Goal: Information Seeking & Learning: Find specific page/section

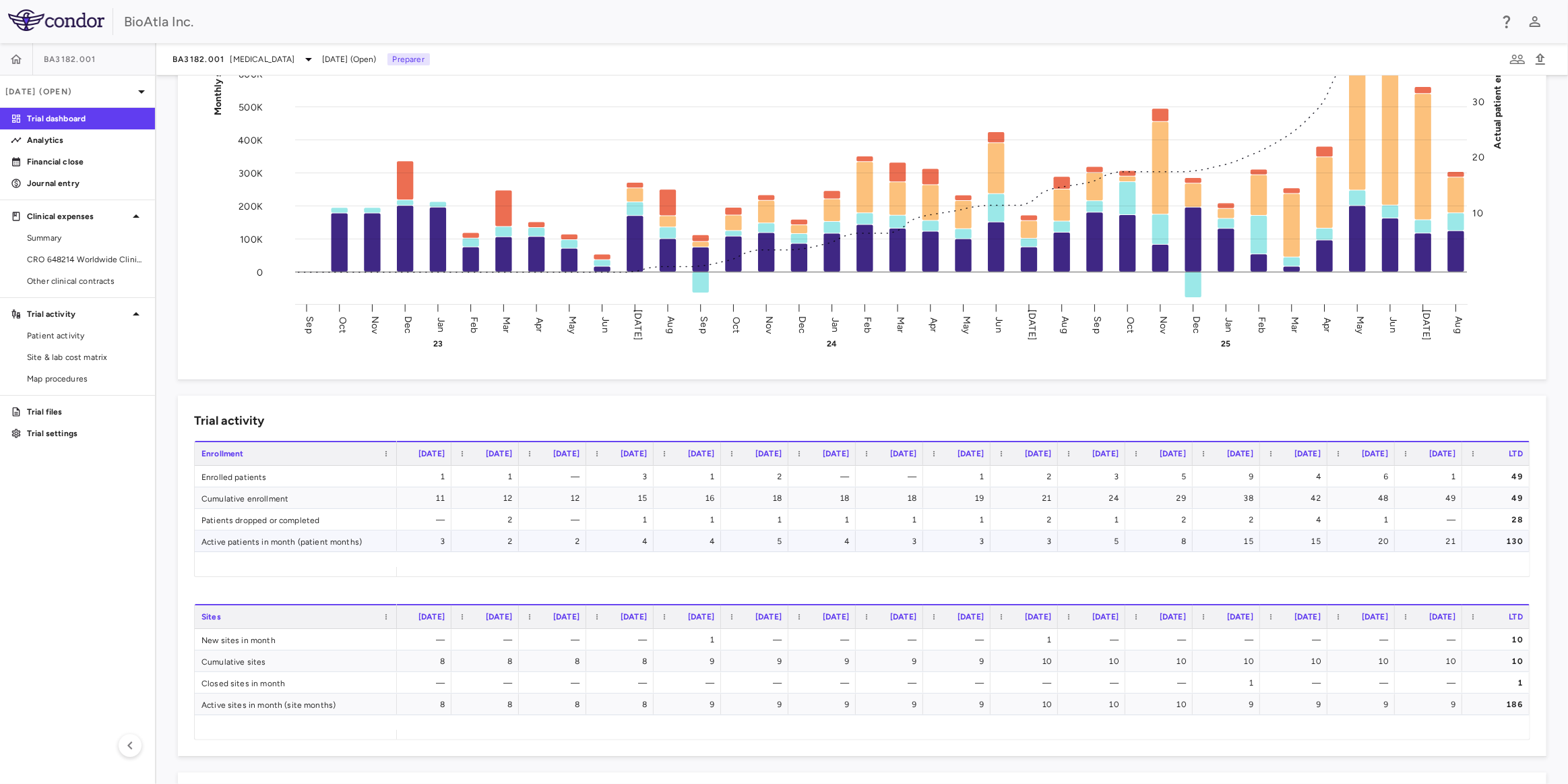
click at [837, 533] on div "4" at bounding box center [824, 541] width 48 height 21
click at [1047, 564] on span "Excel Export" at bounding box center [1056, 562] width 63 height 19
click at [90, 256] on span "CRO 648214 Worldwide Clinical Trials Holdings, Inc." at bounding box center [85, 259] width 118 height 12
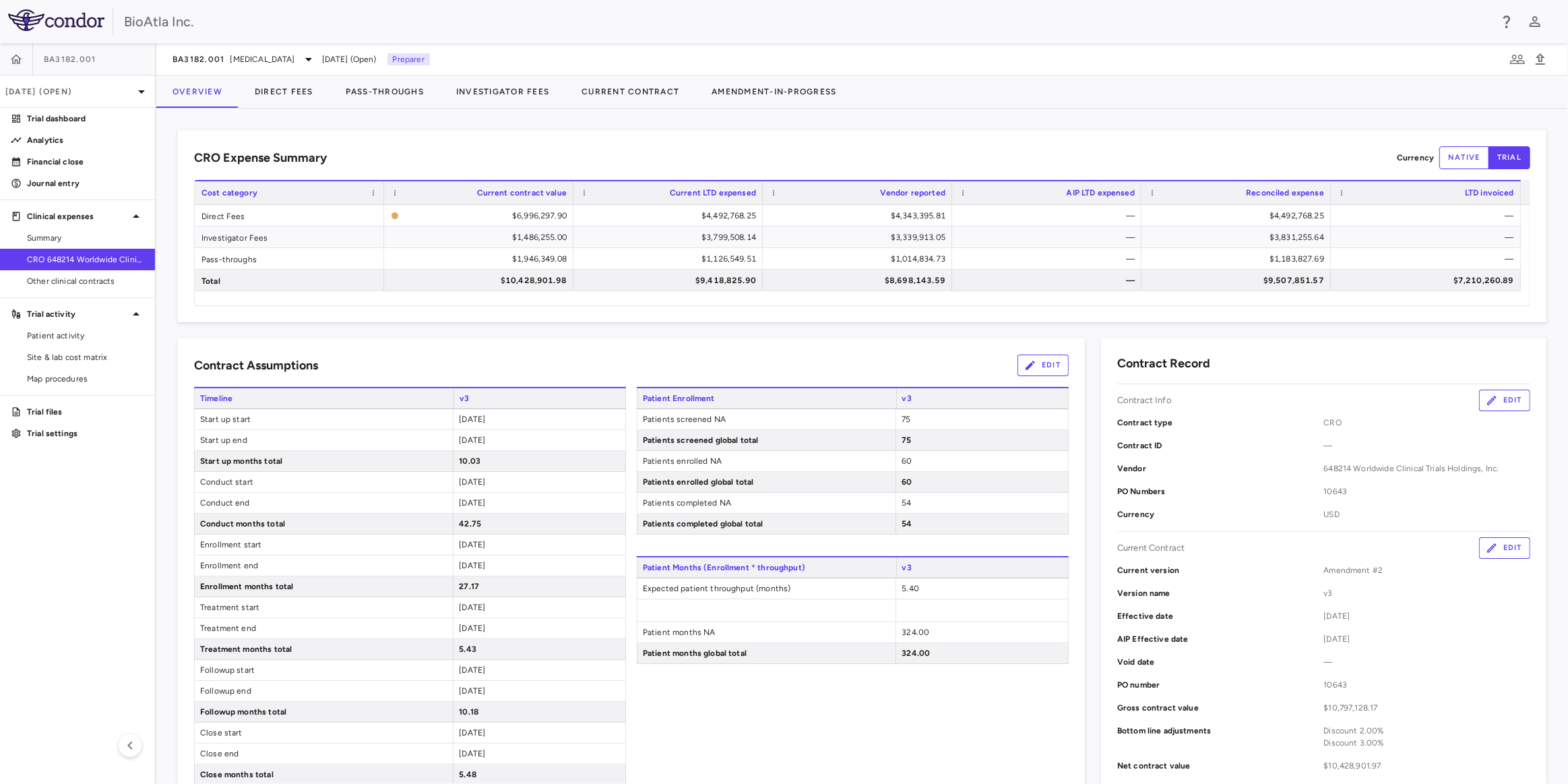
drag, startPoint x: 40, startPoint y: 280, endPoint x: 53, endPoint y: 261, distance: 23.0
click at [40, 280] on span "Other clinical contracts" at bounding box center [85, 281] width 118 height 12
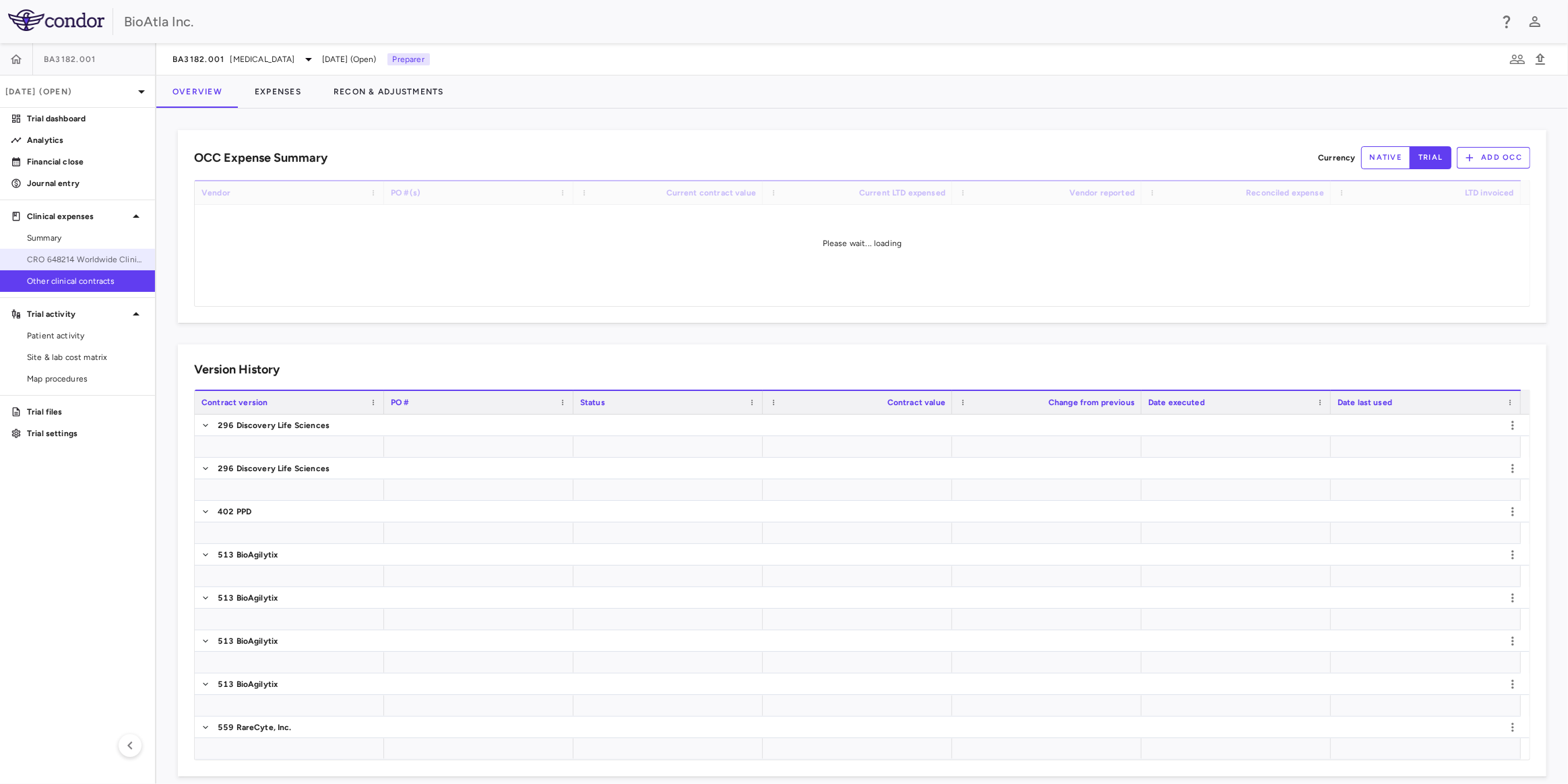
click at [58, 255] on span "CRO 648214 Worldwide Clinical Trials Holdings, Inc." at bounding box center [85, 259] width 118 height 12
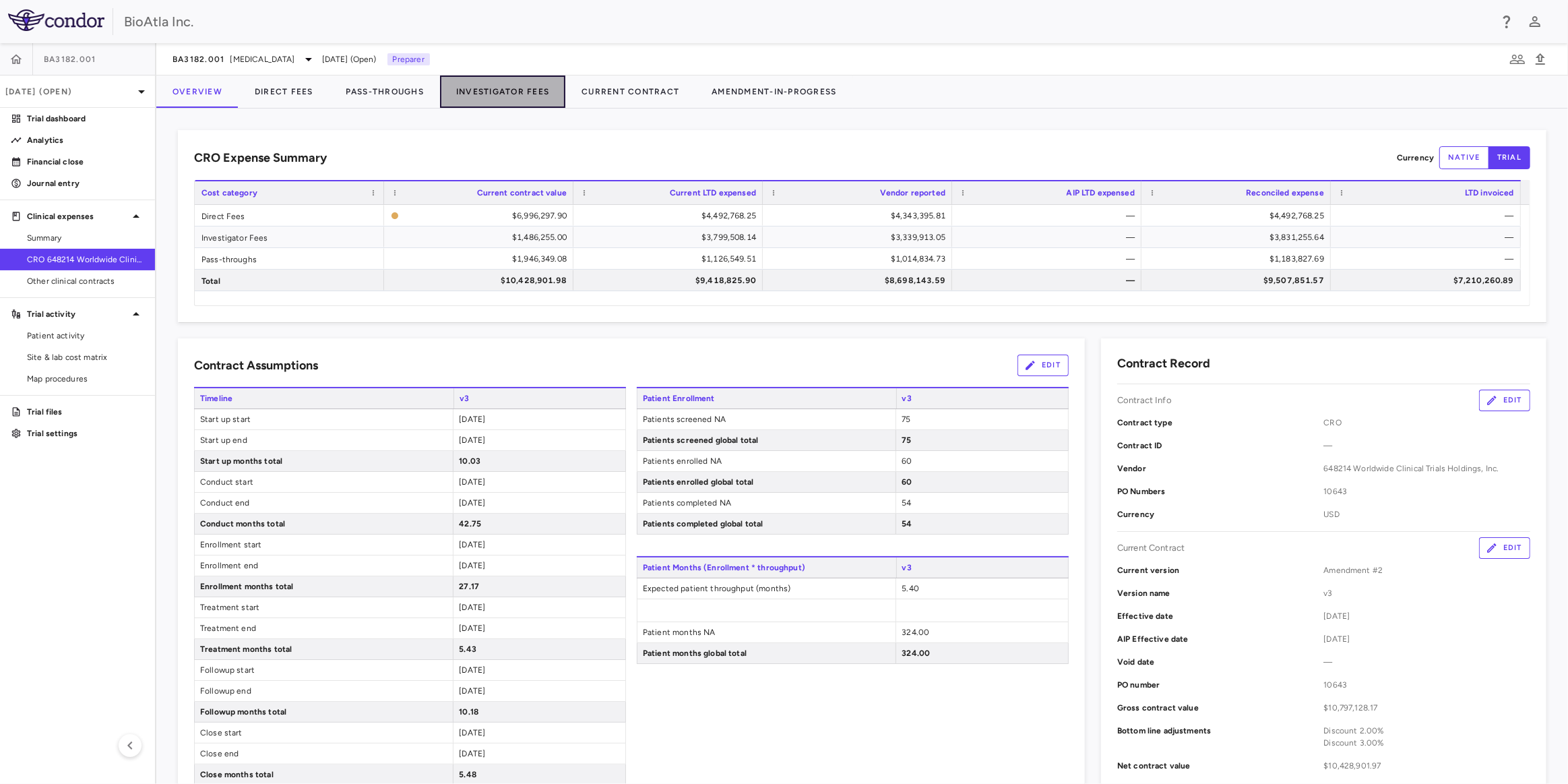
click at [518, 95] on button "Investigator Fees" at bounding box center [503, 91] width 126 height 32
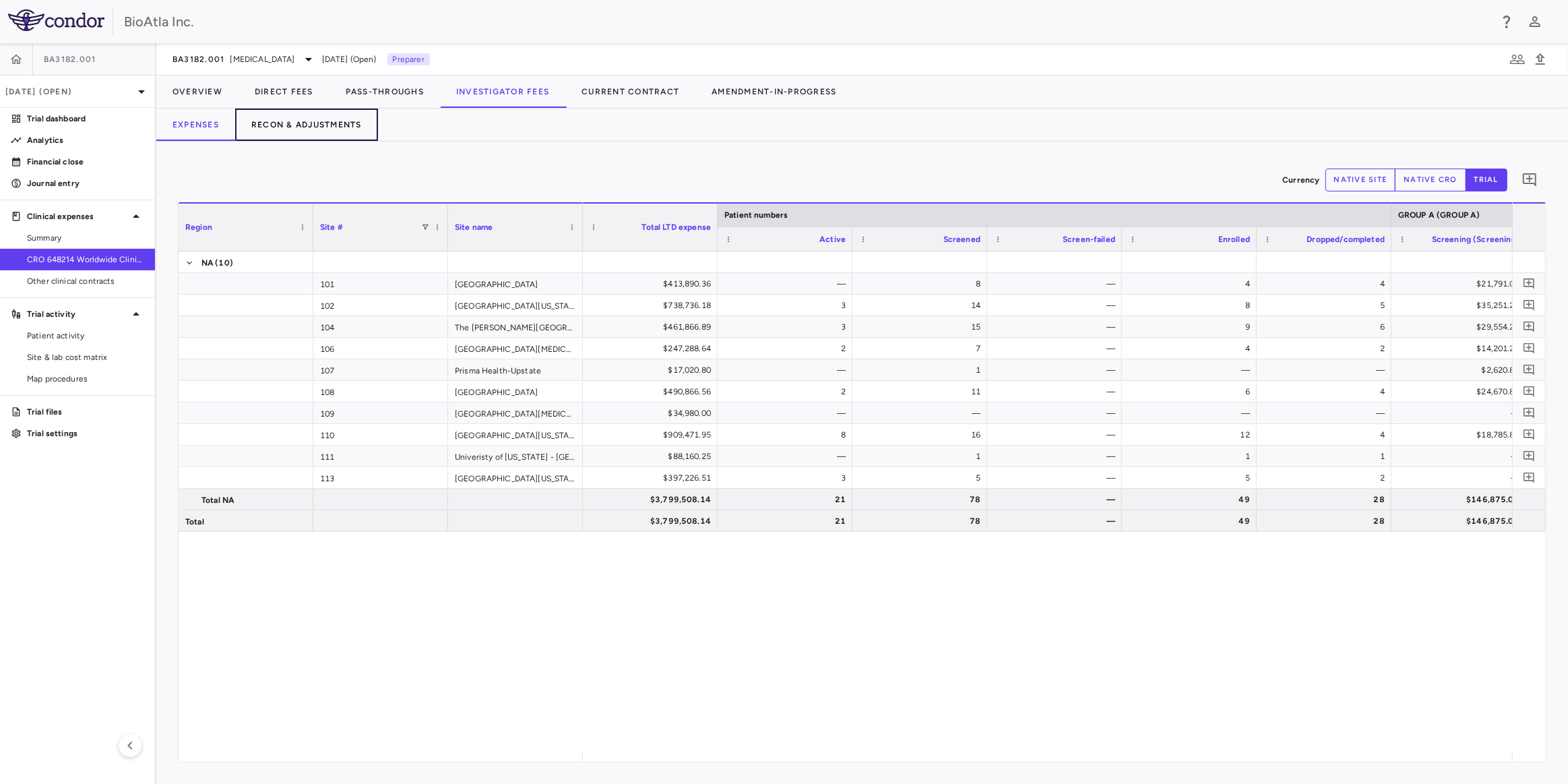
click at [327, 127] on button "Recon & Adjustments" at bounding box center [307, 124] width 143 height 32
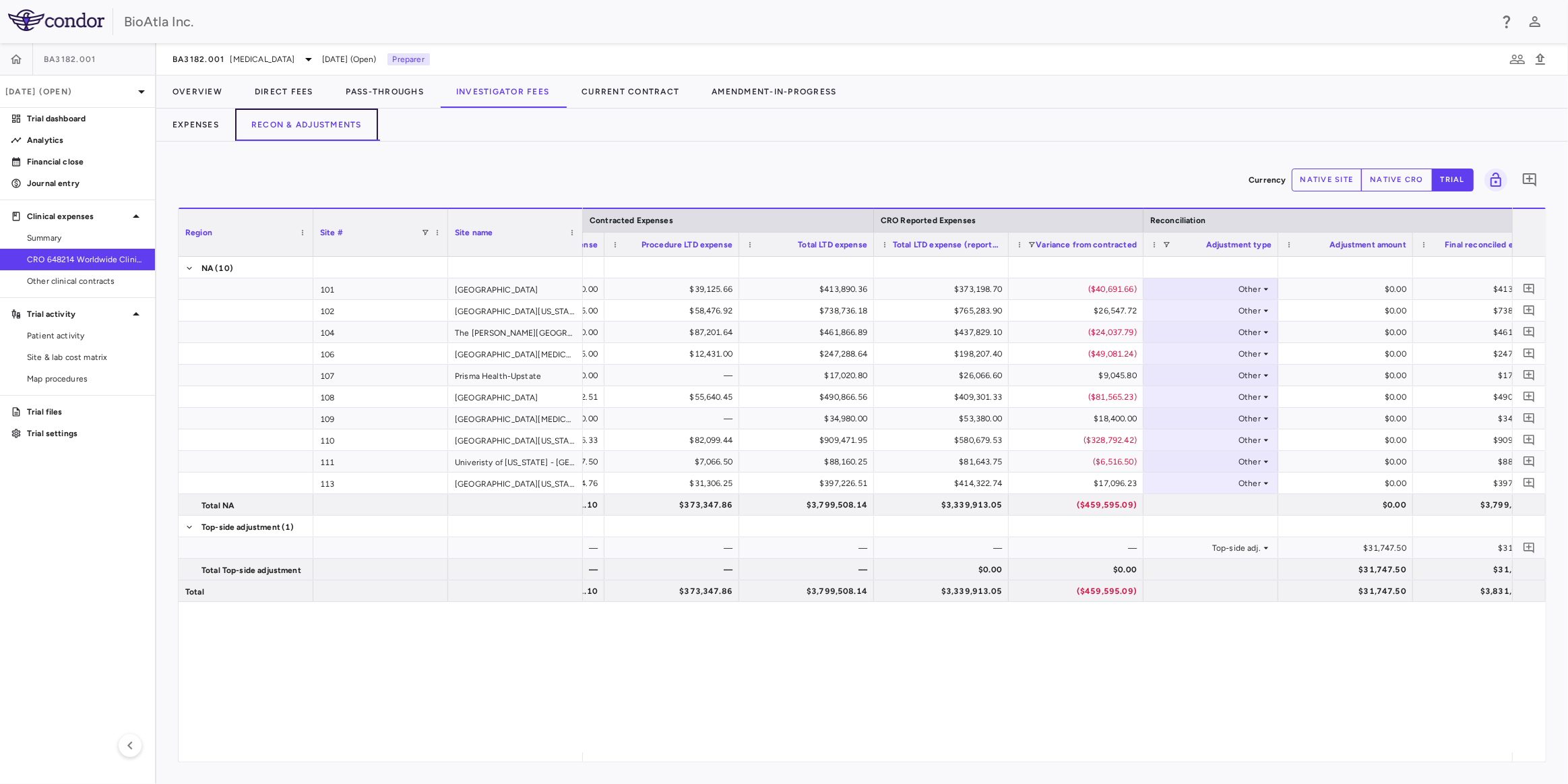
scroll to position [0, 417]
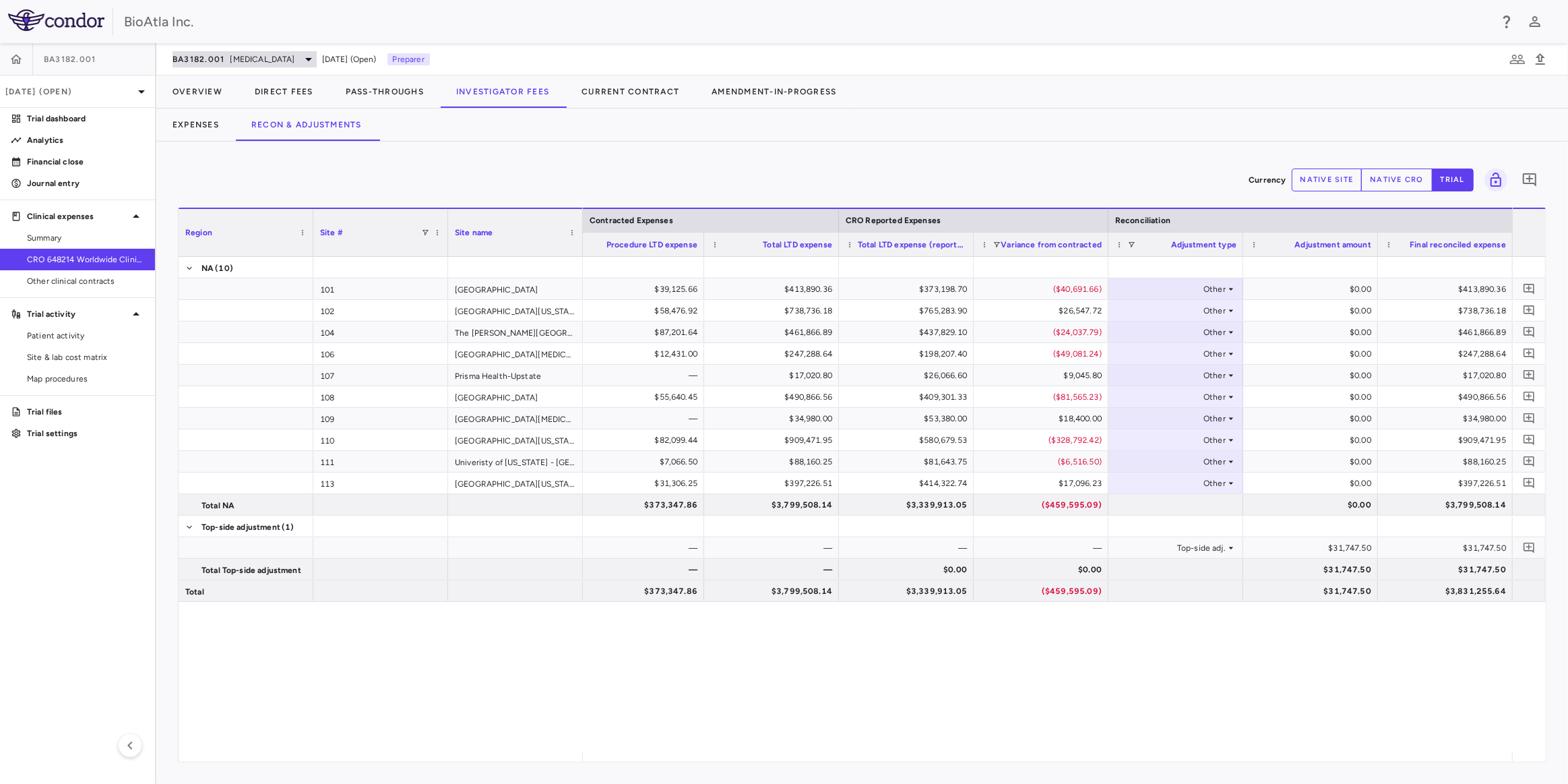
click at [281, 62] on span "[MEDICAL_DATA]" at bounding box center [262, 59] width 65 height 12
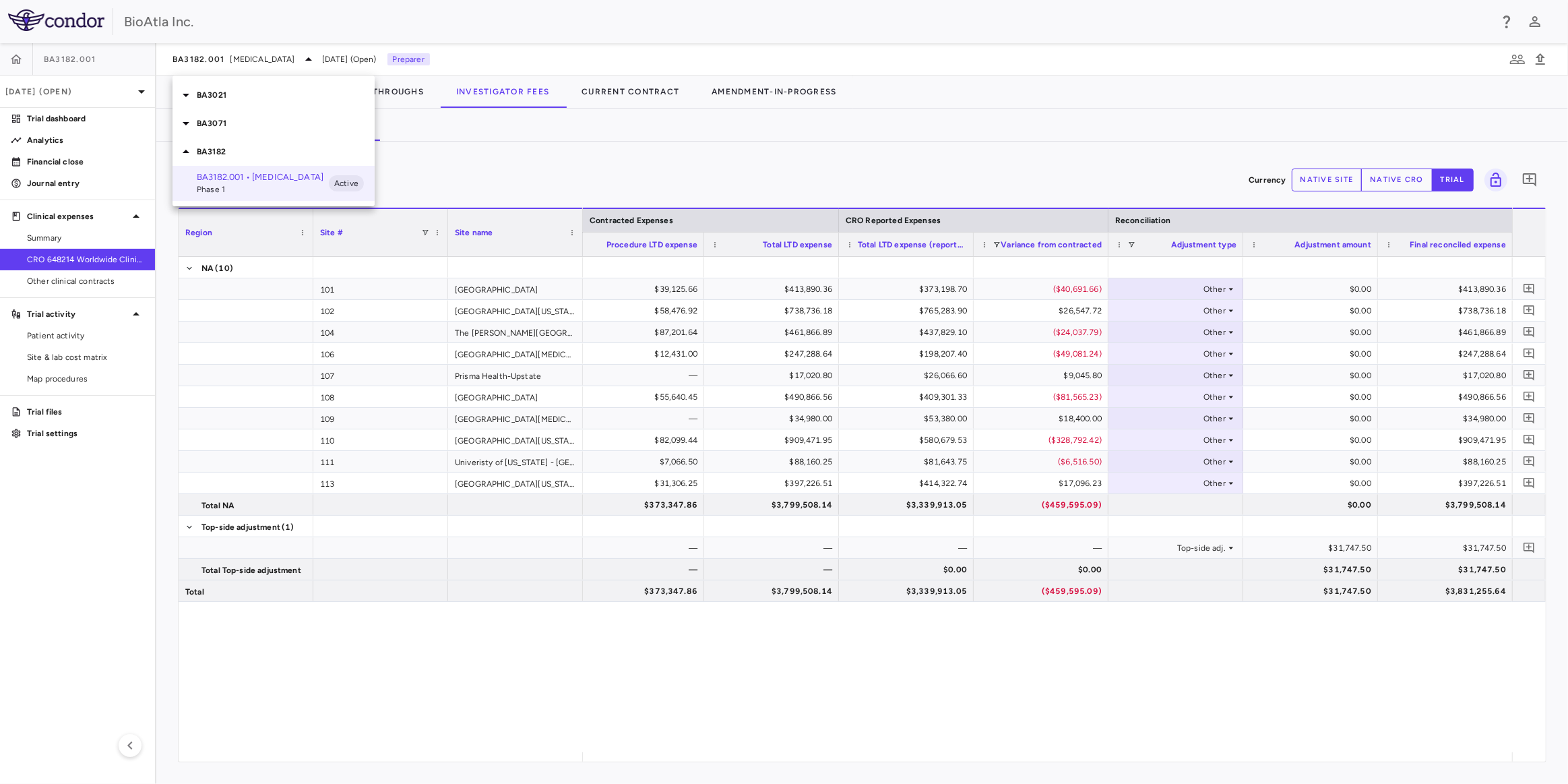
click at [229, 100] on p "BA3021" at bounding box center [285, 95] width 178 height 12
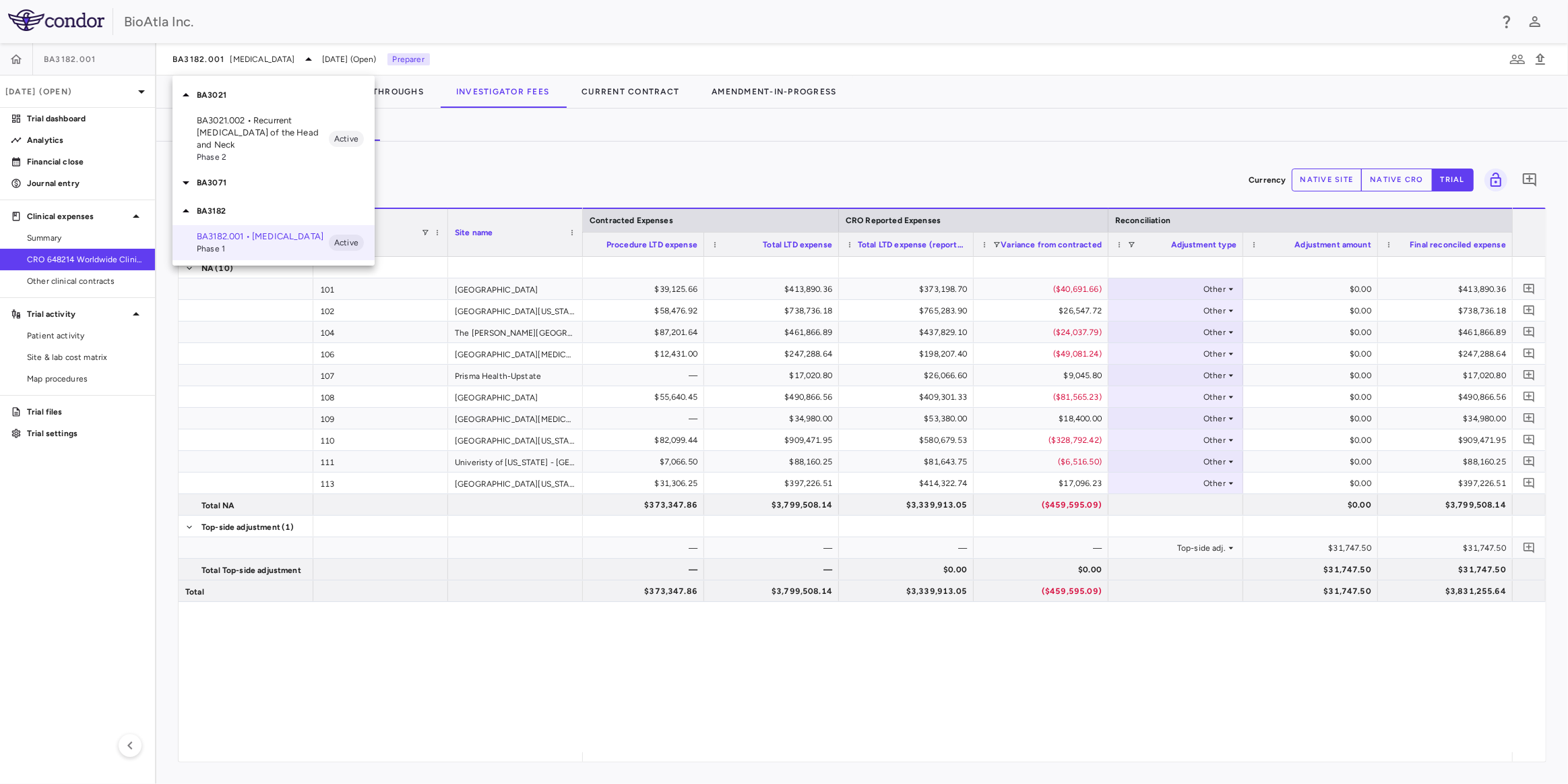
click at [228, 130] on p "BA3021.002 • Recurrent [MEDICAL_DATA] of the Head and Neck" at bounding box center [262, 132] width 132 height 36
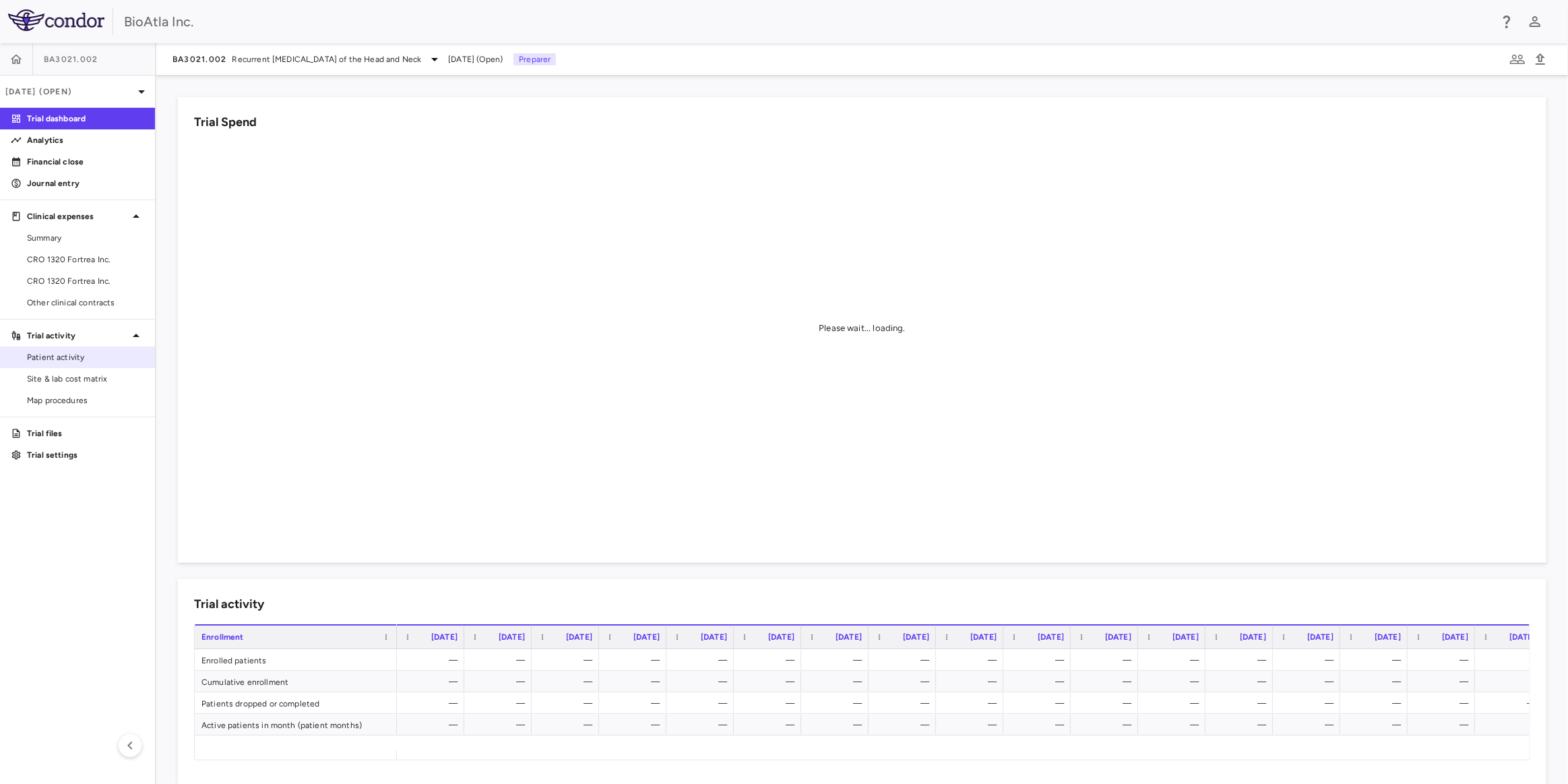
click at [71, 361] on span "Patient activity" at bounding box center [85, 357] width 118 height 12
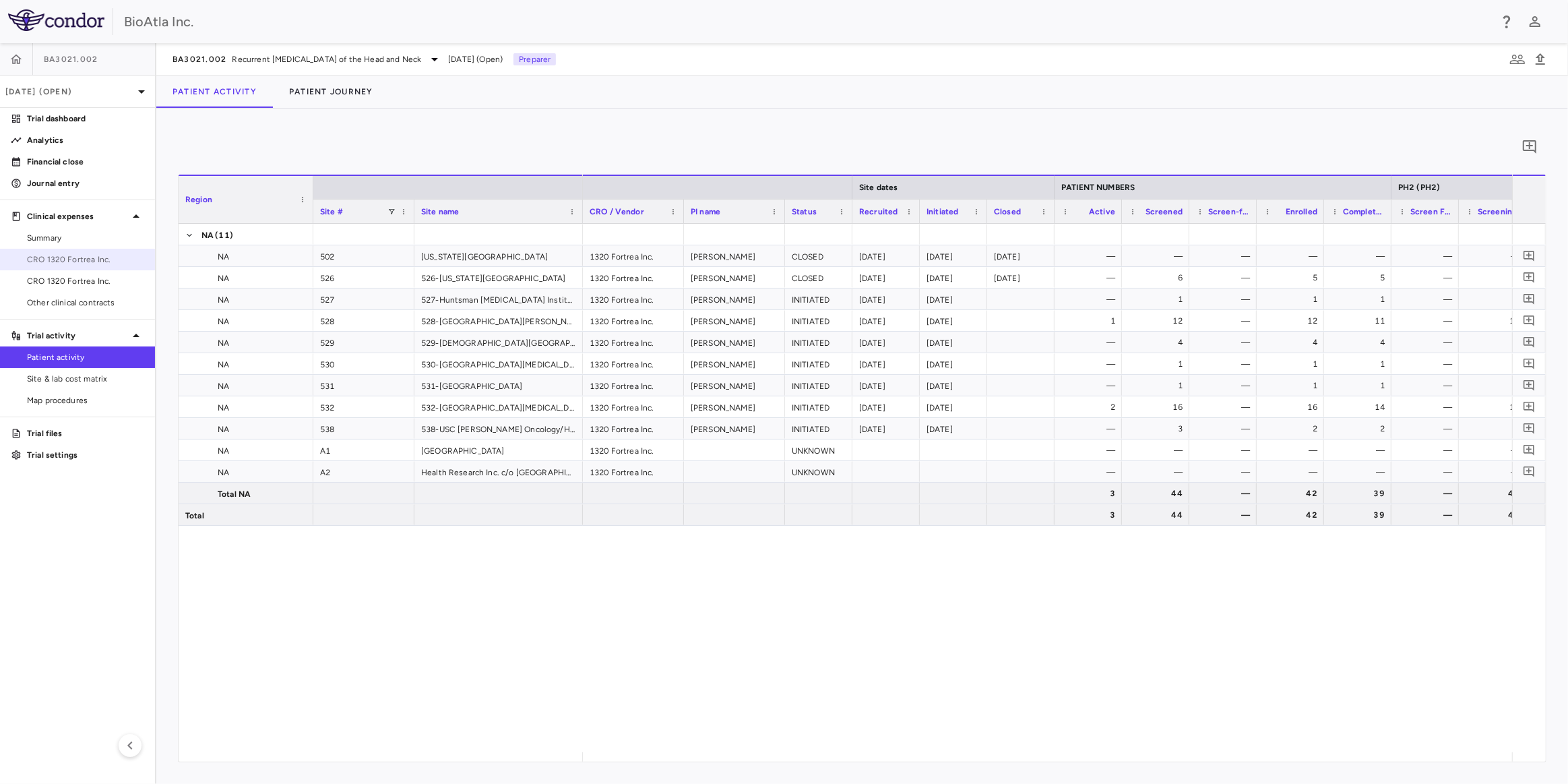
click at [62, 256] on span "CRO 1320 Fortrea Inc." at bounding box center [85, 259] width 118 height 12
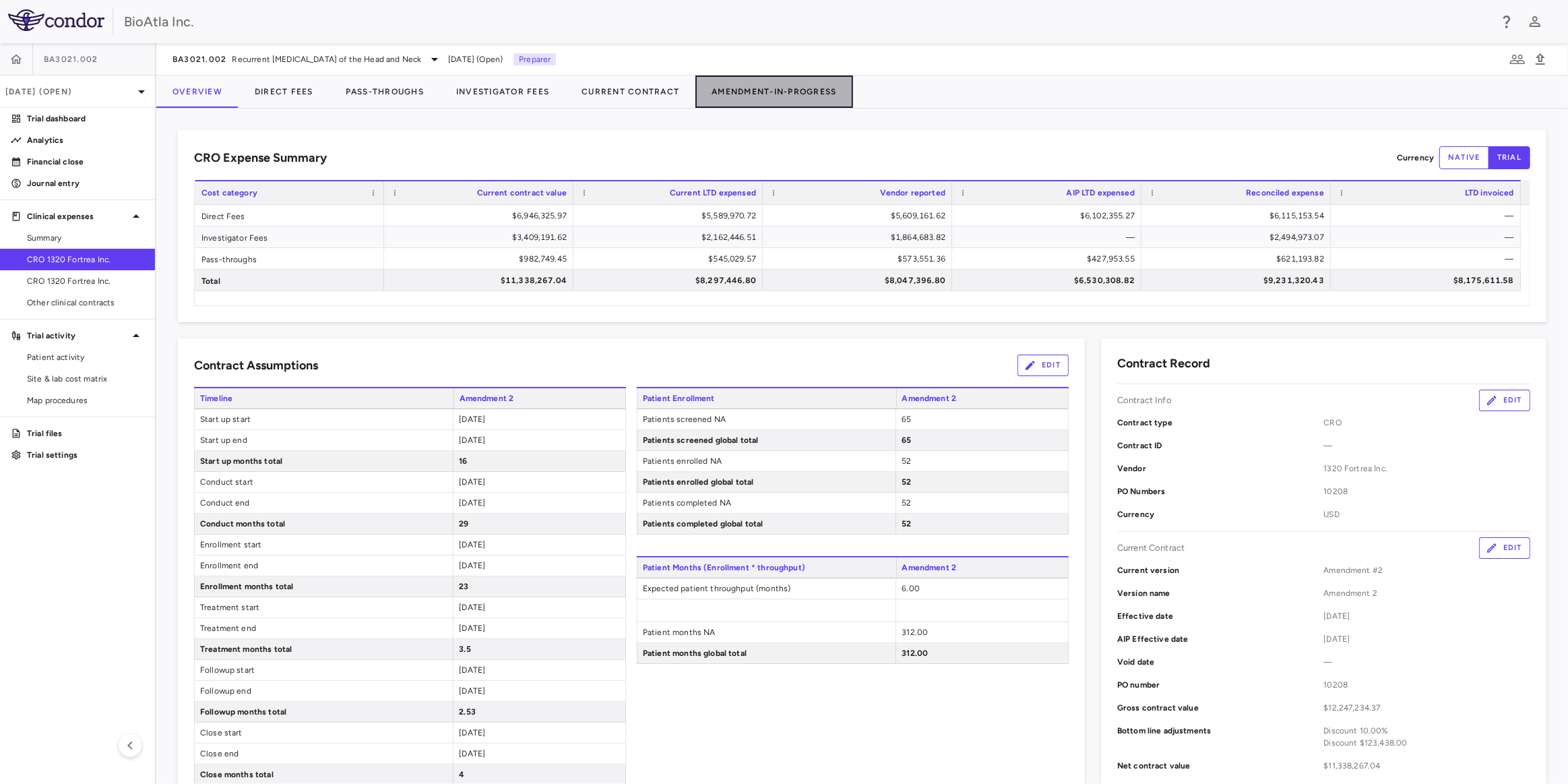
click at [798, 95] on button "Amendment-In-Progress" at bounding box center [773, 91] width 157 height 32
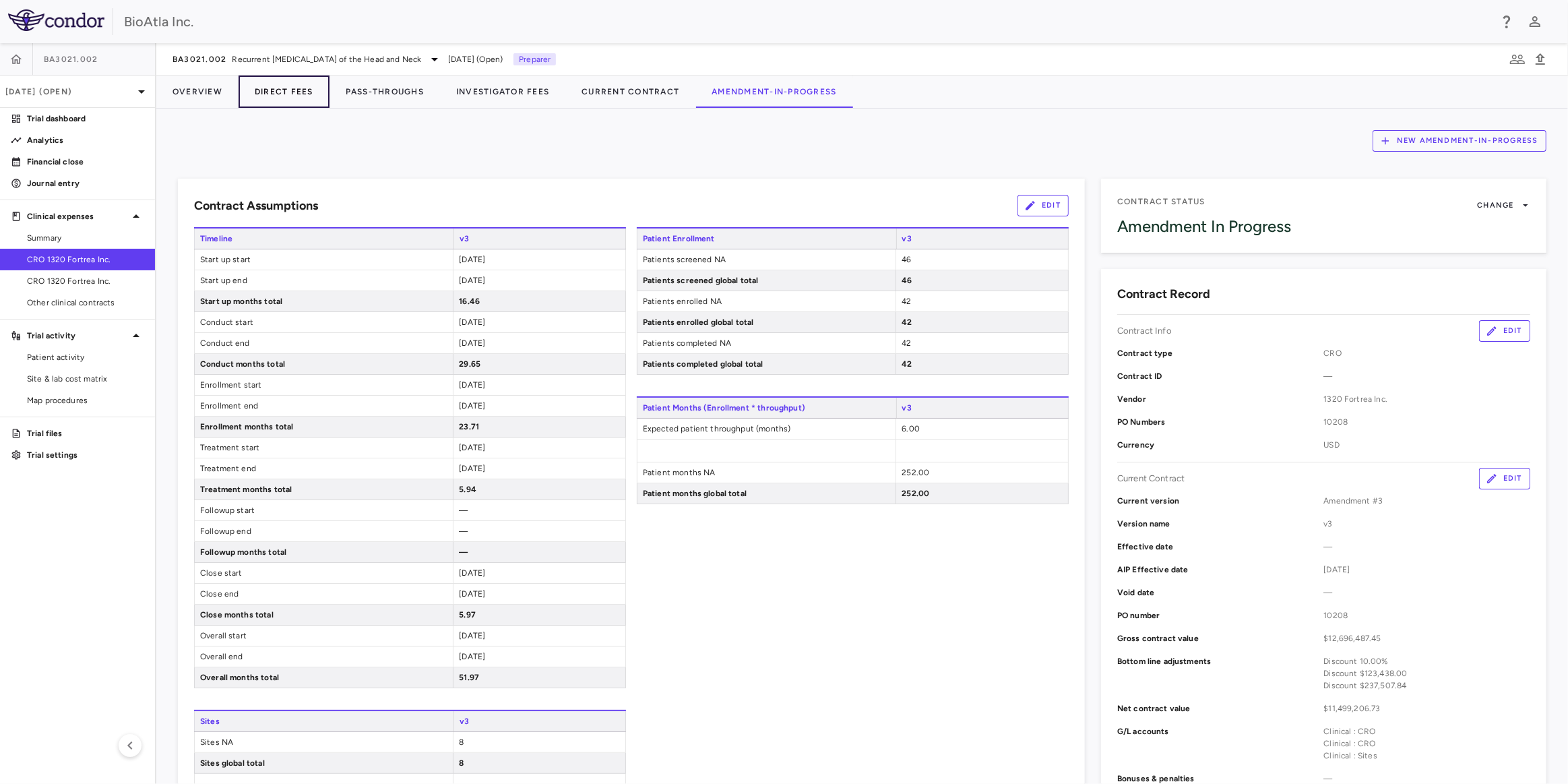
click at [272, 95] on button "Direct Fees" at bounding box center [284, 91] width 91 height 32
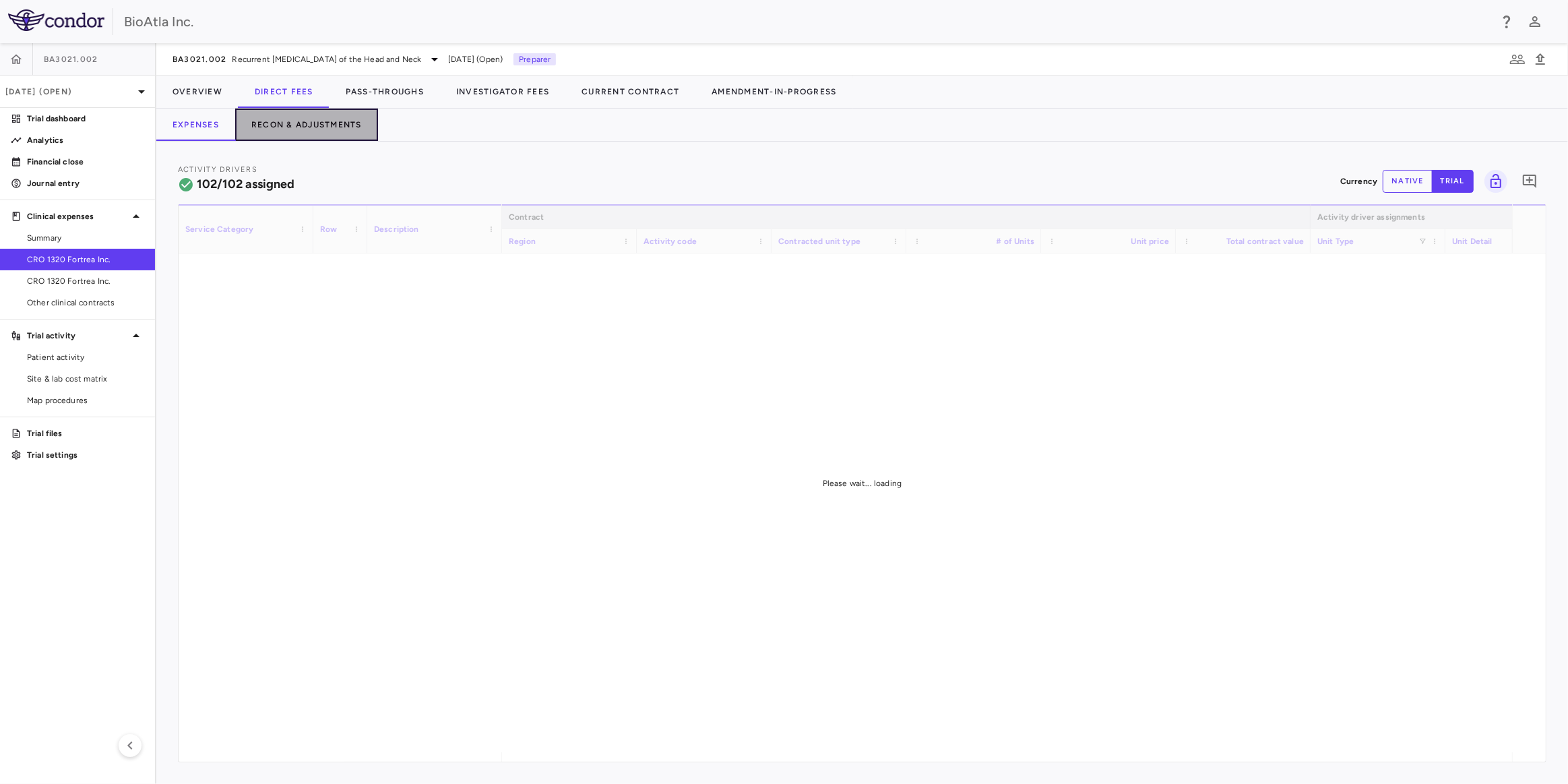
click at [339, 114] on button "Recon & Adjustments" at bounding box center [307, 124] width 143 height 32
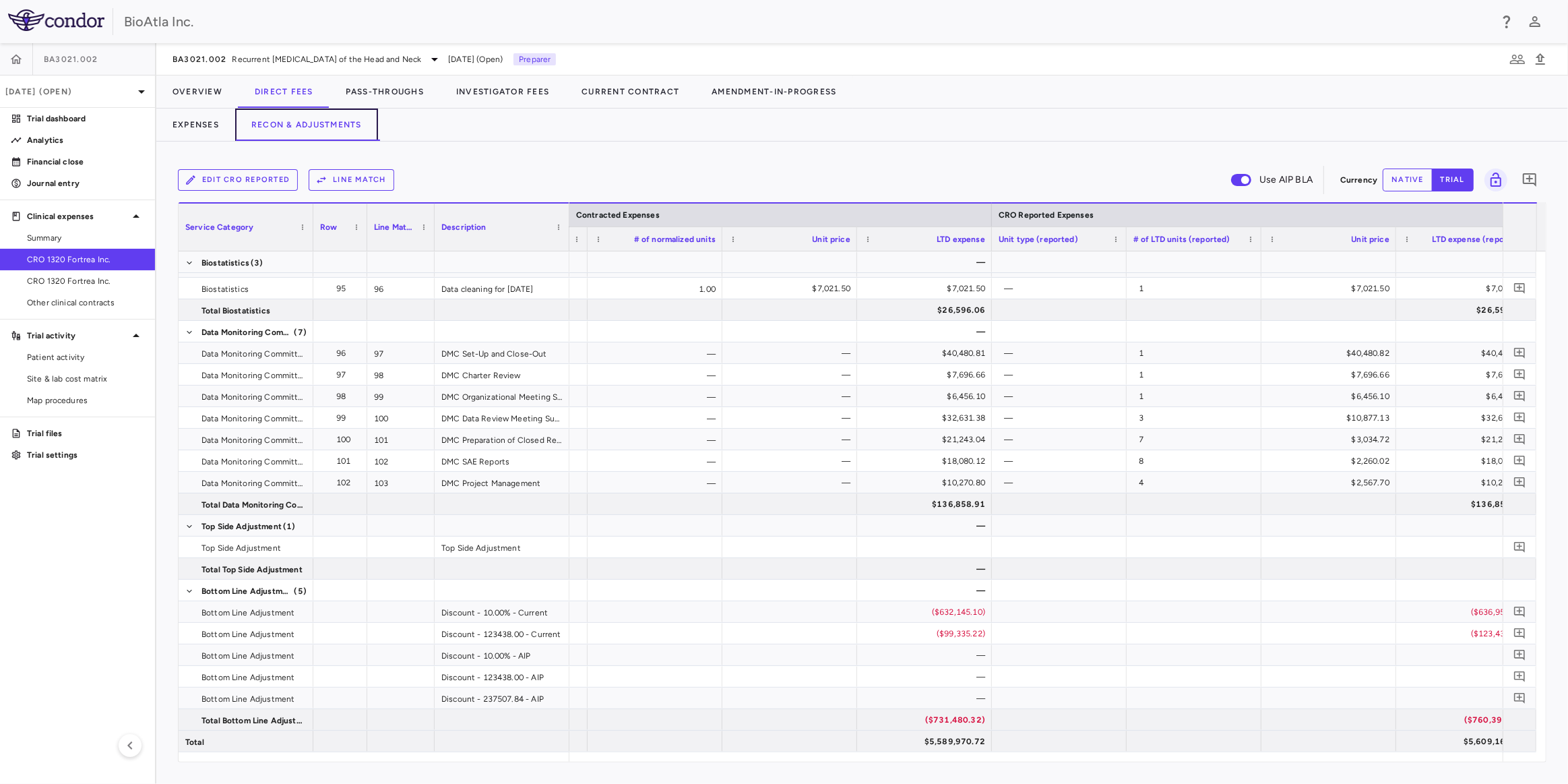
scroll to position [0, 575]
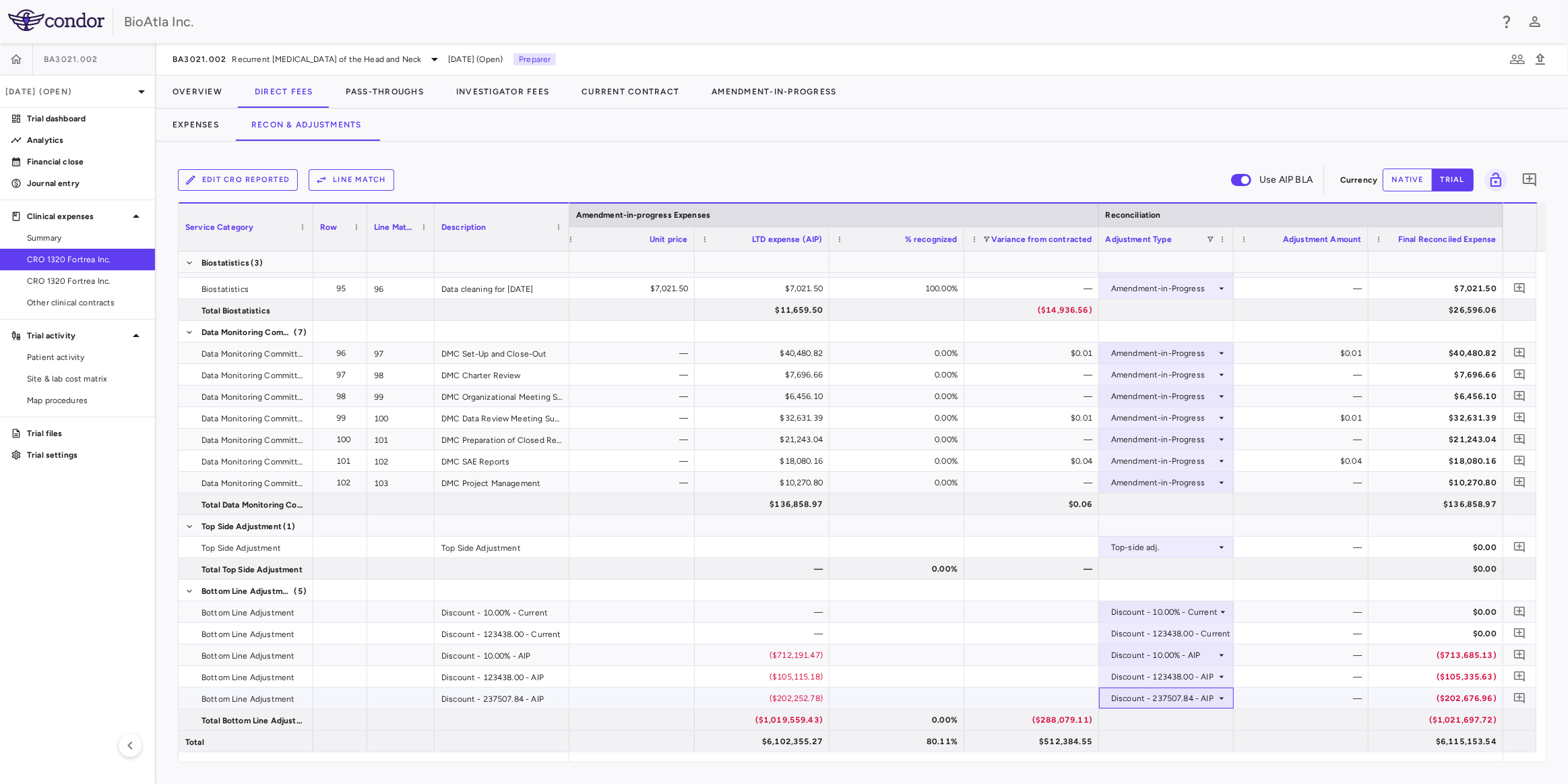
click at [1216, 695] on icon at bounding box center [1221, 698] width 11 height 11
click at [1137, 720] on div "None" at bounding box center [1140, 722] width 28 height 12
click at [1220, 699] on icon at bounding box center [1221, 698] width 11 height 11
click at [1134, 726] on div "None" at bounding box center [1140, 723] width 28 height 13
click at [1278, 695] on div "—" at bounding box center [1303, 699] width 116 height 21
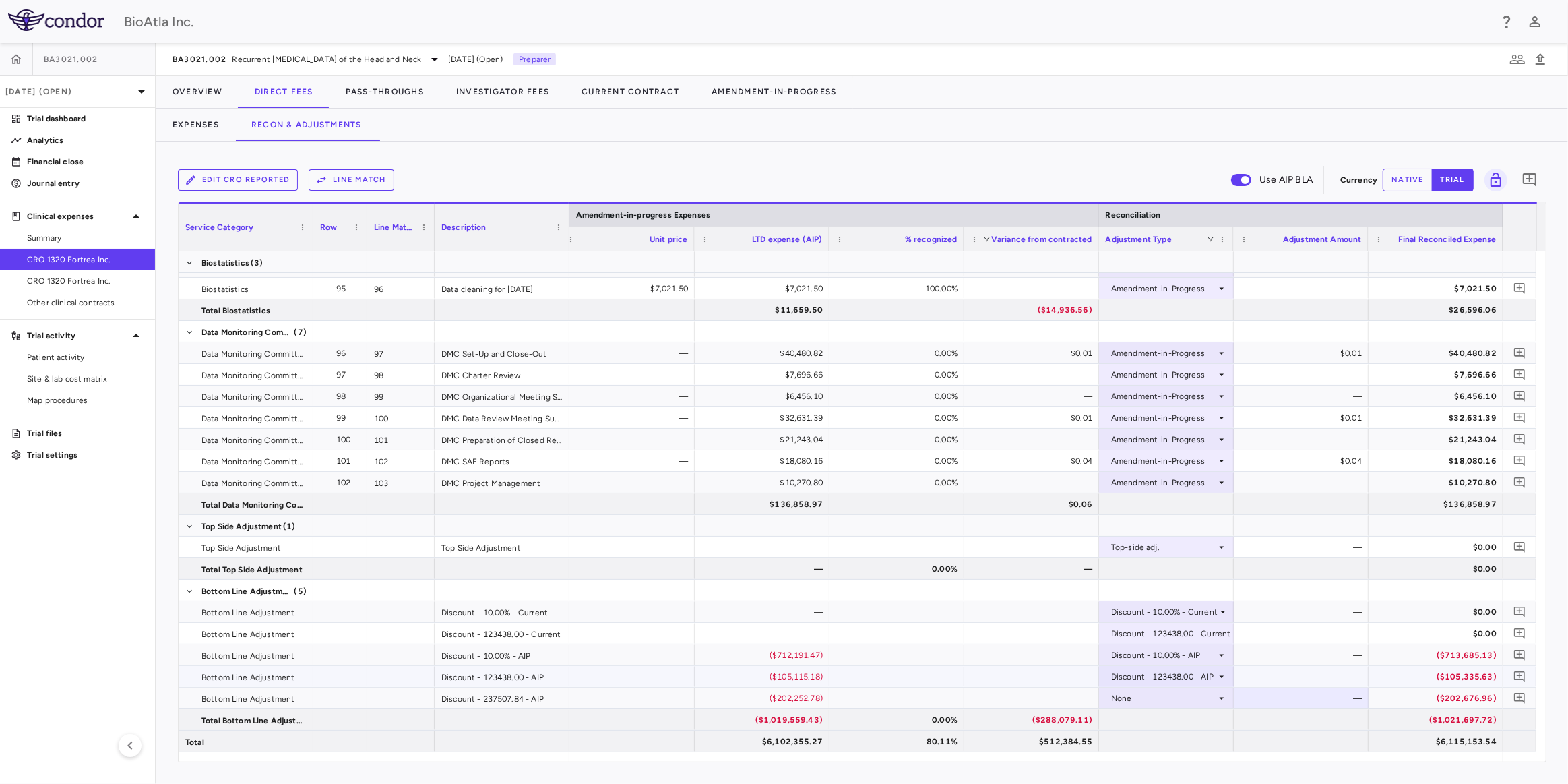
click at [1197, 672] on div "Discount - 123438.00 - AIP" at bounding box center [1164, 676] width 105 height 21
click at [1291, 696] on div at bounding box center [784, 392] width 1568 height 784
click at [1205, 699] on div "None" at bounding box center [1164, 699] width 105 height 21
click at [827, 694] on div at bounding box center [784, 392] width 1568 height 784
click at [813, 695] on div "($202,252.78)" at bounding box center [764, 699] width 116 height 21
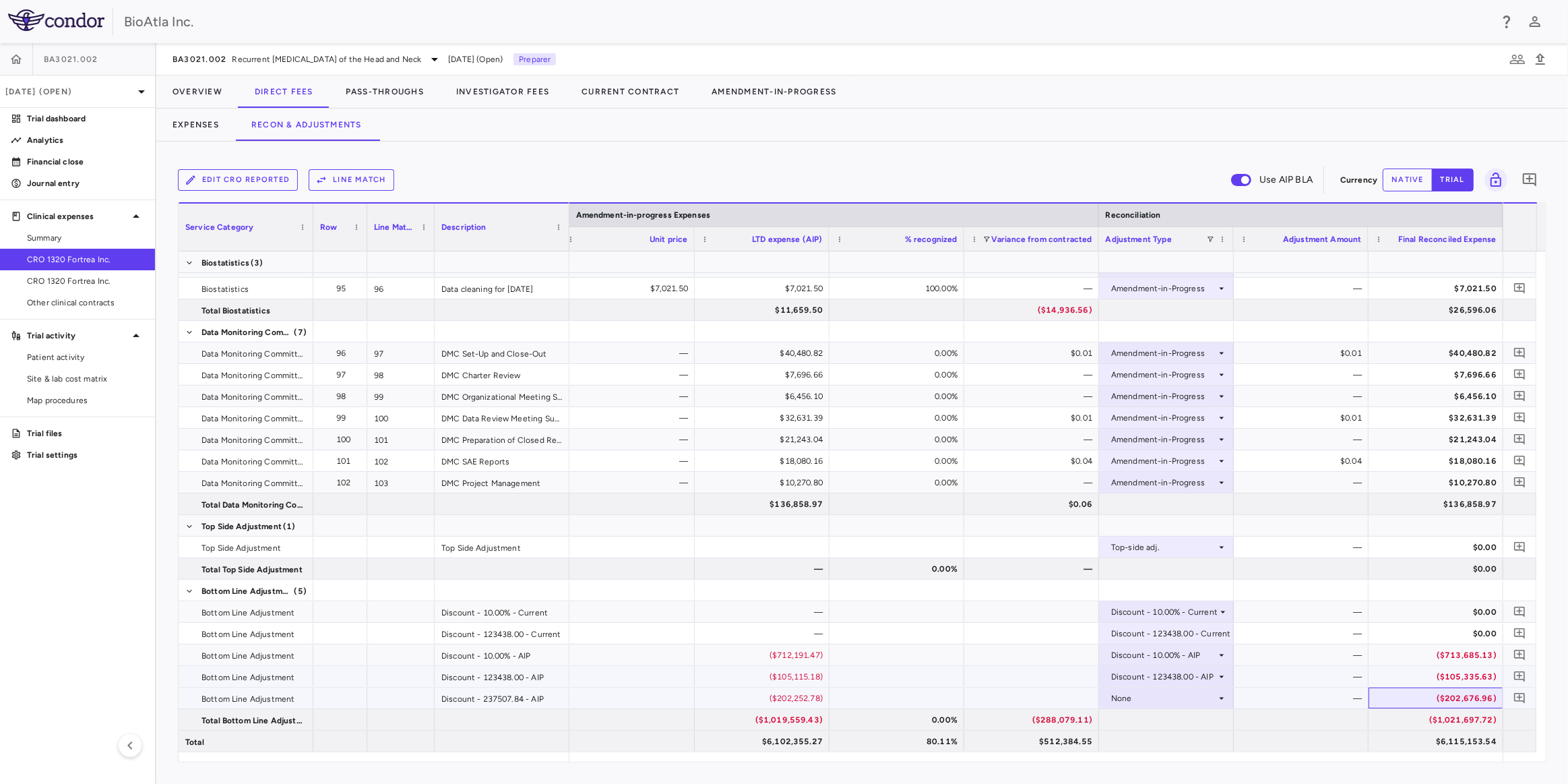
click at [1454, 697] on div "($202,676.96)" at bounding box center [1438, 699] width 116 height 21
click at [1209, 699] on div "None" at bounding box center [1164, 699] width 105 height 21
click at [212, 121] on div at bounding box center [784, 392] width 1568 height 784
drag, startPoint x: 172, startPoint y: 122, endPoint x: 223, endPoint y: 127, distance: 51.2
click at [171, 122] on button "Expenses" at bounding box center [196, 124] width 79 height 32
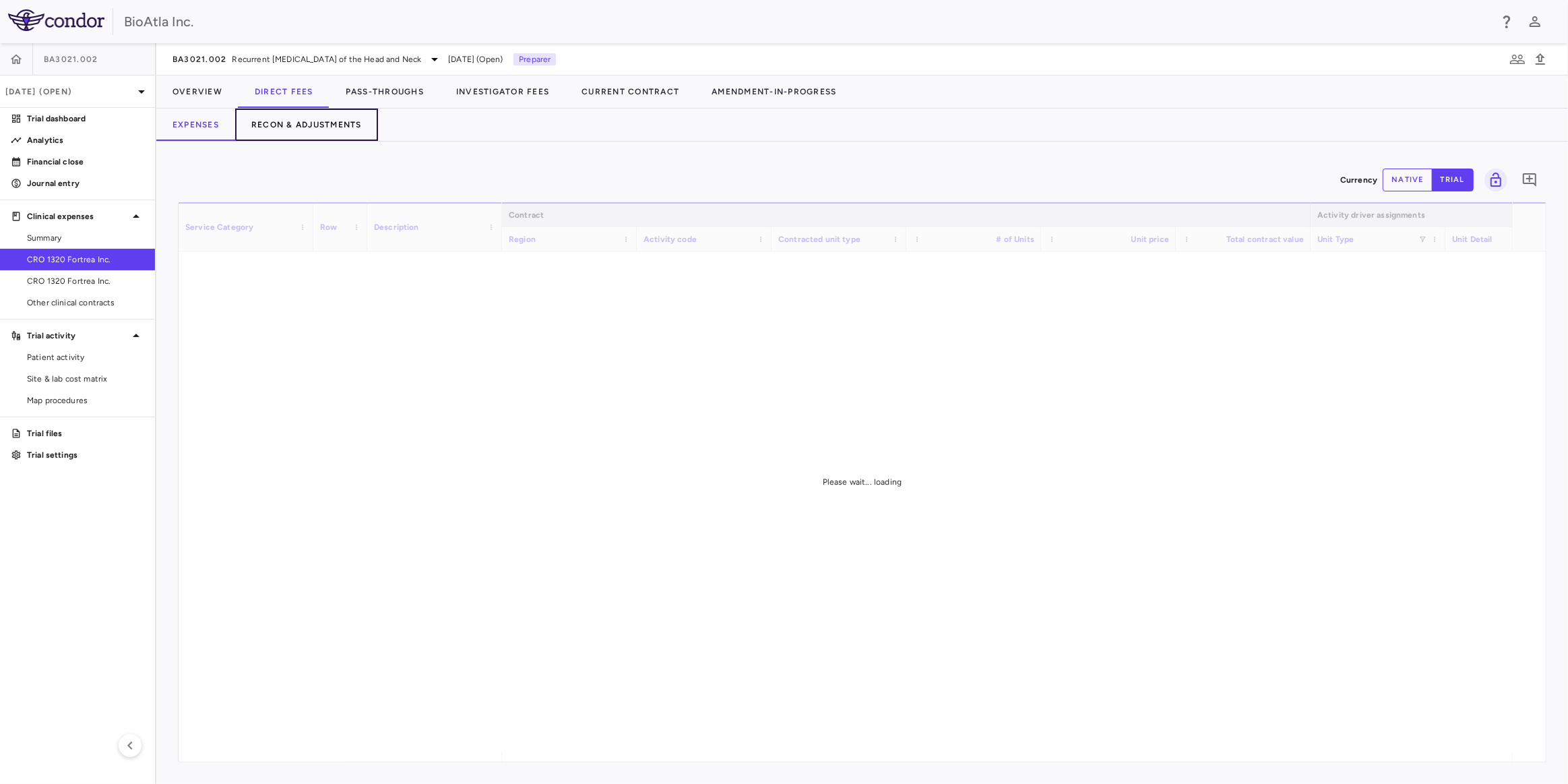
click at [285, 128] on button "Recon & Adjustments" at bounding box center [307, 124] width 143 height 32
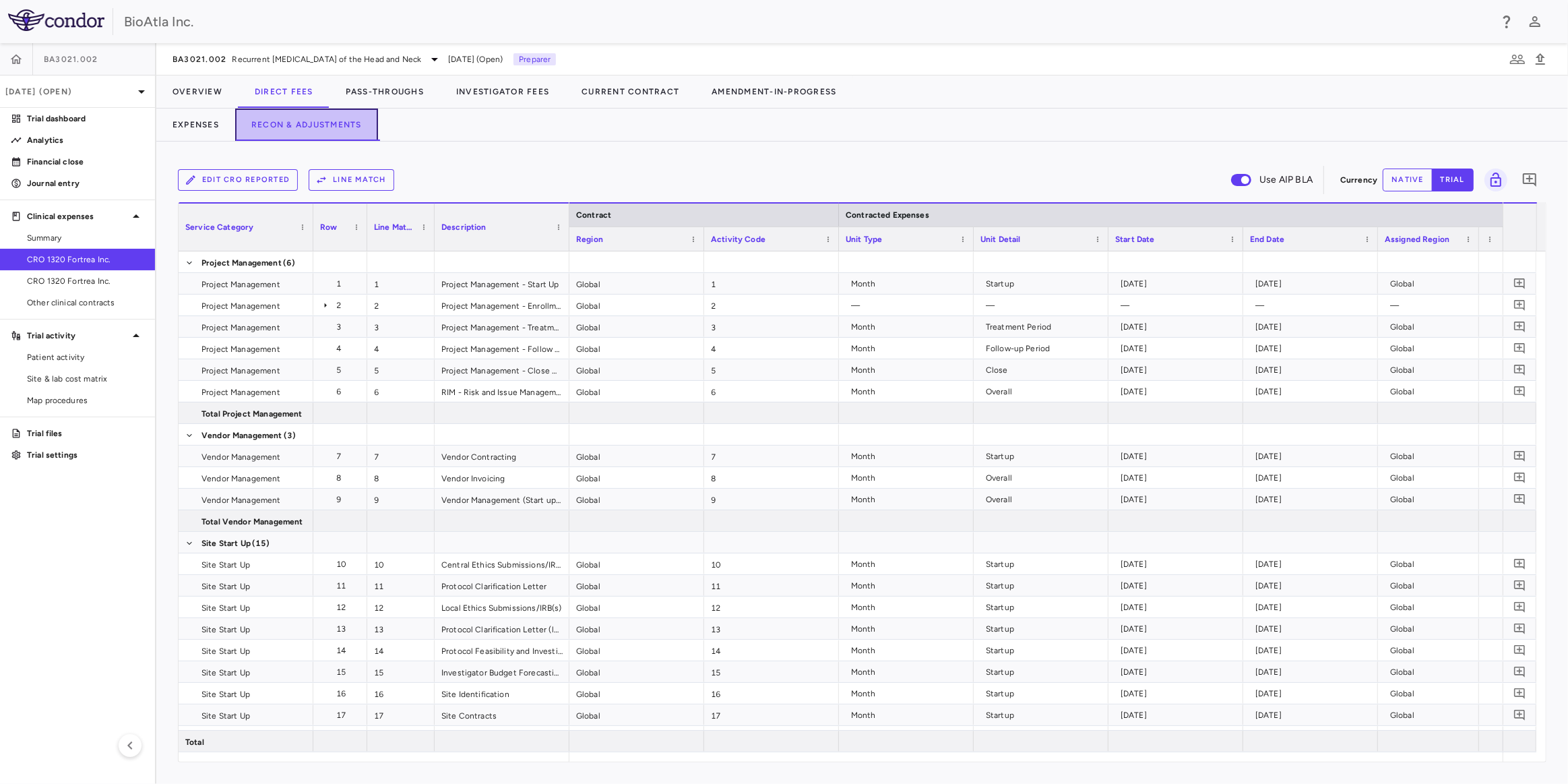
click at [337, 124] on button "Recon & Adjustments" at bounding box center [307, 124] width 143 height 32
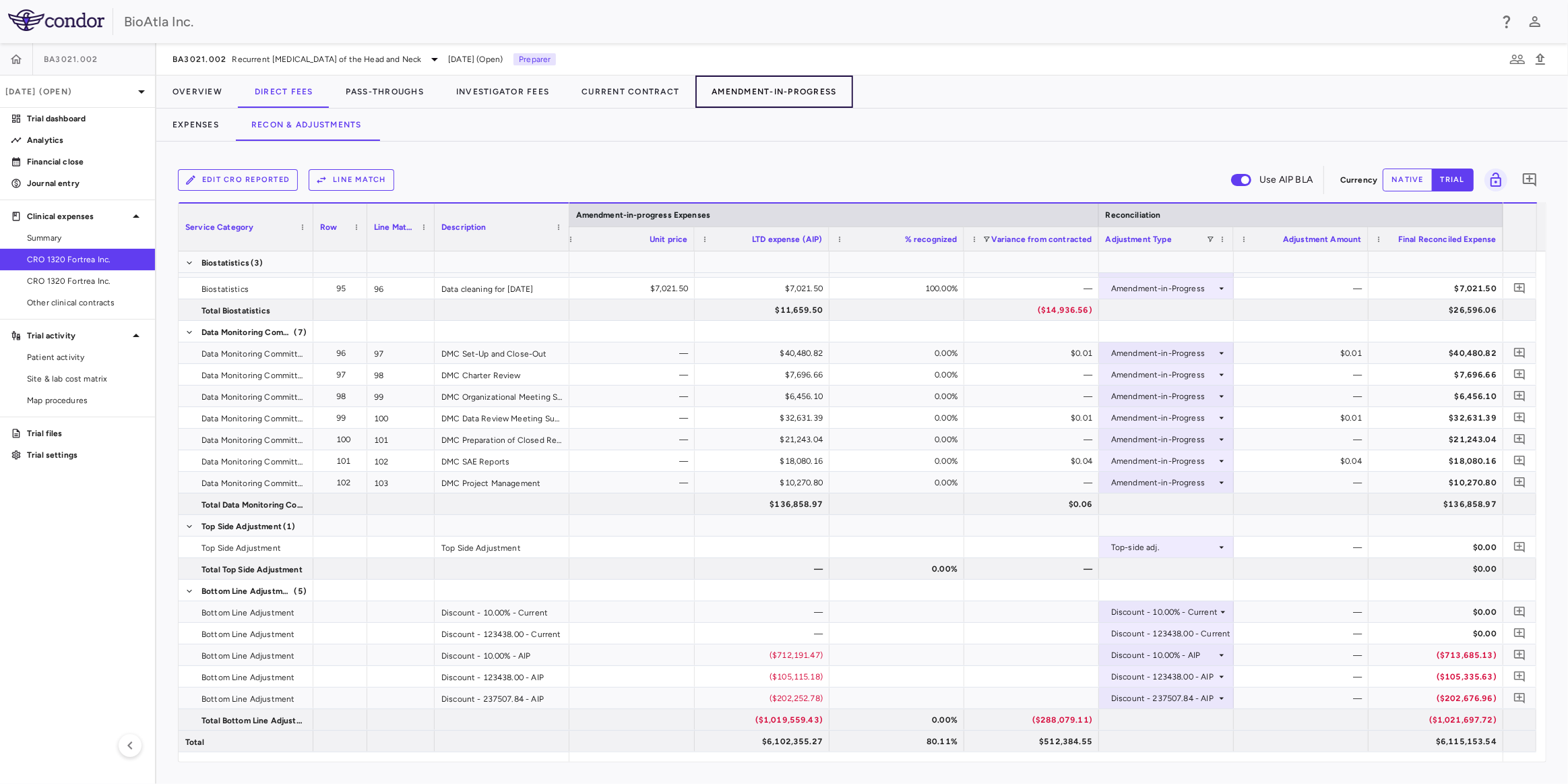
click at [770, 90] on button "Amendment-In-Progress" at bounding box center [773, 91] width 157 height 32
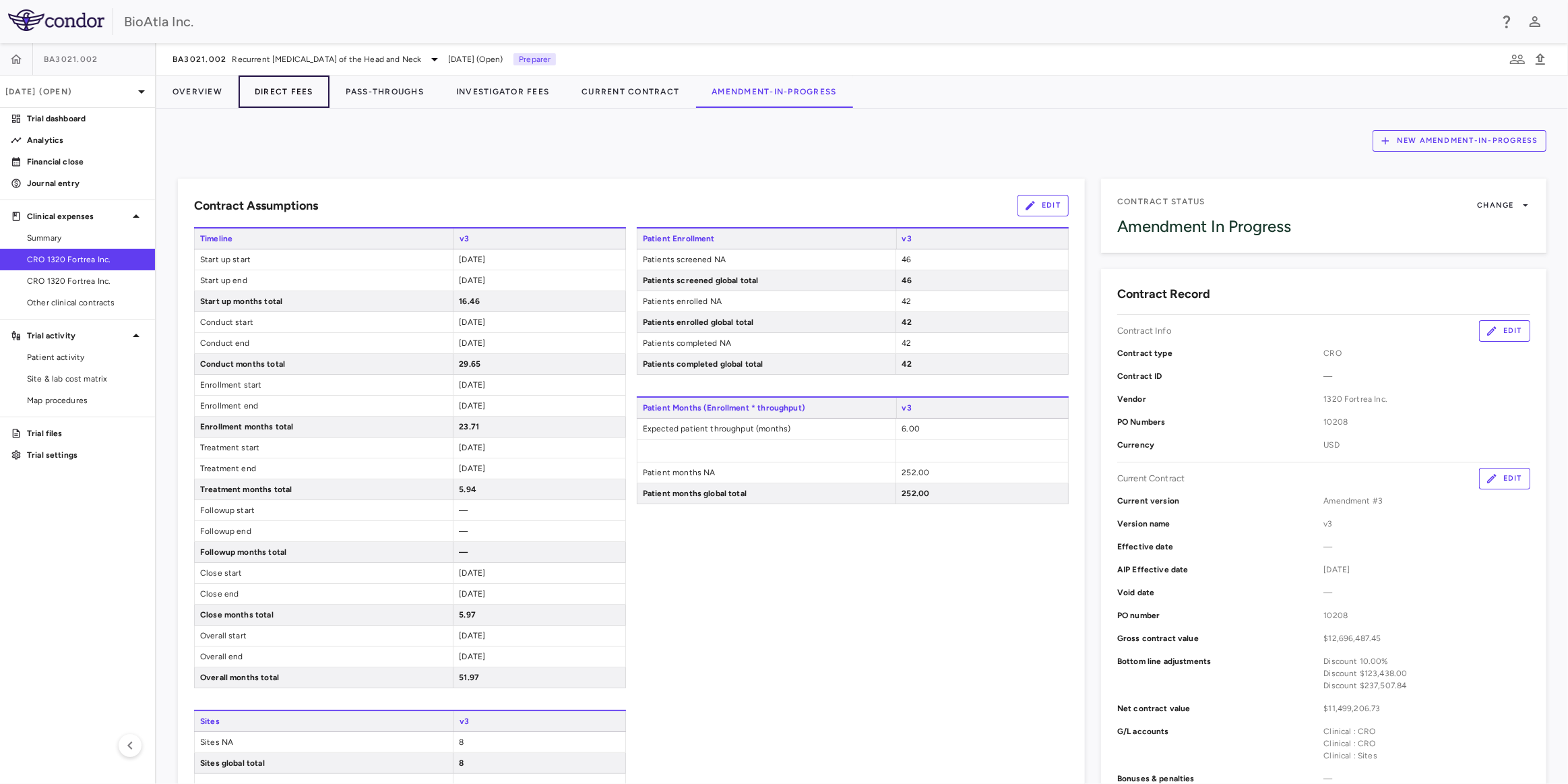
click at [288, 92] on button "Direct Fees" at bounding box center [284, 91] width 91 height 32
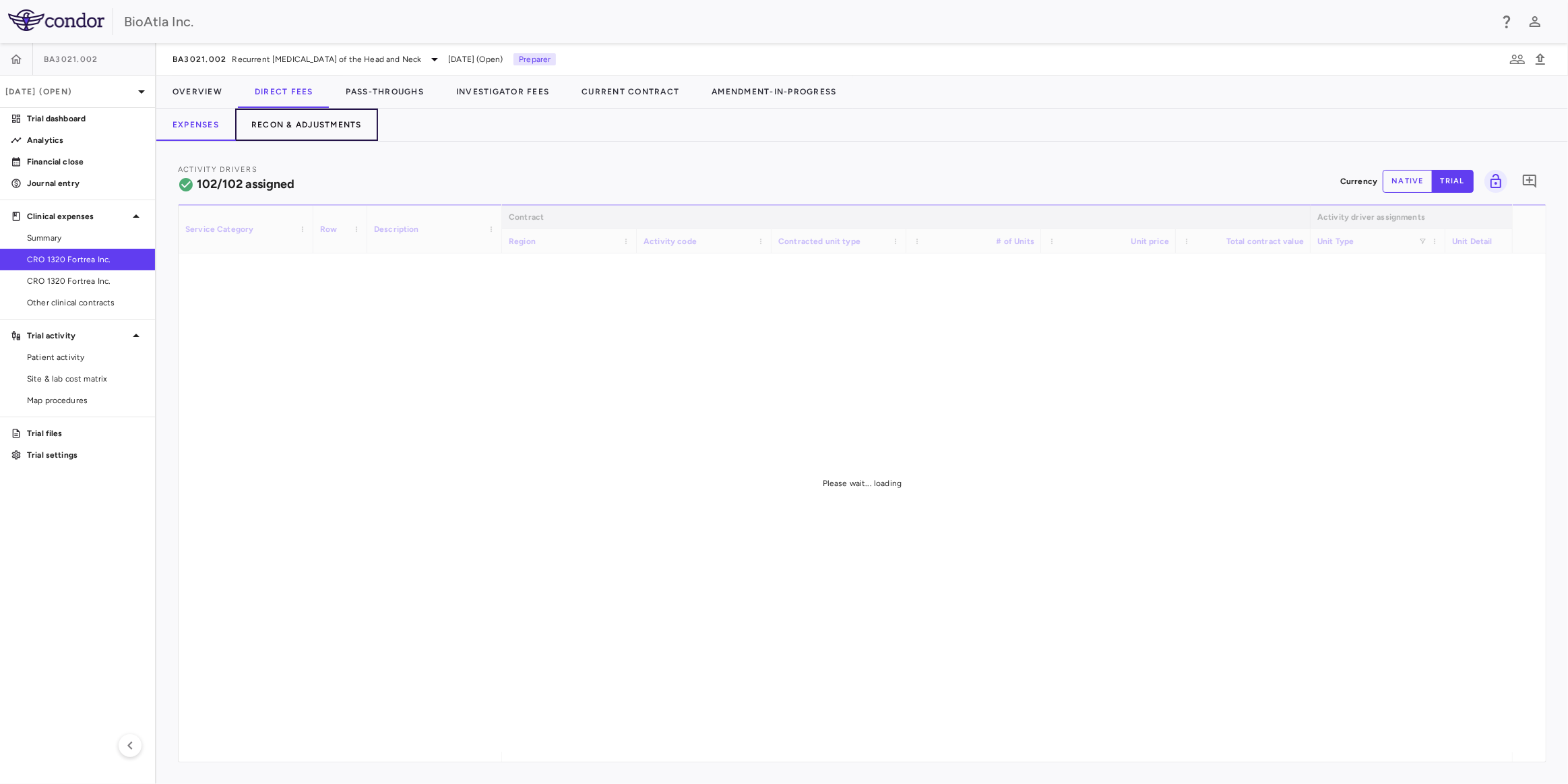
click at [312, 127] on button "Recon & Adjustments" at bounding box center [307, 124] width 143 height 32
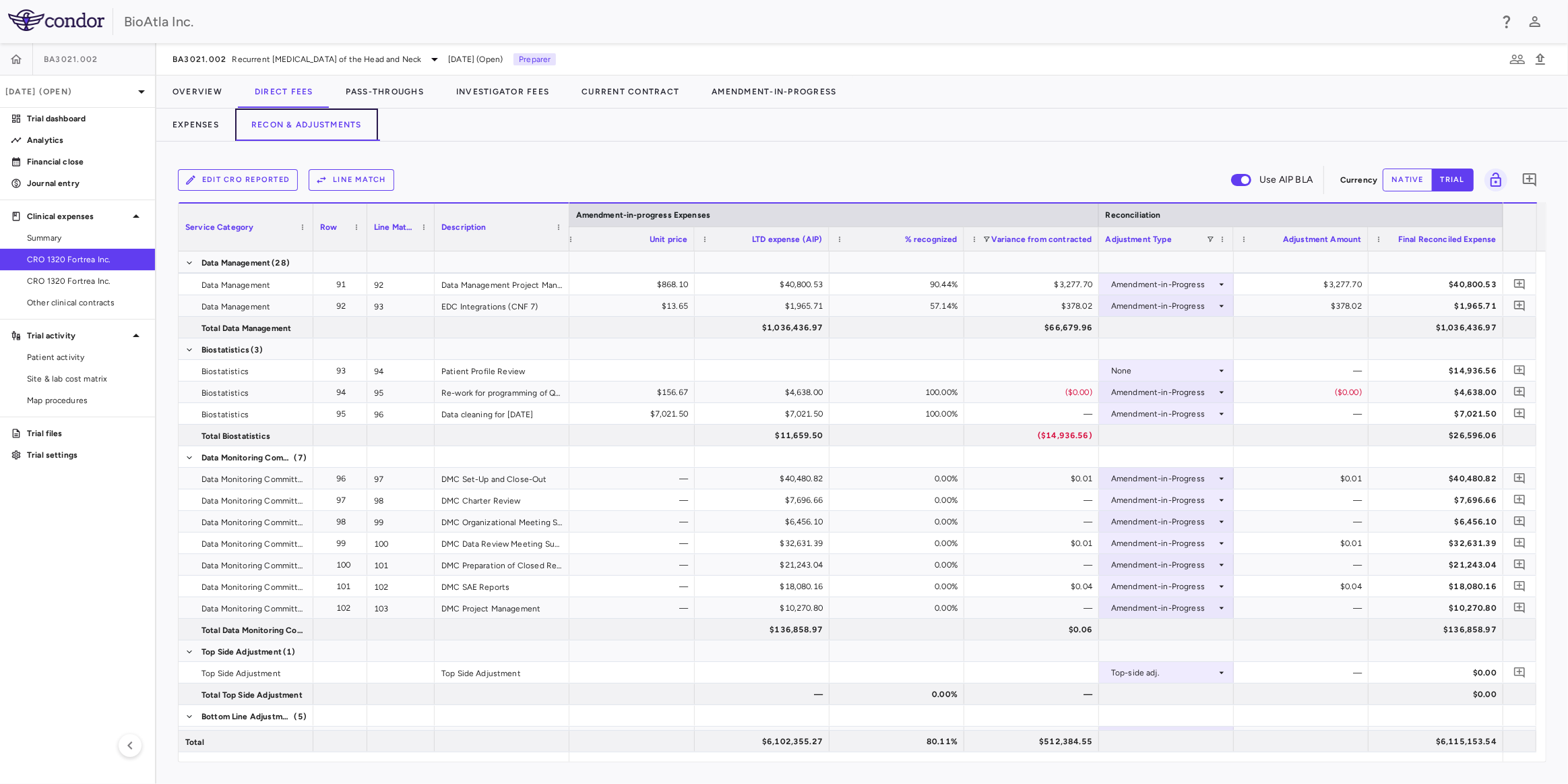
scroll to position [2437, 0]
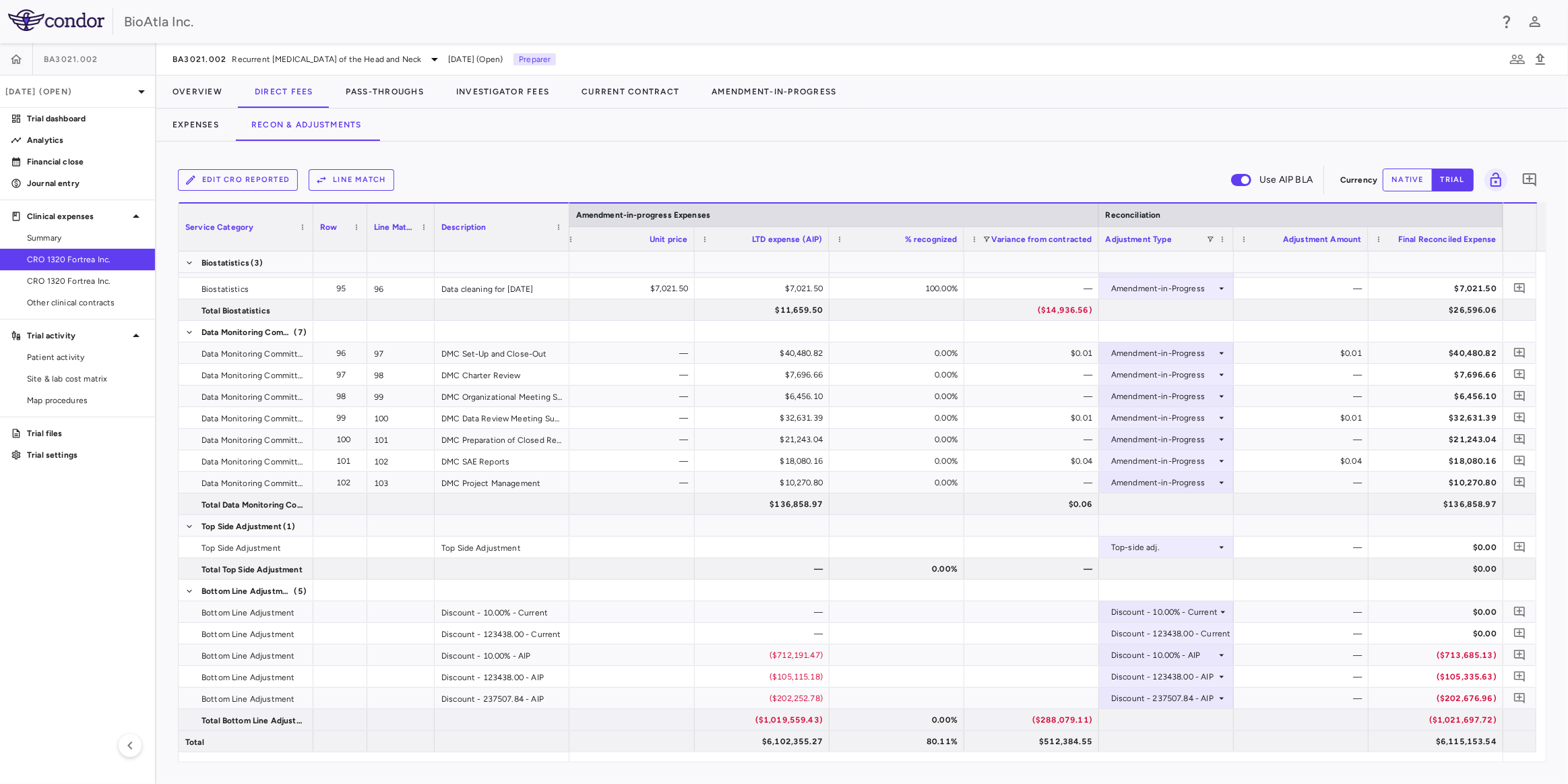
drag, startPoint x: 1320, startPoint y: 764, endPoint x: 1307, endPoint y: 763, distance: 13.0
click at [1307, 763] on div "Edit CRO reported Line Match Use AIP BLA Currency native trial 0 Service Catego…" at bounding box center [862, 463] width 1412 height 643
click at [1449, 680] on div "($105,335.63)" at bounding box center [1438, 676] width 116 height 21
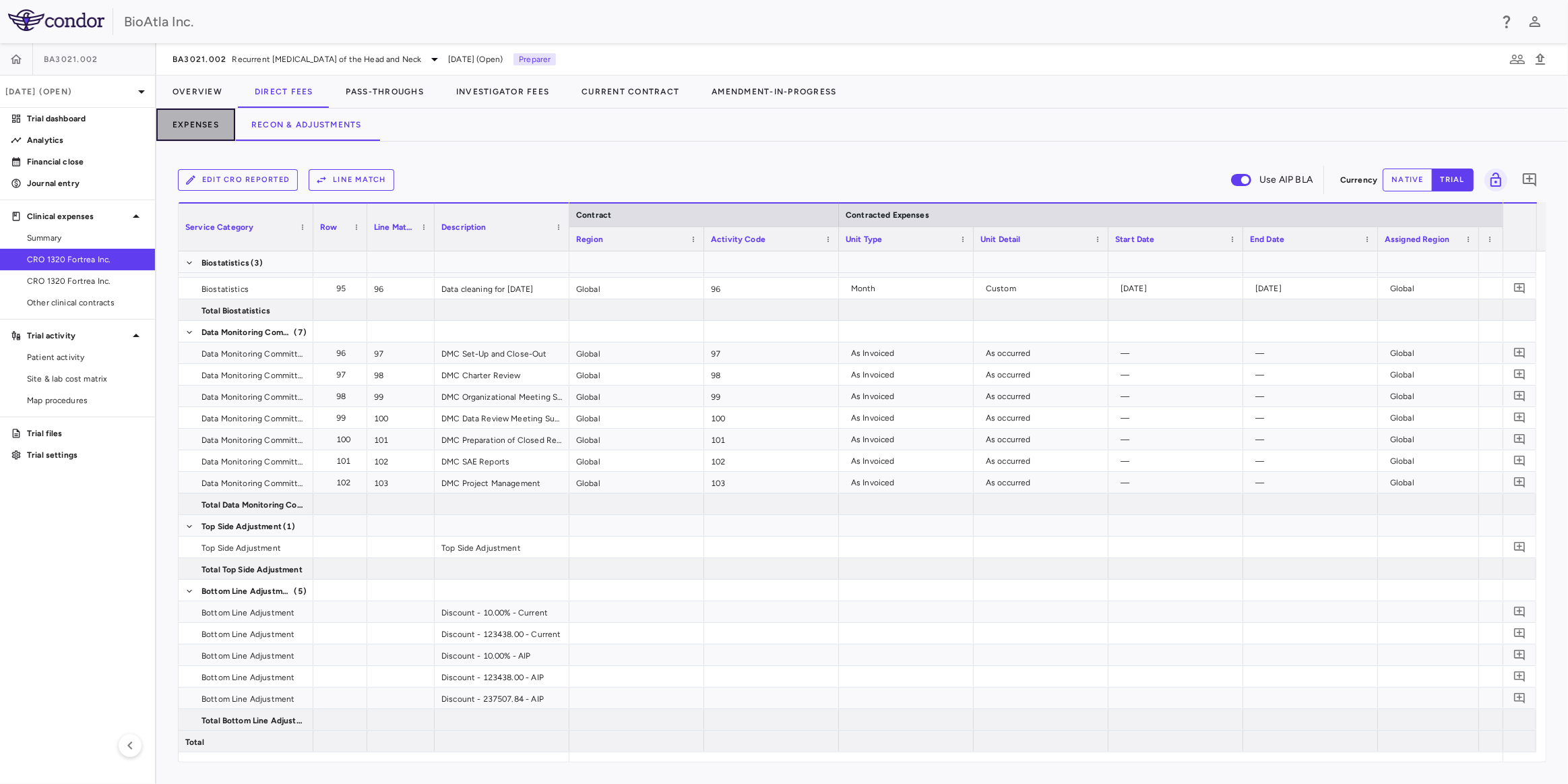
click at [191, 126] on button "Expenses" at bounding box center [196, 124] width 79 height 32
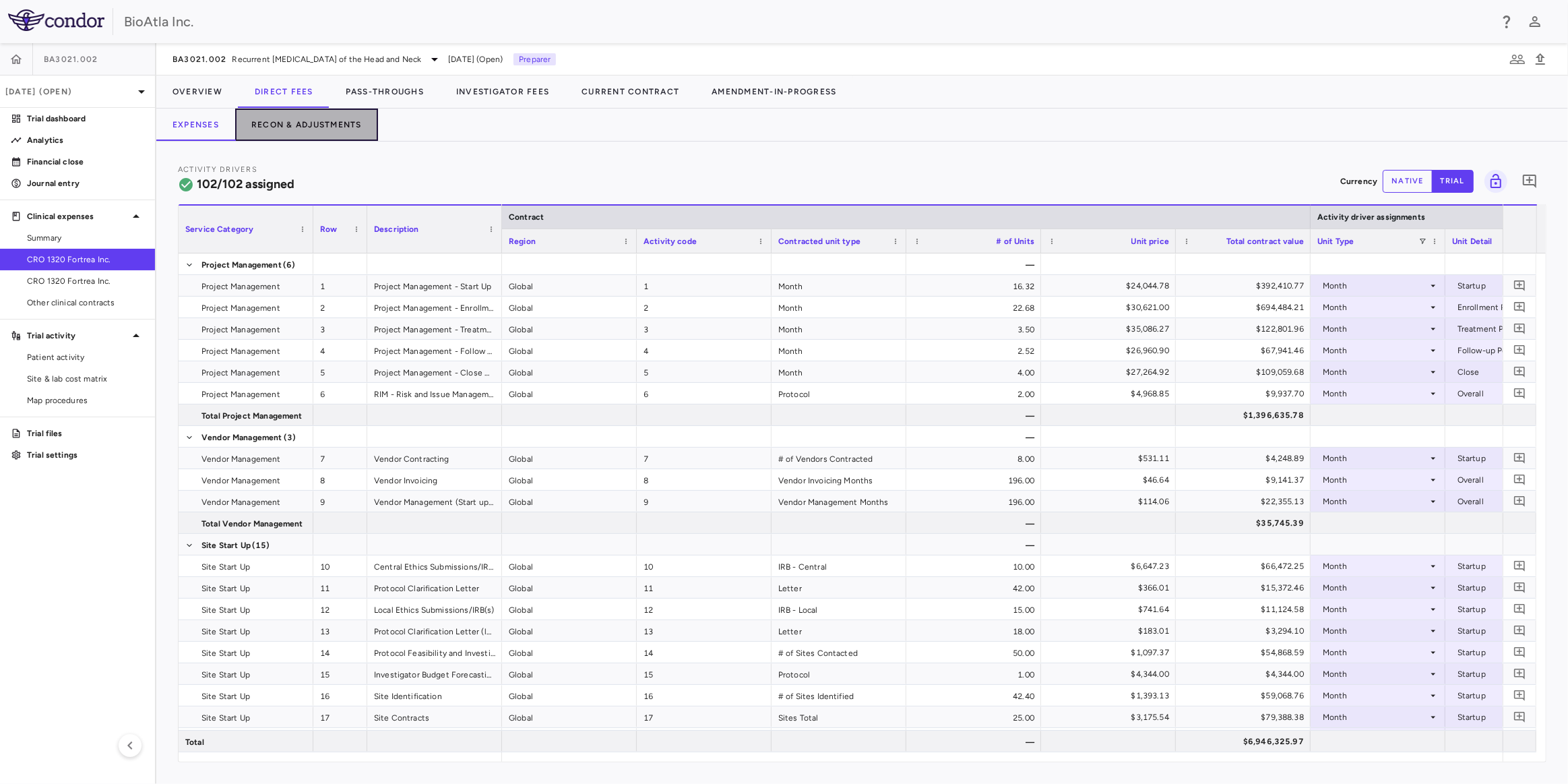
click at [317, 129] on button "Recon & Adjustments" at bounding box center [307, 124] width 143 height 32
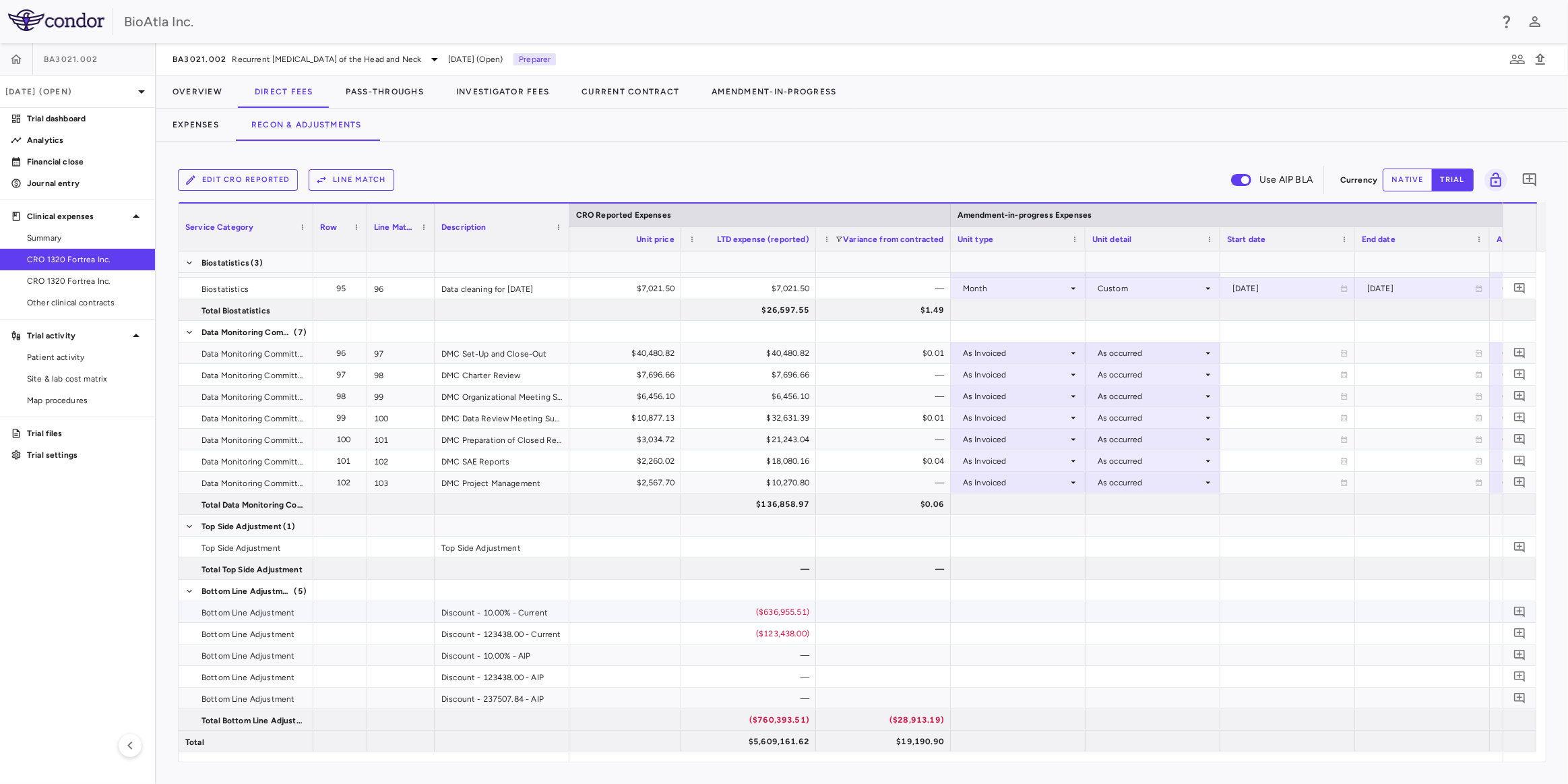
click at [768, 612] on div "($636,955.51)" at bounding box center [751, 612] width 116 height 21
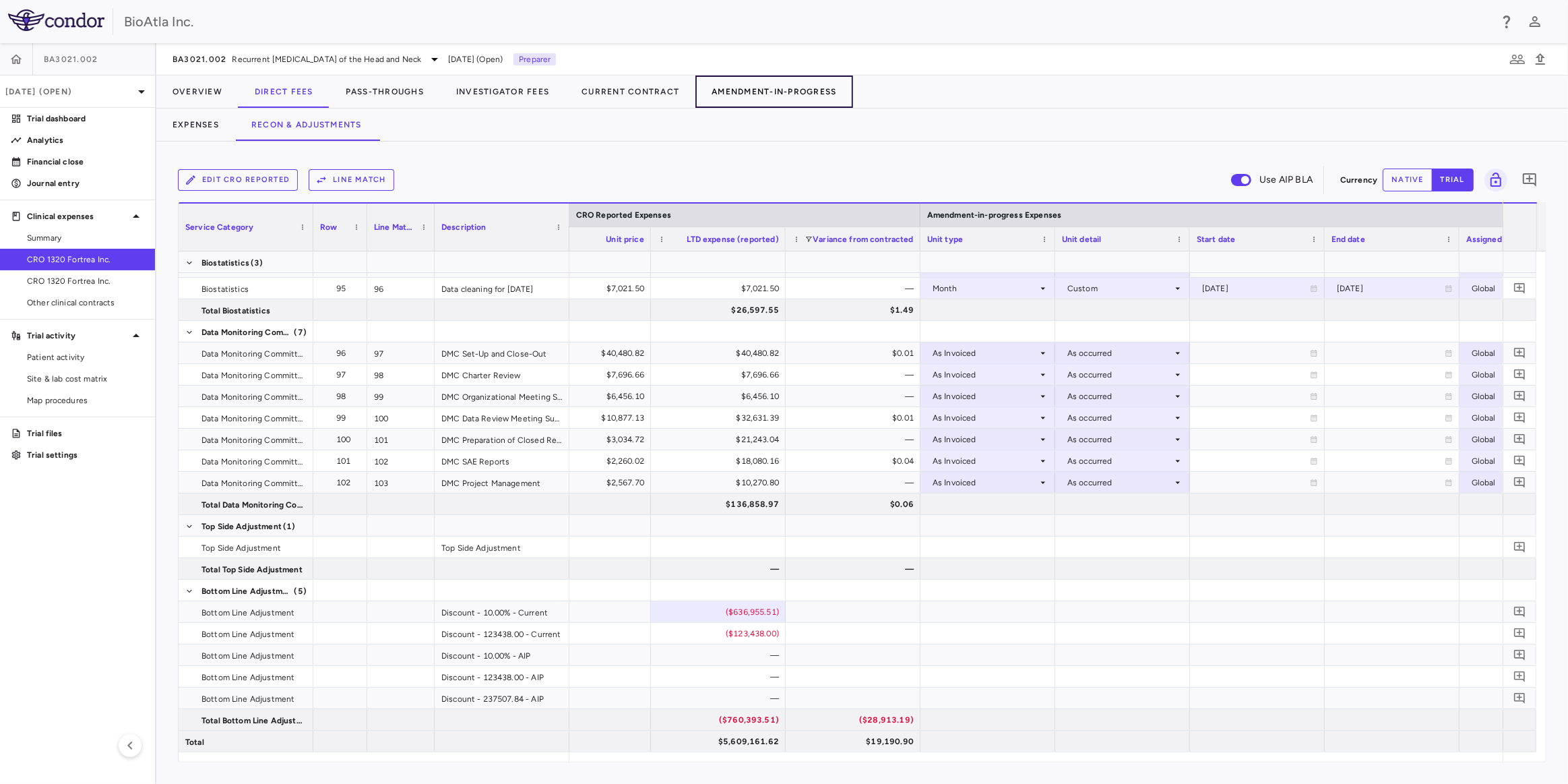
click at [798, 86] on button "Amendment-In-Progress" at bounding box center [773, 91] width 157 height 32
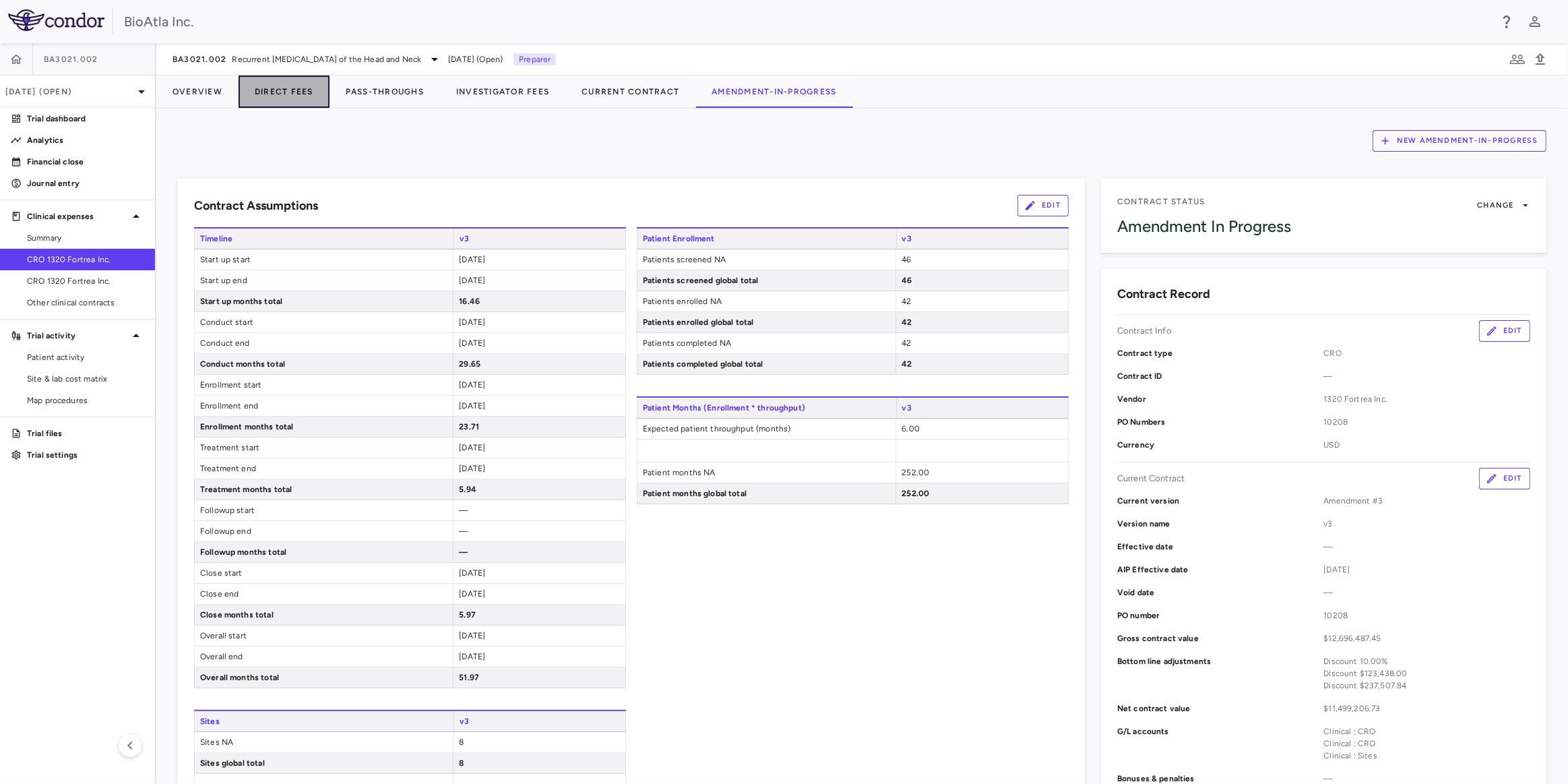
click at [294, 95] on button "Direct Fees" at bounding box center [284, 91] width 91 height 32
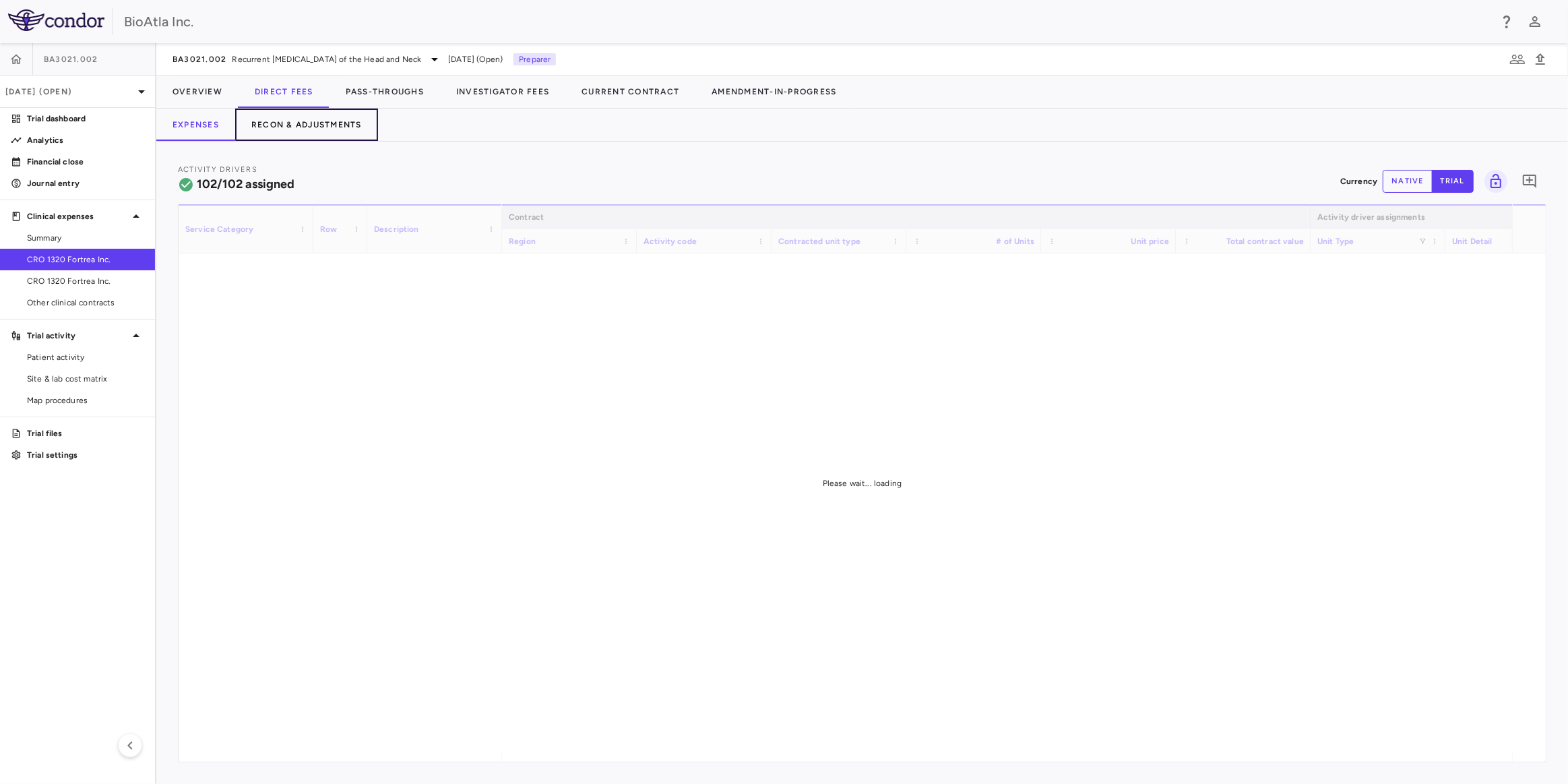
click at [357, 127] on button "Recon & Adjustments" at bounding box center [307, 124] width 143 height 32
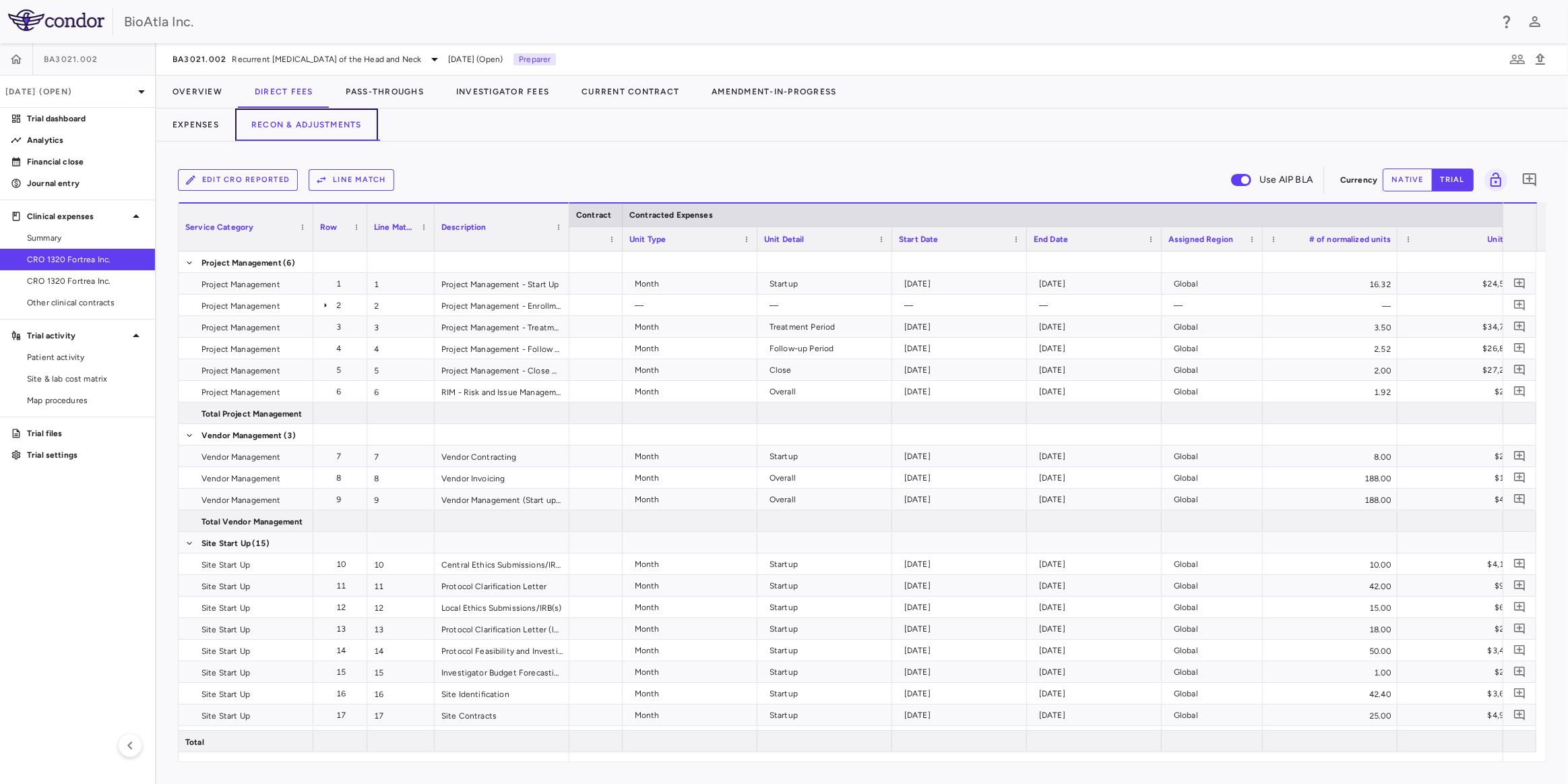
scroll to position [0, 261]
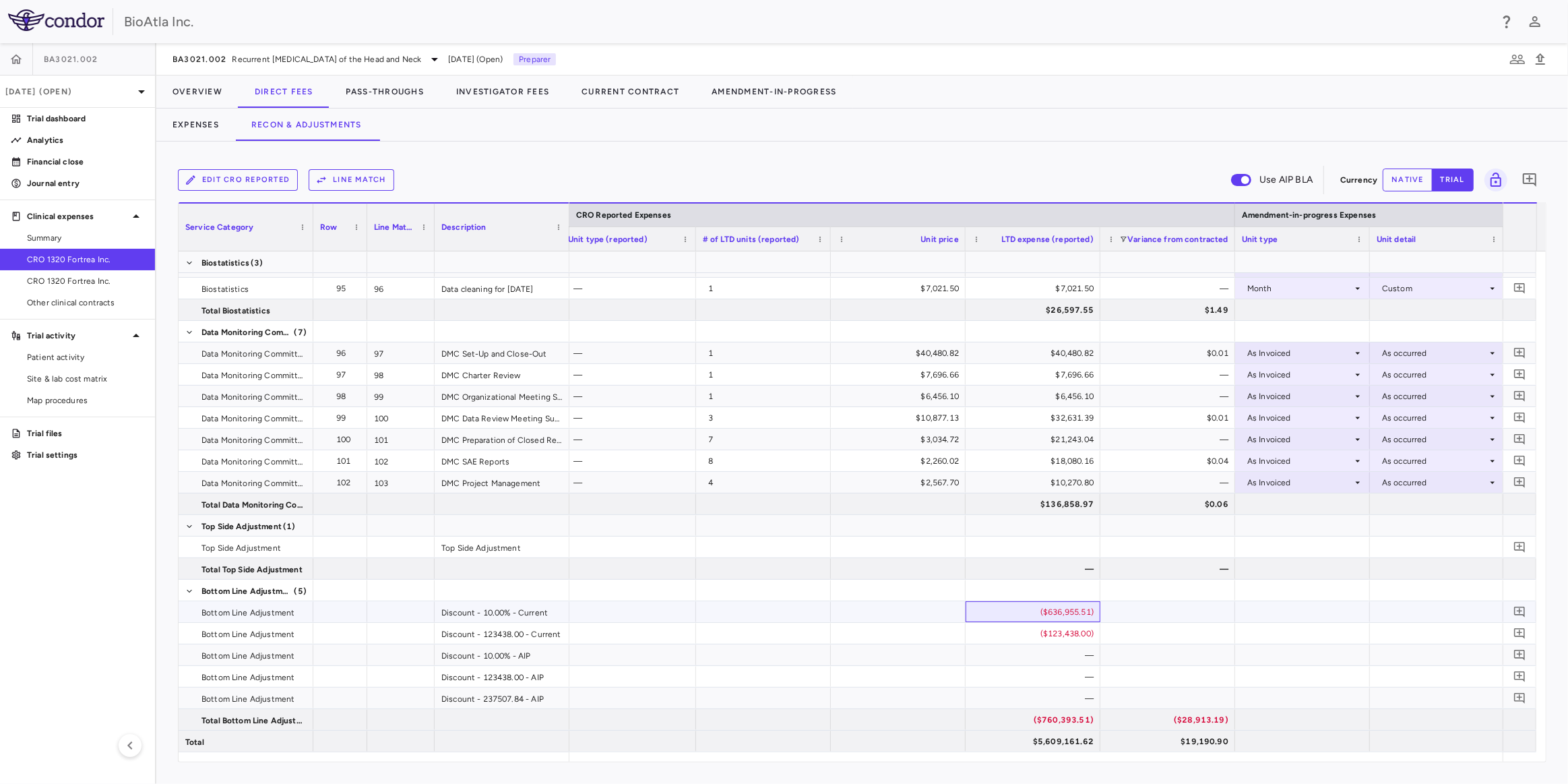
click at [1045, 606] on div "($636,955.51)" at bounding box center [1035, 612] width 116 height 21
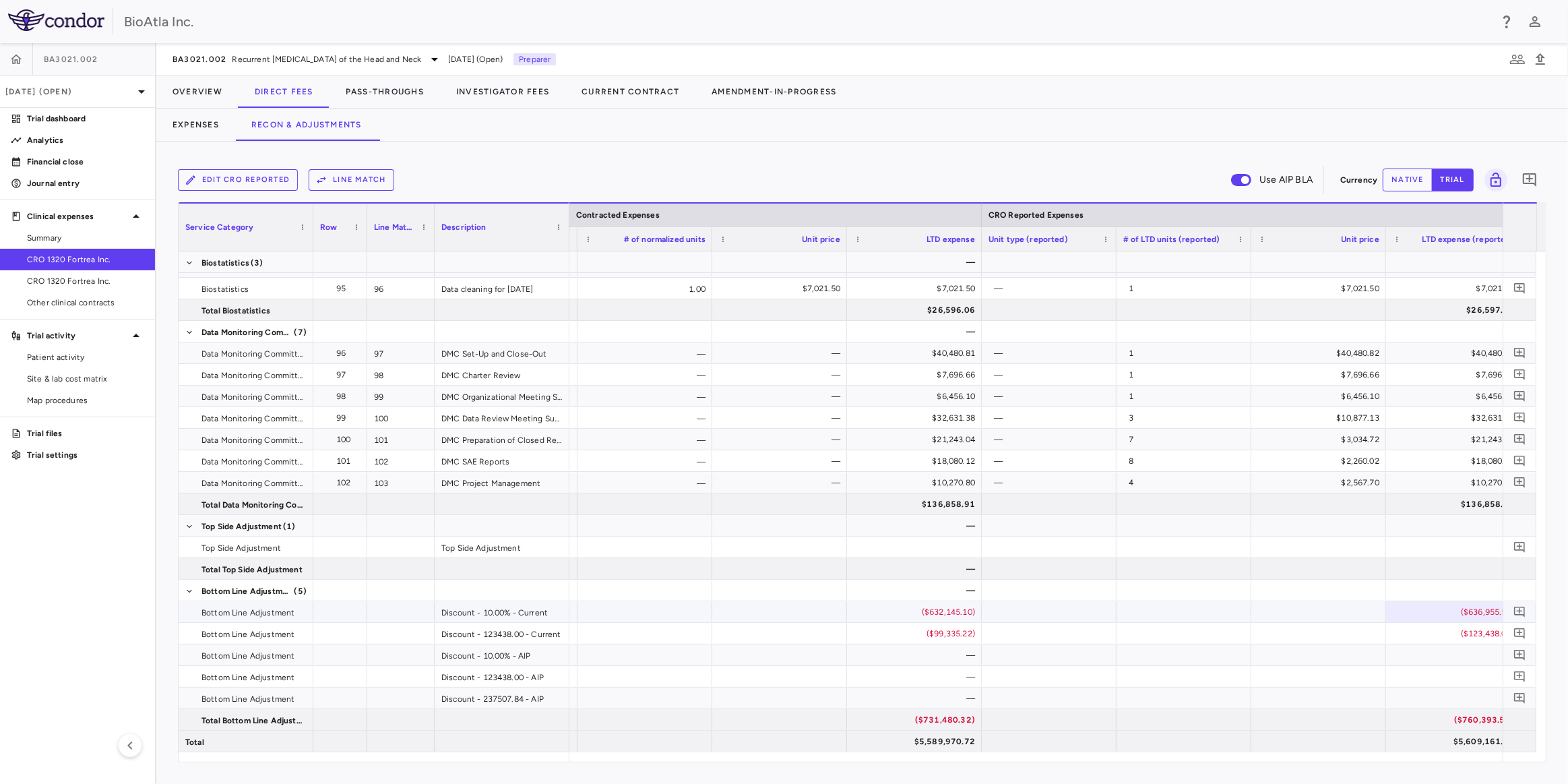
click at [944, 611] on div "($632,145.10)" at bounding box center [917, 612] width 116 height 21
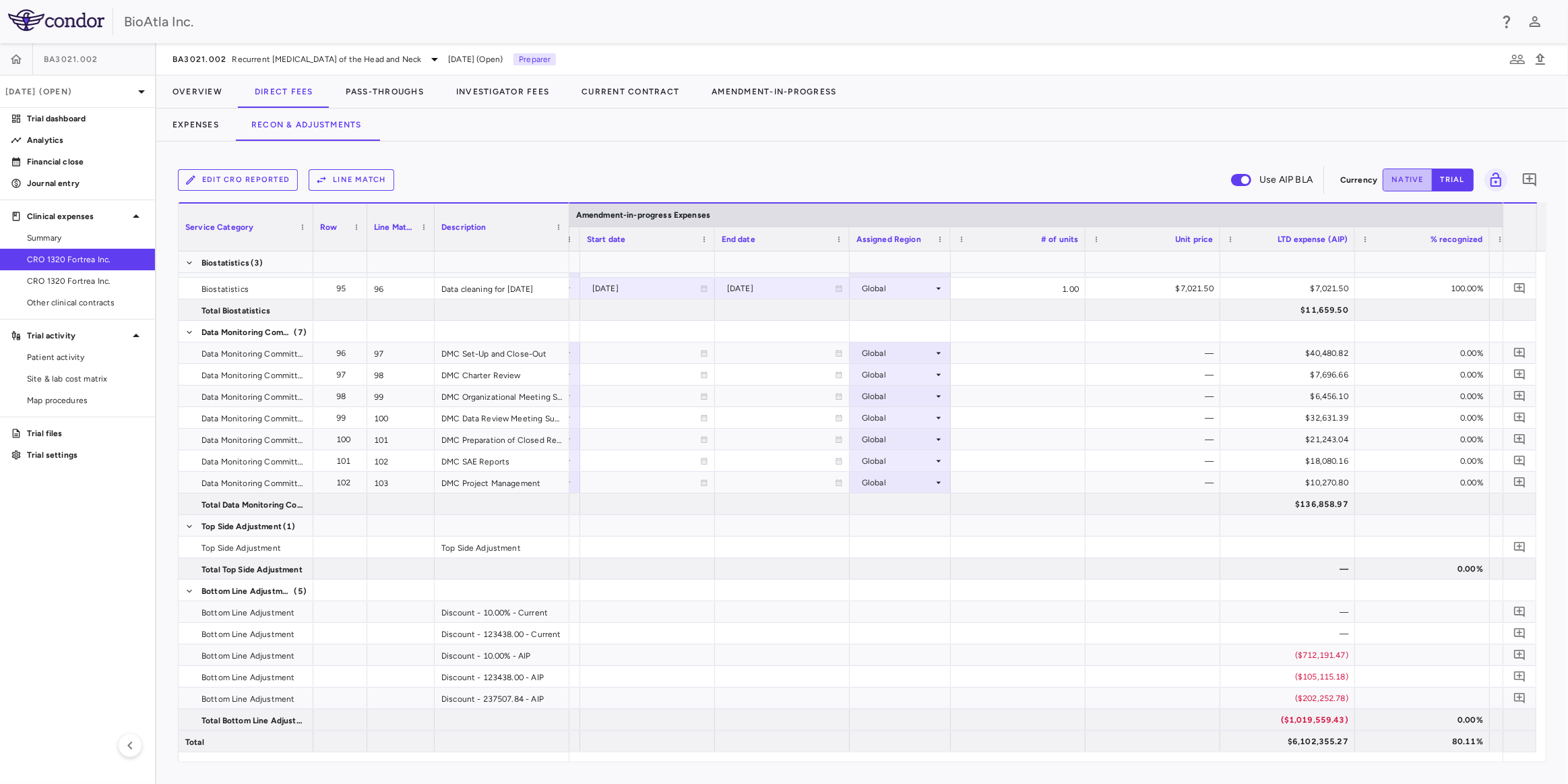
click at [1409, 182] on button "native" at bounding box center [1408, 180] width 50 height 23
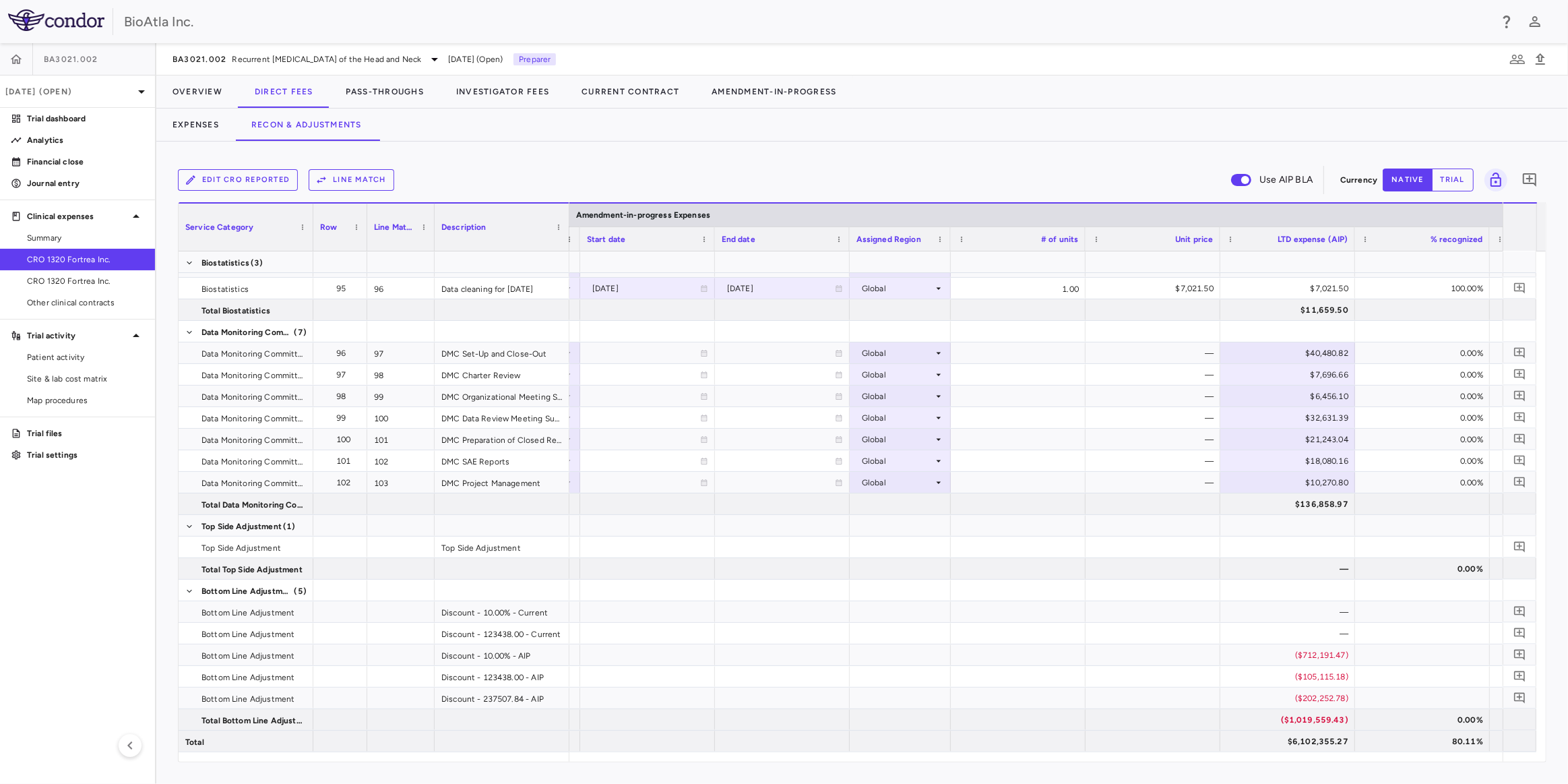
drag, startPoint x: 1271, startPoint y: 763, endPoint x: 1106, endPoint y: 774, distance: 165.4
click at [1106, 774] on div "Edit CRO reported Line Match Use AIP BLA Currency native trial 0 Service Catego…" at bounding box center [862, 463] width 1412 height 643
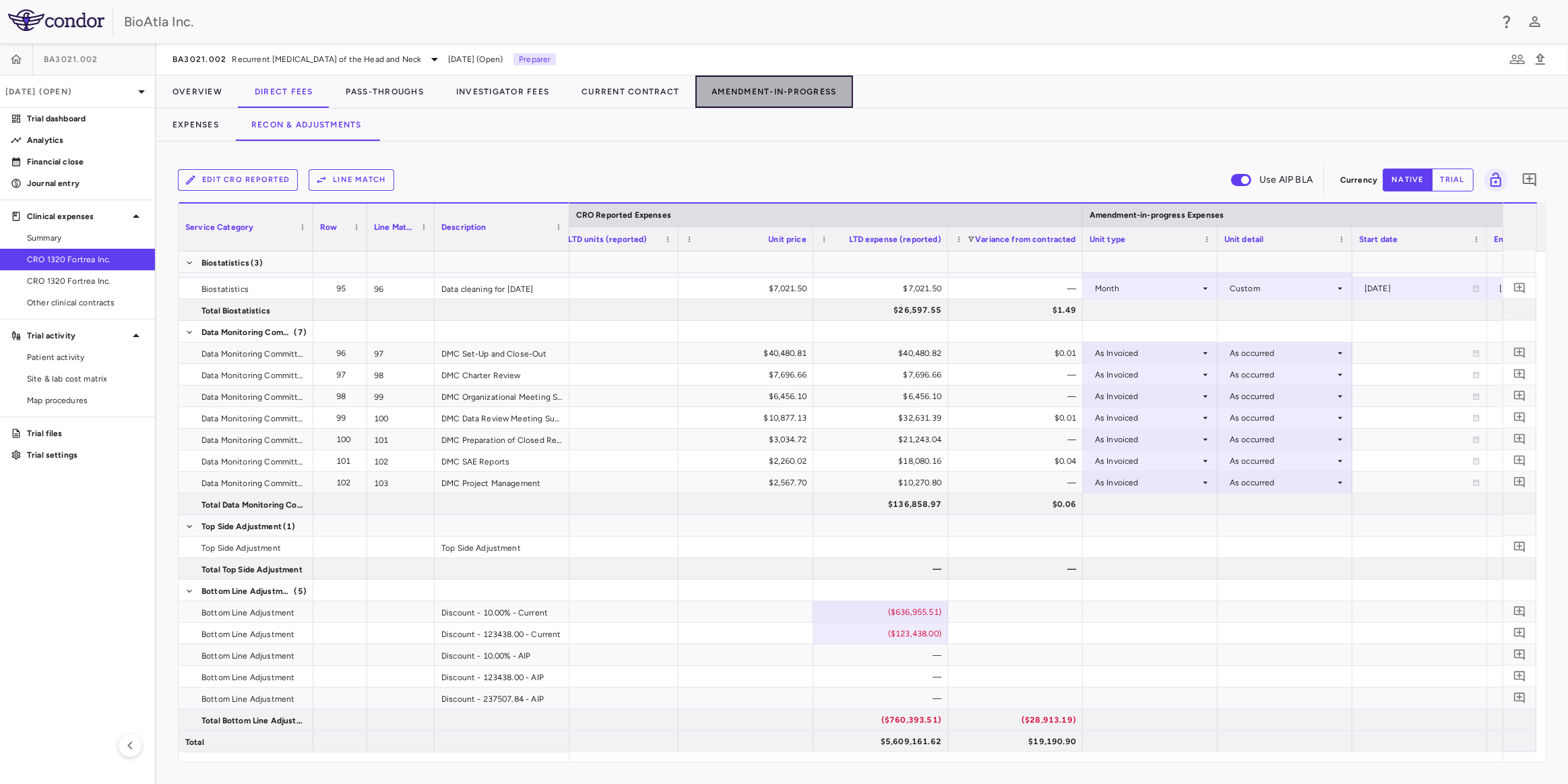
click at [786, 94] on button "Amendment-In-Progress" at bounding box center [773, 91] width 157 height 32
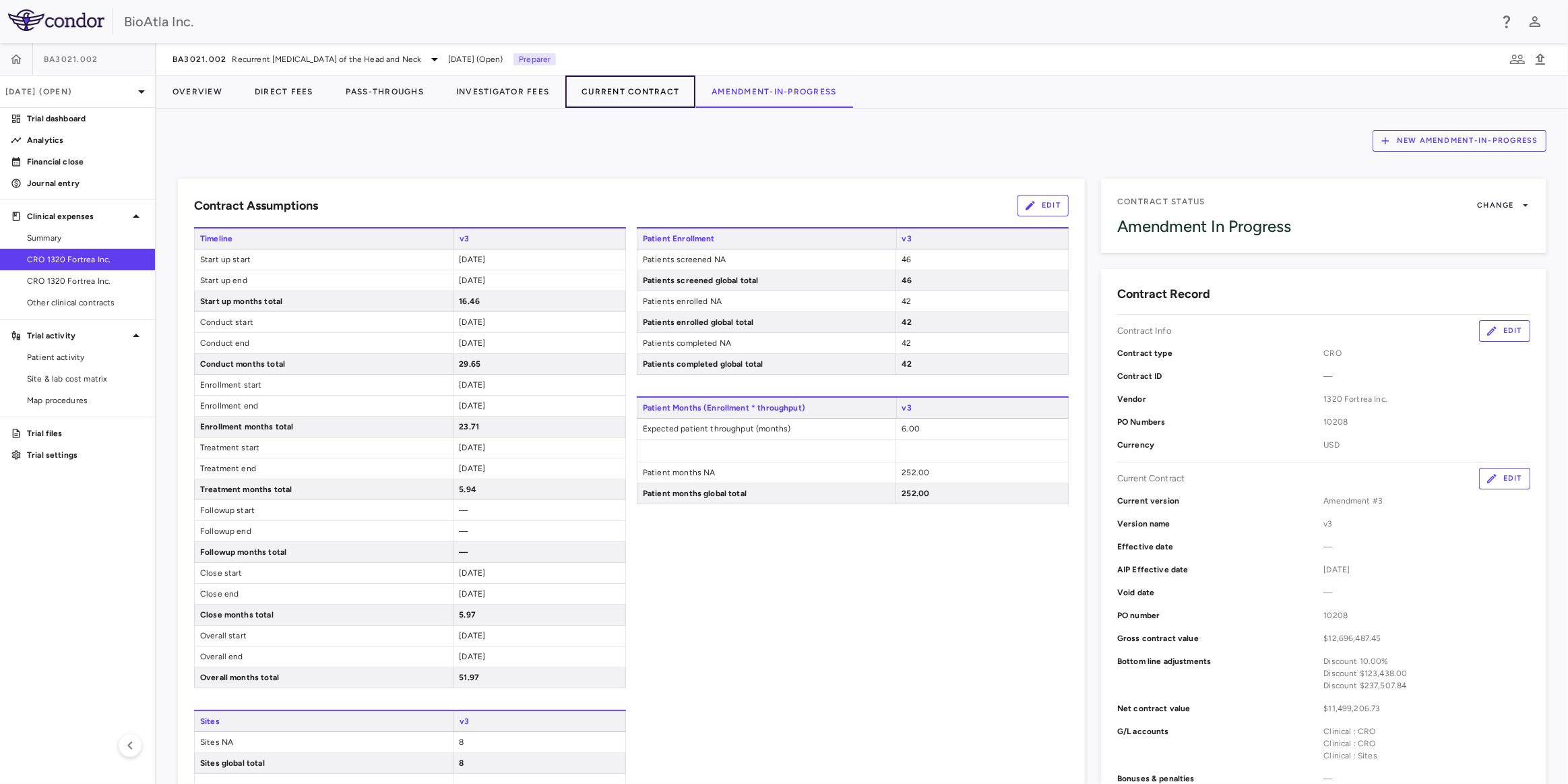
click at [616, 95] on button "Current Contract" at bounding box center [630, 91] width 130 height 32
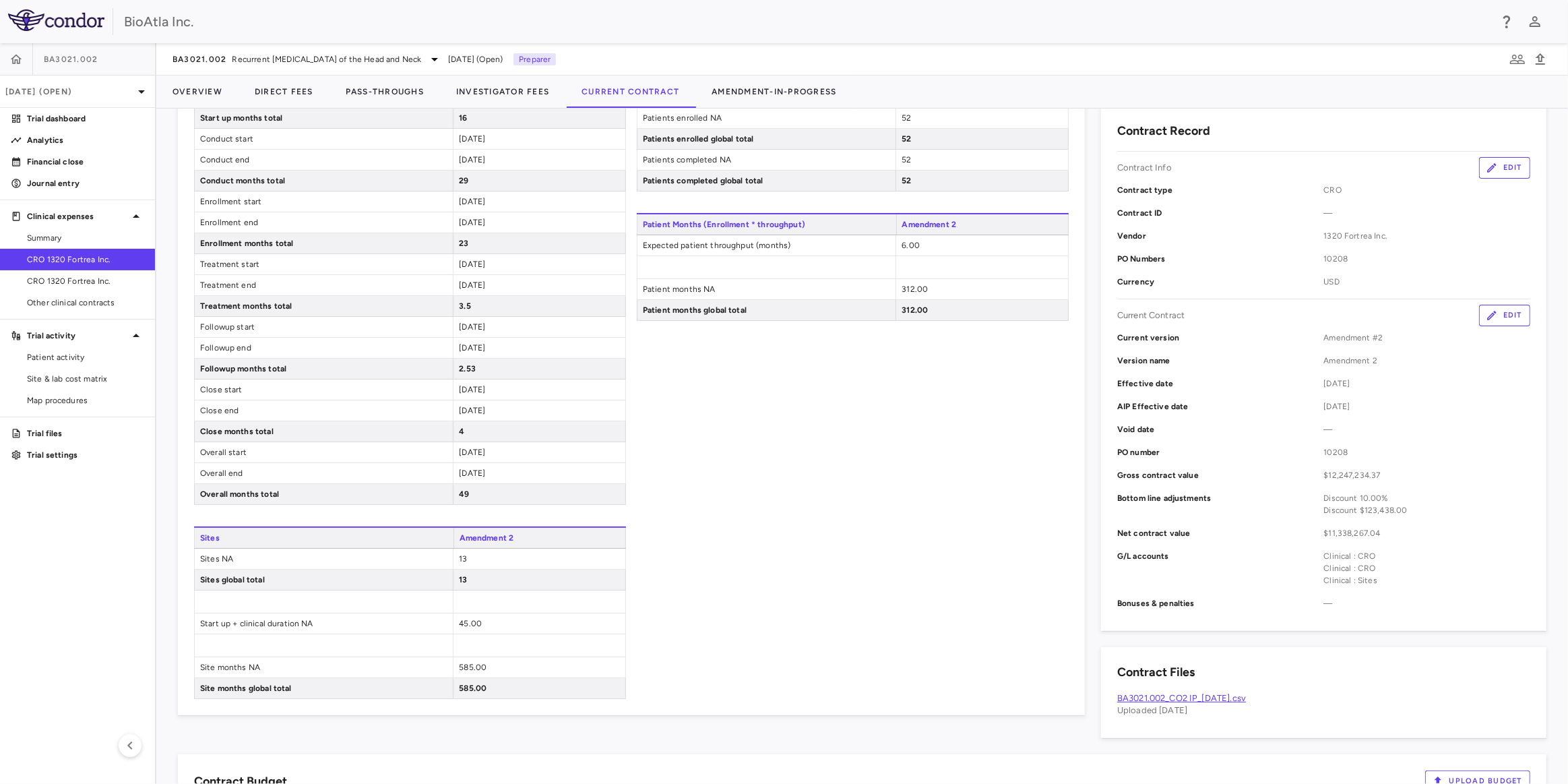
click at [1498, 321] on button "Edit" at bounding box center [1505, 316] width 51 height 21
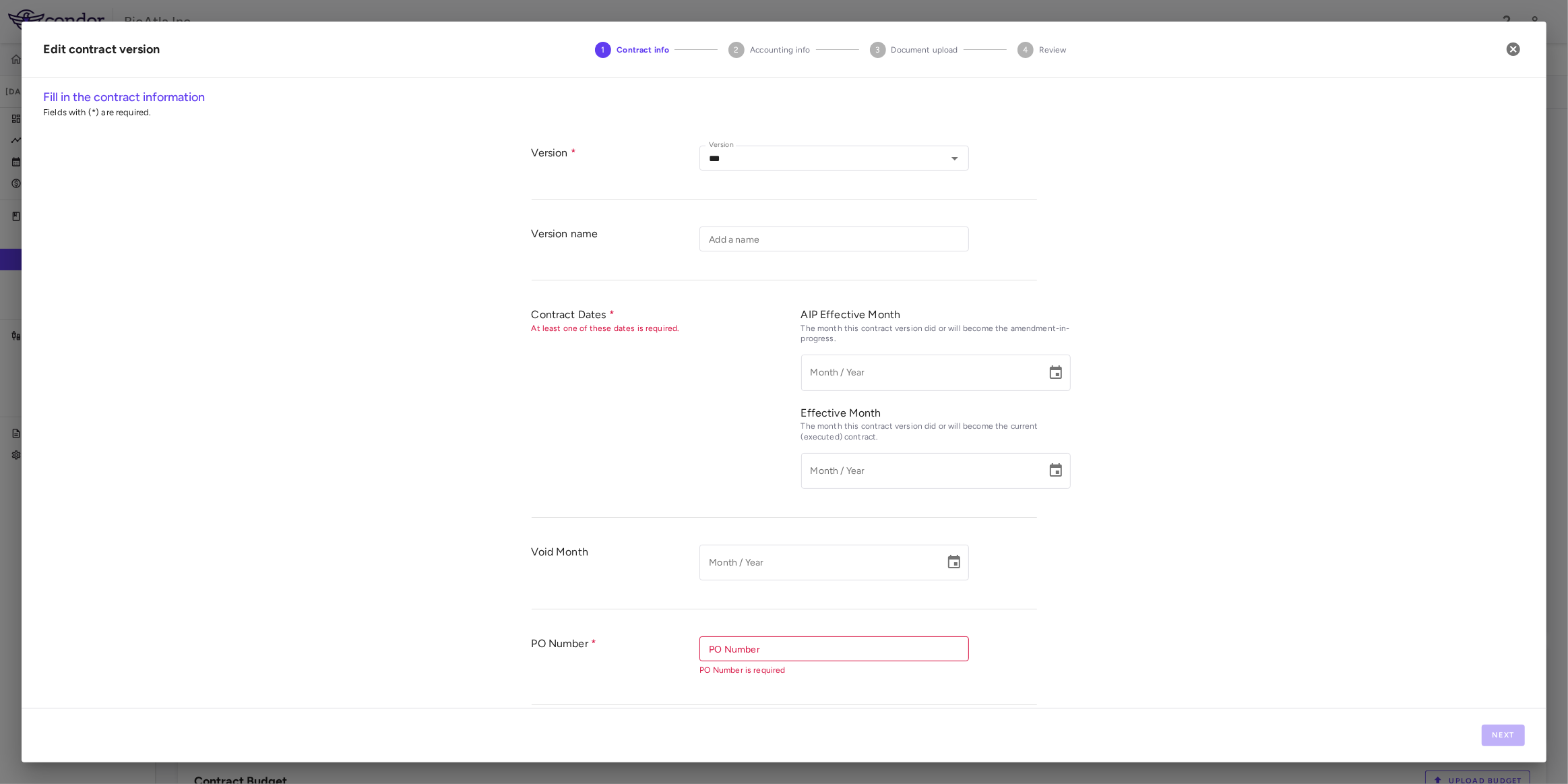
type input "**********"
type input "*********"
type input "**********"
type input "*****"
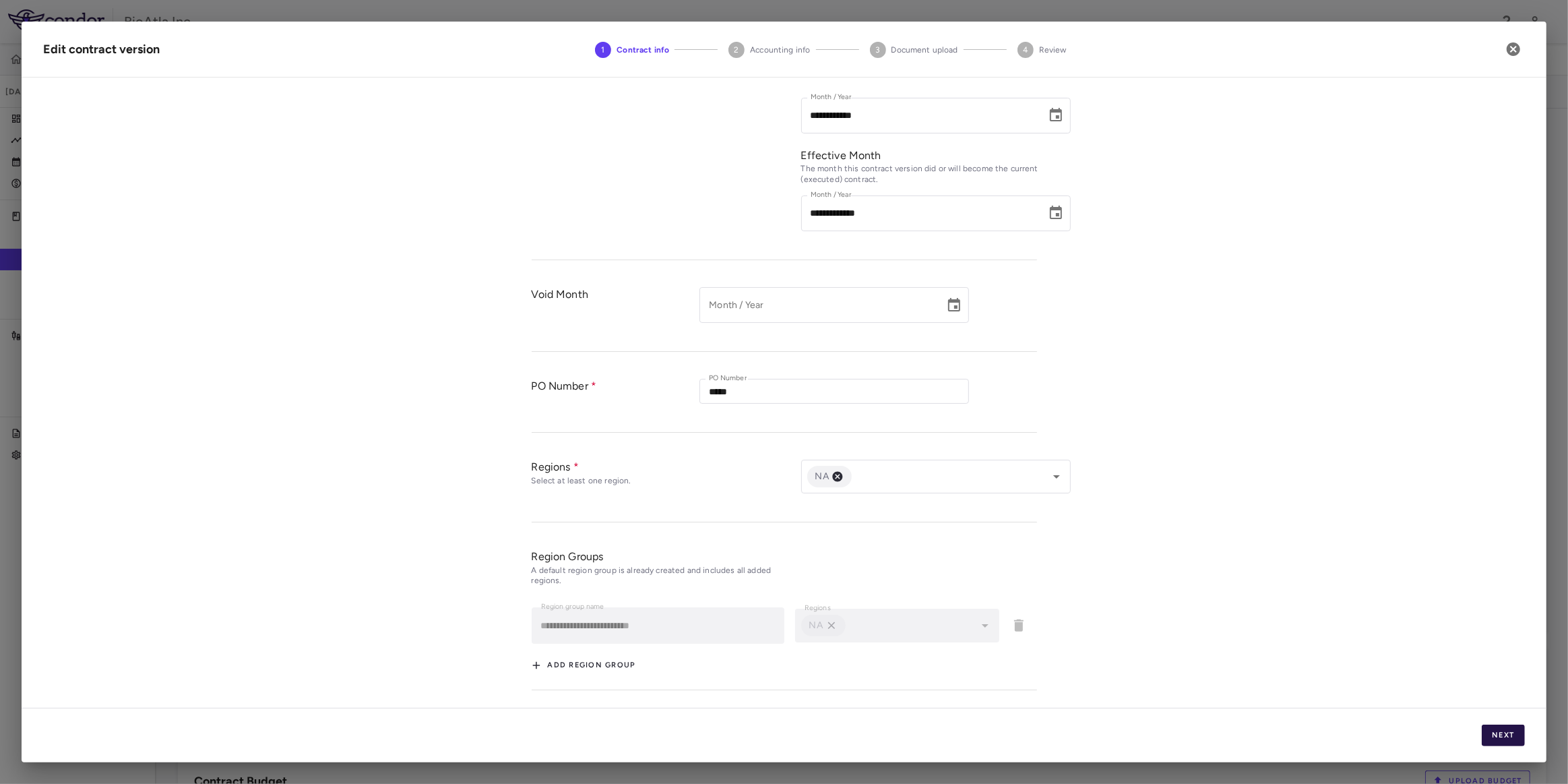
click at [1507, 733] on button "Next" at bounding box center [1503, 736] width 43 height 21
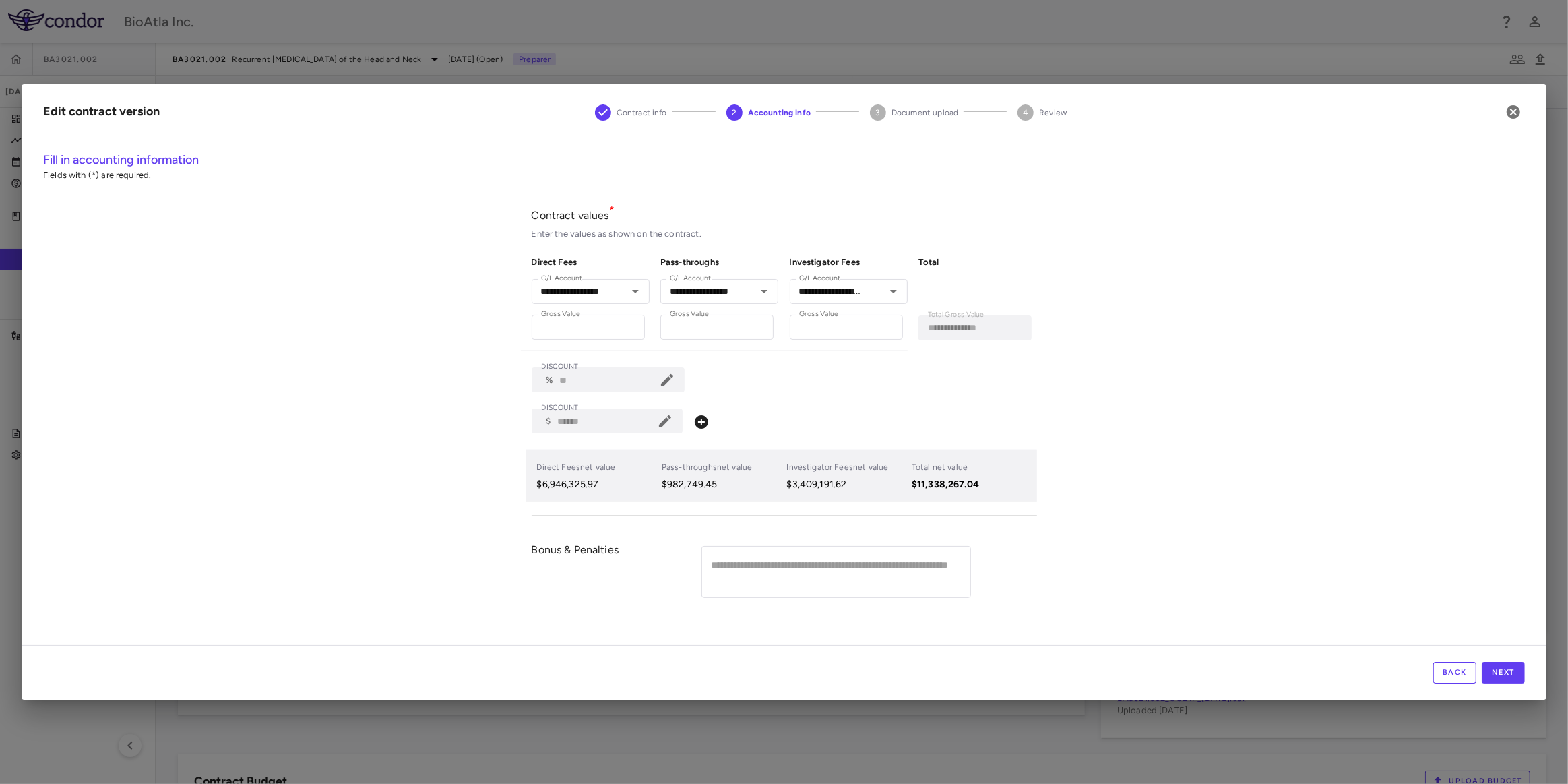
click at [669, 416] on icon at bounding box center [666, 422] width 16 height 16
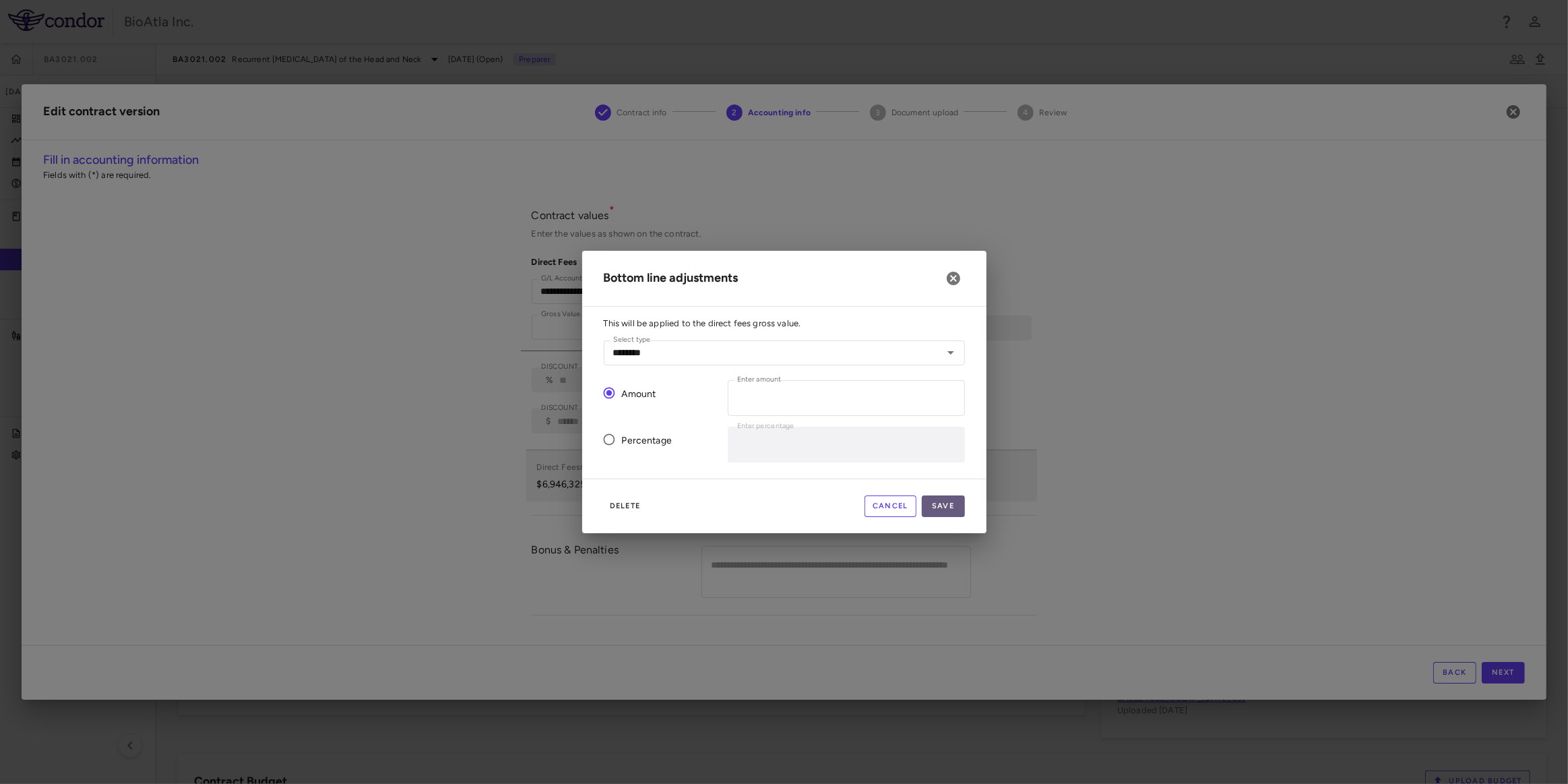
click at [938, 503] on button "Save" at bounding box center [943, 506] width 43 height 21
type input "*"
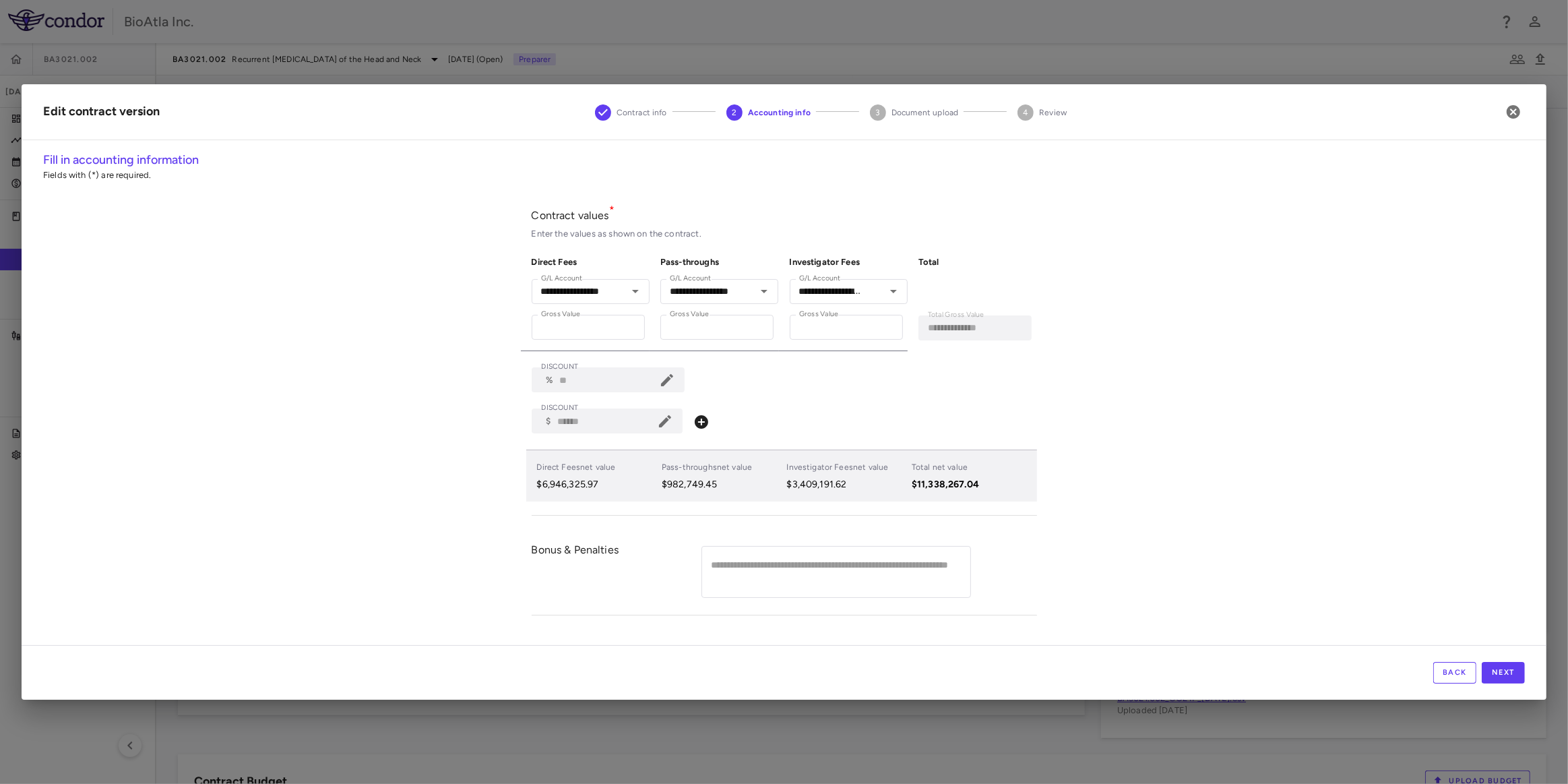
click at [673, 417] on icon at bounding box center [666, 422] width 16 height 16
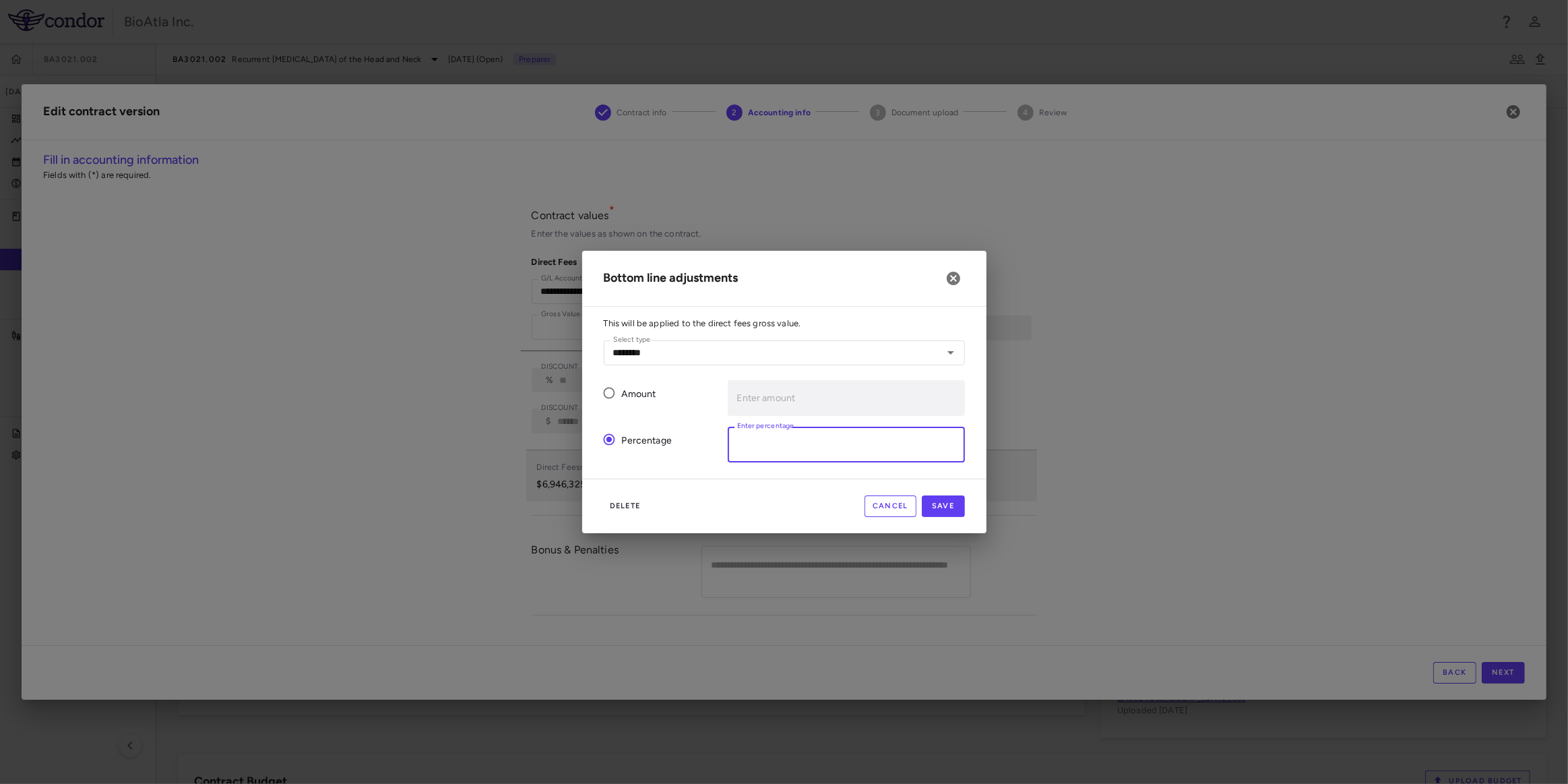
drag, startPoint x: 759, startPoint y: 440, endPoint x: 723, endPoint y: 442, distance: 36.1
click at [723, 442] on div "Enter percentage * Enter percentage" at bounding box center [842, 439] width 248 height 47
type input "***"
drag, startPoint x: 938, startPoint y: 505, endPoint x: 928, endPoint y: 505, distance: 10.0
click at [928, 505] on button "Save" at bounding box center [943, 506] width 43 height 21
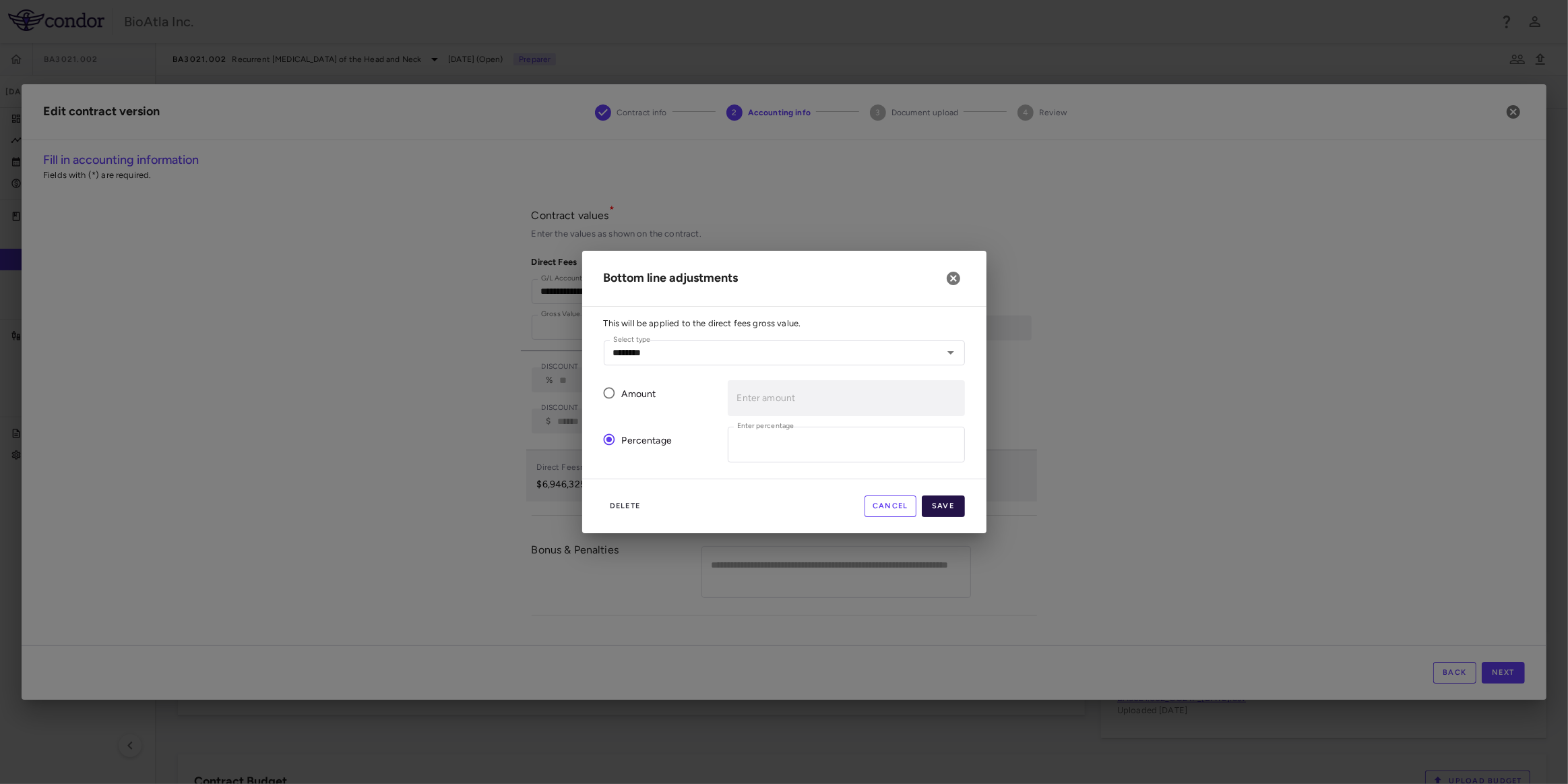
type input "***"
type input "*"
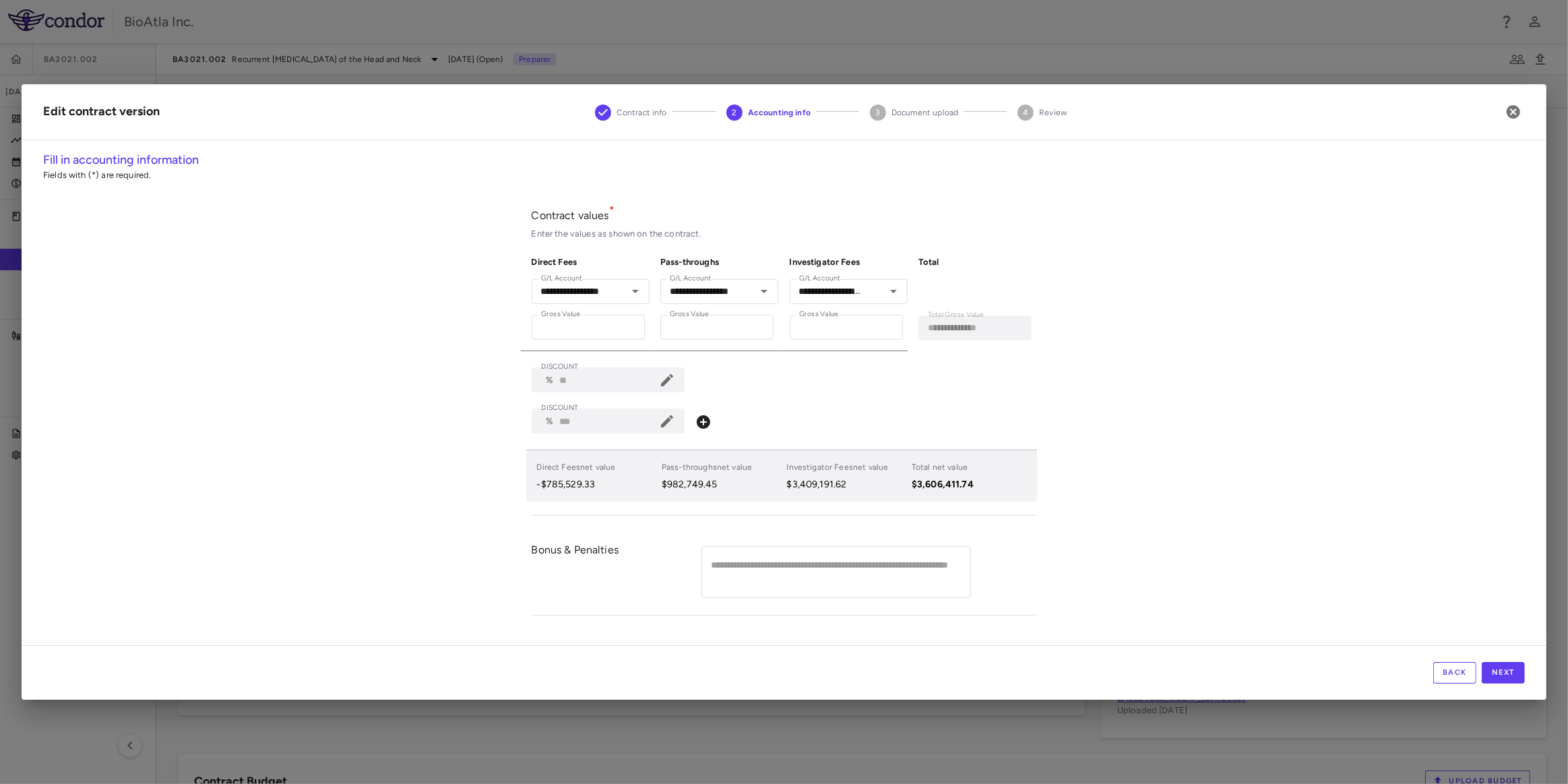
click at [667, 417] on icon at bounding box center [667, 422] width 16 height 16
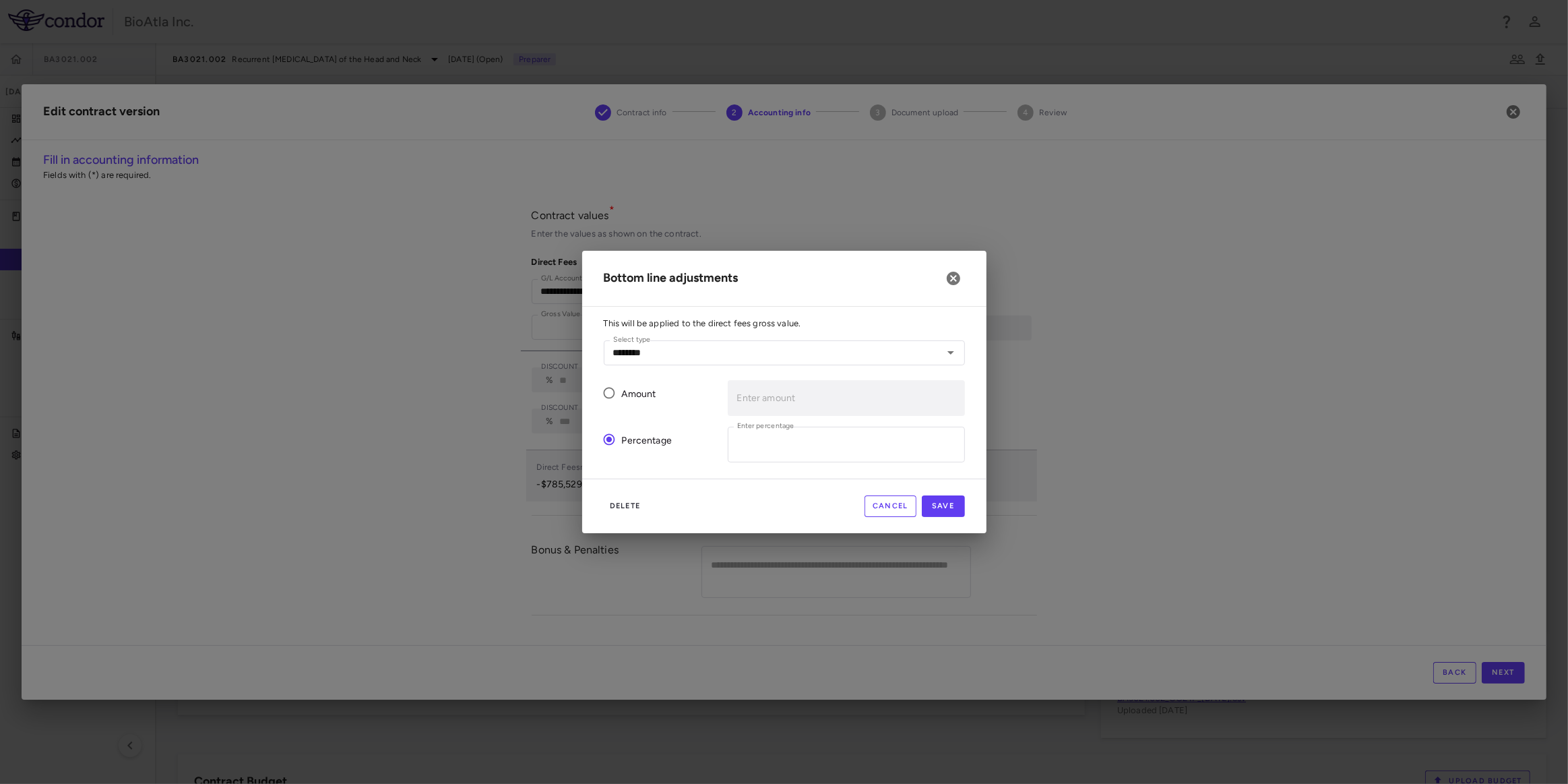
click at [622, 391] on span "Amount" at bounding box center [639, 394] width 35 height 15
click at [955, 353] on icon "Open" at bounding box center [951, 353] width 16 height 16
click at [628, 400] on li "Rebate" at bounding box center [785, 401] width 362 height 21
type input "******"
click at [802, 399] on input "Enter amount" at bounding box center [846, 398] width 238 height 35
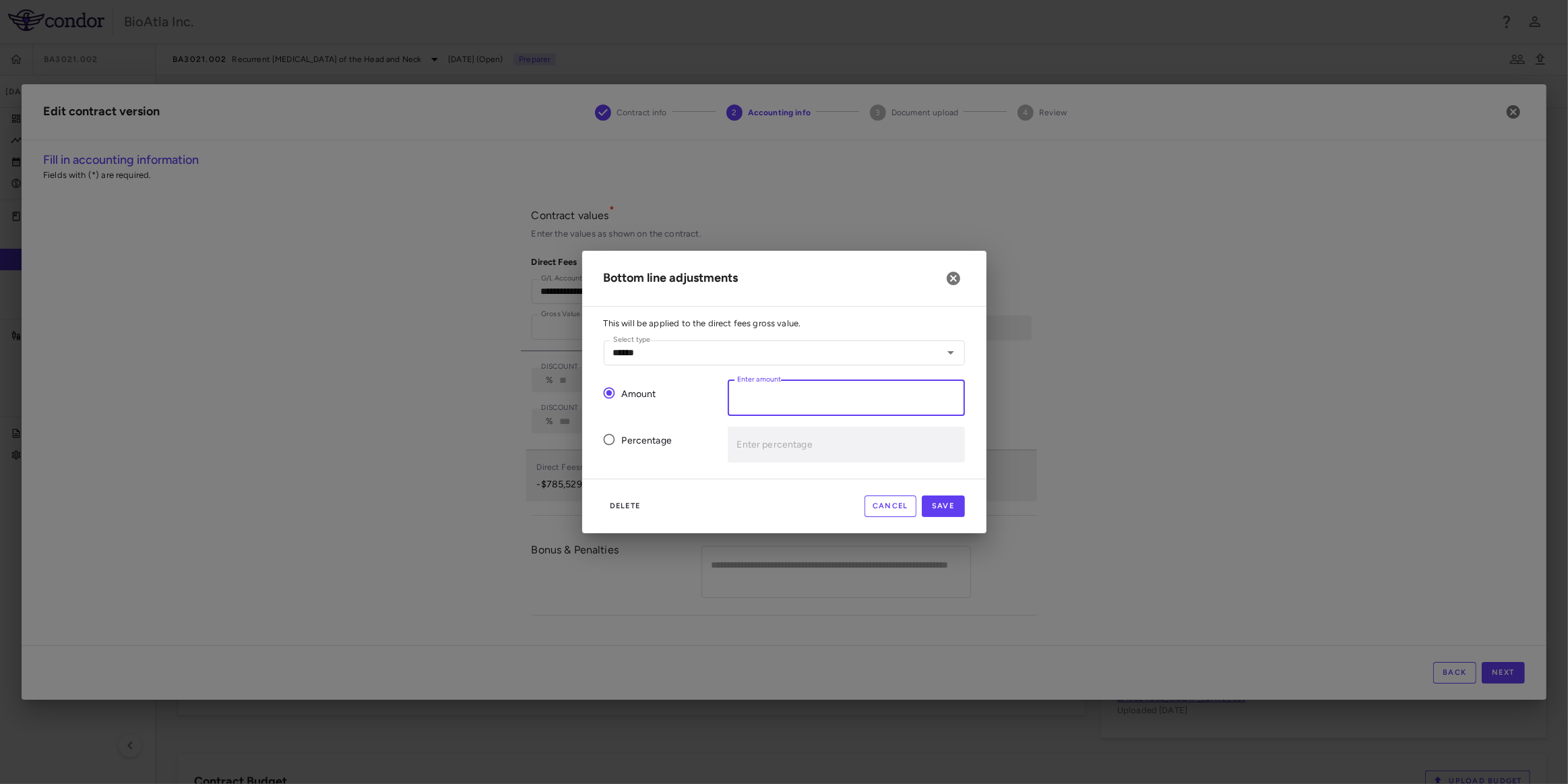
click at [783, 408] on input "***" at bounding box center [846, 398] width 238 height 35
type input "******"
click at [685, 459] on div "Percentage" at bounding box center [655, 439] width 124 height 47
click at [796, 398] on input "Enter amount" at bounding box center [846, 398] width 238 height 35
type input "******"
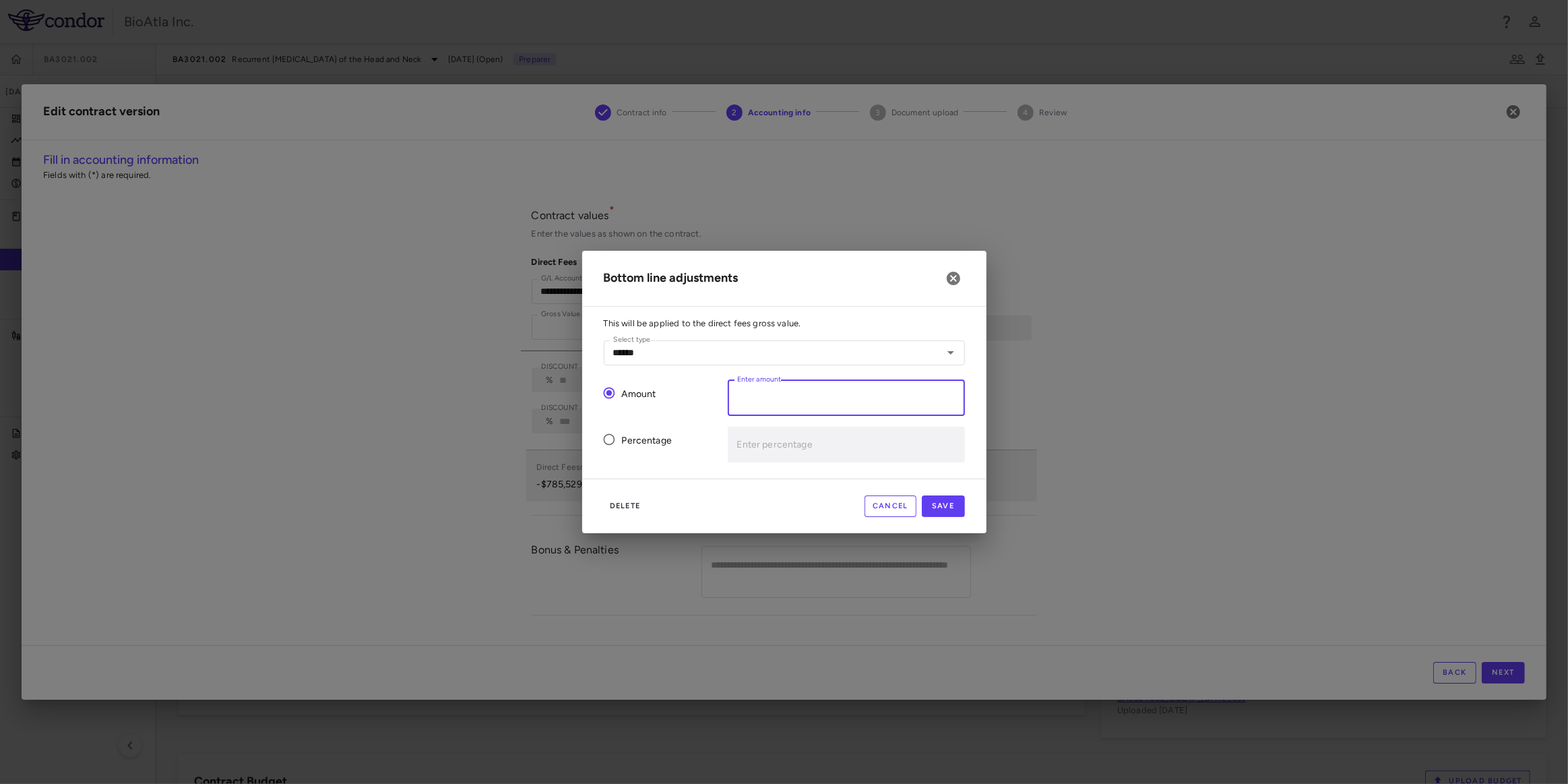
click at [677, 465] on div "This will be applied to the direct fees gross value. Select type ****** Select …" at bounding box center [785, 398] width 404 height 161
click at [936, 510] on button "Save" at bounding box center [943, 506] width 43 height 21
type input "******"
type input "*"
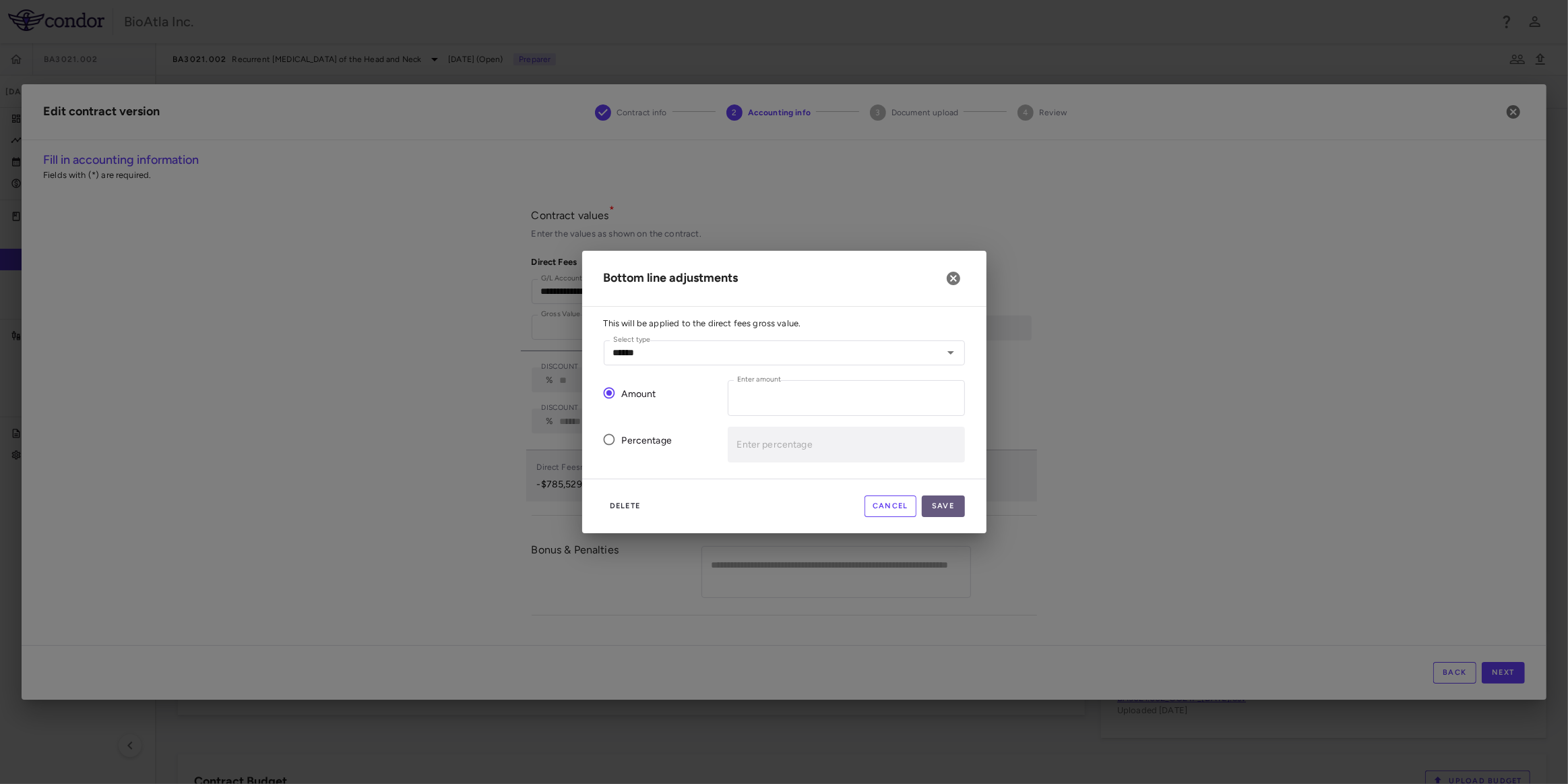
type input "********"
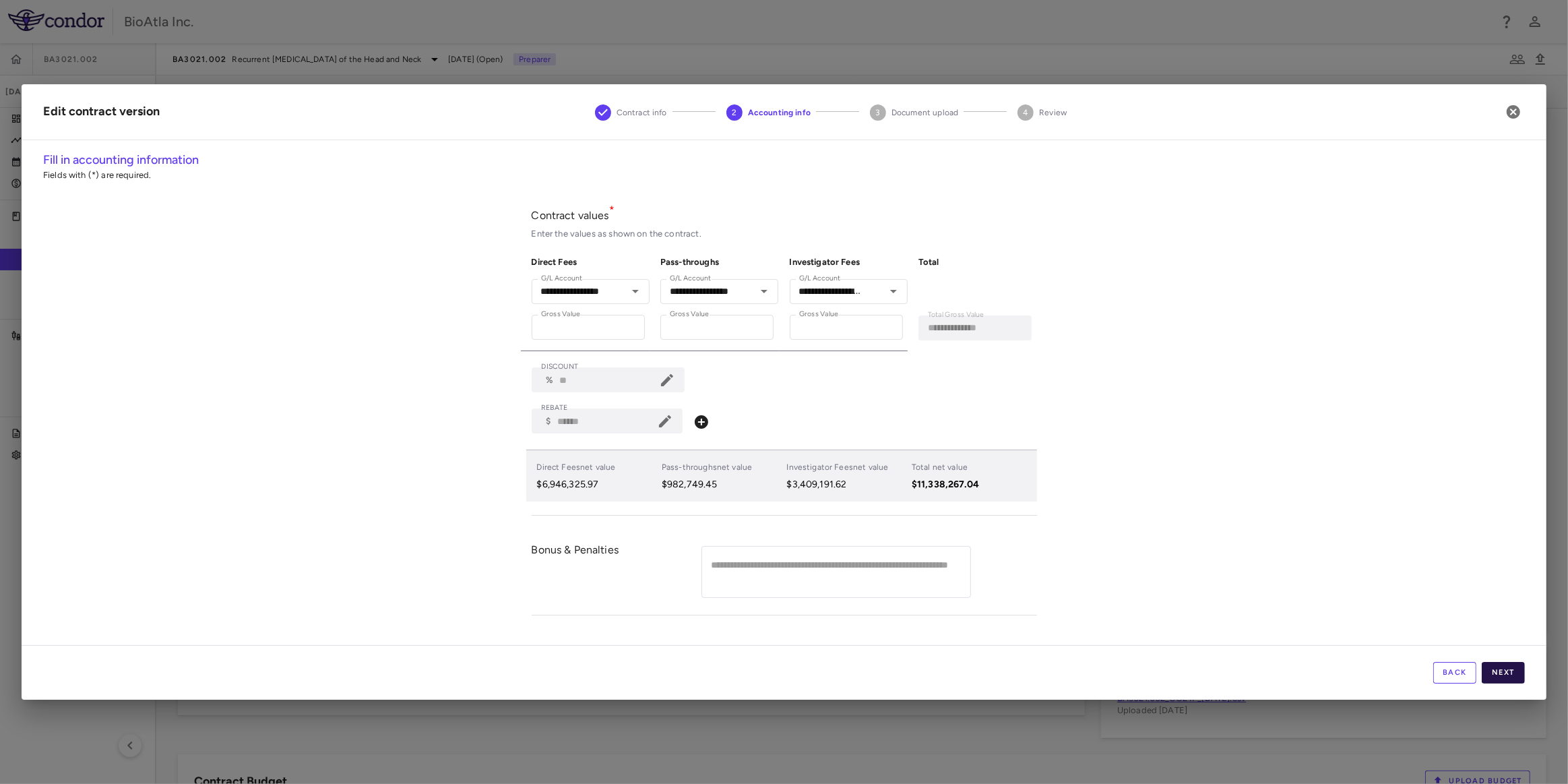
click at [1510, 666] on button "Next" at bounding box center [1503, 672] width 43 height 21
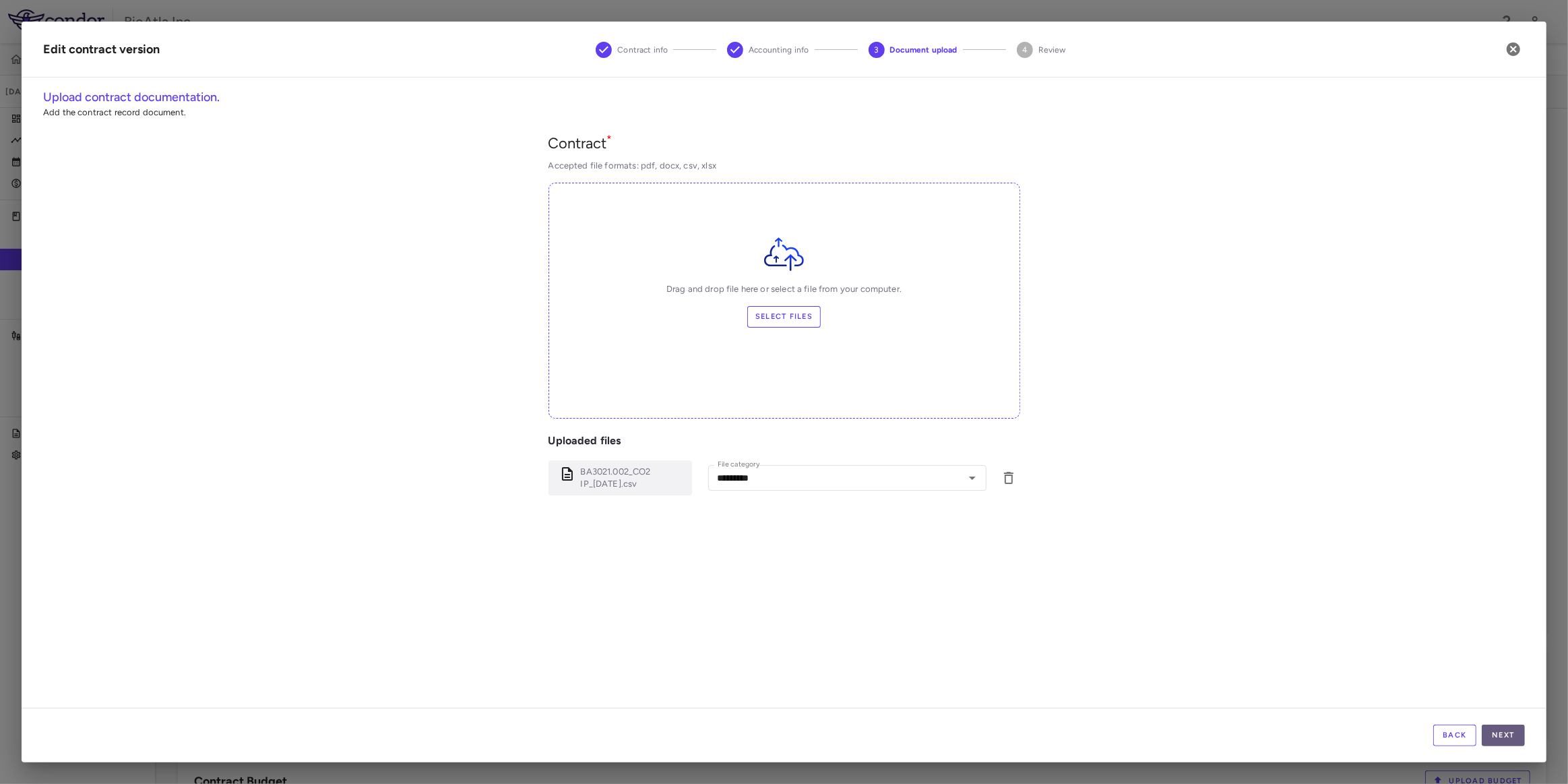
click at [1510, 736] on button "Next" at bounding box center [1503, 736] width 43 height 21
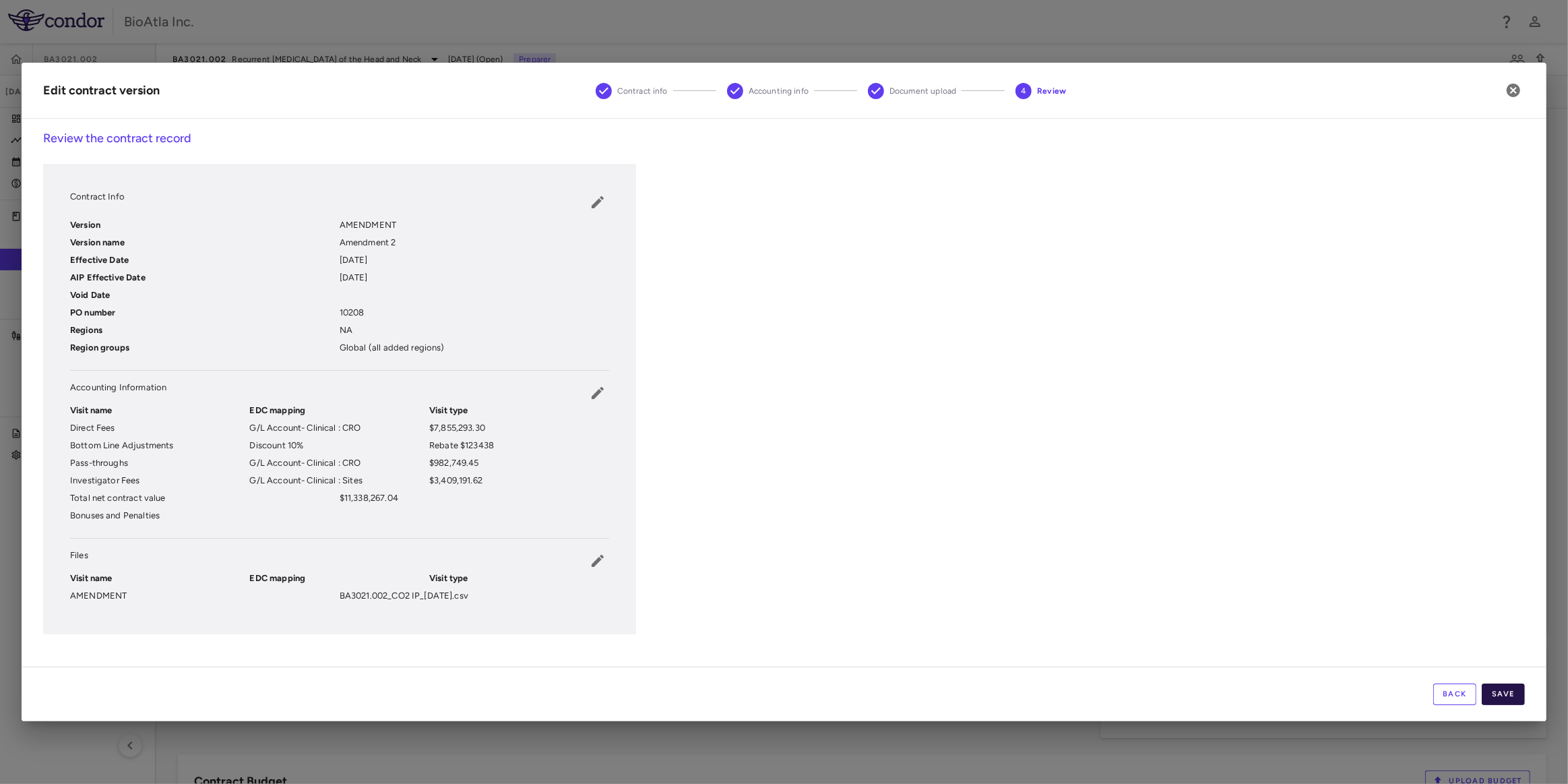
click at [1516, 693] on button "Save" at bounding box center [1503, 694] width 43 height 21
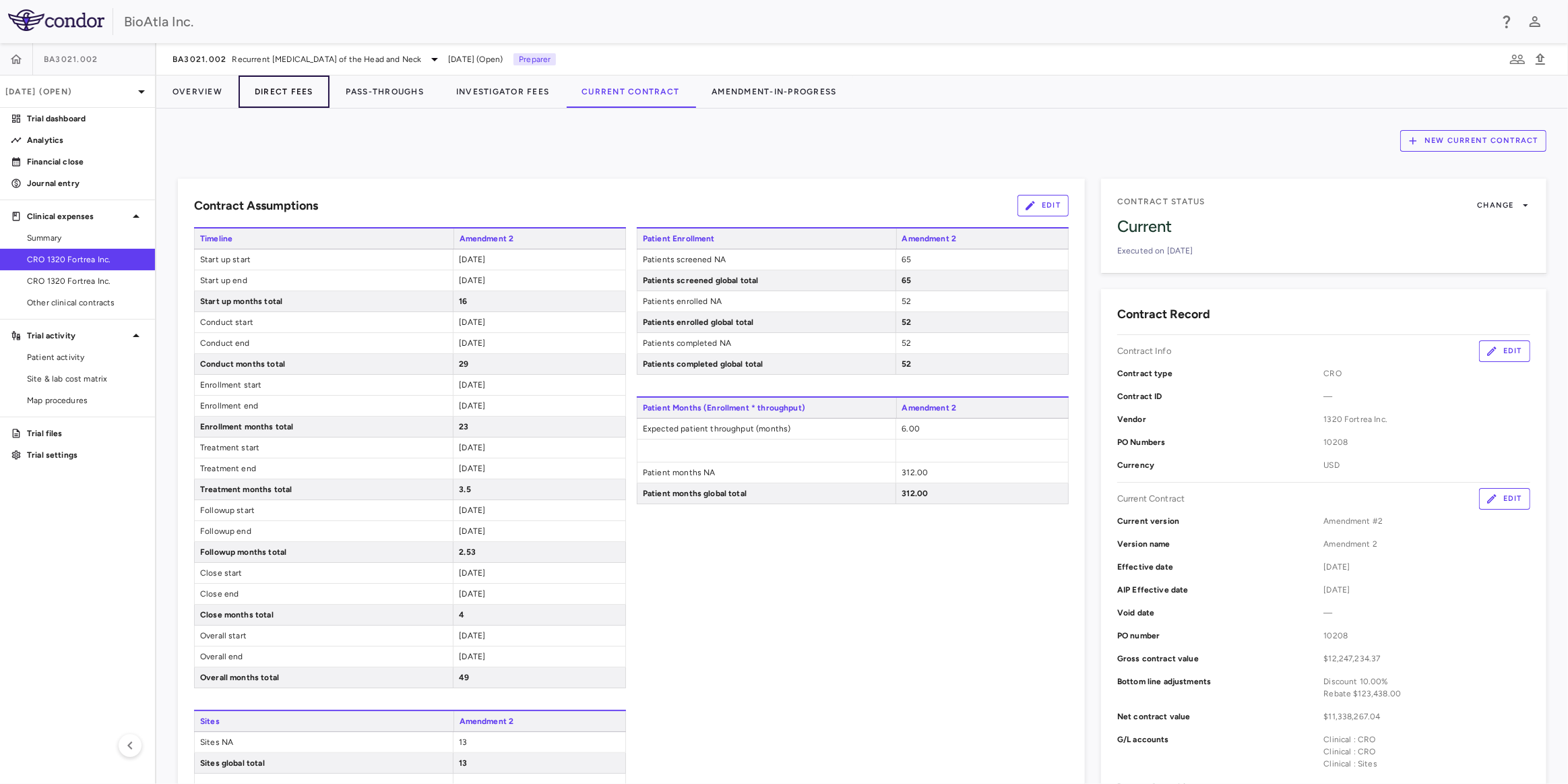
click at [289, 90] on button "Direct Fees" at bounding box center [284, 91] width 91 height 32
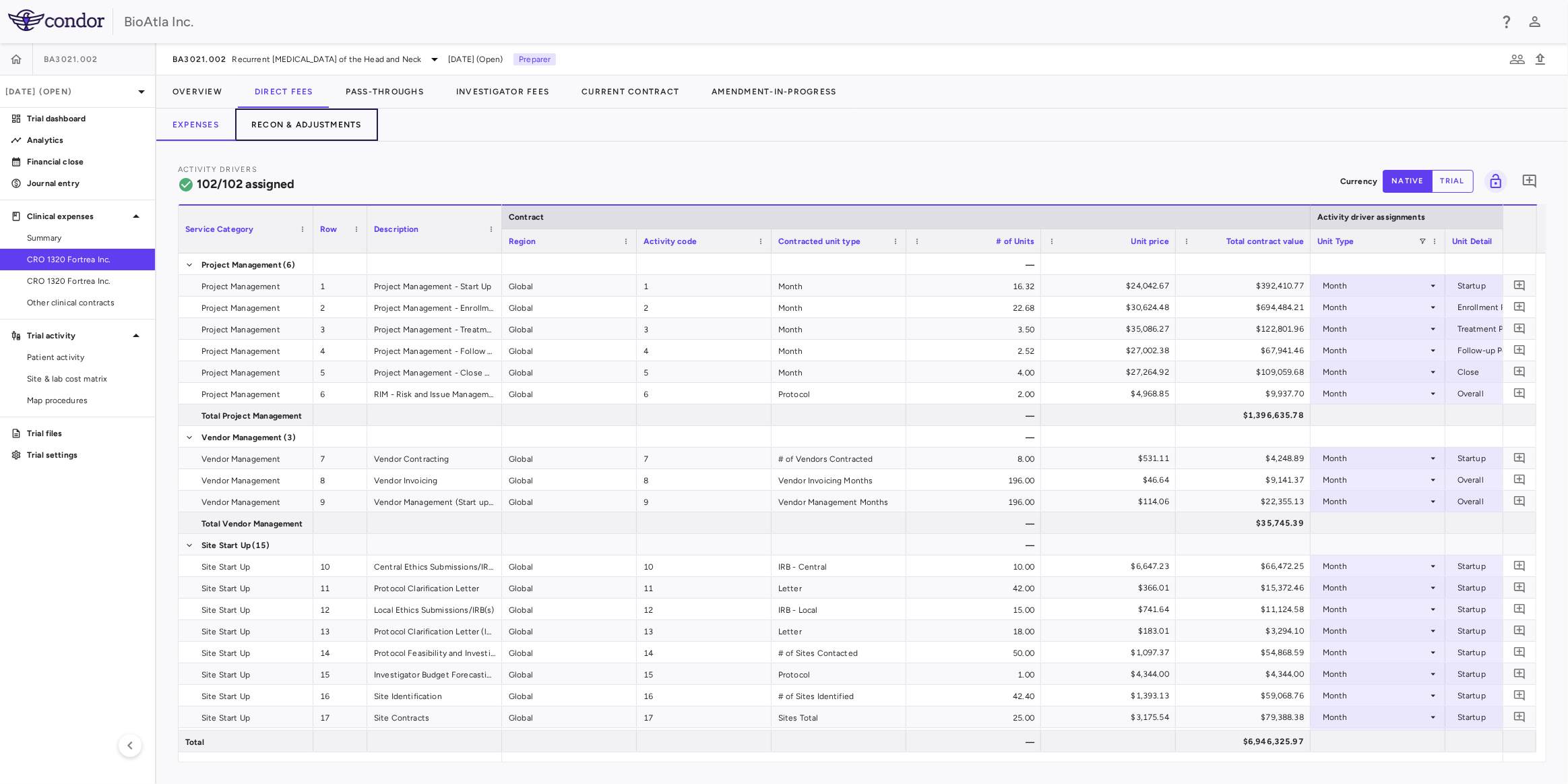
drag, startPoint x: 309, startPoint y: 118, endPoint x: 315, endPoint y: 123, distance: 7.8
click at [309, 118] on button "Recon & Adjustments" at bounding box center [307, 124] width 143 height 32
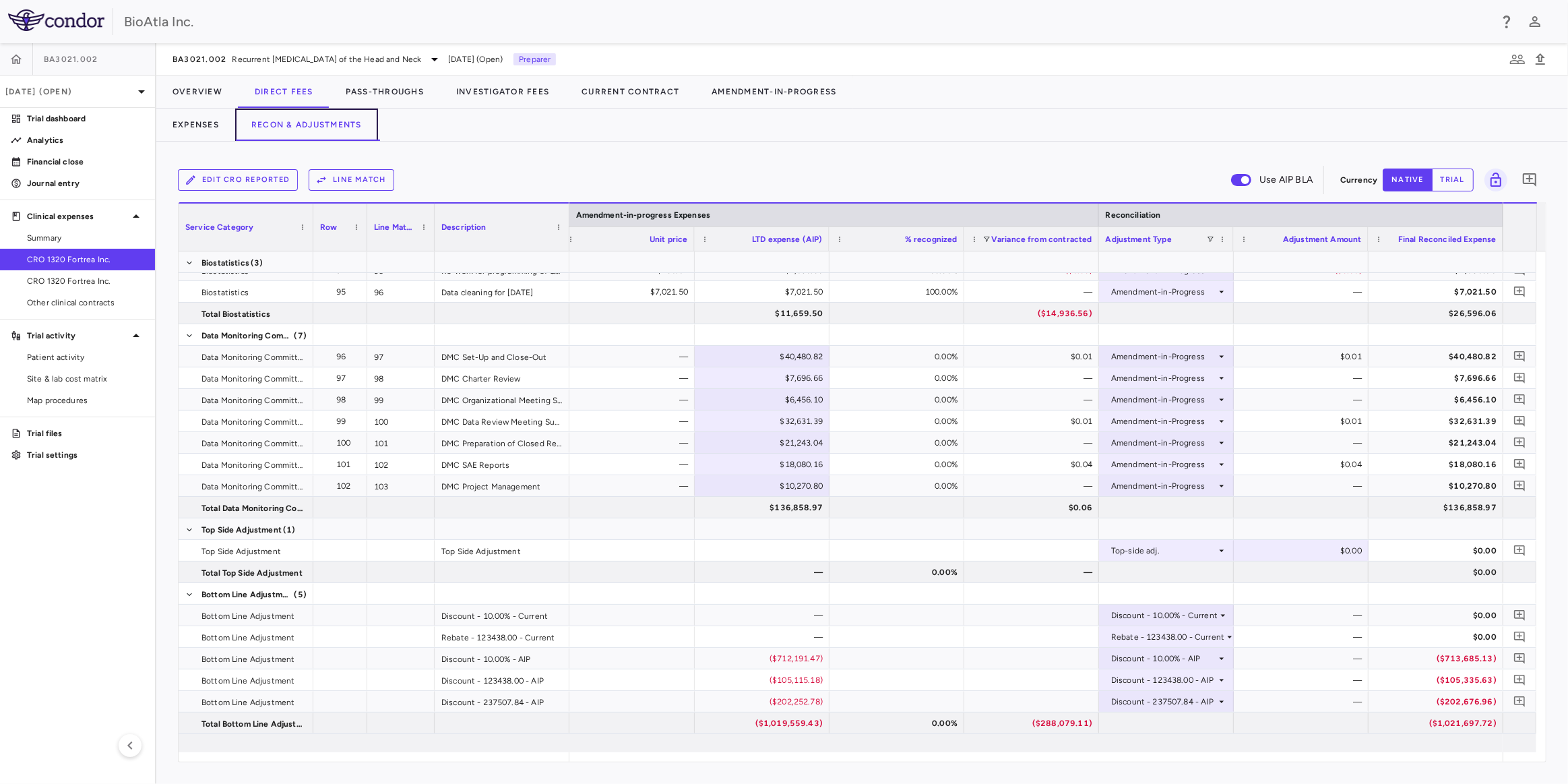
scroll to position [2475, 0]
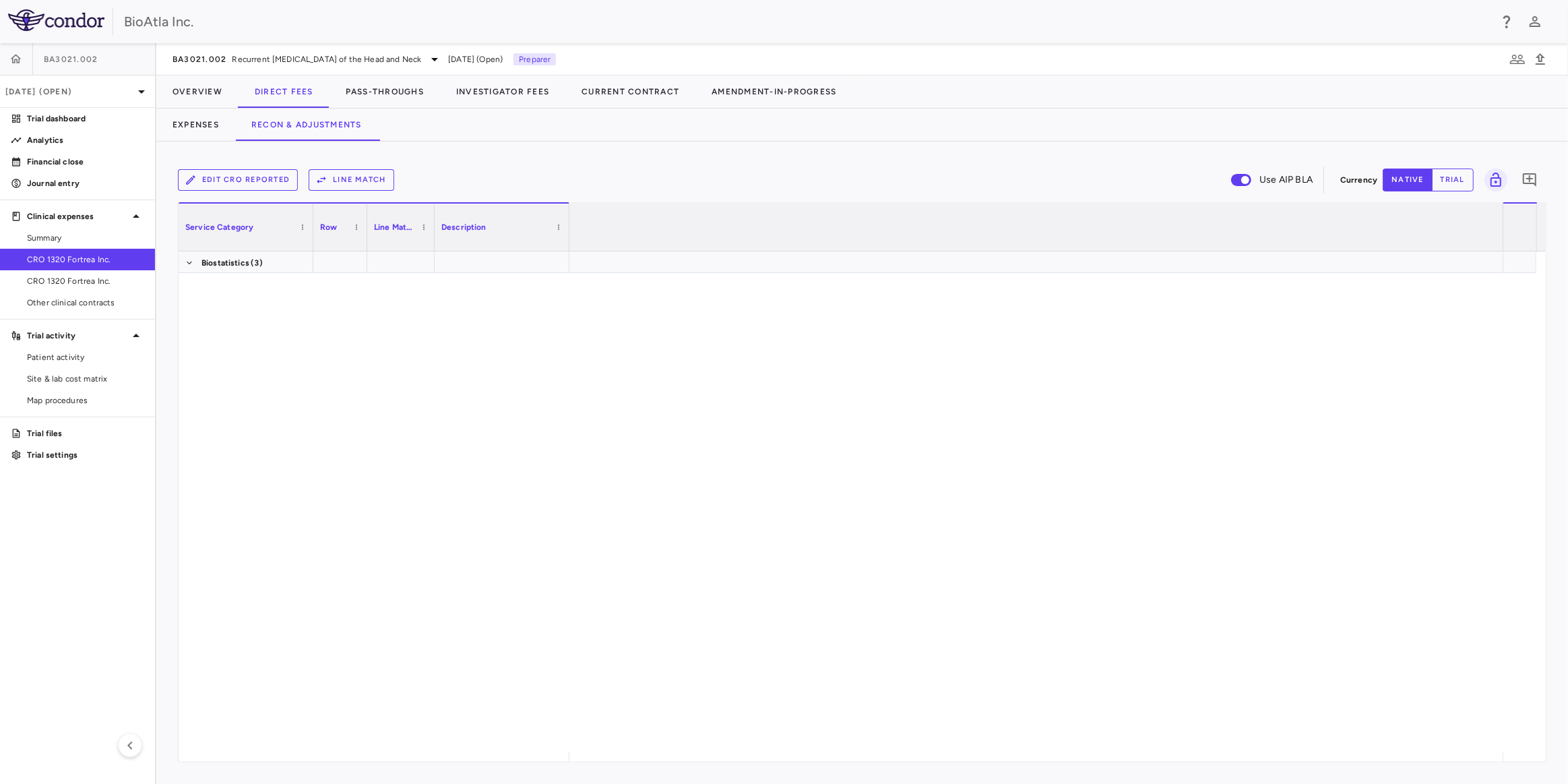
scroll to position [0, 2773]
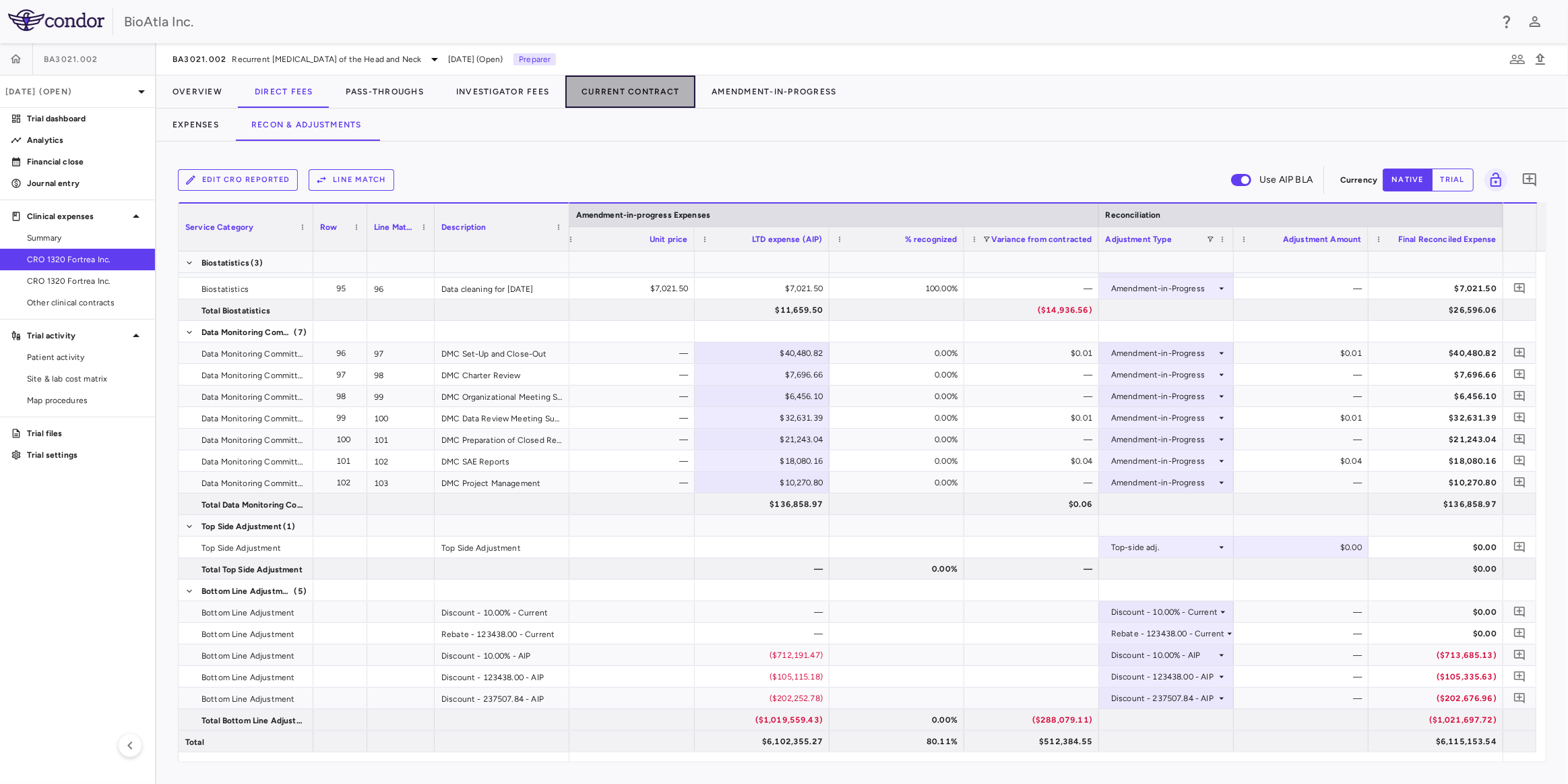
click at [622, 88] on button "Current Contract" at bounding box center [630, 91] width 130 height 32
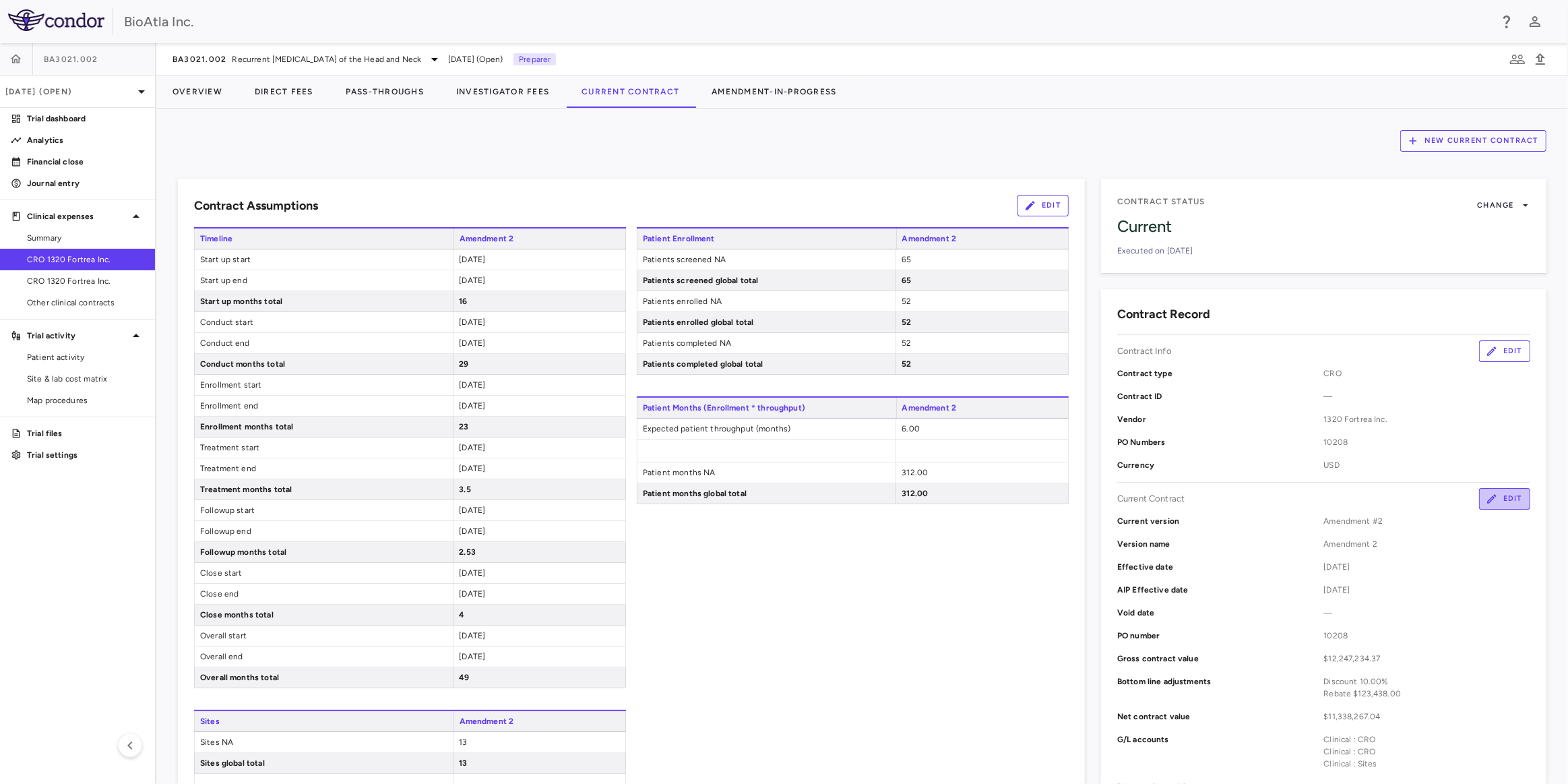
click at [1495, 500] on button "Edit" at bounding box center [1505, 499] width 51 height 21
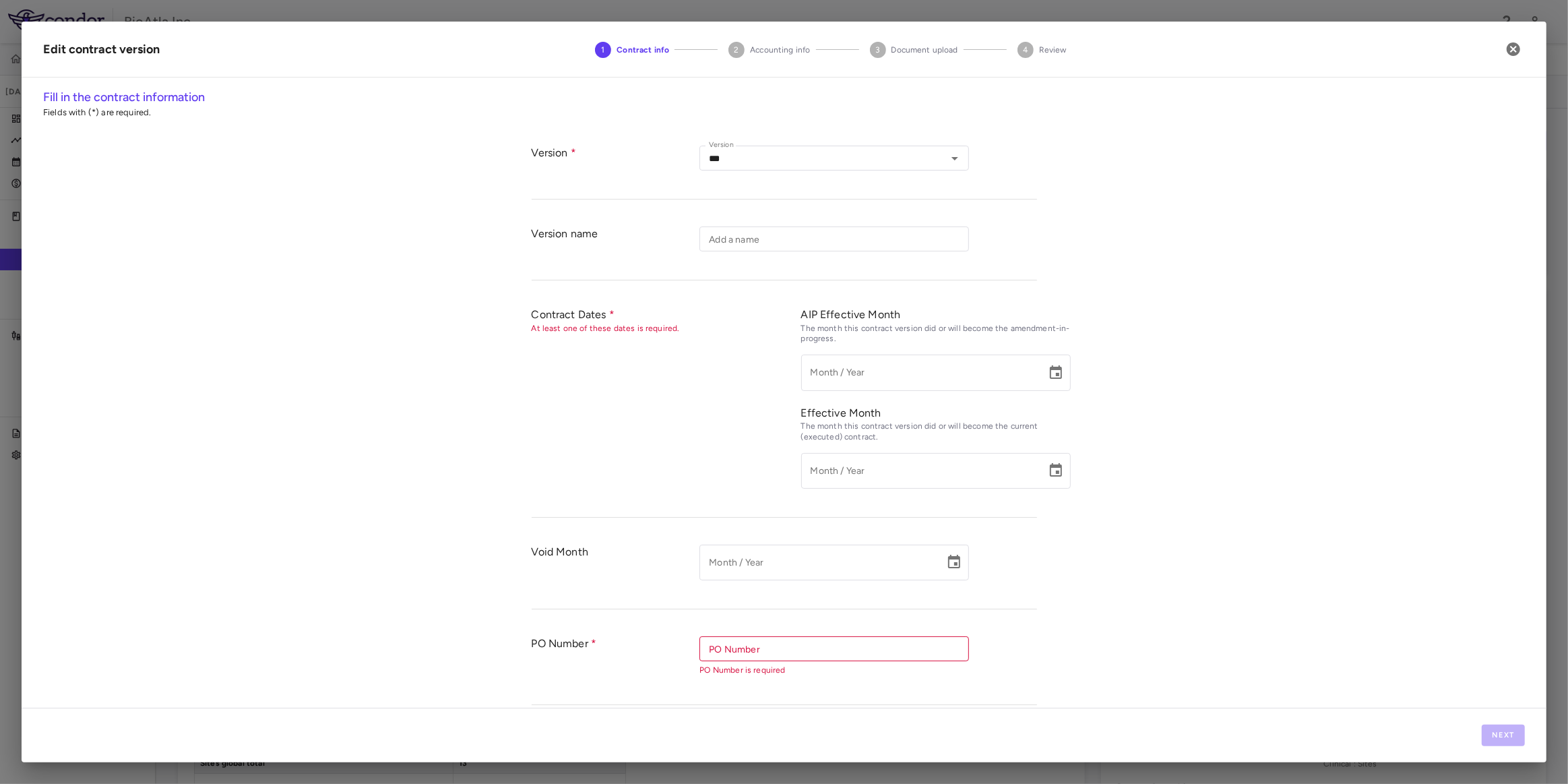
type input "**********"
type input "*********"
type input "**********"
type input "*****"
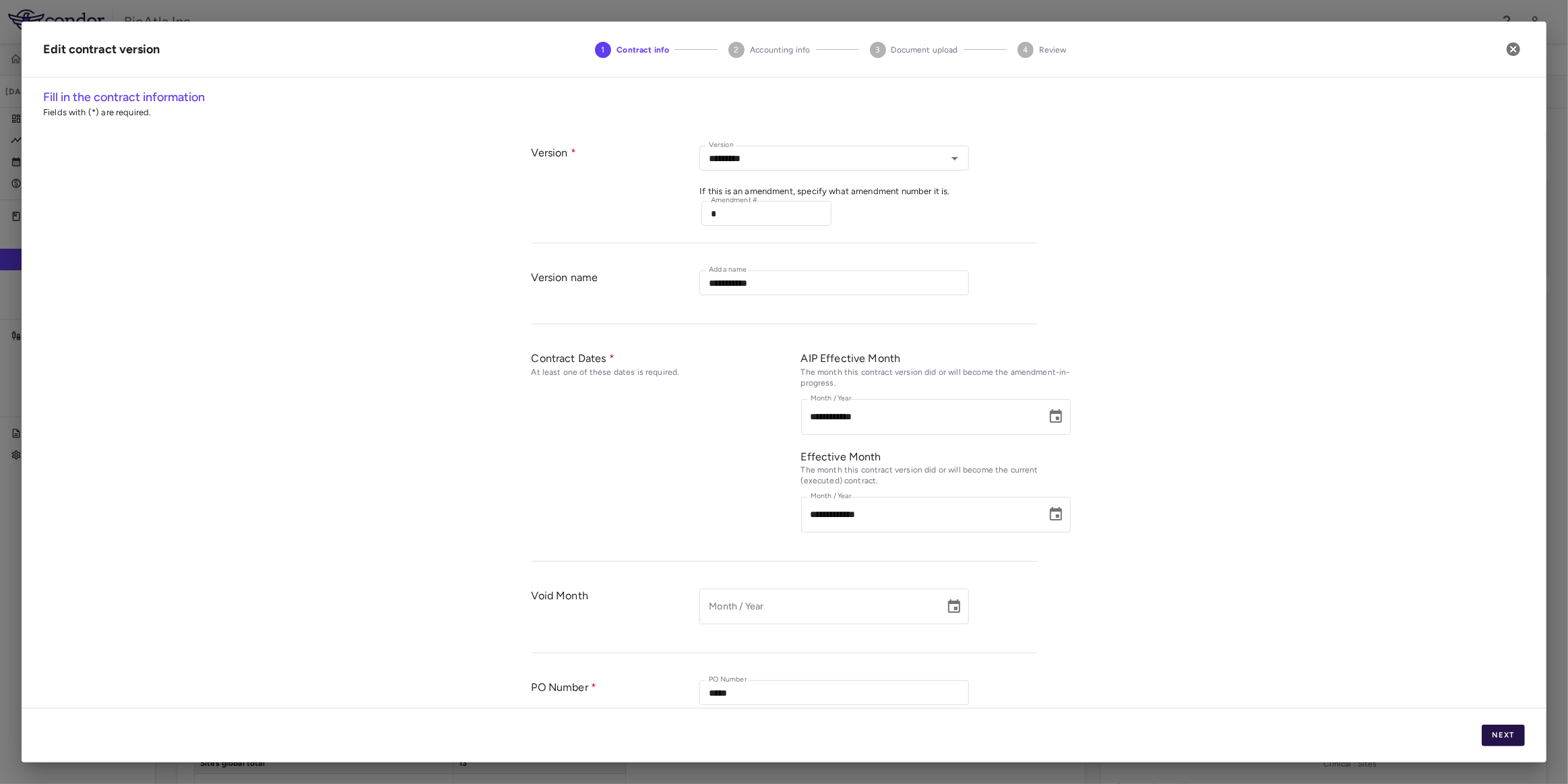
click at [1493, 741] on button "Next" at bounding box center [1503, 736] width 43 height 21
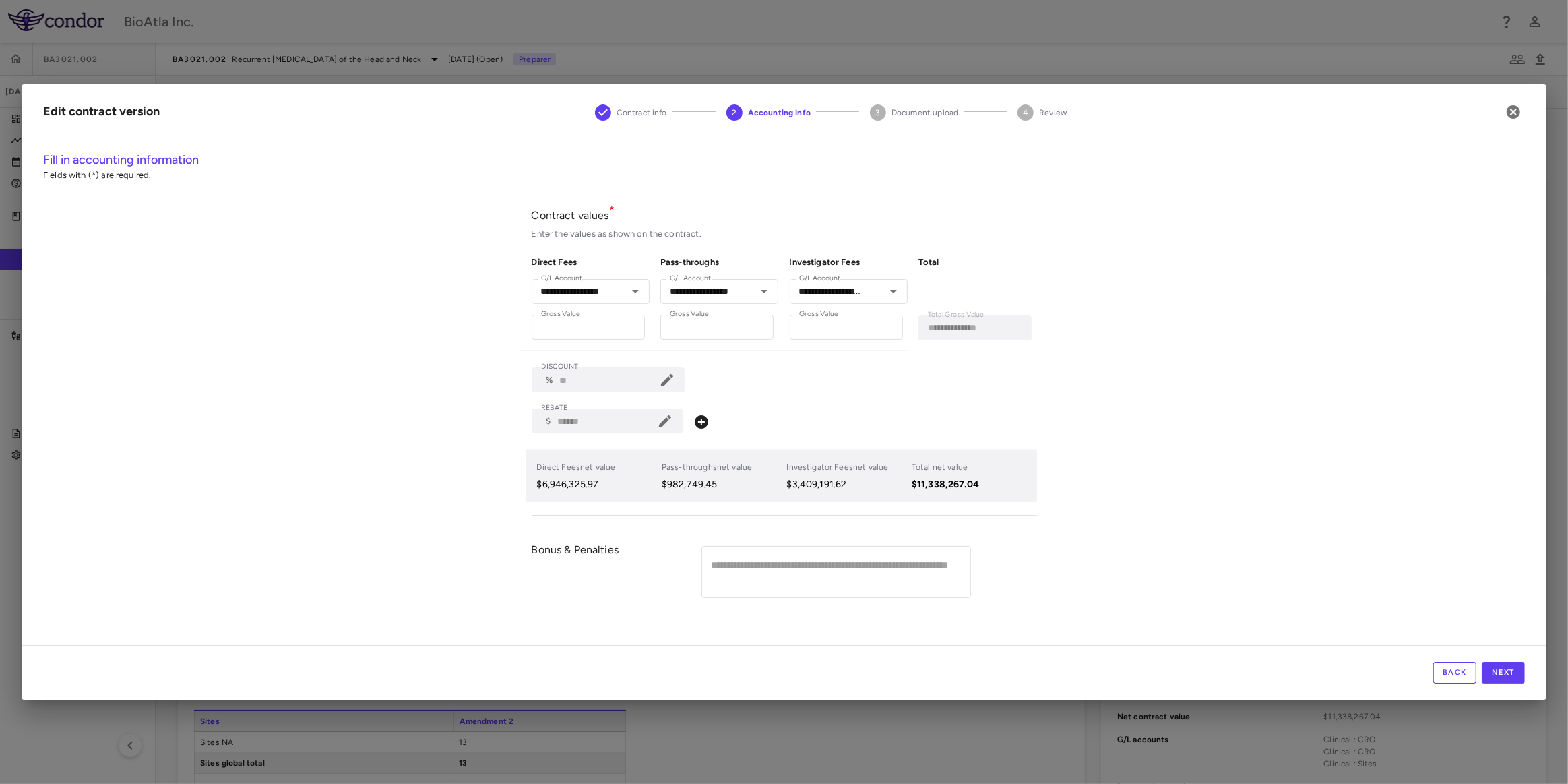
click at [666, 421] on icon at bounding box center [665, 421] width 12 height 12
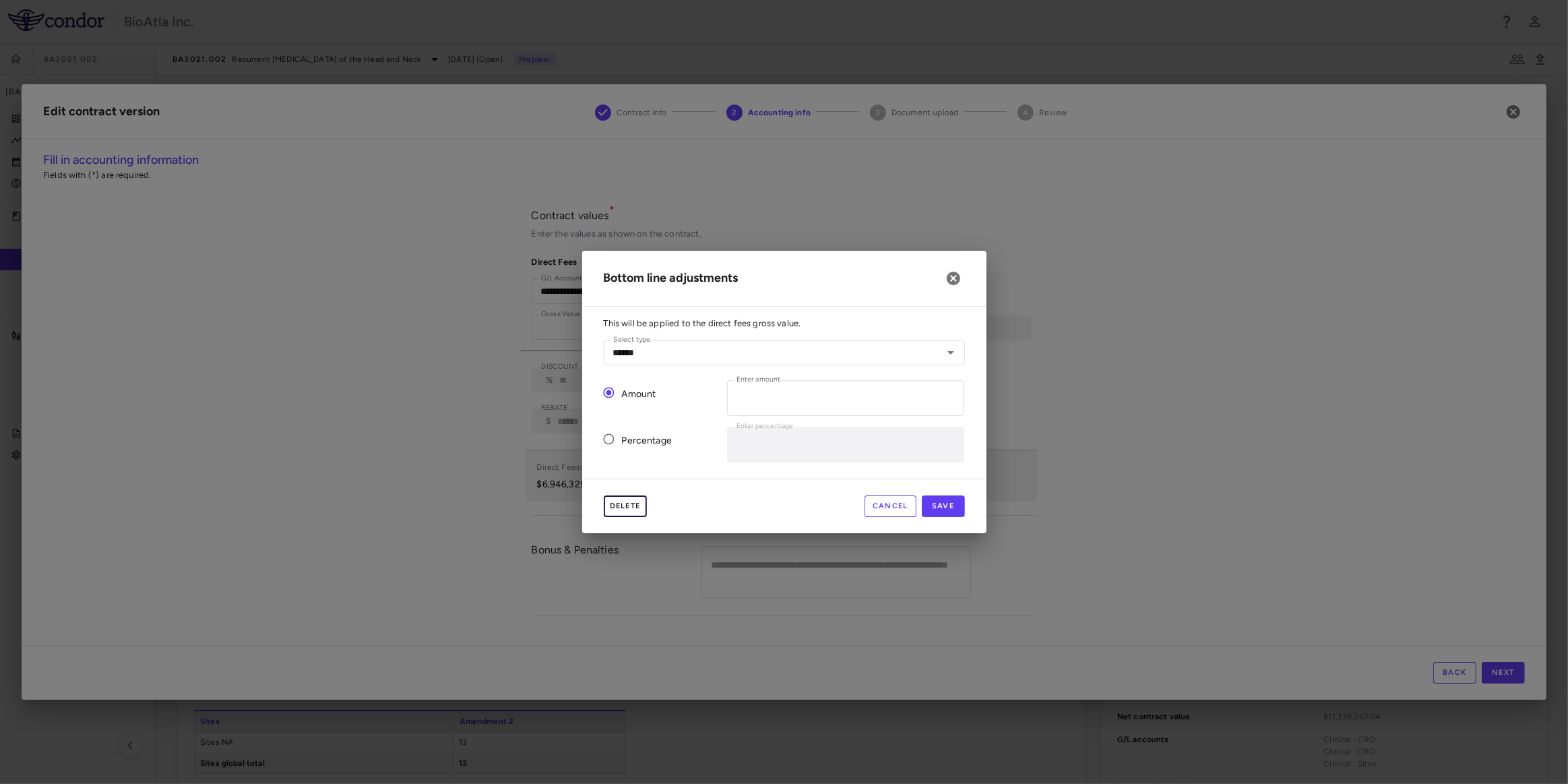
click at [618, 505] on button "Delete" at bounding box center [625, 506] width 43 height 21
type input "*"
type input "********"
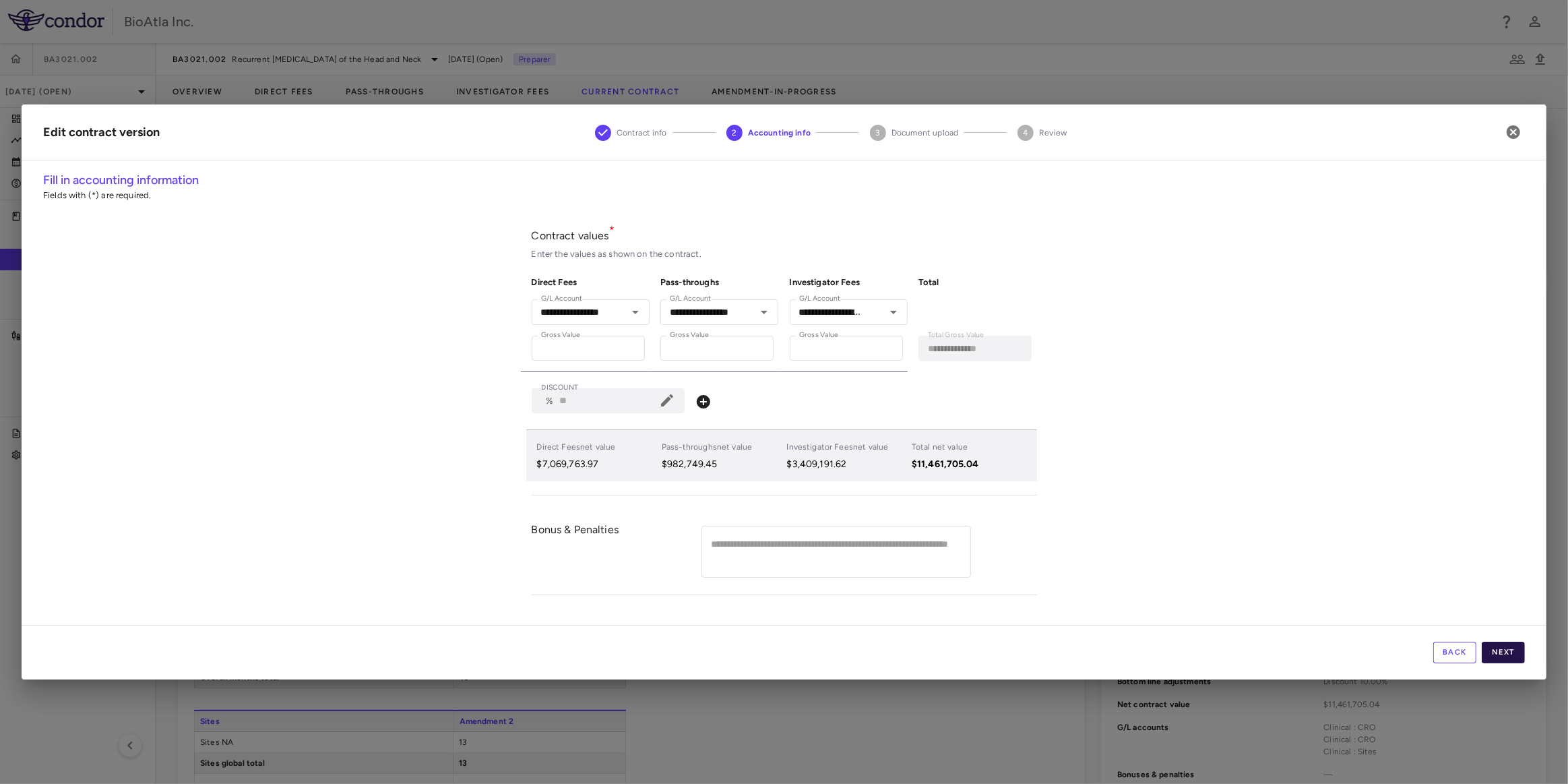
click at [1511, 643] on button "Next" at bounding box center [1503, 653] width 43 height 21
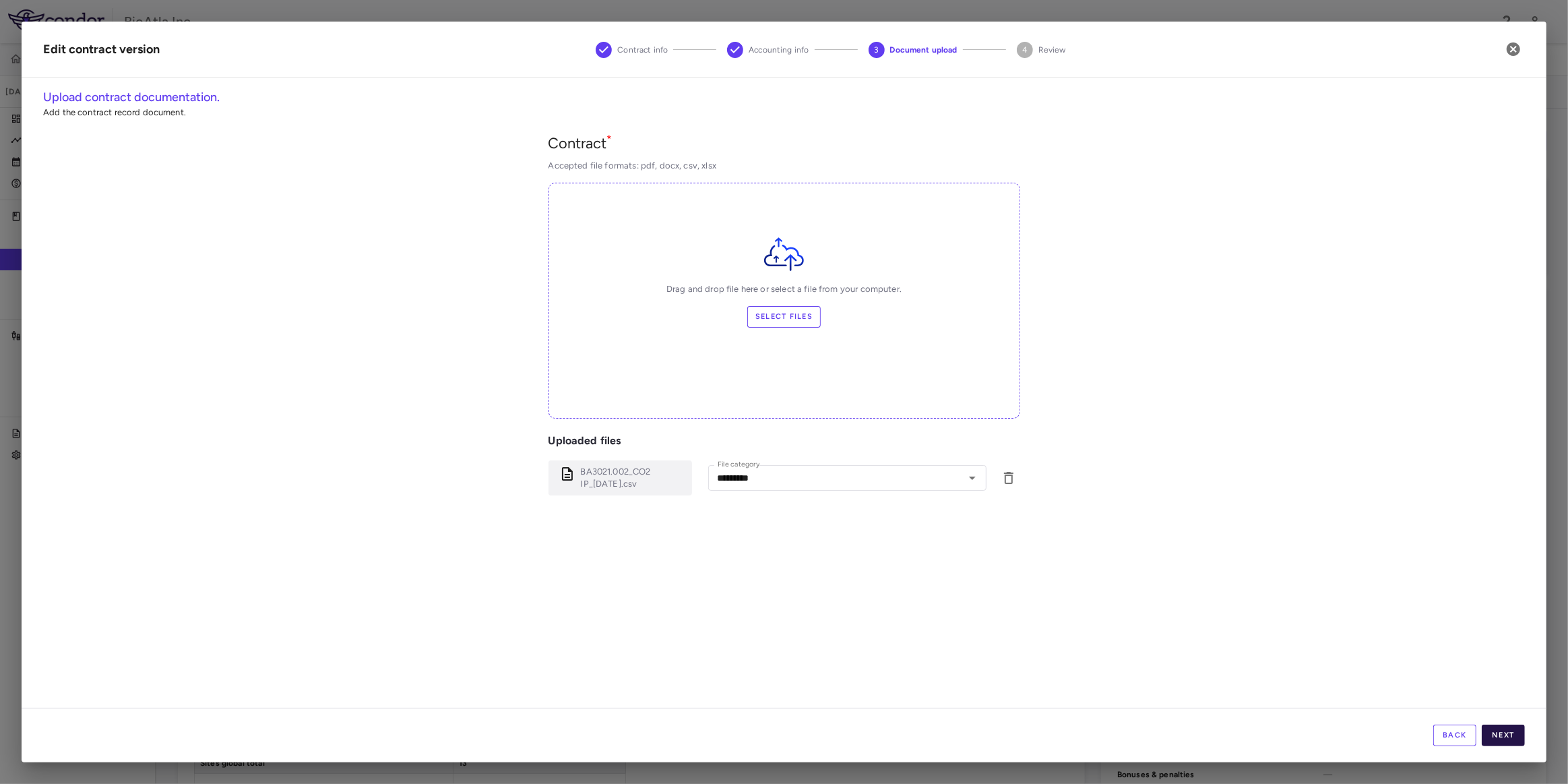
click at [1505, 732] on button "Next" at bounding box center [1503, 736] width 43 height 21
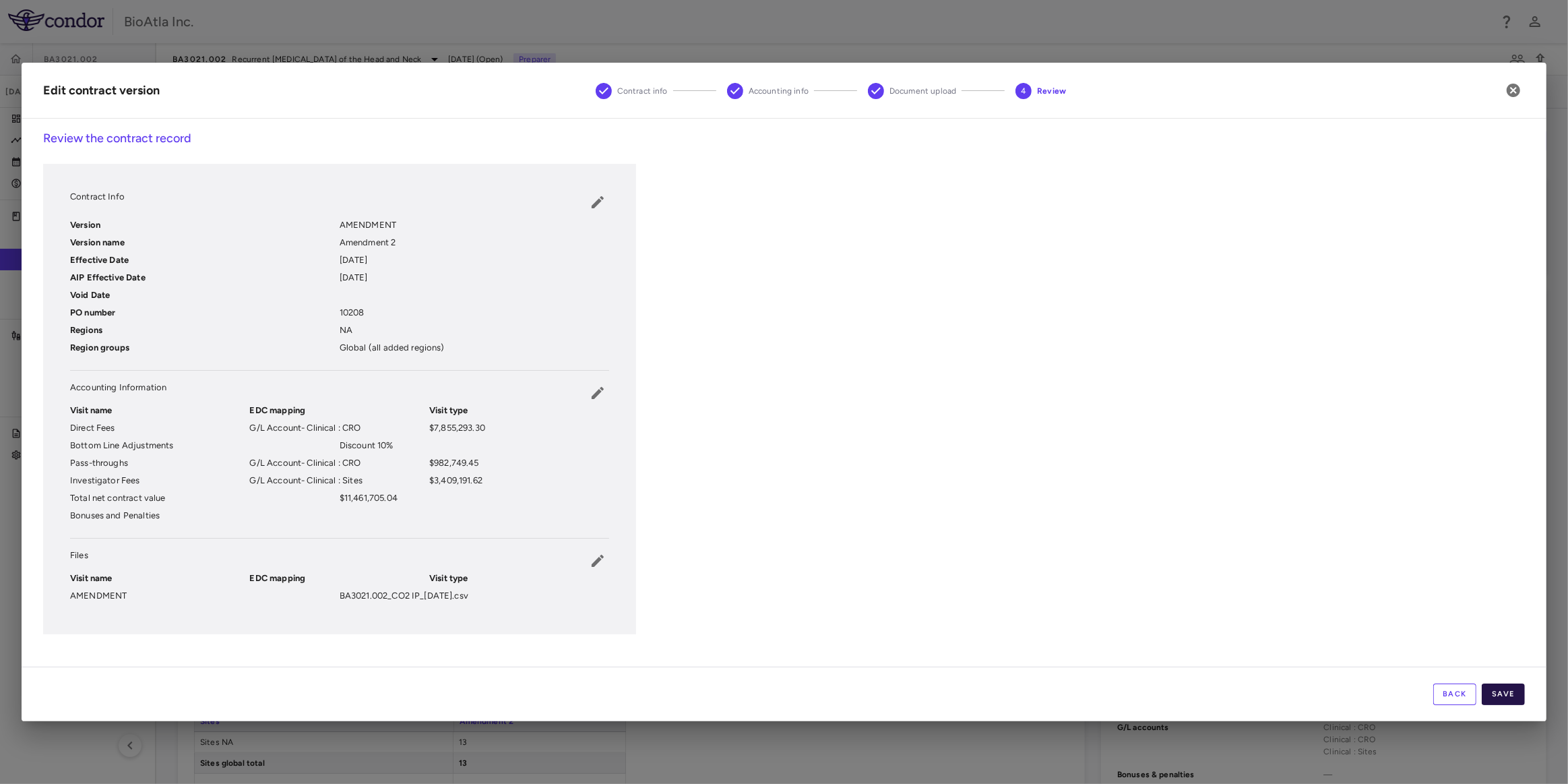
click at [1507, 692] on button "Save" at bounding box center [1503, 694] width 43 height 21
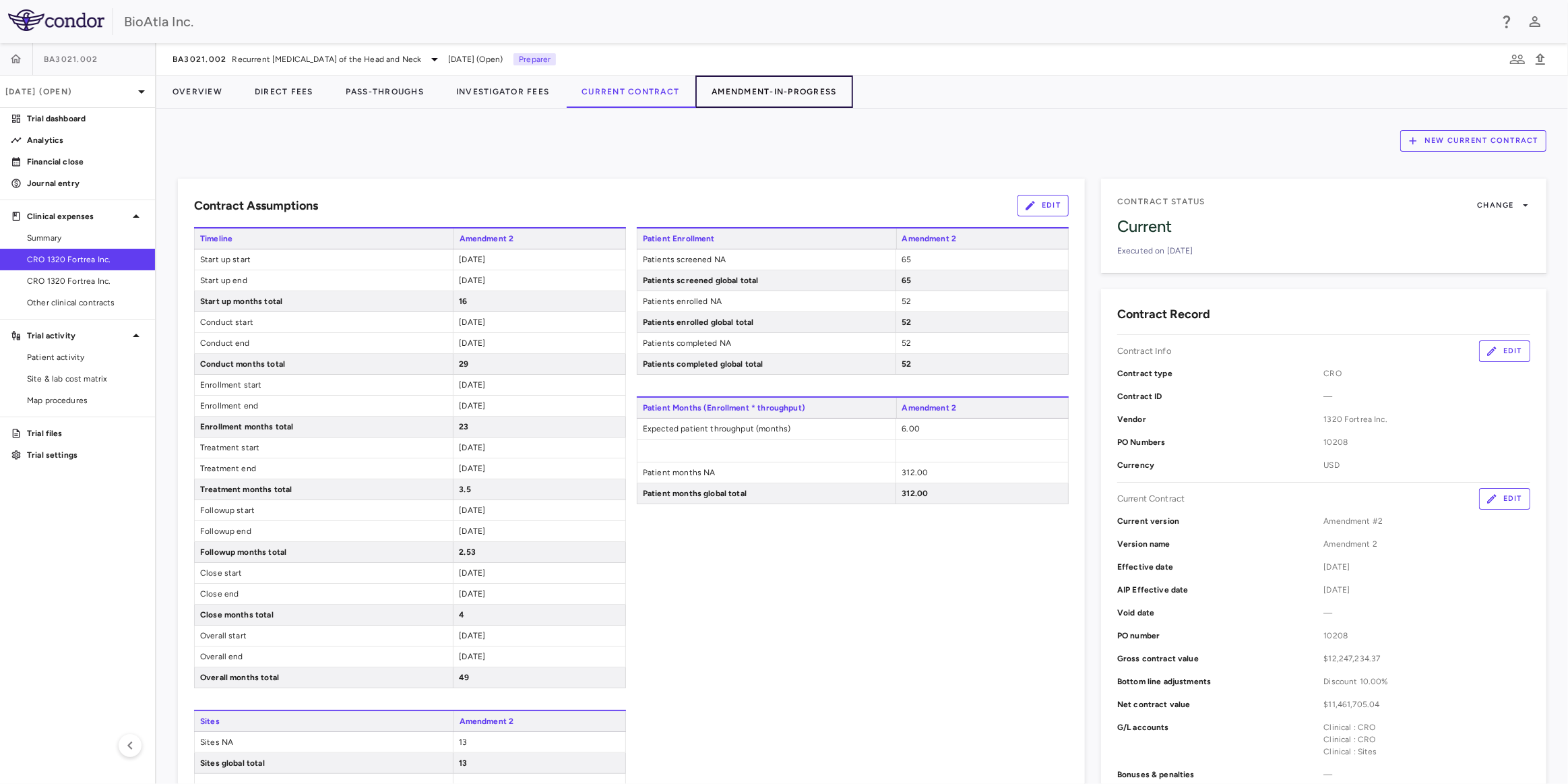
click at [791, 87] on button "Amendment-In-Progress" at bounding box center [773, 91] width 157 height 32
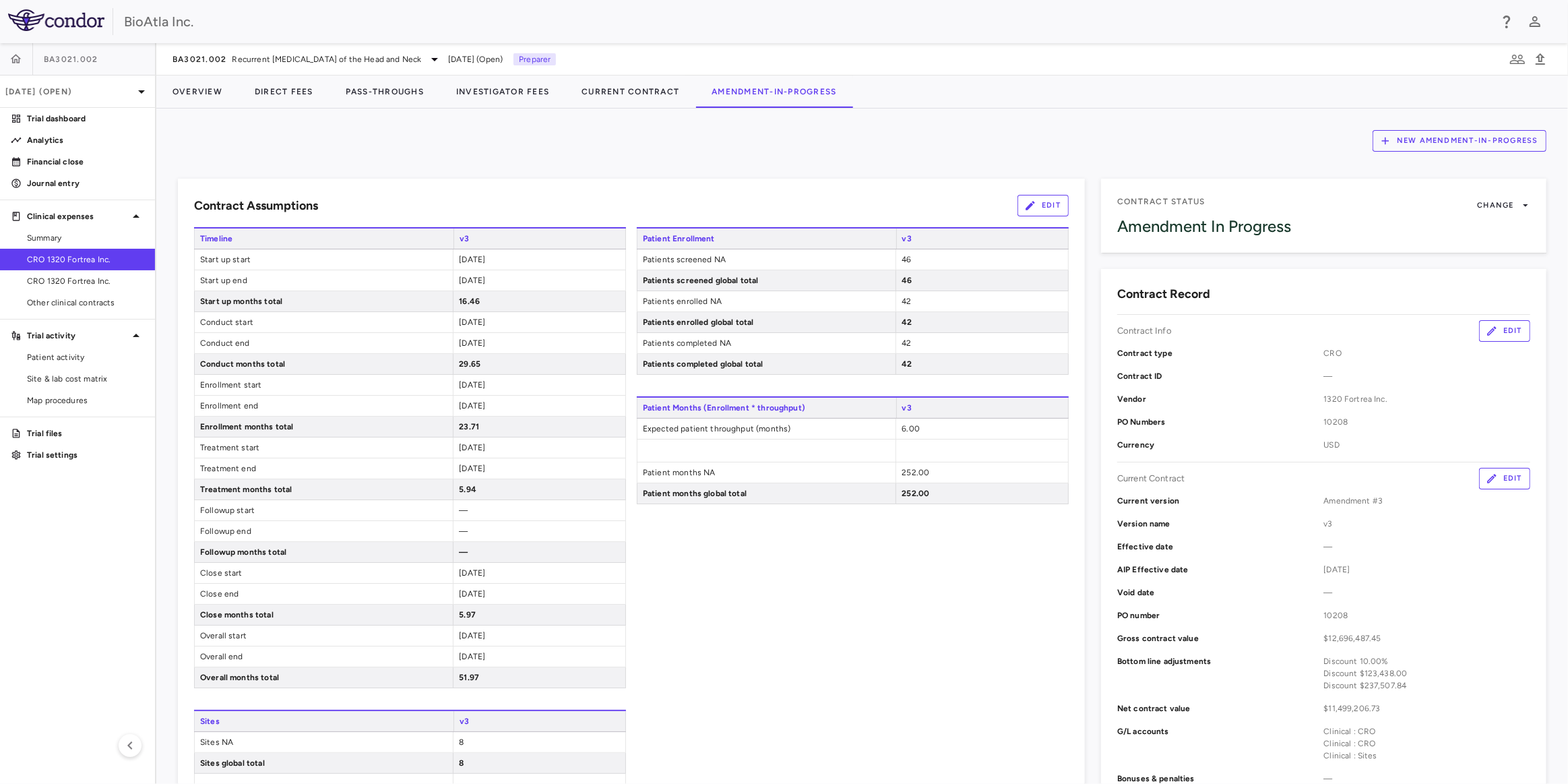
click at [1347, 676] on div "Discount $123,438.00" at bounding box center [1427, 673] width 207 height 12
click at [1370, 676] on div "Discount $123,438.00" at bounding box center [1427, 673] width 207 height 12
click at [1404, 676] on div "Discount $123,438.00" at bounding box center [1427, 673] width 207 height 12
click at [271, 95] on button "Direct Fees" at bounding box center [284, 91] width 91 height 32
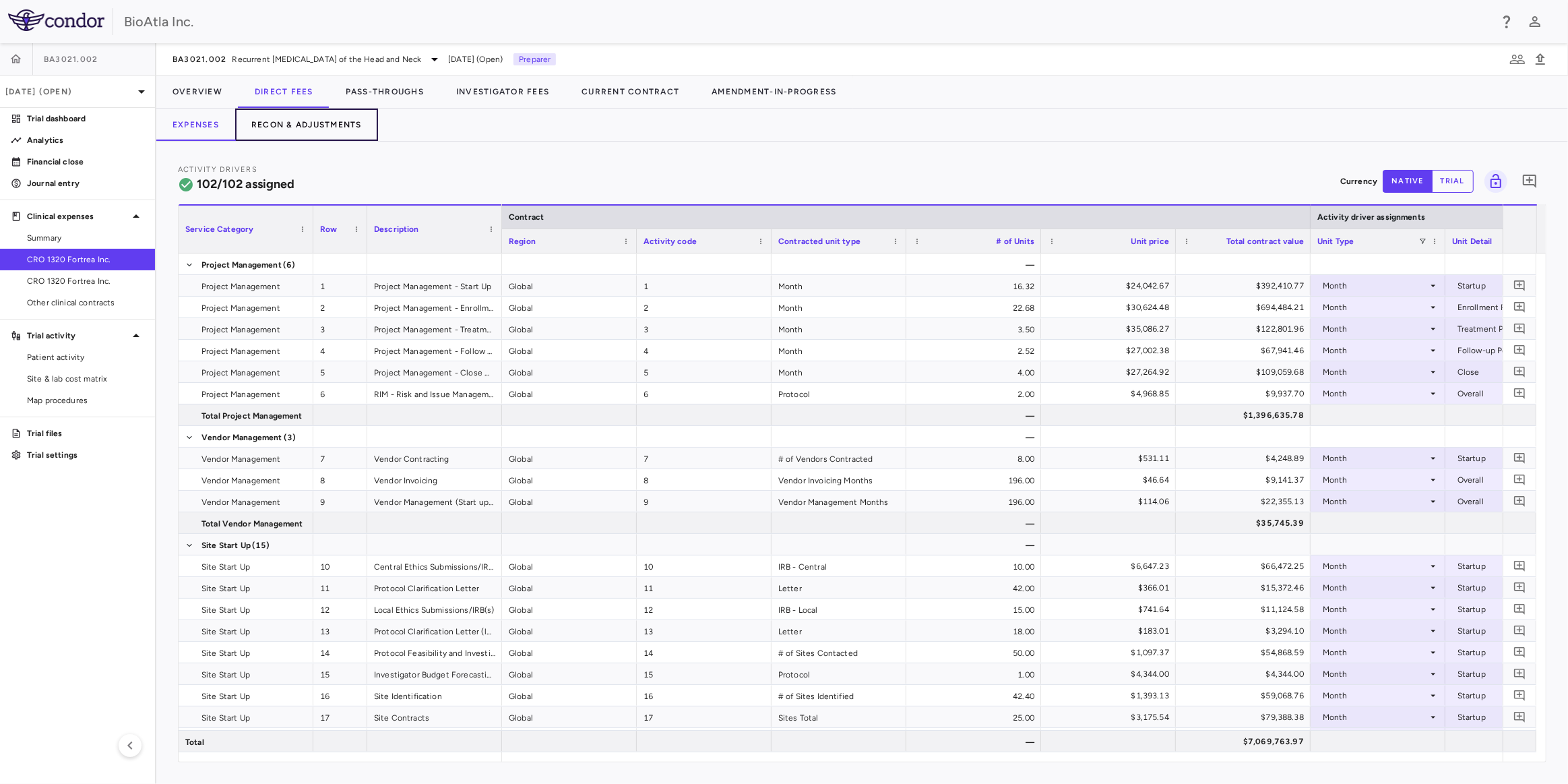
click at [334, 119] on button "Recon & Adjustments" at bounding box center [307, 124] width 143 height 32
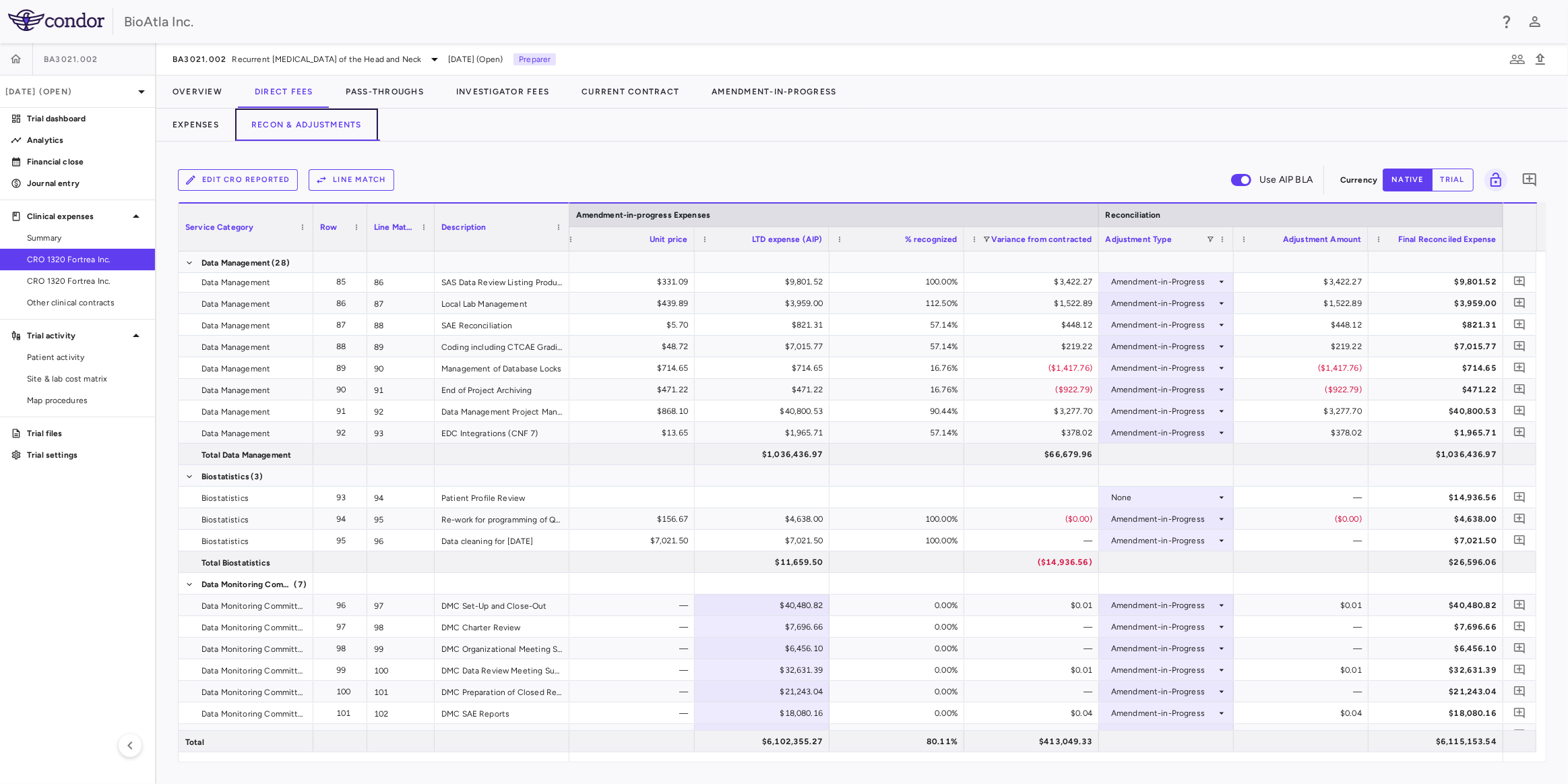
scroll to position [2453, 0]
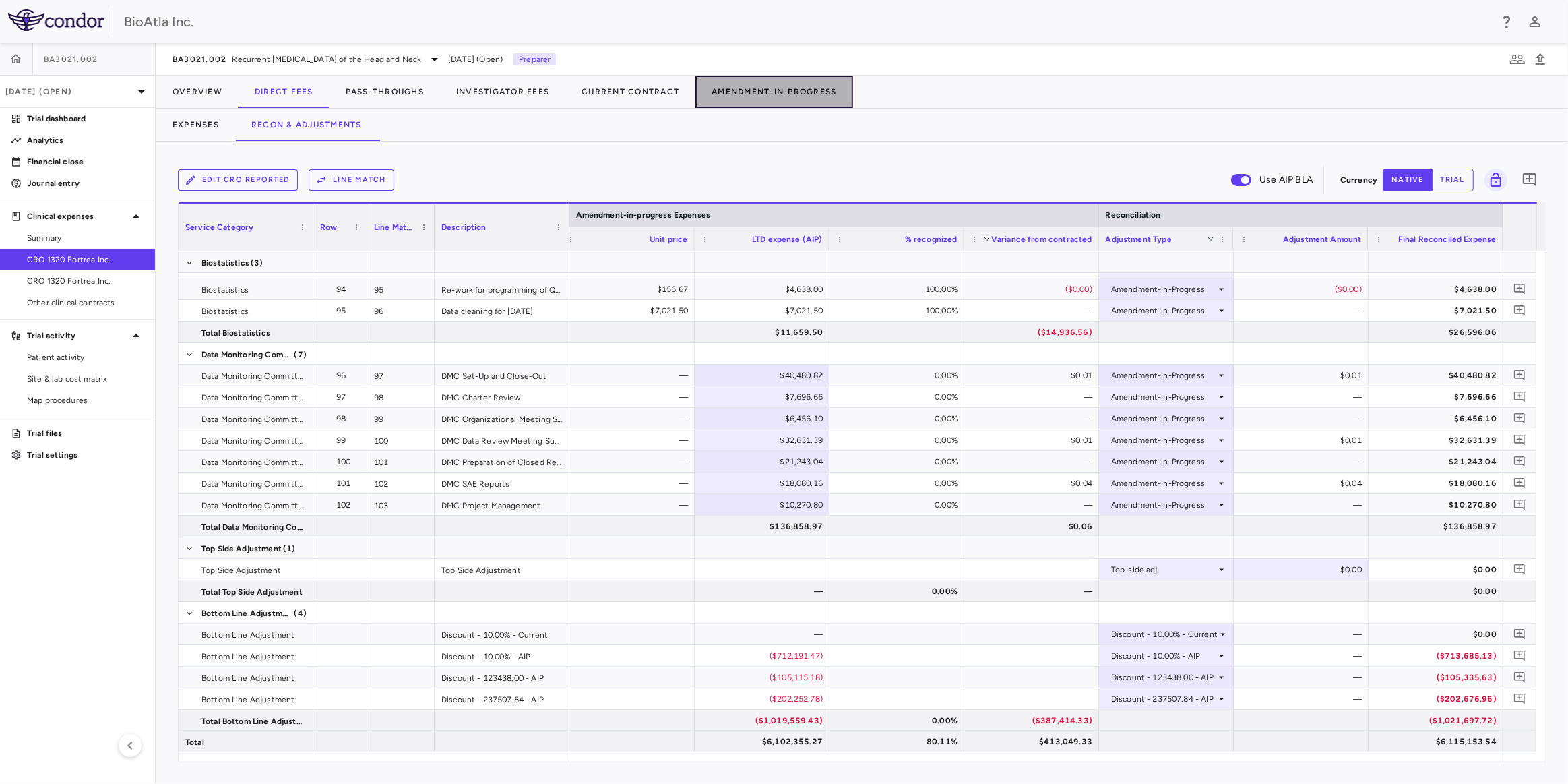
click at [725, 95] on button "Amendment-In-Progress" at bounding box center [773, 91] width 157 height 32
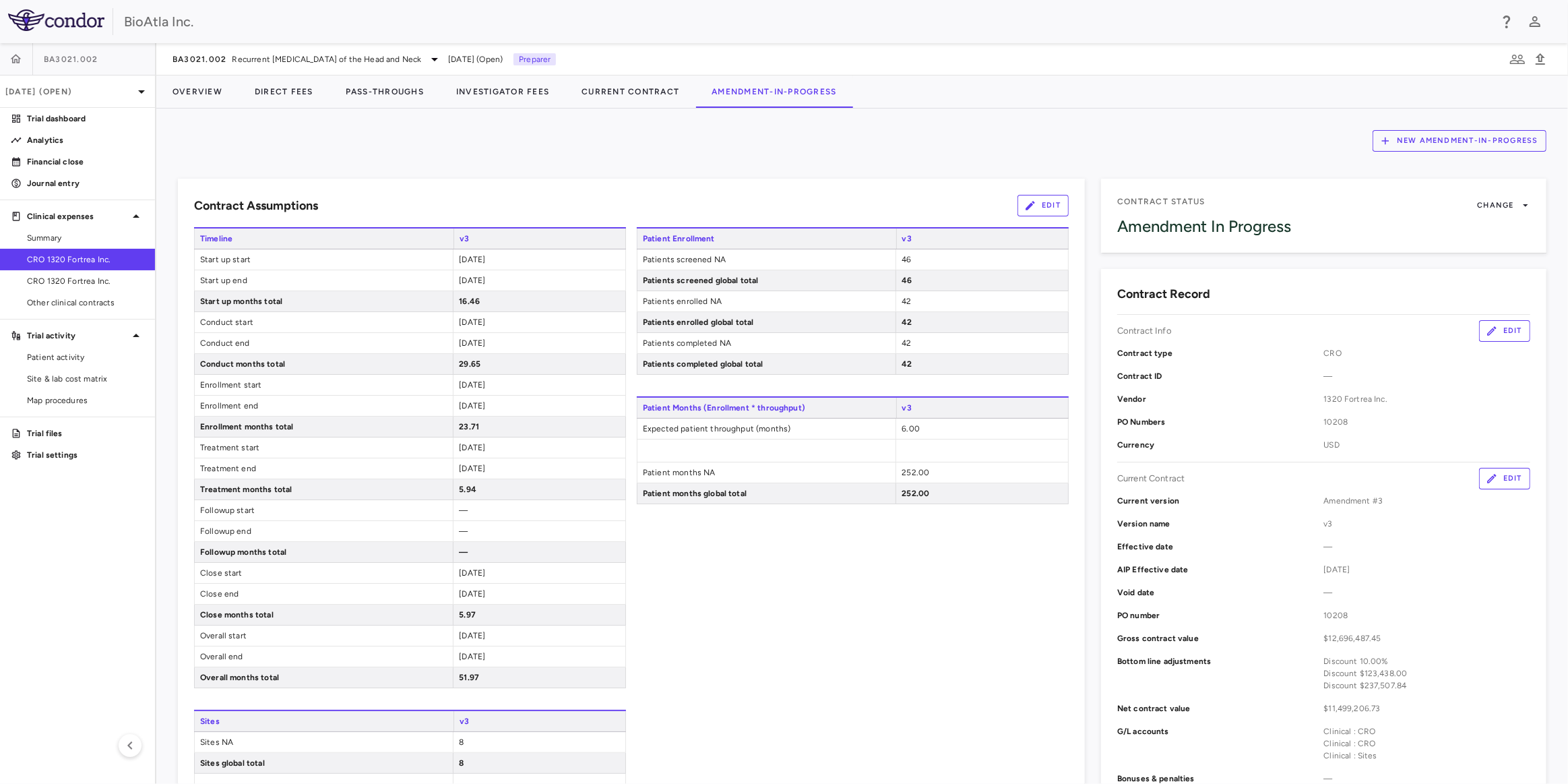
click at [1506, 477] on button "Edit" at bounding box center [1505, 478] width 51 height 21
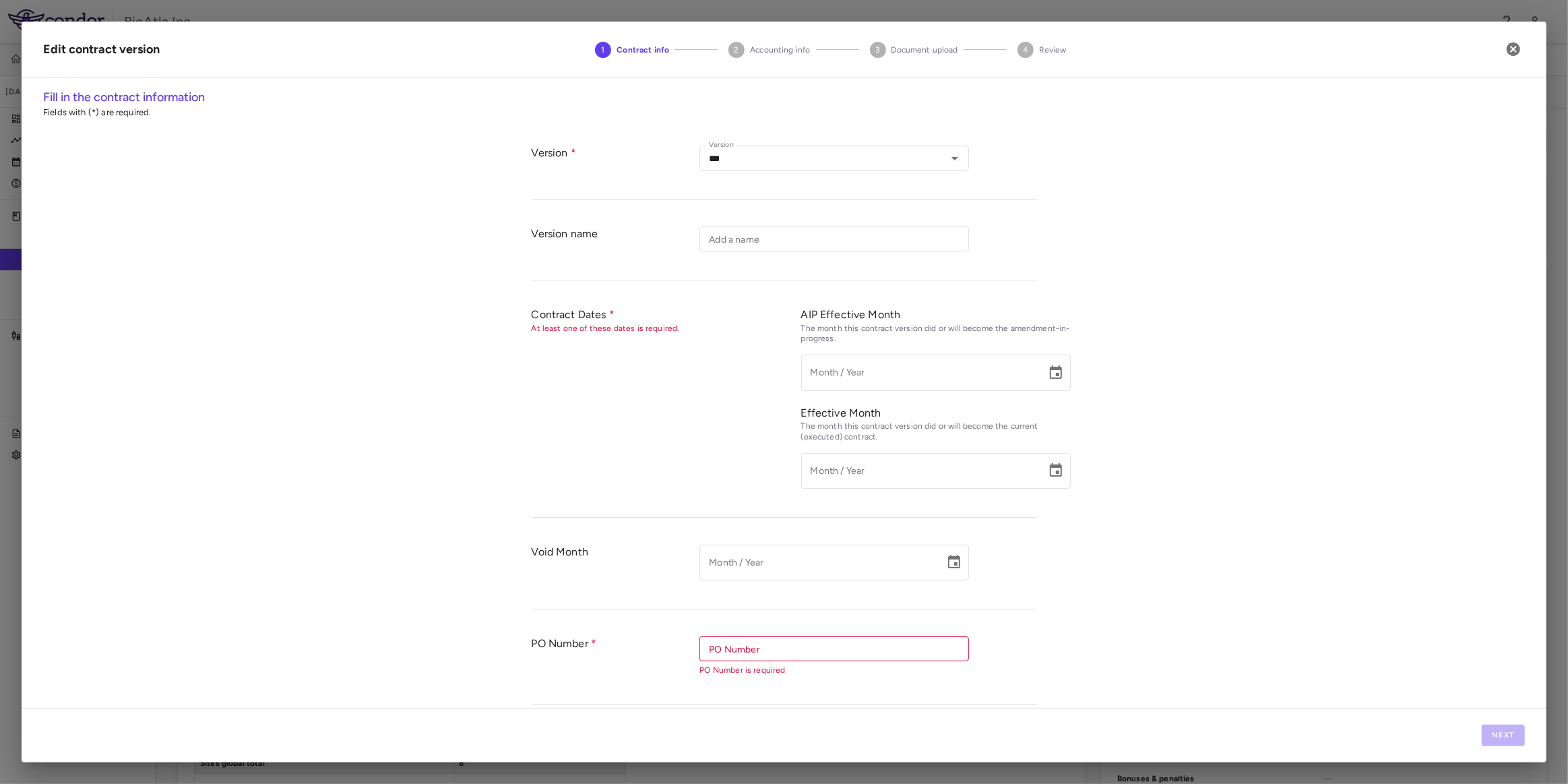
type input "**"
type input "*********"
type input "**********"
type input "*****"
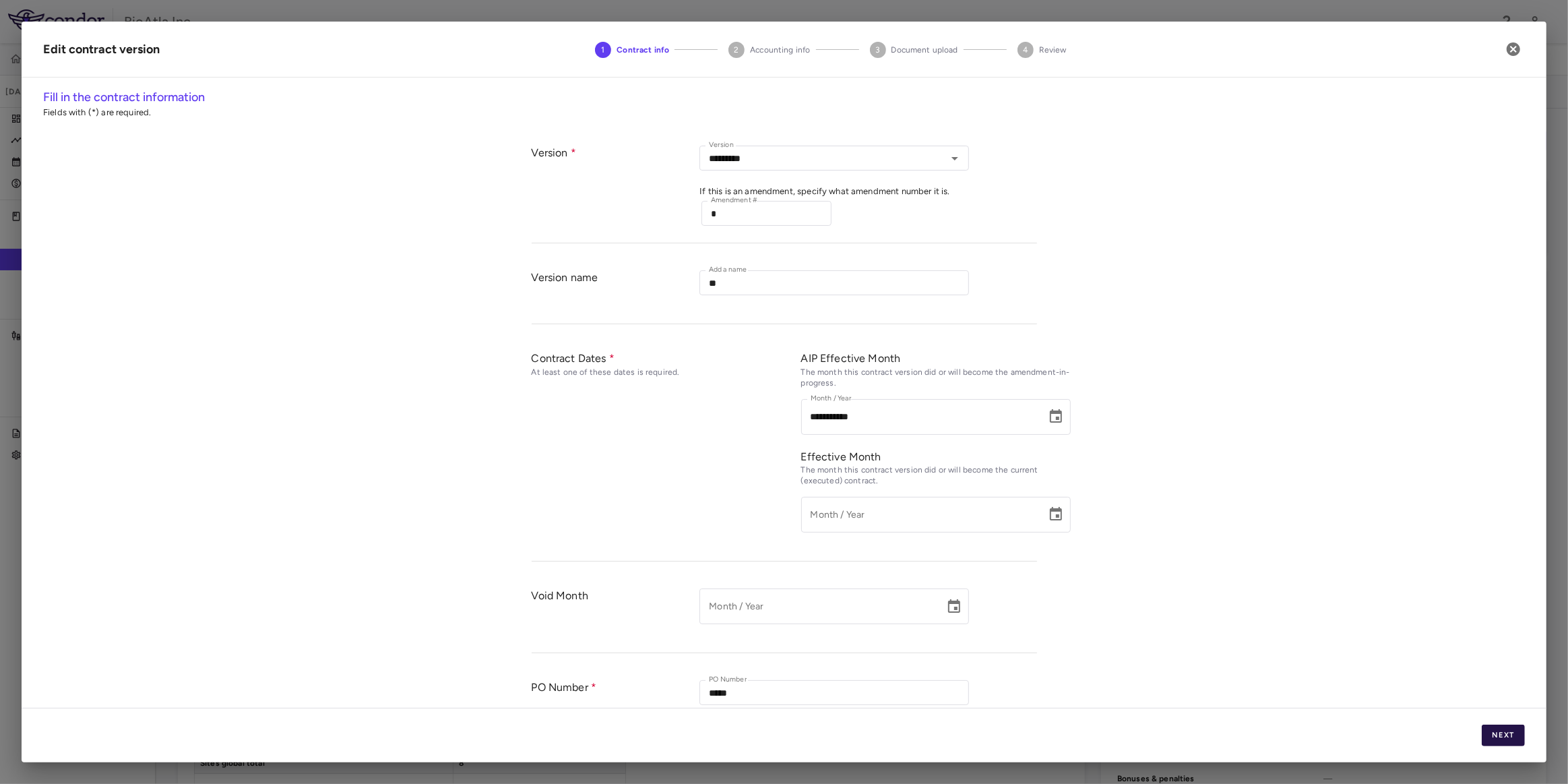
click at [1501, 733] on button "Next" at bounding box center [1503, 736] width 43 height 21
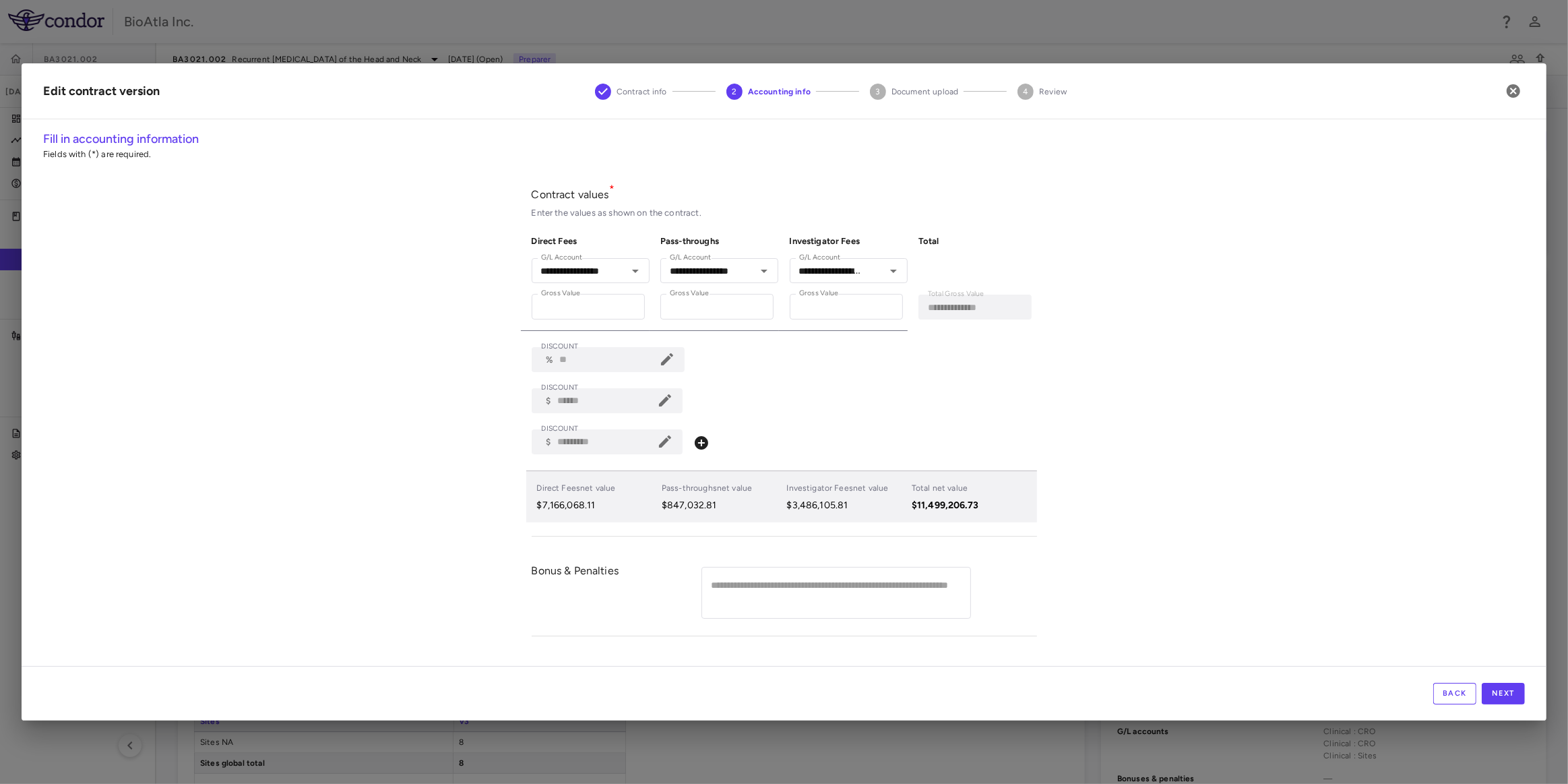
click at [661, 403] on icon at bounding box center [666, 400] width 16 height 16
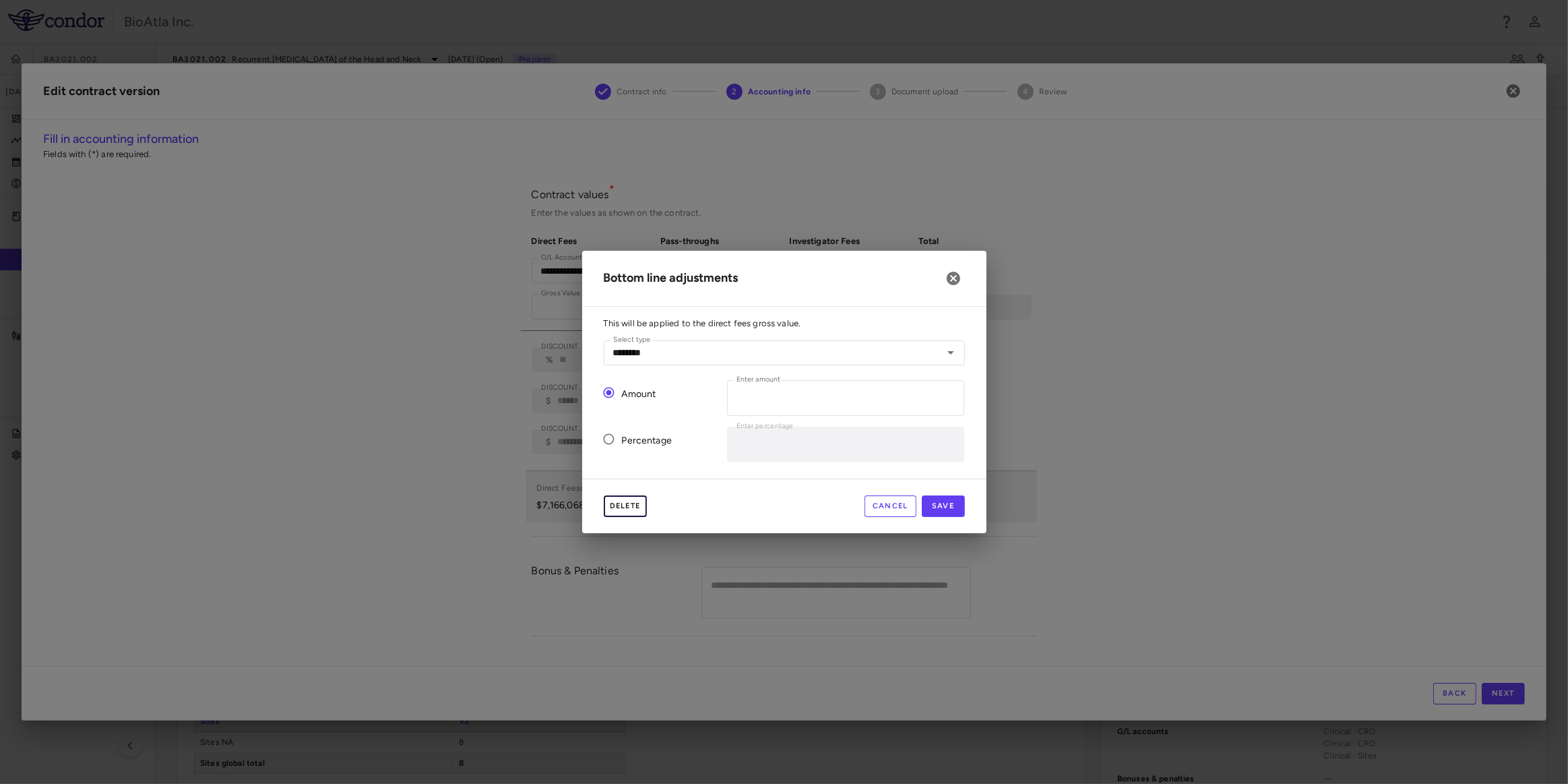
click at [624, 508] on button "Delete" at bounding box center [625, 506] width 43 height 21
type input "*"
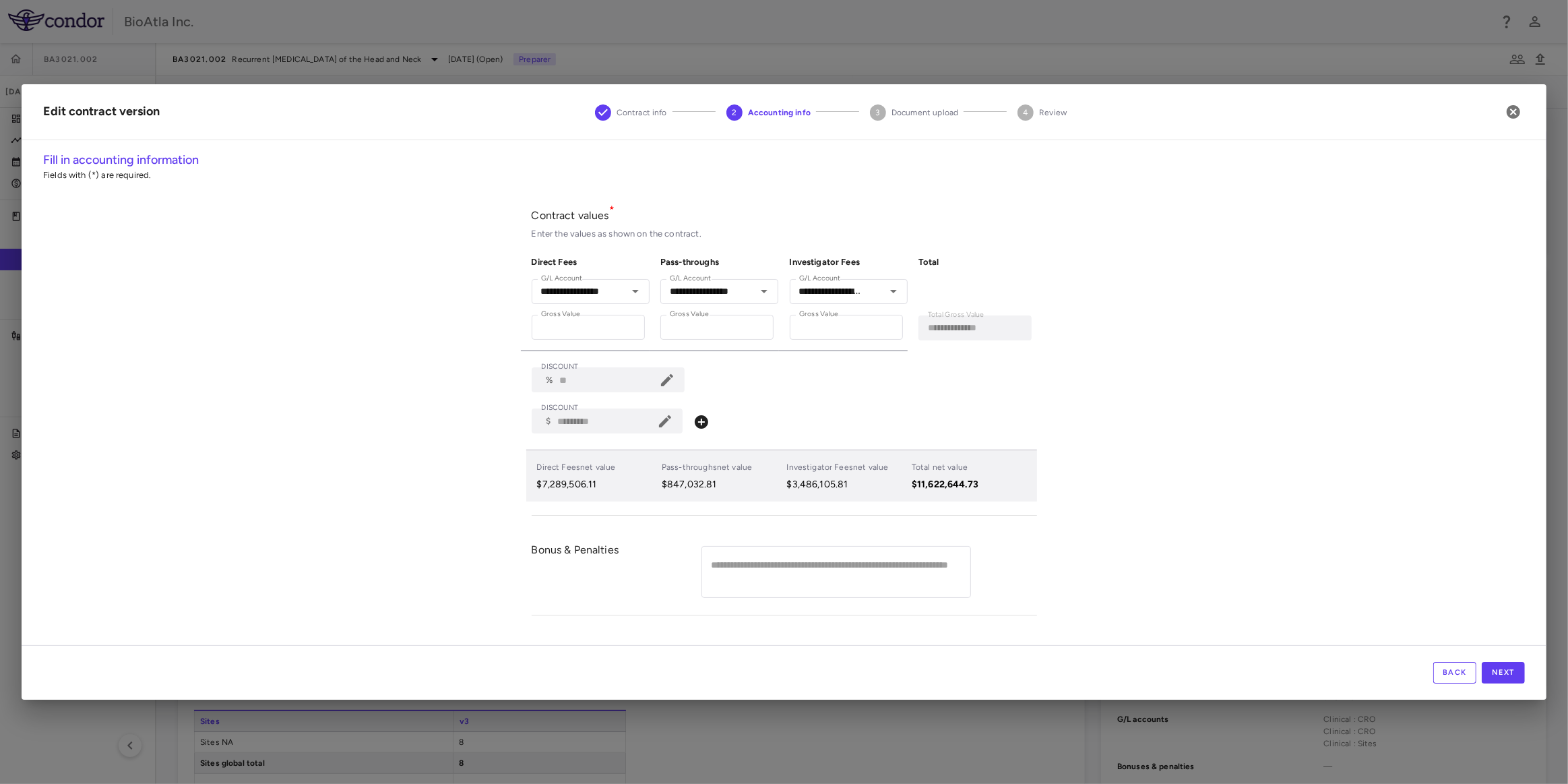
click at [663, 418] on icon at bounding box center [666, 422] width 16 height 16
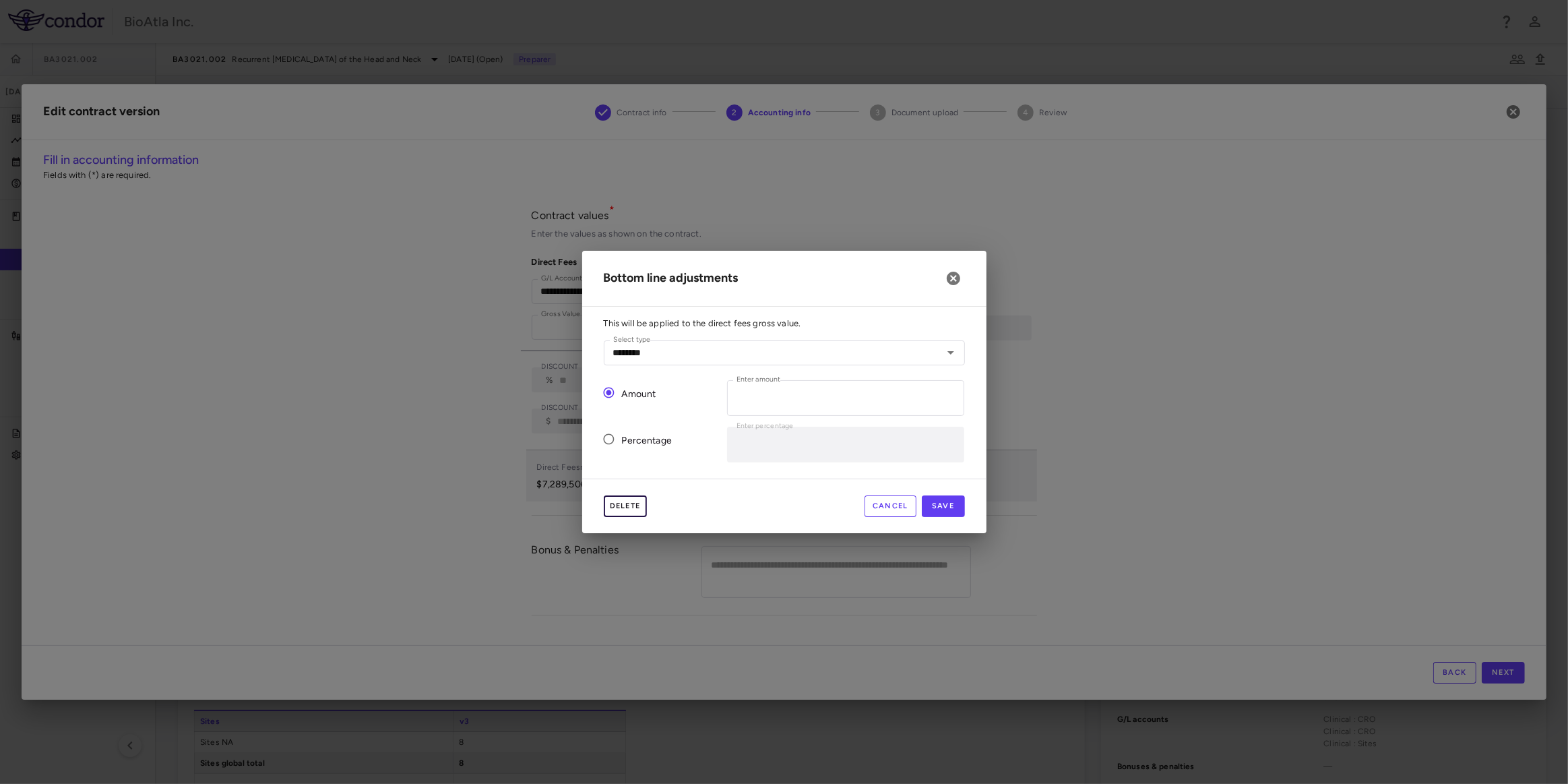
click at [621, 508] on button "Delete" at bounding box center [625, 506] width 43 height 21
type input "*"
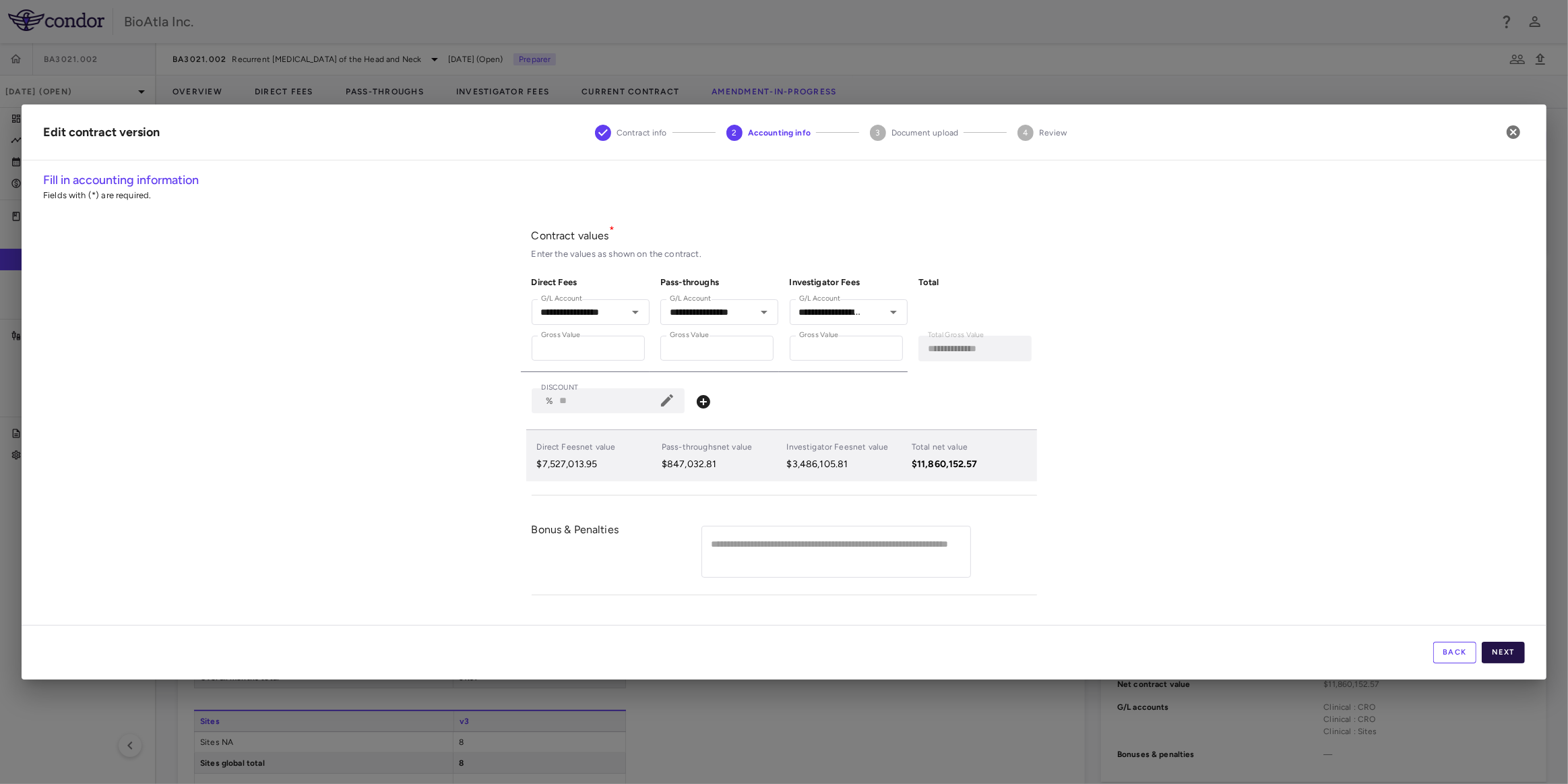
click at [1506, 653] on button "Next" at bounding box center [1503, 653] width 43 height 21
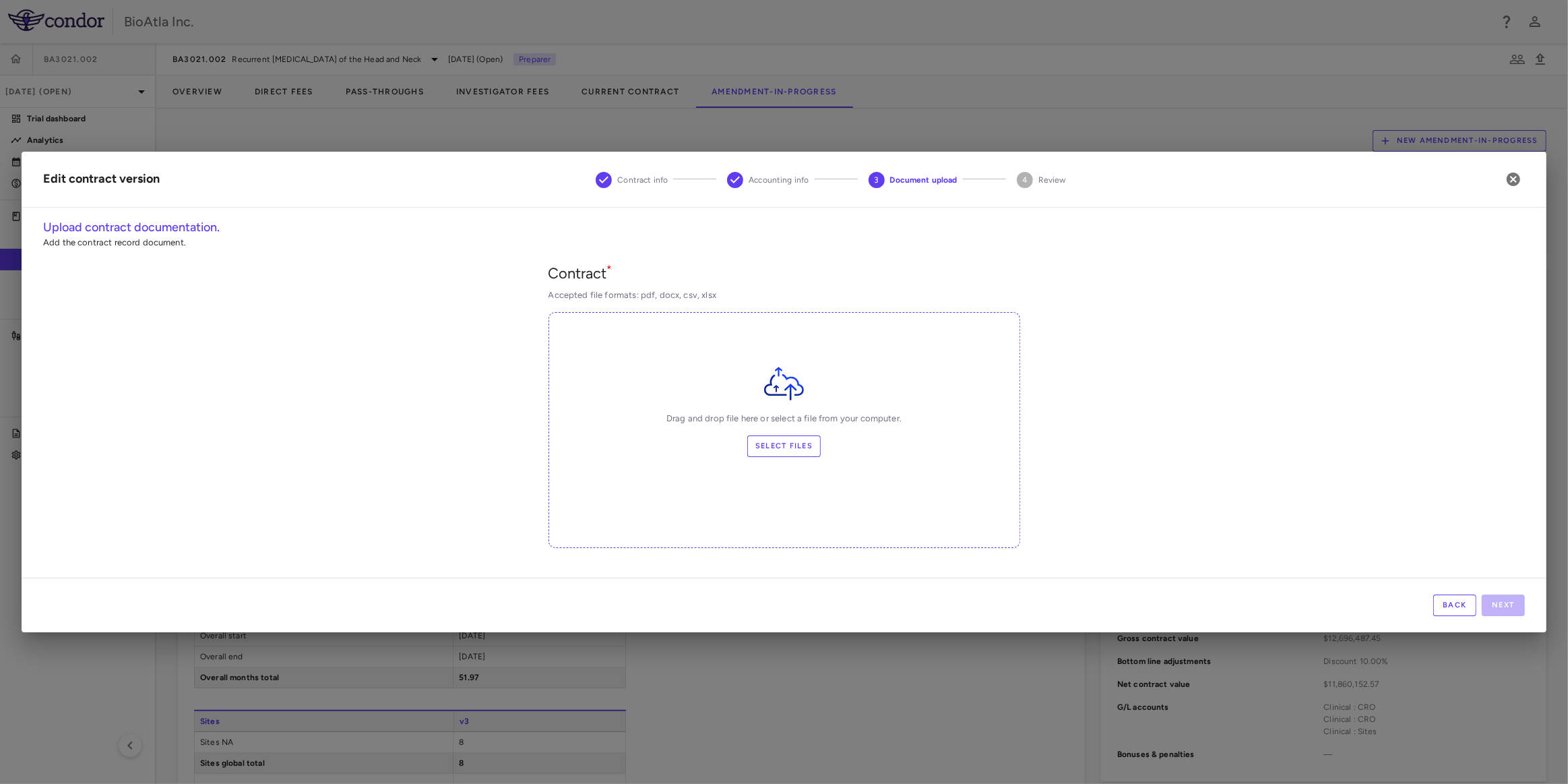
click at [852, 409] on div "Drag and drop file here or select a file from your computer. Select files" at bounding box center [784, 412] width 470 height 90
click at [988, 481] on div "Drag and drop file here or select a file from your computer. Select files" at bounding box center [785, 430] width 472 height 236
click at [782, 432] on div "Drag and drop file here or select a file from your computer. Select files" at bounding box center [784, 412] width 470 height 90
click at [786, 448] on label "Select files" at bounding box center [784, 446] width 73 height 21
click at [0, 0] on input "Select files" at bounding box center [0, 0] width 0 height 0
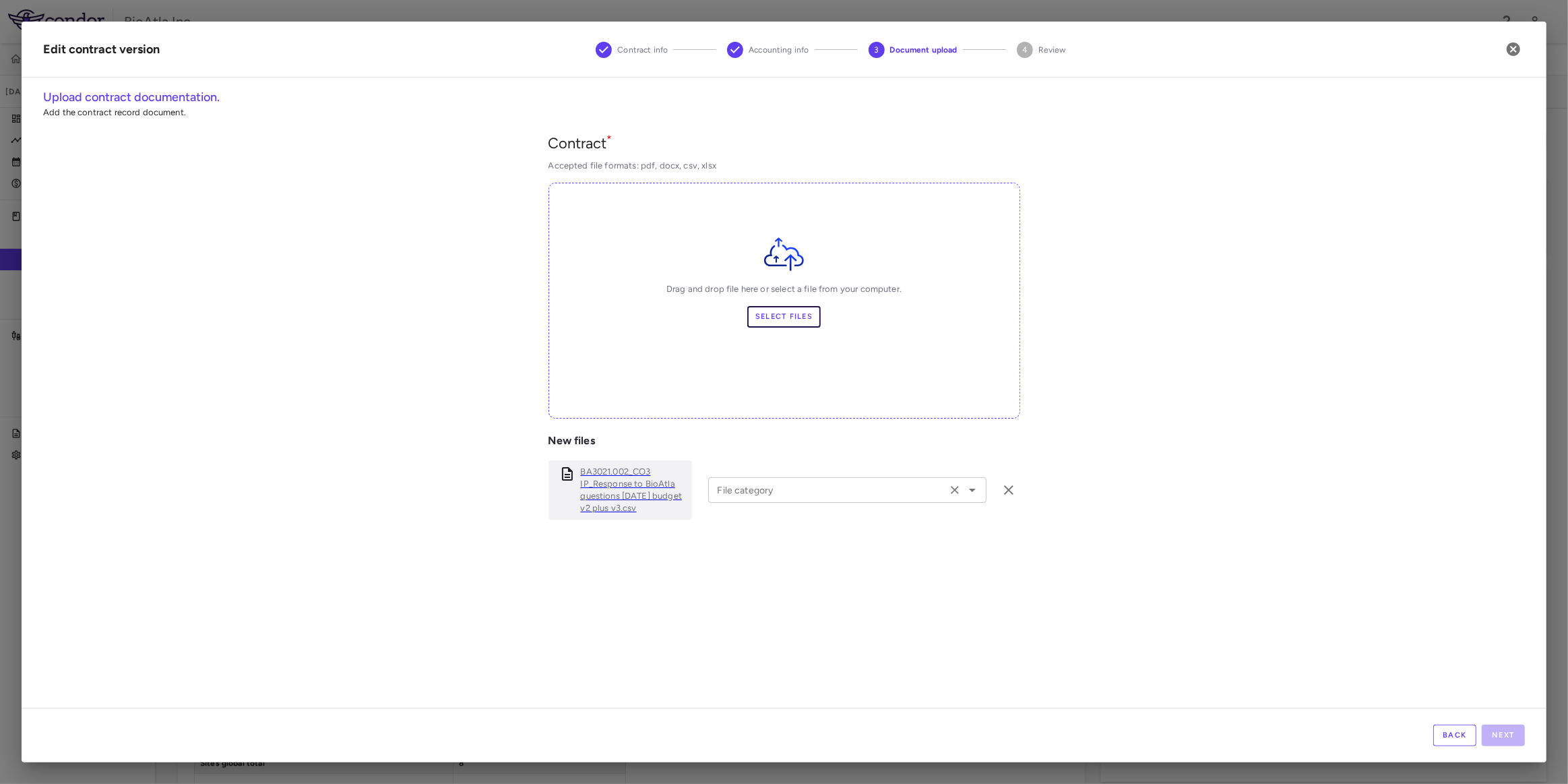
click at [965, 494] on icon "Open" at bounding box center [973, 490] width 16 height 16
click at [762, 563] on li "Amendment" at bounding box center [843, 566] width 270 height 21
type input "*********"
click at [1501, 731] on button "Next" at bounding box center [1503, 736] width 43 height 21
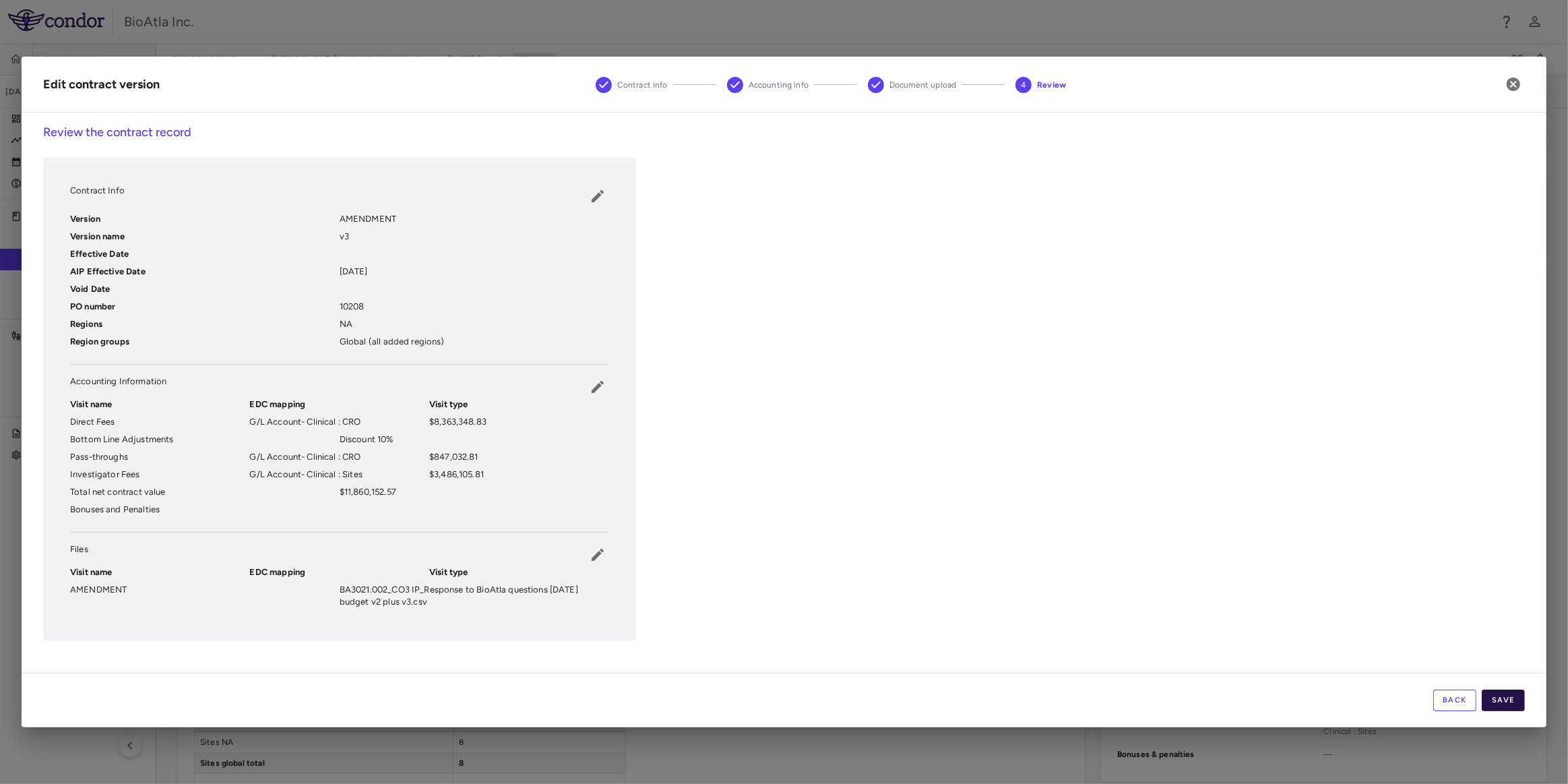
click at [1492, 700] on button "Save" at bounding box center [1503, 700] width 43 height 21
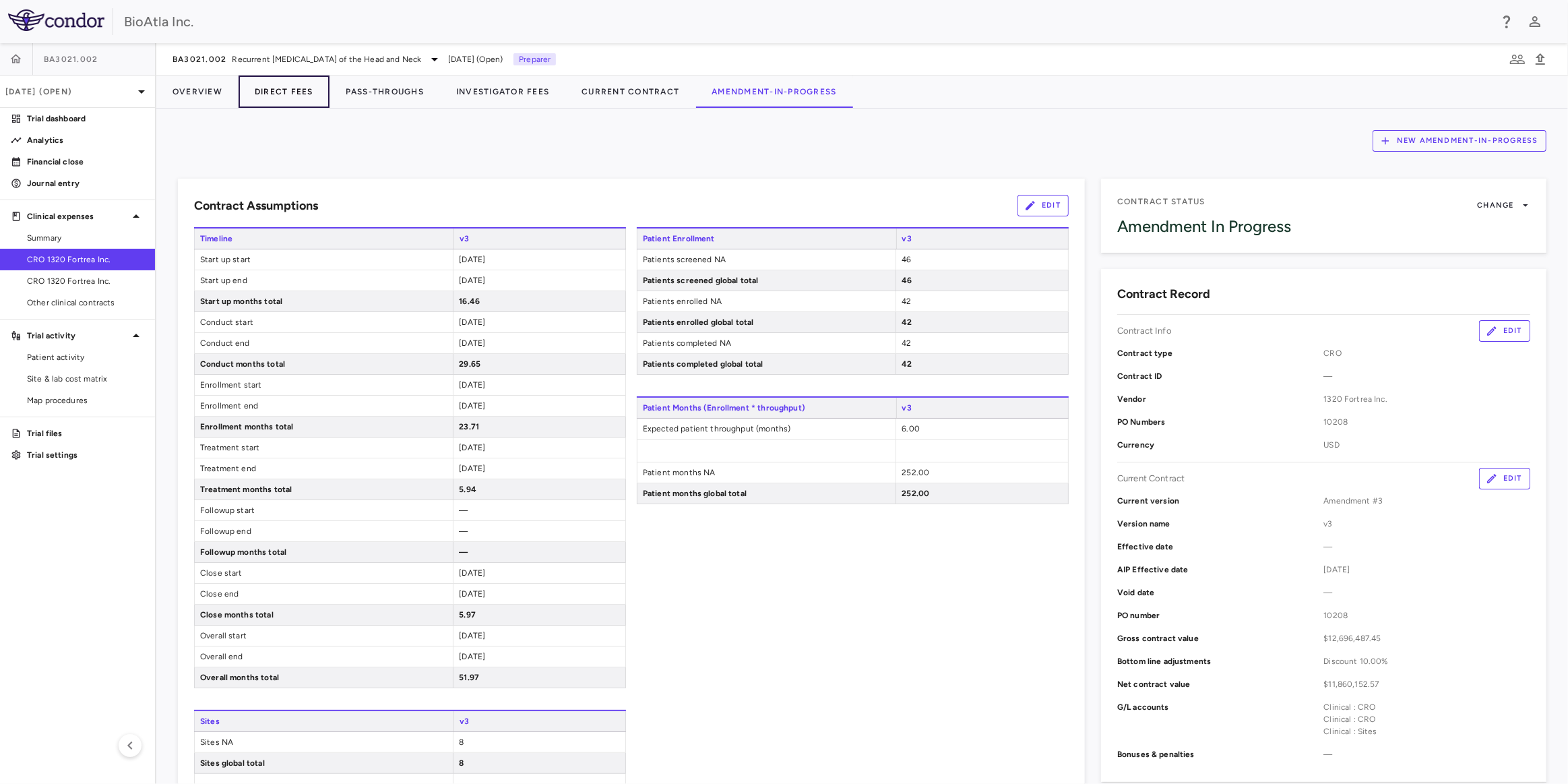
click at [300, 95] on button "Direct Fees" at bounding box center [284, 91] width 91 height 32
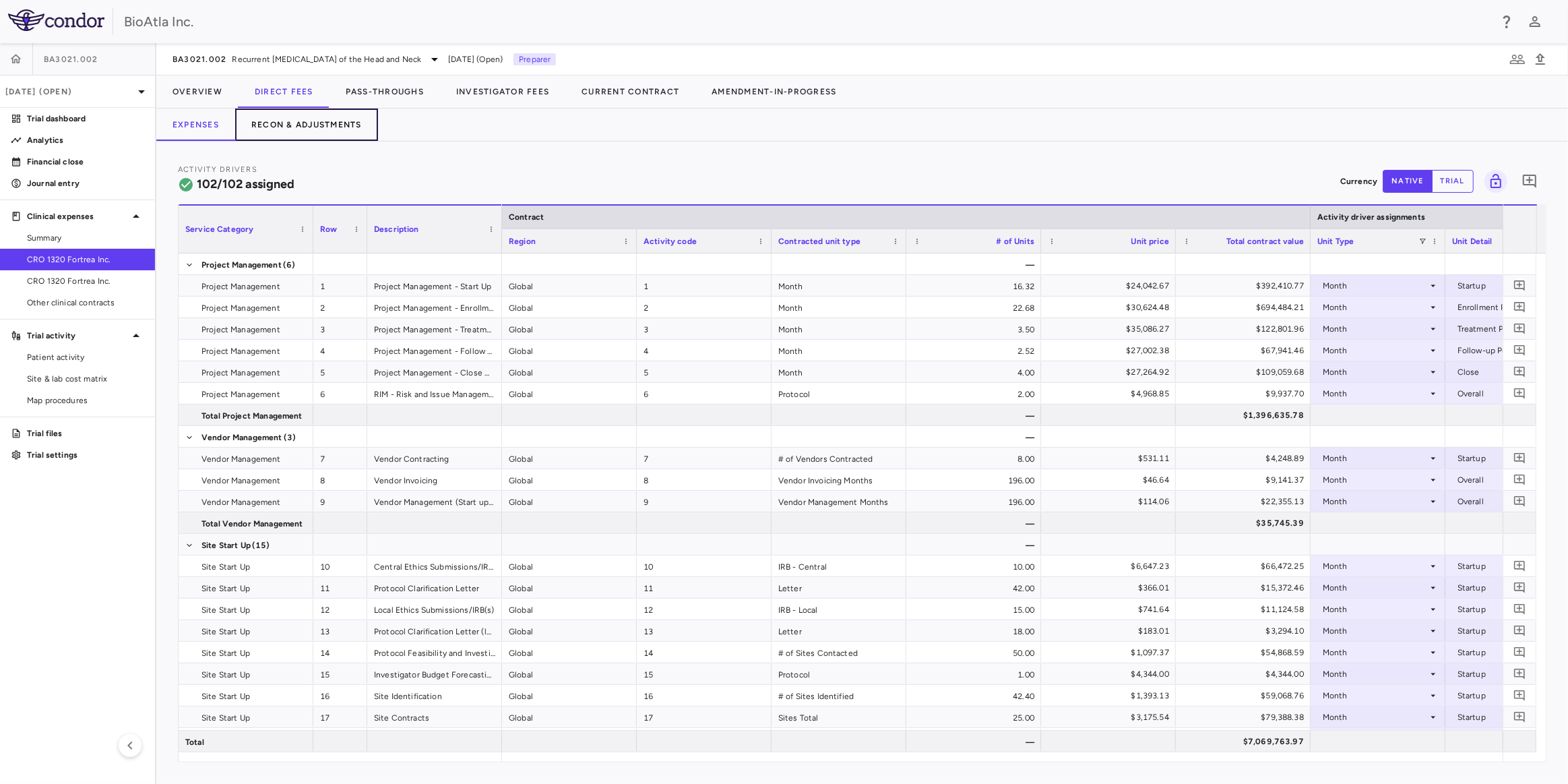
click at [320, 122] on button "Recon & Adjustments" at bounding box center [307, 124] width 143 height 32
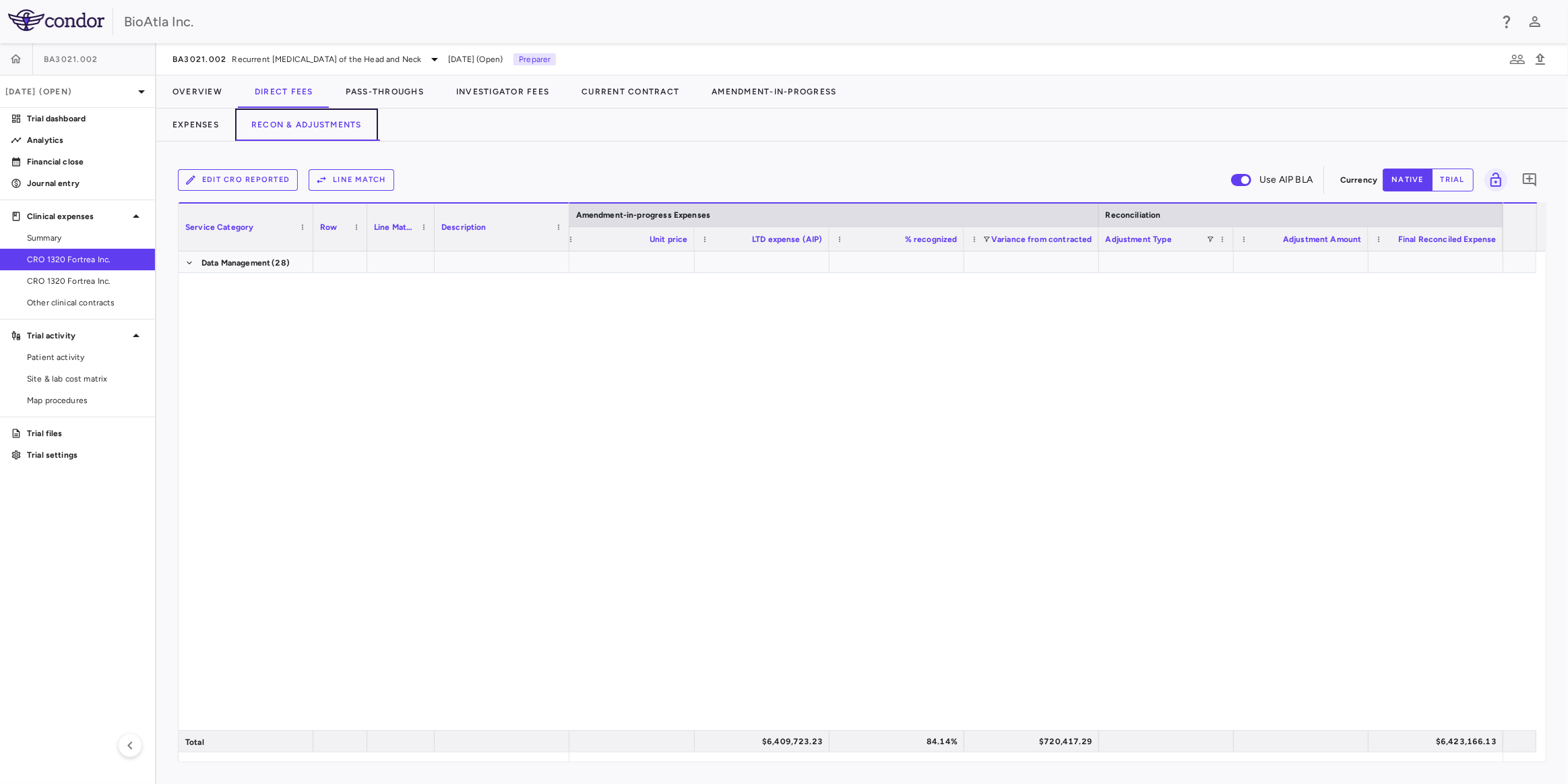
scroll to position [2411, 0]
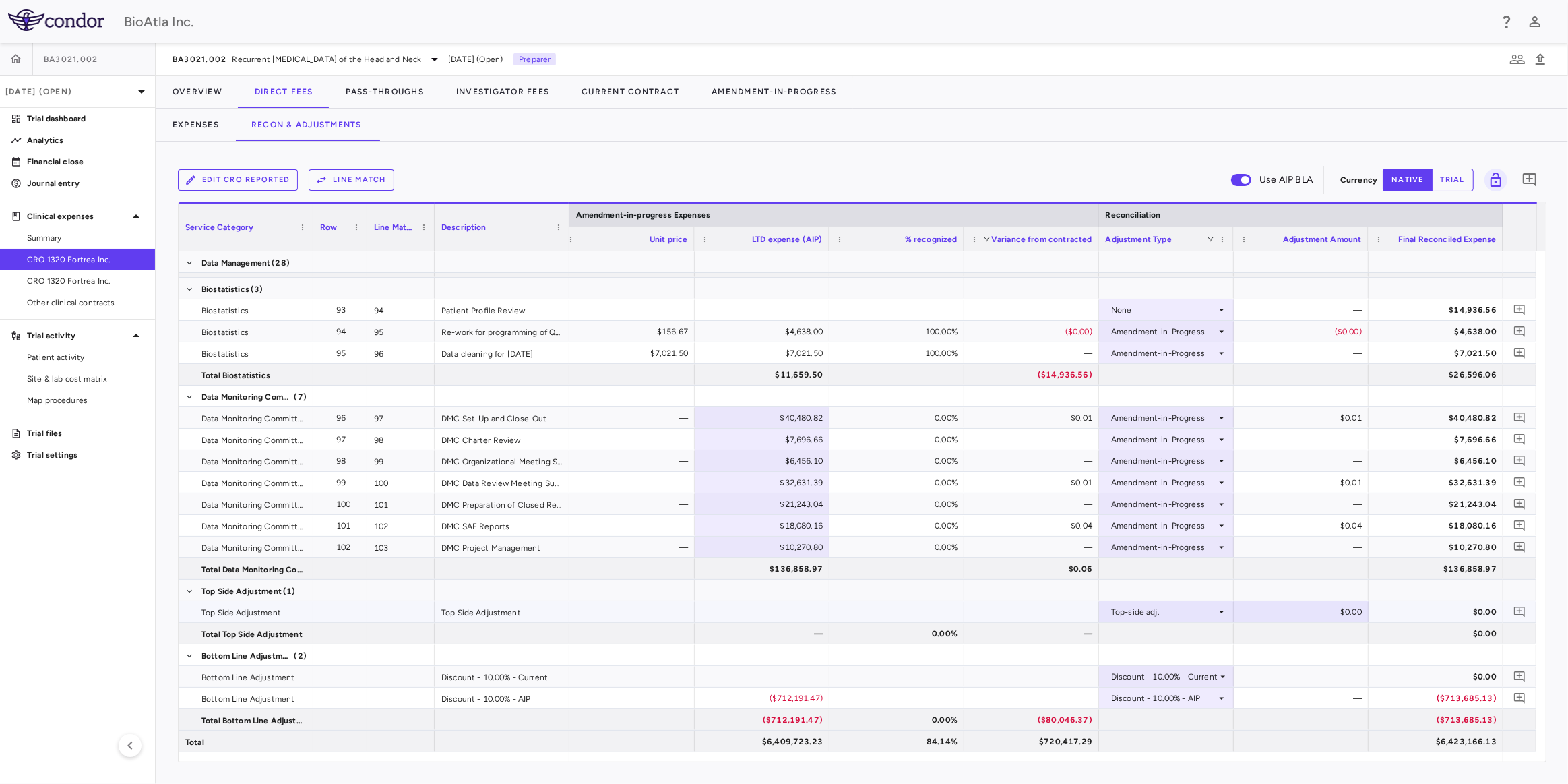
click at [1330, 612] on div "$0.00" at bounding box center [1303, 612] width 116 height 21
click at [1343, 636] on div at bounding box center [1302, 633] width 135 height 21
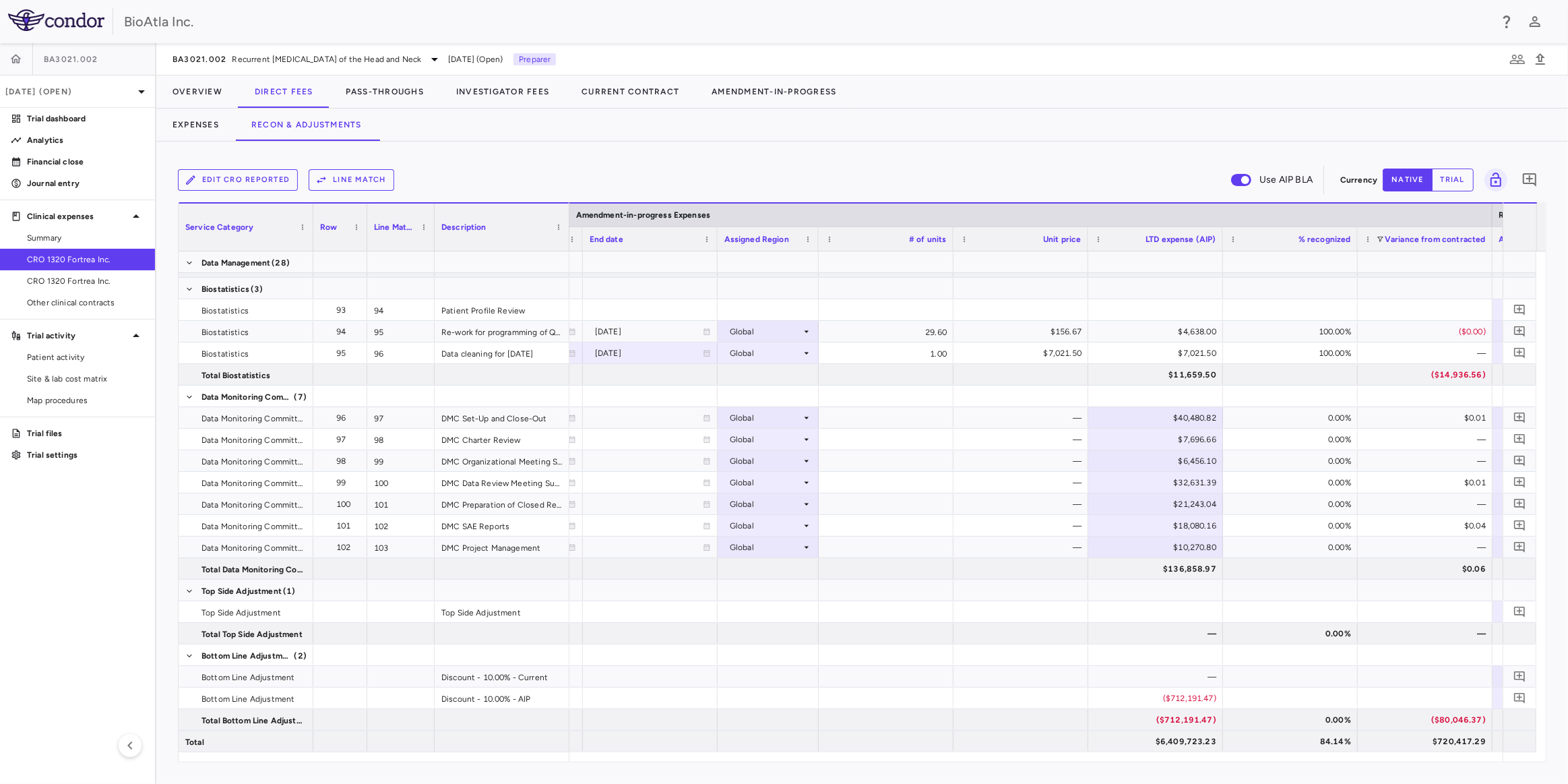
scroll to position [0, 2379]
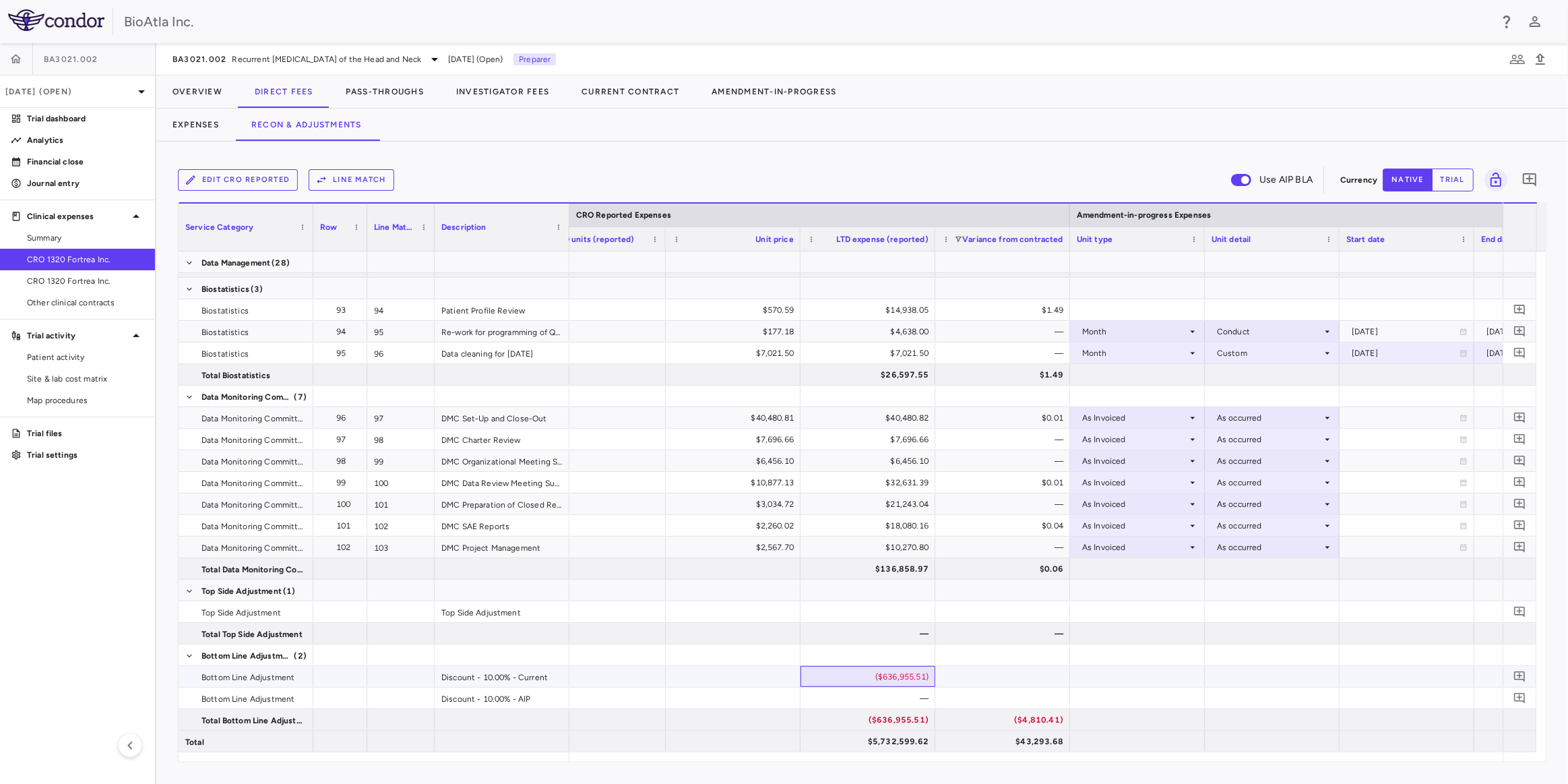
click at [881, 681] on div "($636,955.51)" at bounding box center [870, 676] width 116 height 21
click at [969, 701] on div at bounding box center [1003, 698] width 135 height 21
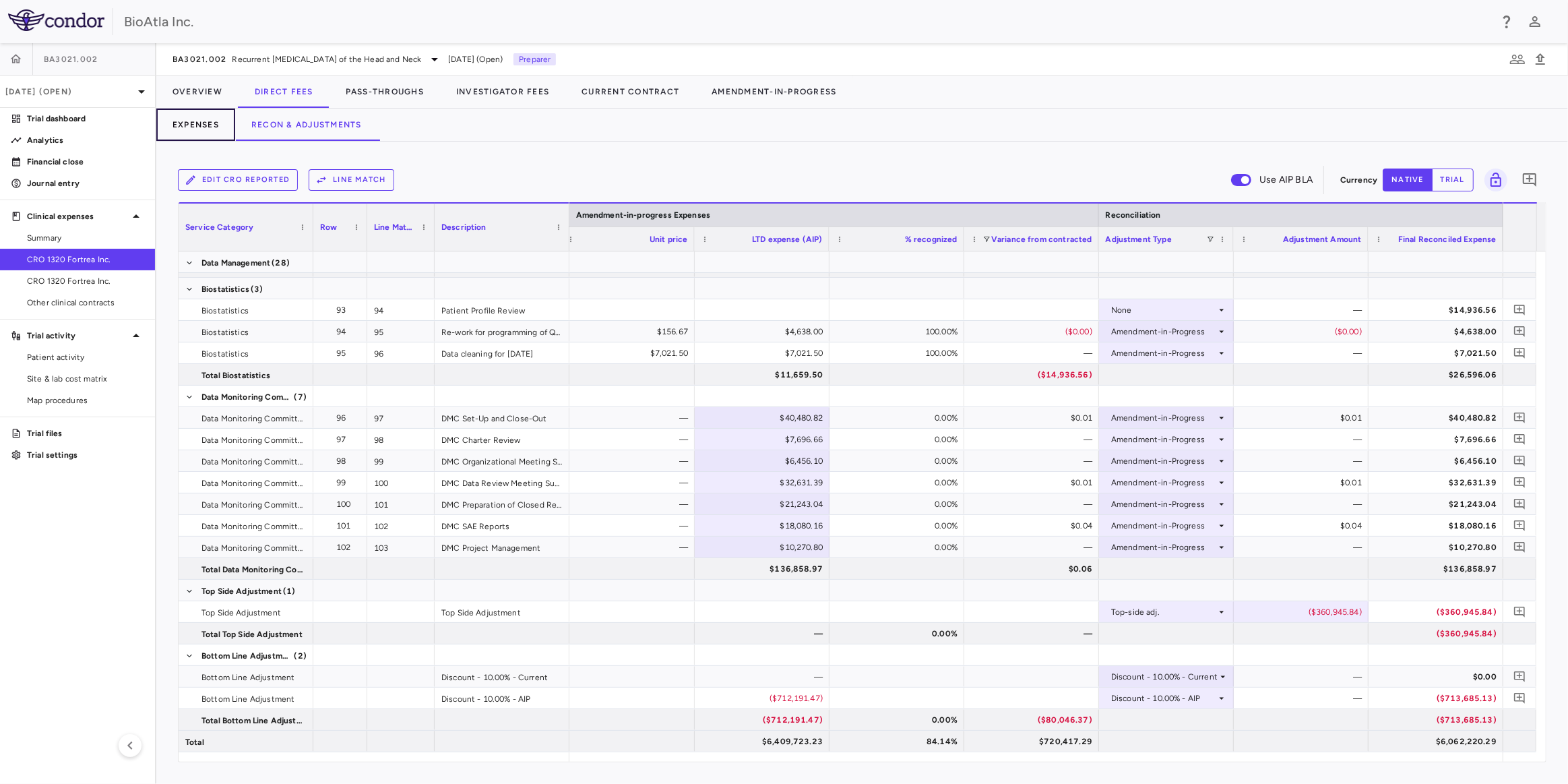
click at [196, 127] on button "Expenses" at bounding box center [196, 124] width 79 height 32
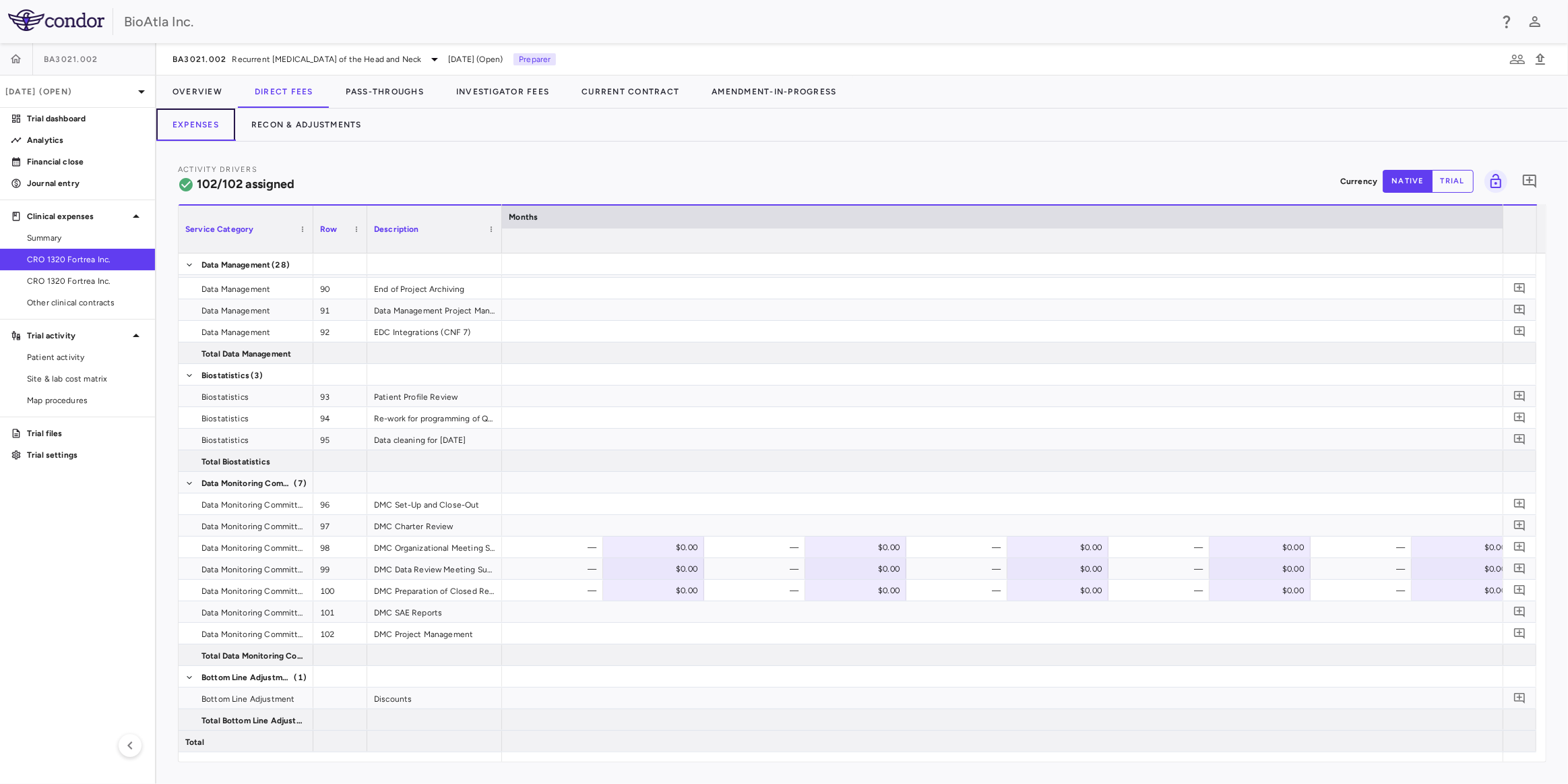
scroll to position [0, 10490]
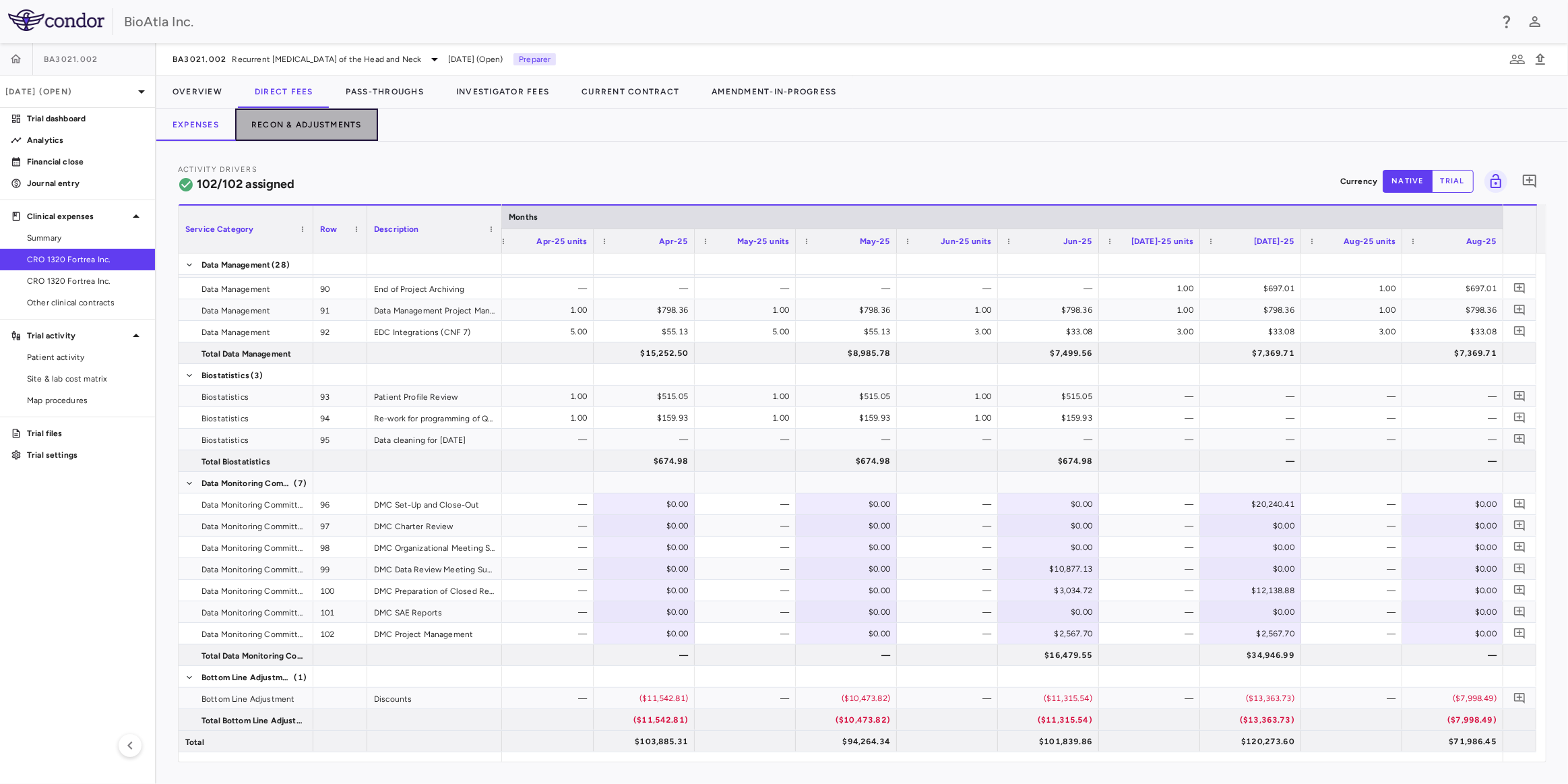
click at [288, 130] on button "Recon & Adjustments" at bounding box center [307, 124] width 143 height 32
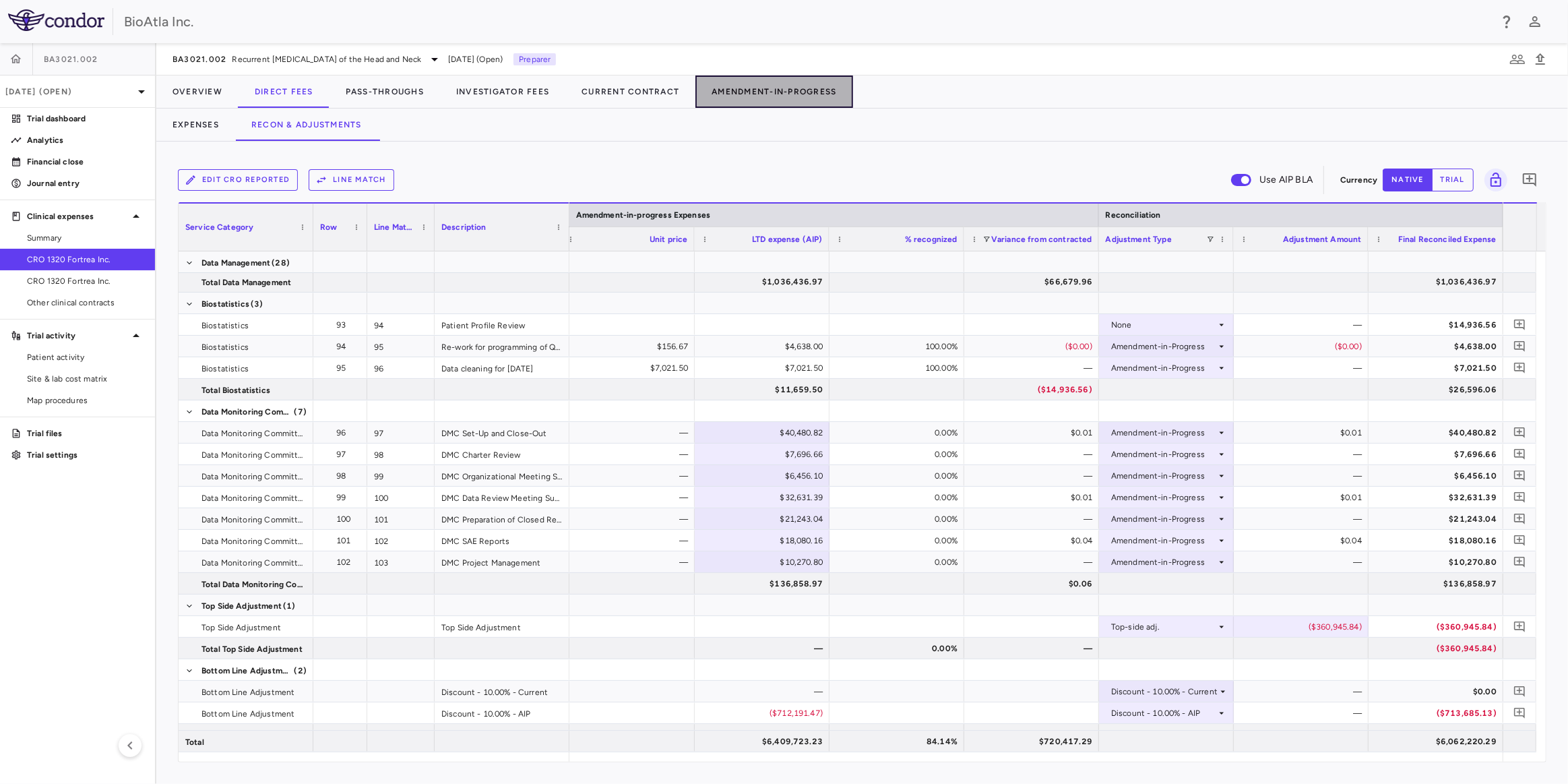
click at [792, 79] on button "Amendment-In-Progress" at bounding box center [773, 91] width 157 height 32
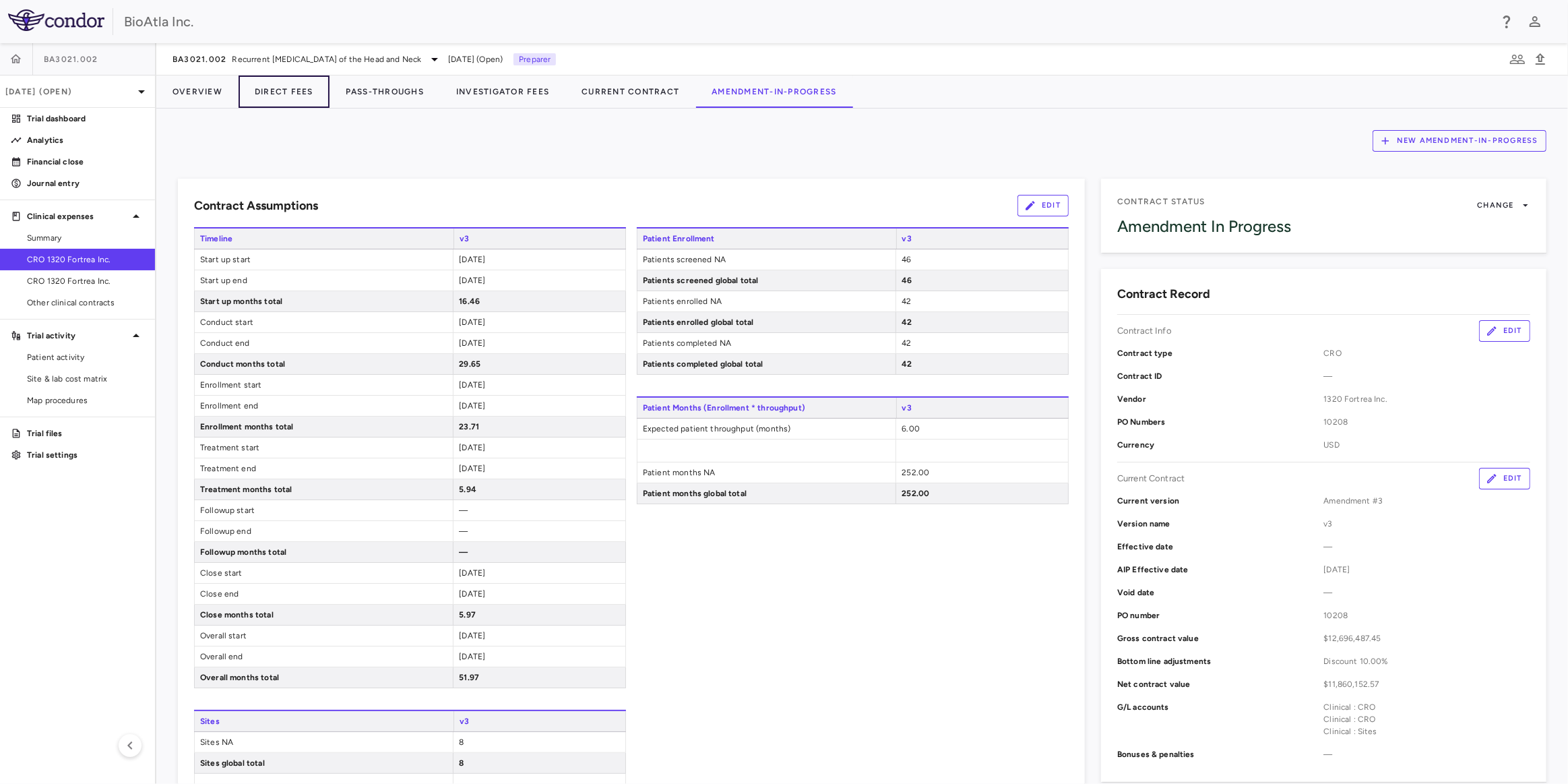
drag, startPoint x: 283, startPoint y: 90, endPoint x: 278, endPoint y: 73, distance: 17.7
click at [283, 90] on button "Direct Fees" at bounding box center [284, 91] width 91 height 32
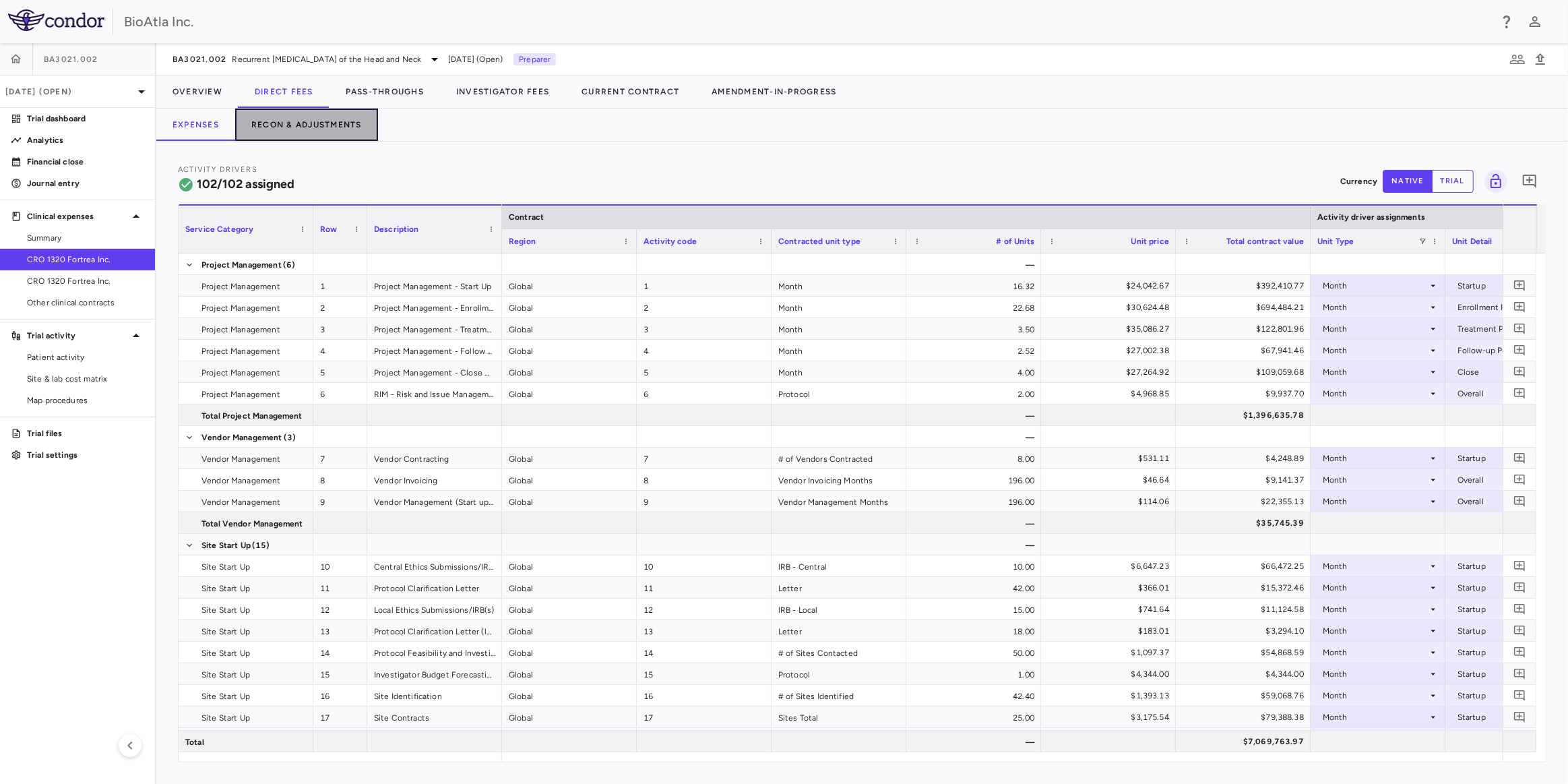
click at [313, 128] on button "Recon & Adjustments" at bounding box center [307, 124] width 143 height 32
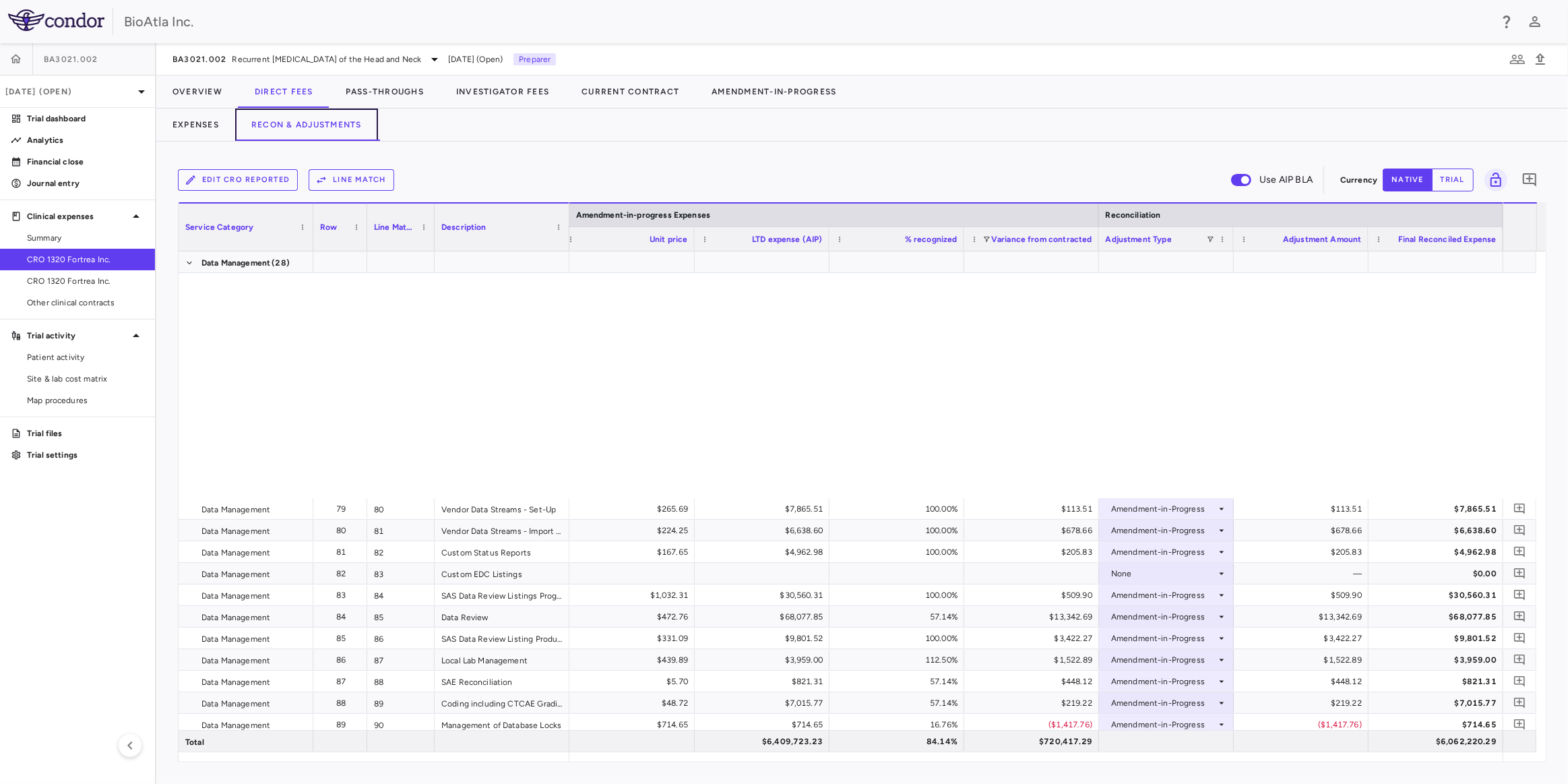
scroll to position [2411, 0]
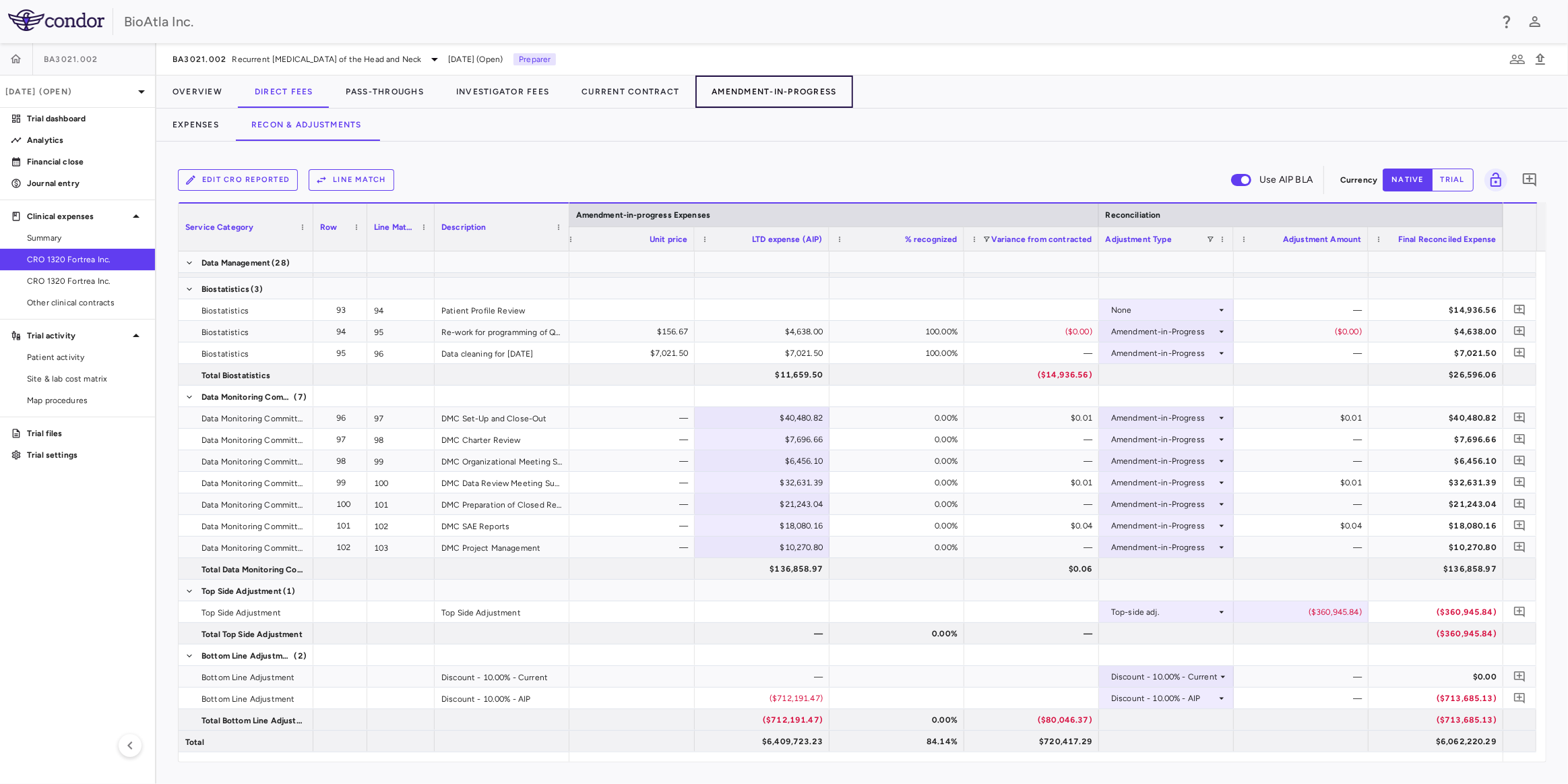
click at [813, 98] on button "Amendment-In-Progress" at bounding box center [773, 91] width 157 height 32
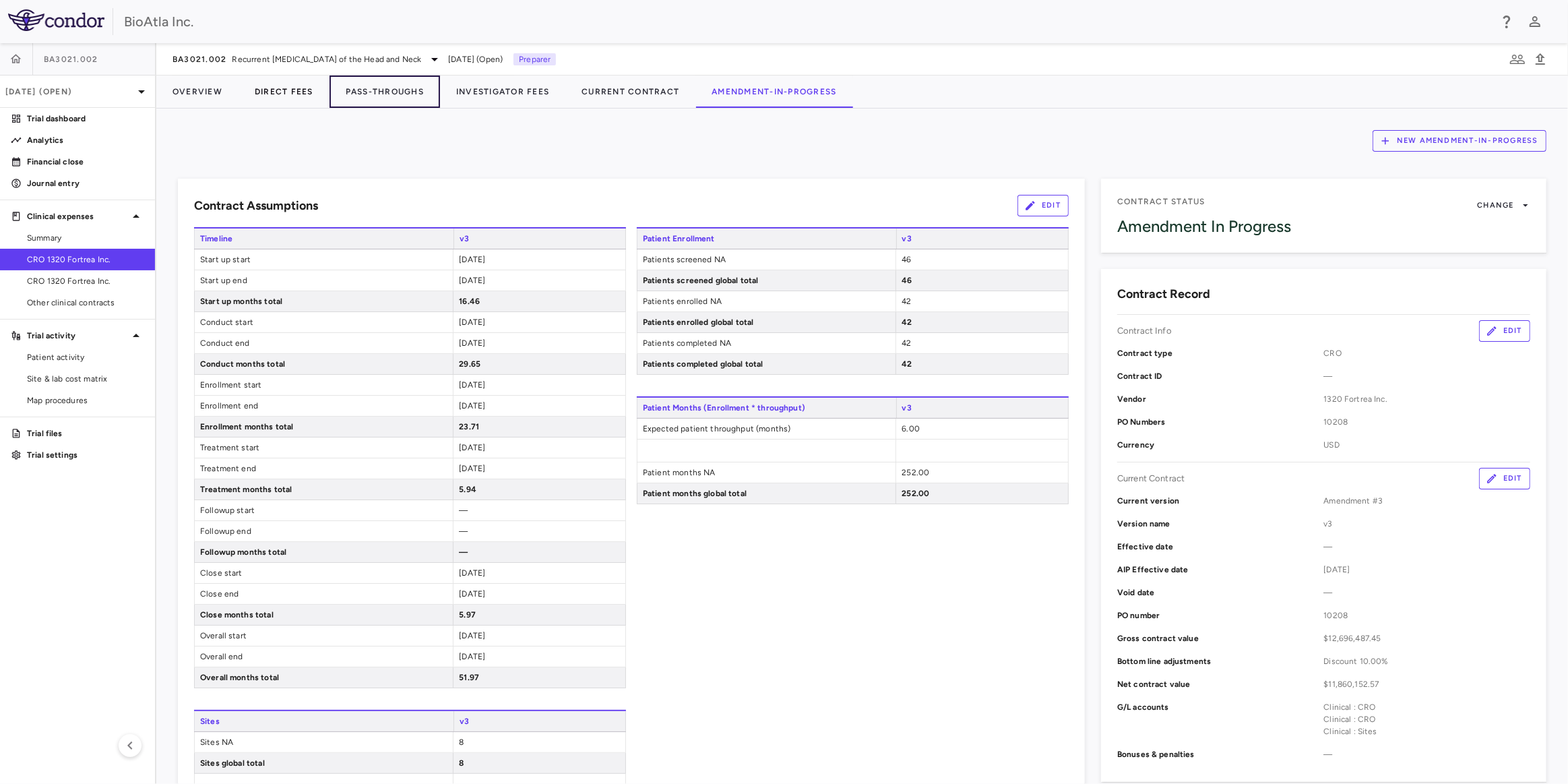
drag, startPoint x: 391, startPoint y: 87, endPoint x: 311, endPoint y: 81, distance: 80.2
click at [391, 87] on button "Pass-Throughs" at bounding box center [385, 91] width 111 height 32
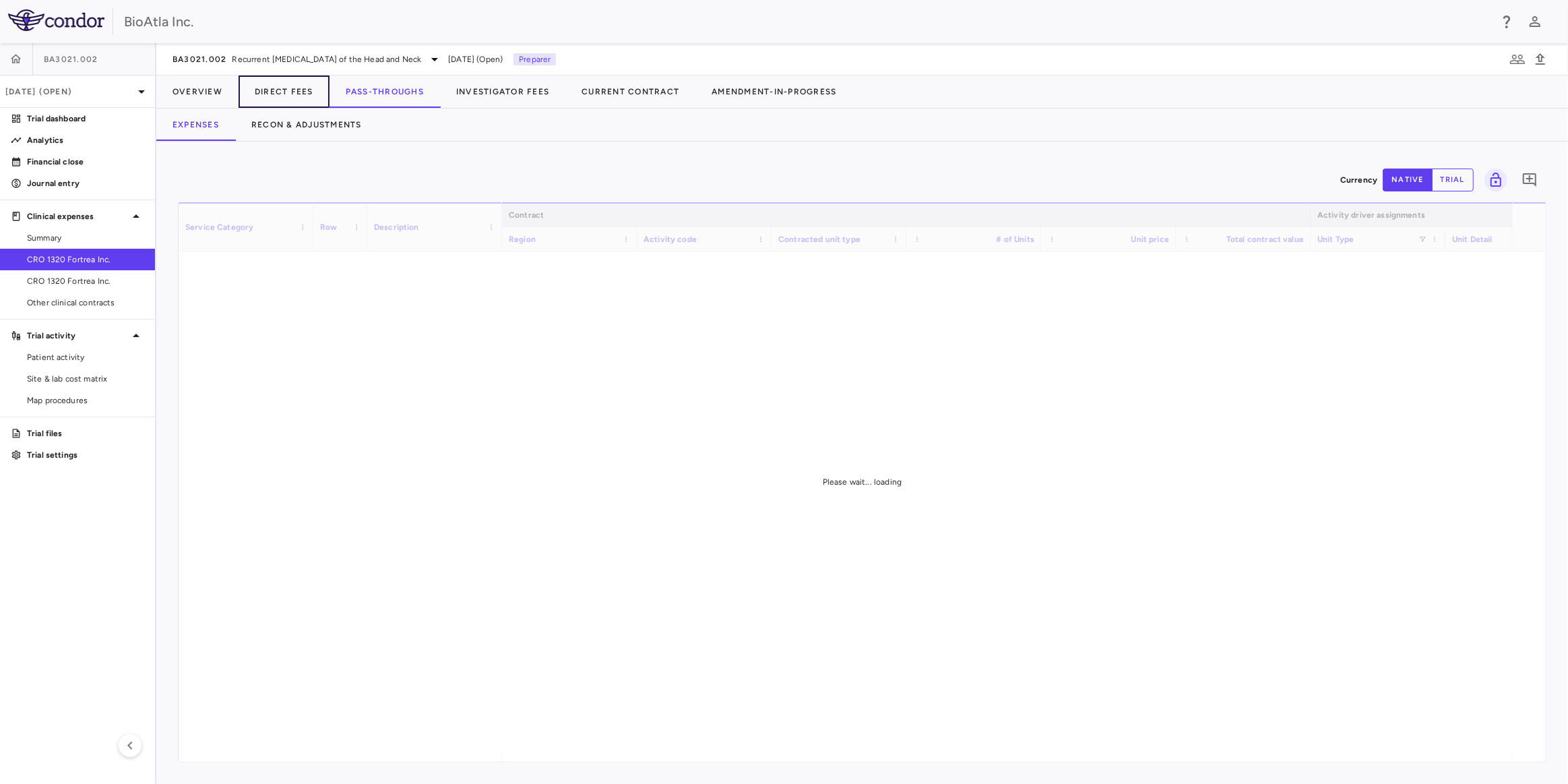
click at [285, 90] on button "Direct Fees" at bounding box center [284, 91] width 91 height 32
click at [391, 92] on button "Pass-Throughs" at bounding box center [385, 91] width 111 height 32
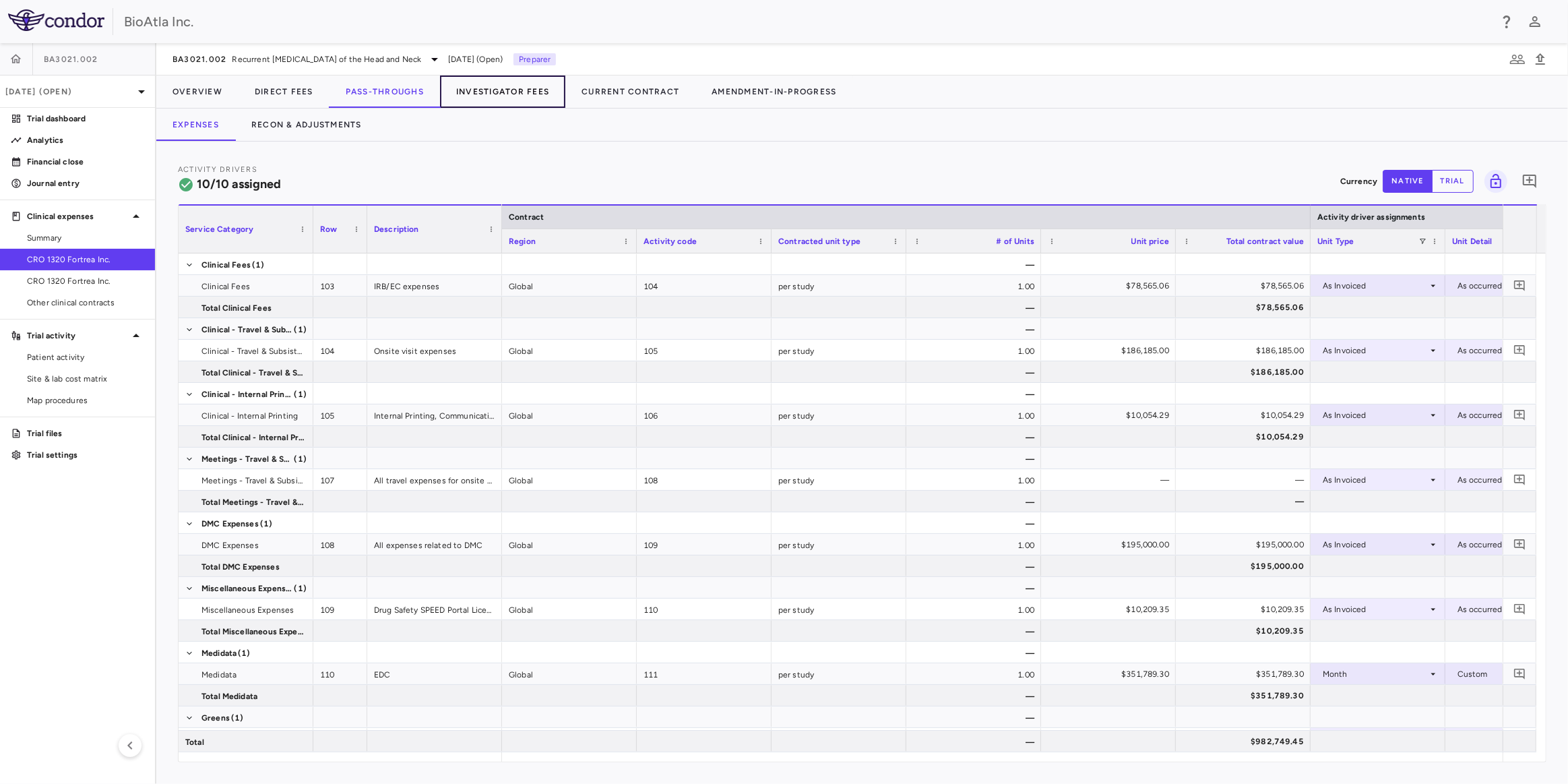
click at [510, 84] on button "Investigator Fees" at bounding box center [503, 91] width 126 height 32
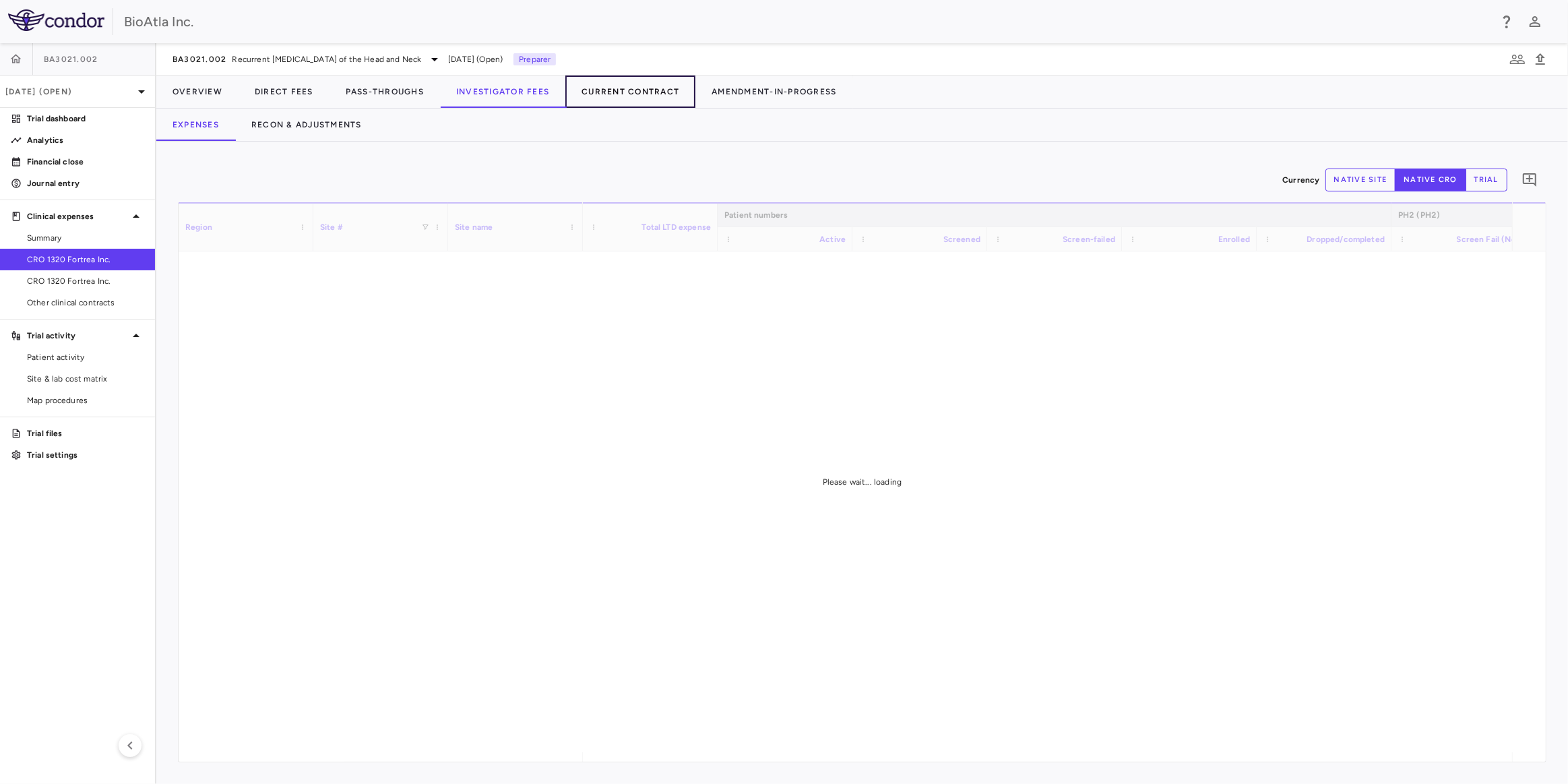
click at [616, 84] on button "Current Contract" at bounding box center [630, 91] width 130 height 32
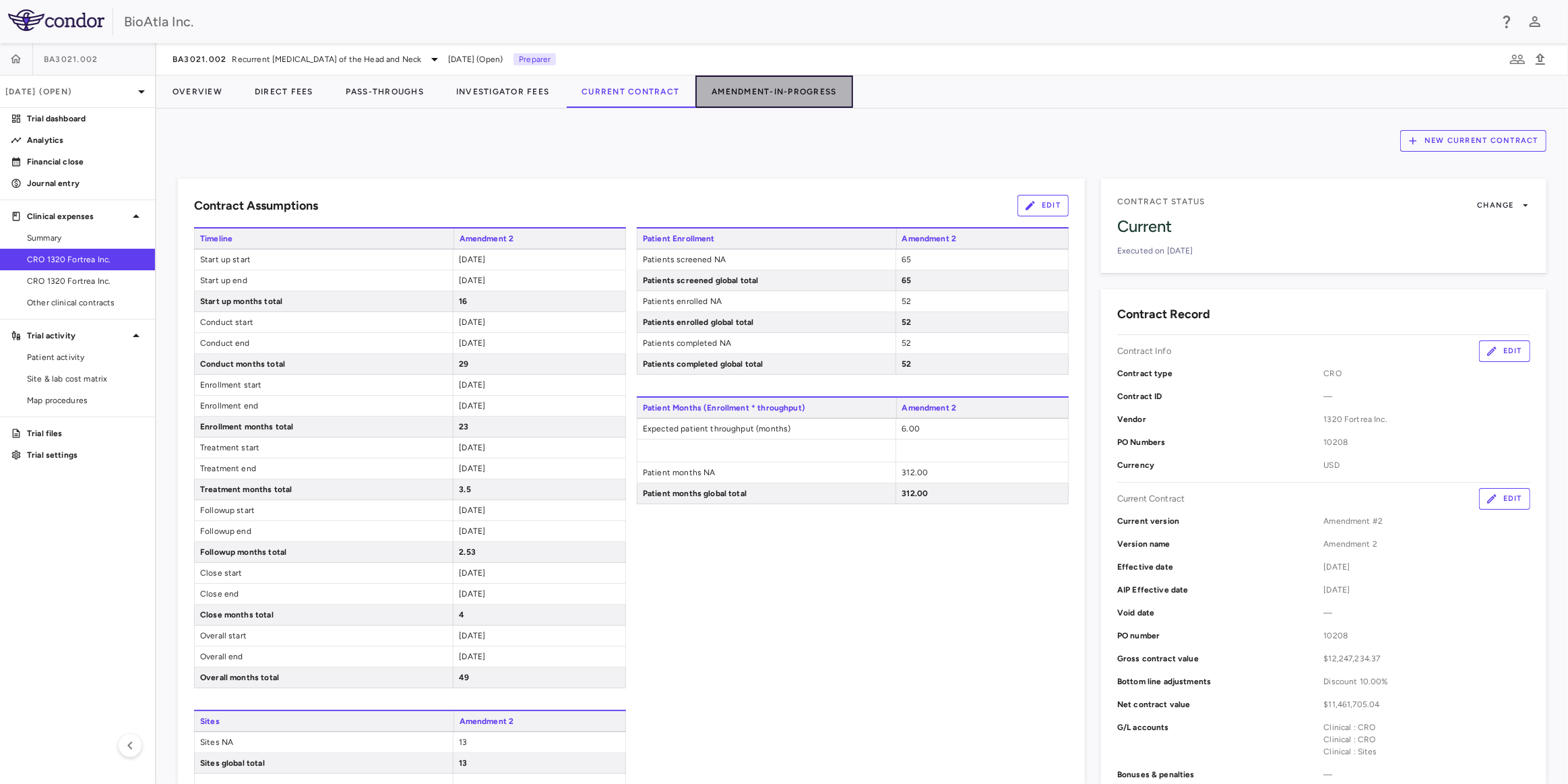
click at [746, 87] on button "Amendment-In-Progress" at bounding box center [773, 91] width 157 height 32
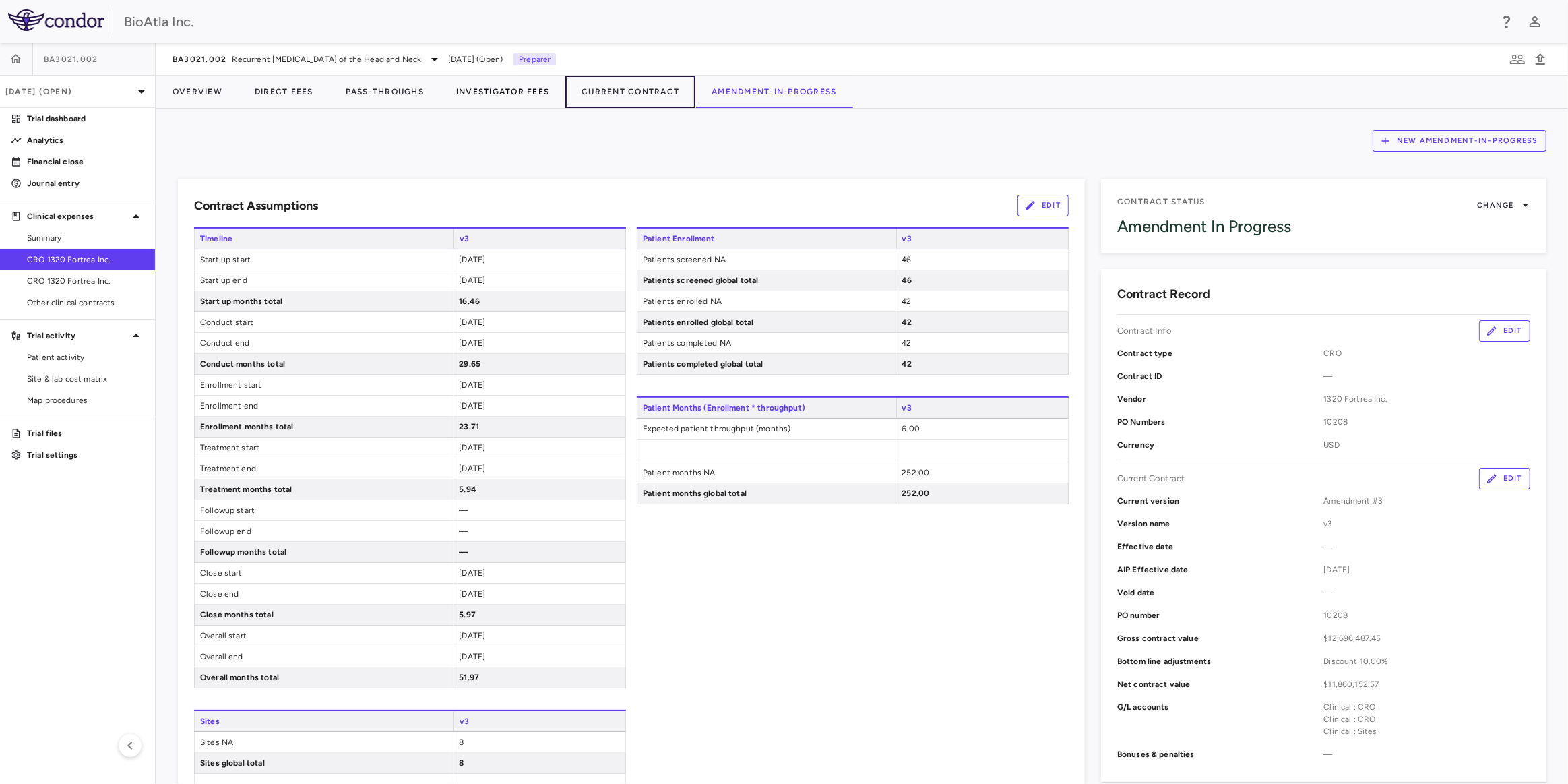
drag, startPoint x: 654, startPoint y: 87, endPoint x: 491, endPoint y: 90, distance: 163.0
click at [653, 87] on button "Current Contract" at bounding box center [630, 91] width 130 height 32
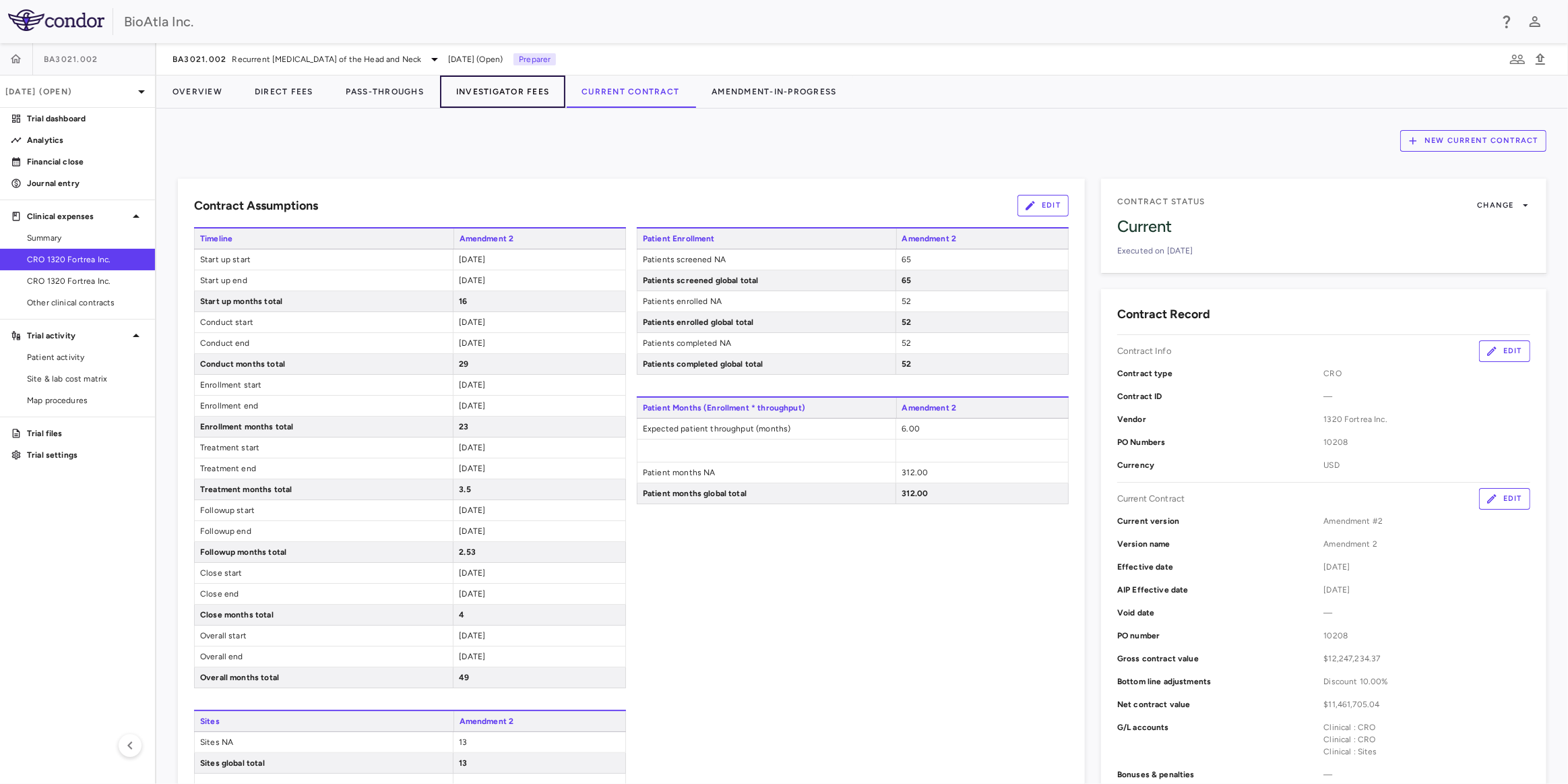
click at [491, 90] on button "Investigator Fees" at bounding box center [503, 91] width 126 height 32
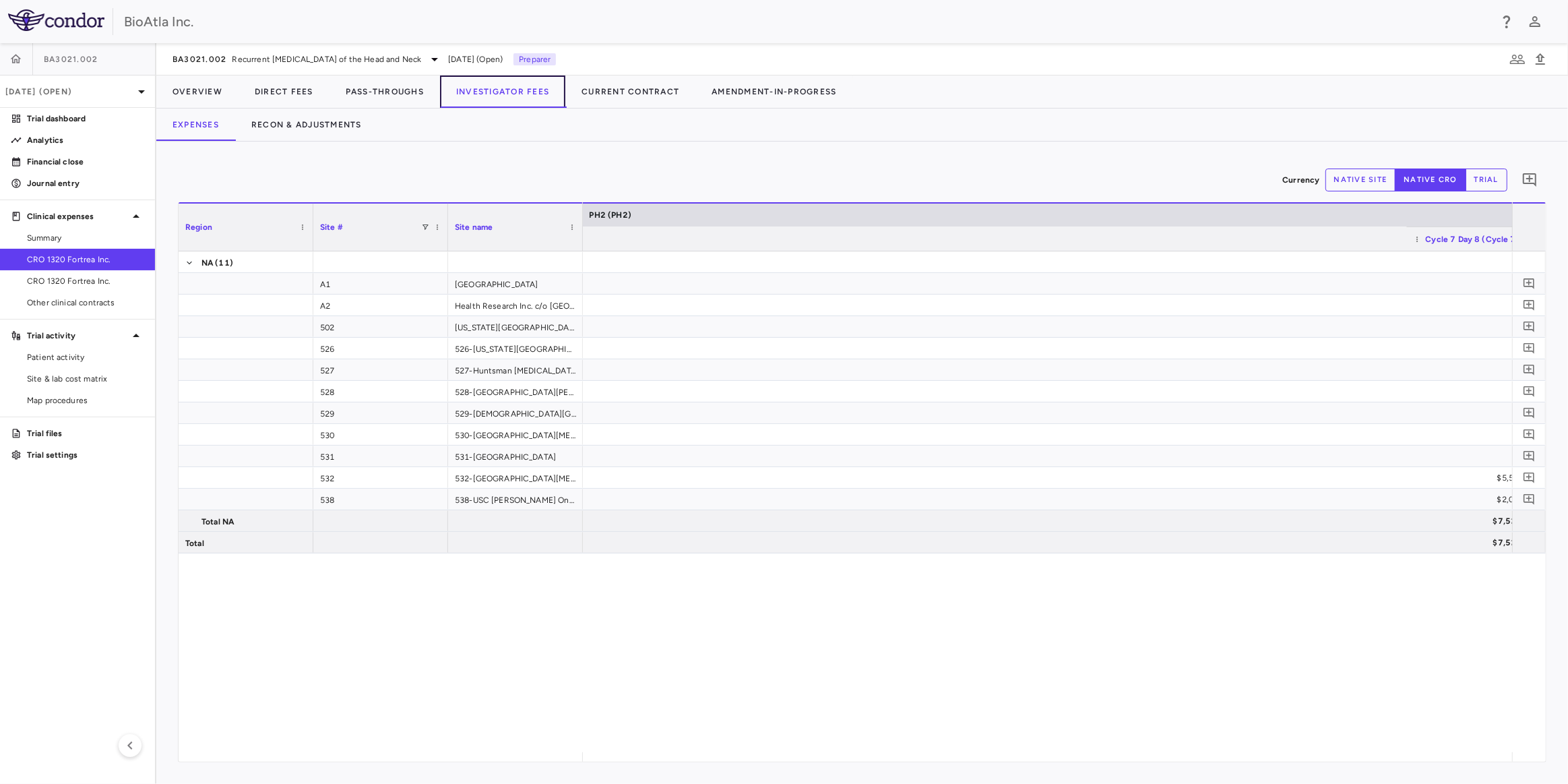
scroll to position [0, 6892]
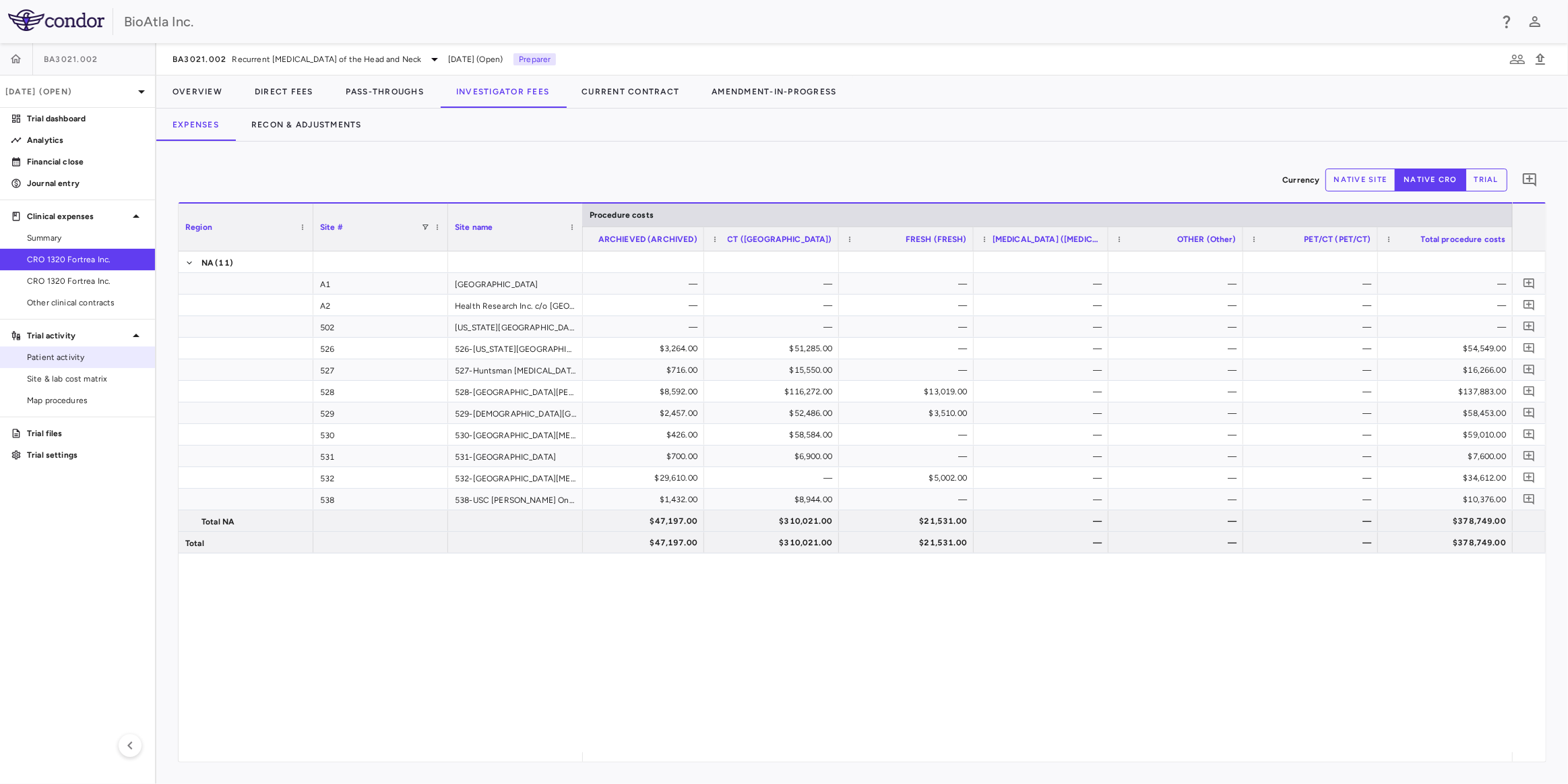
click at [53, 357] on span "Patient activity" at bounding box center [85, 357] width 118 height 12
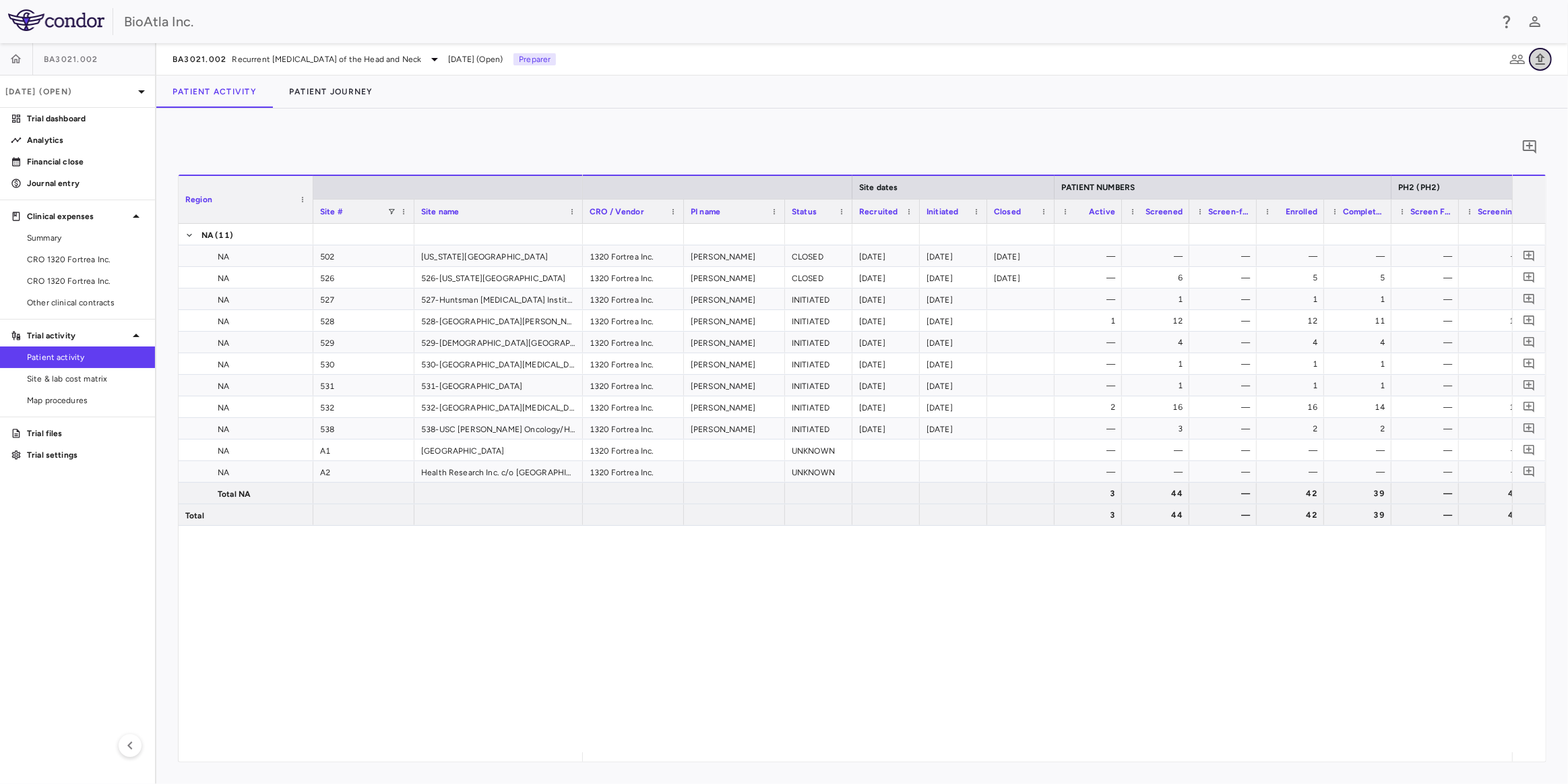
click at [1543, 58] on icon "button" at bounding box center [1541, 59] width 16 height 16
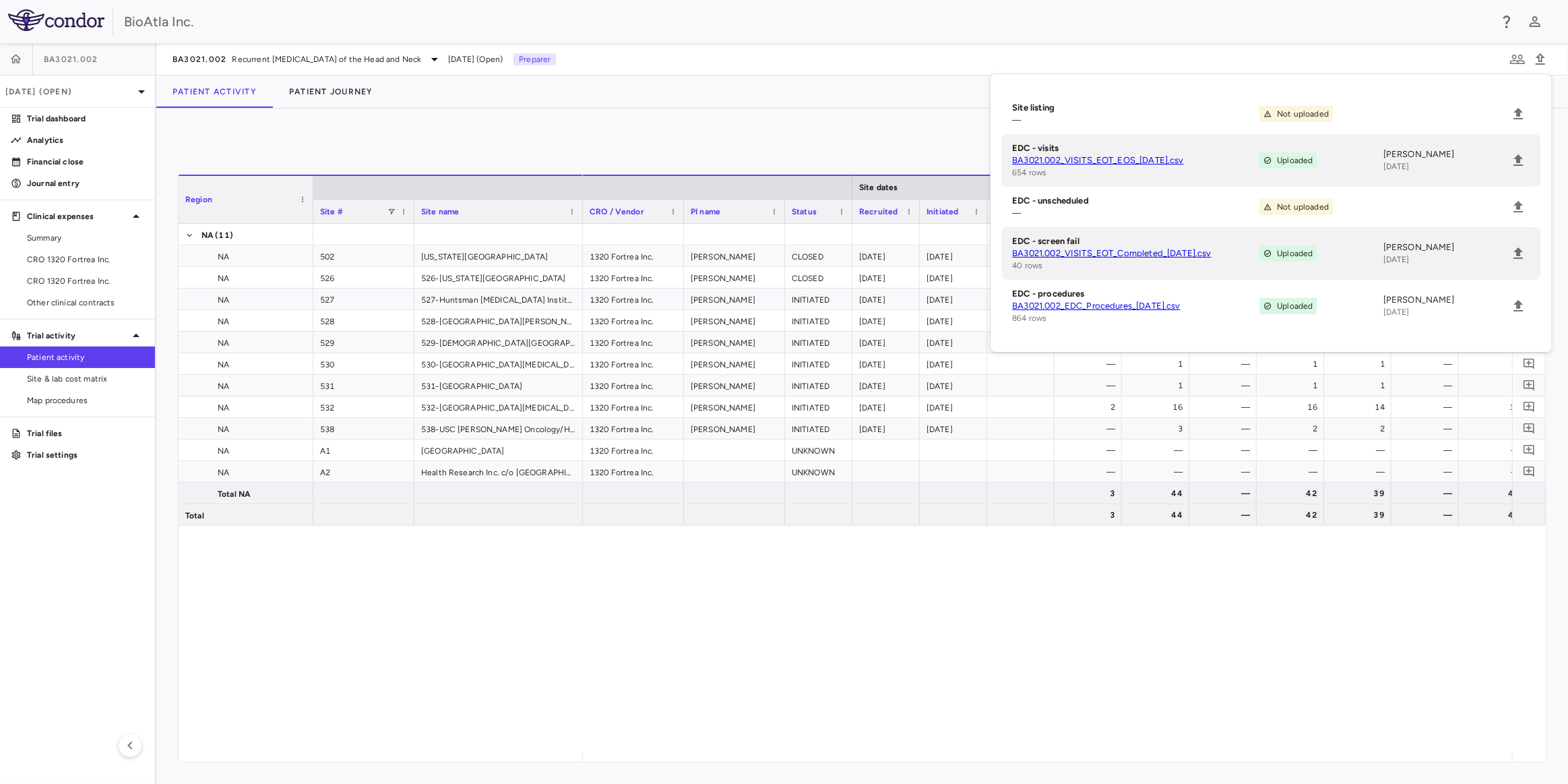
click at [699, 738] on div "1320 Fortrea Inc. Cetner, Jeremy CLOSED 2023-06-02 2023-06-30 2024-08-08 — — — …" at bounding box center [1047, 487] width 929 height 528
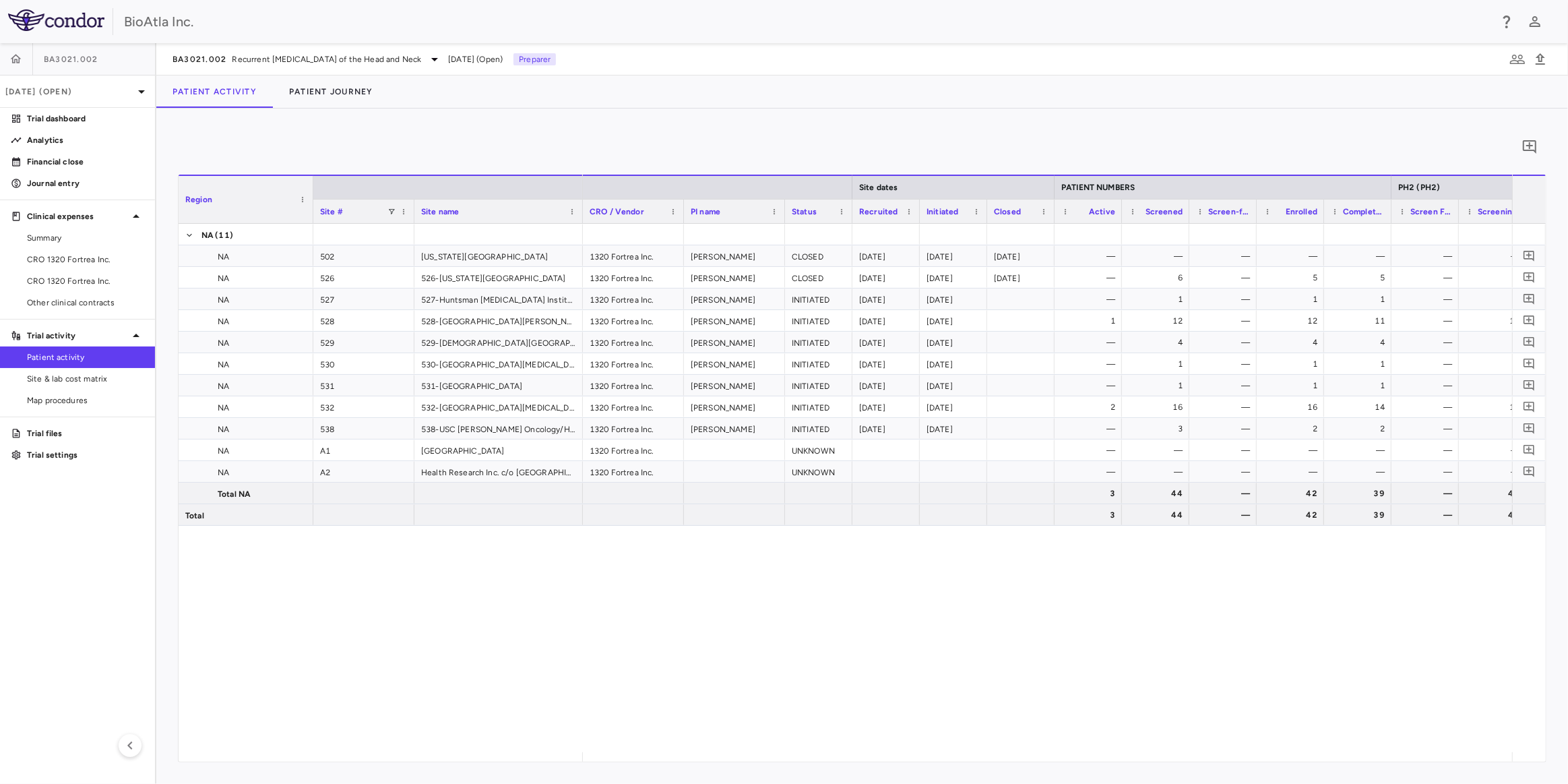
drag, startPoint x: 752, startPoint y: 761, endPoint x: 865, endPoint y: 772, distance: 113.5
click at [980, 772] on div "0 Region Drag here to set column labels Region Site # Site name NA" at bounding box center [862, 446] width 1412 height 676
drag, startPoint x: 782, startPoint y: 751, endPoint x: 929, endPoint y: 768, distance: 148.0
click at [929, 768] on div "0 Region Drag here to set column labels Region Site # Site name NA" at bounding box center [862, 446] width 1412 height 676
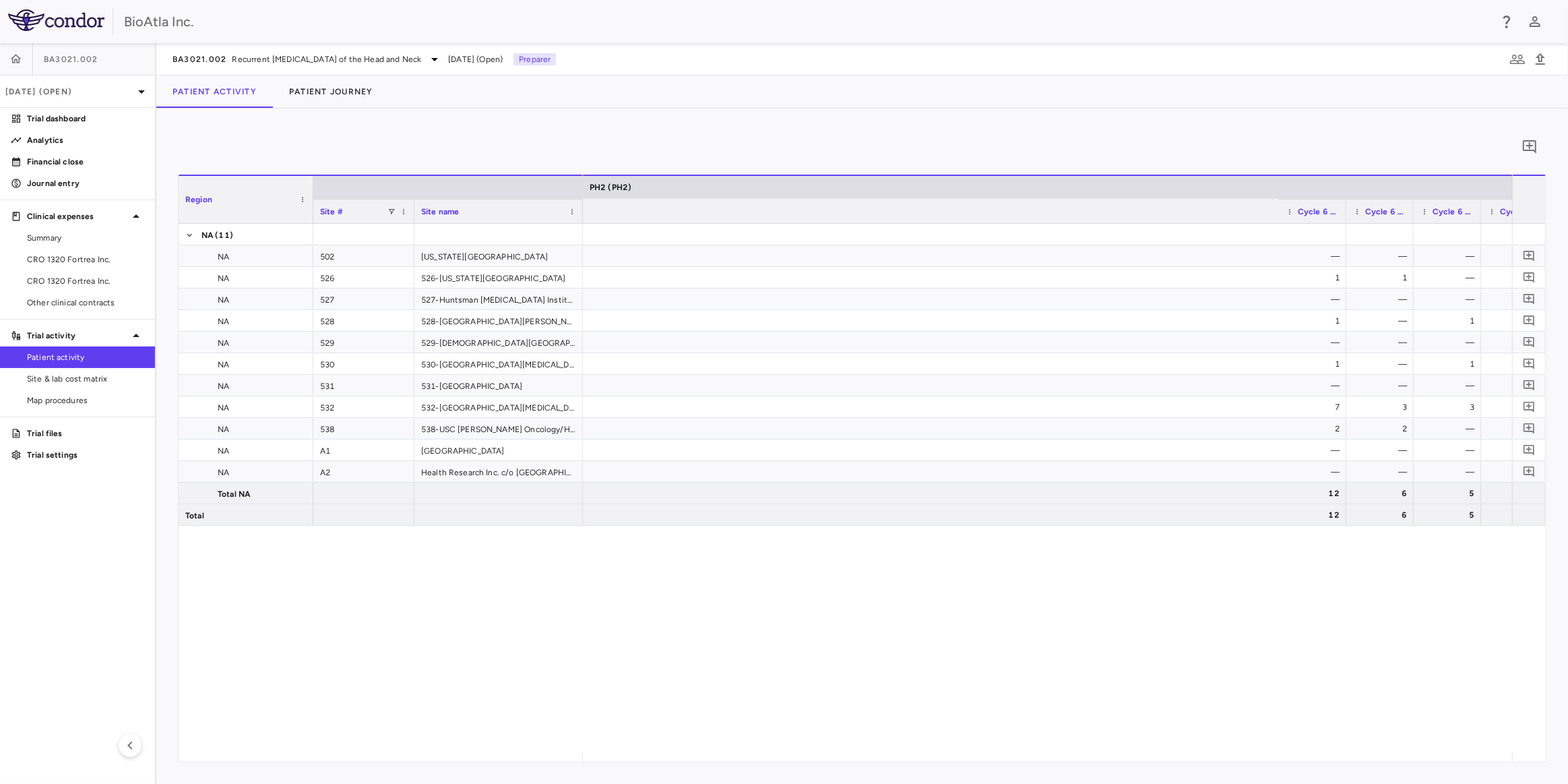
scroll to position [0, 2297]
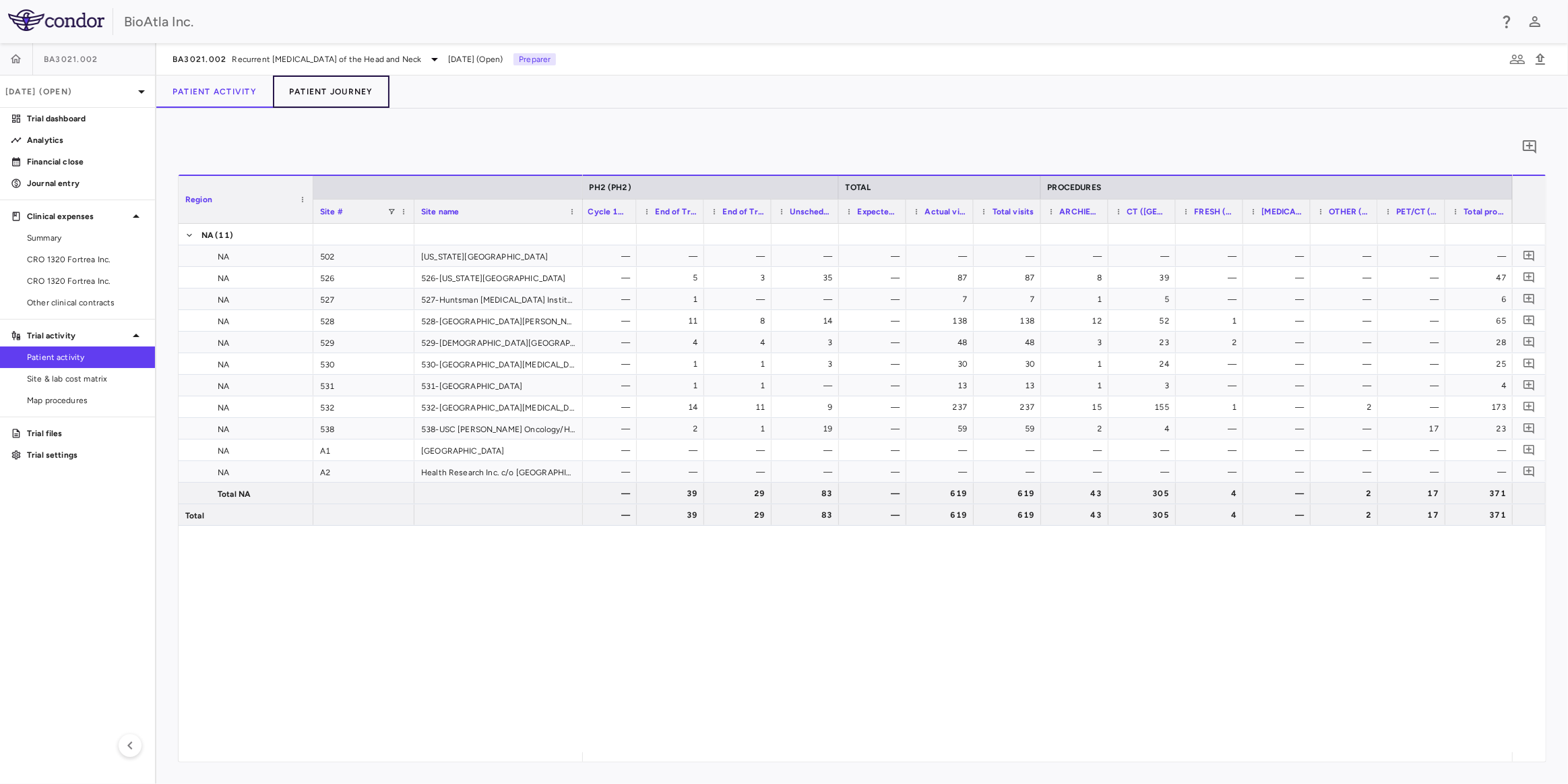
click at [319, 95] on button "Patient Journey" at bounding box center [331, 91] width 117 height 32
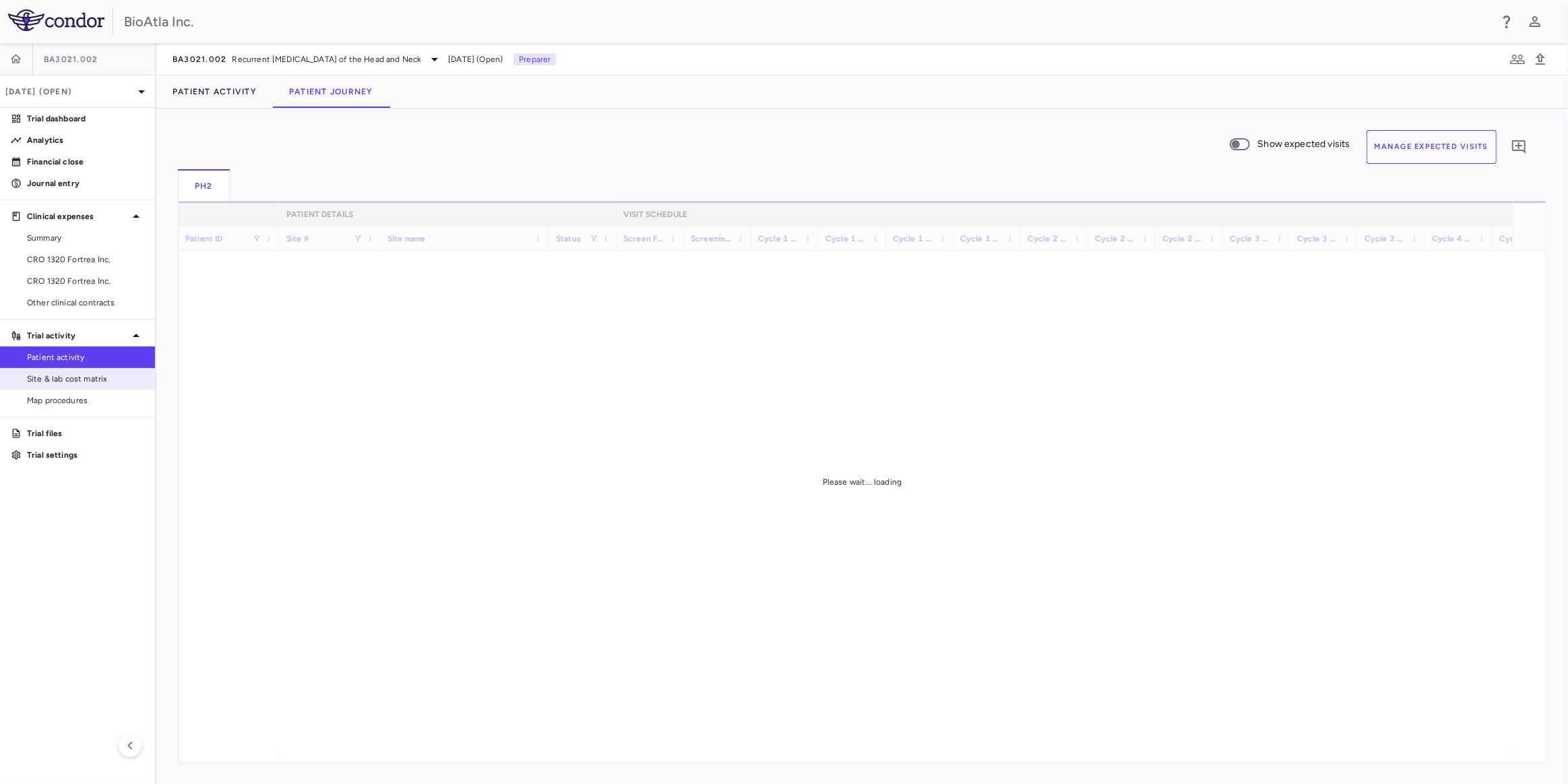
click at [59, 377] on span "Site & lab cost matrix" at bounding box center [85, 379] width 118 height 12
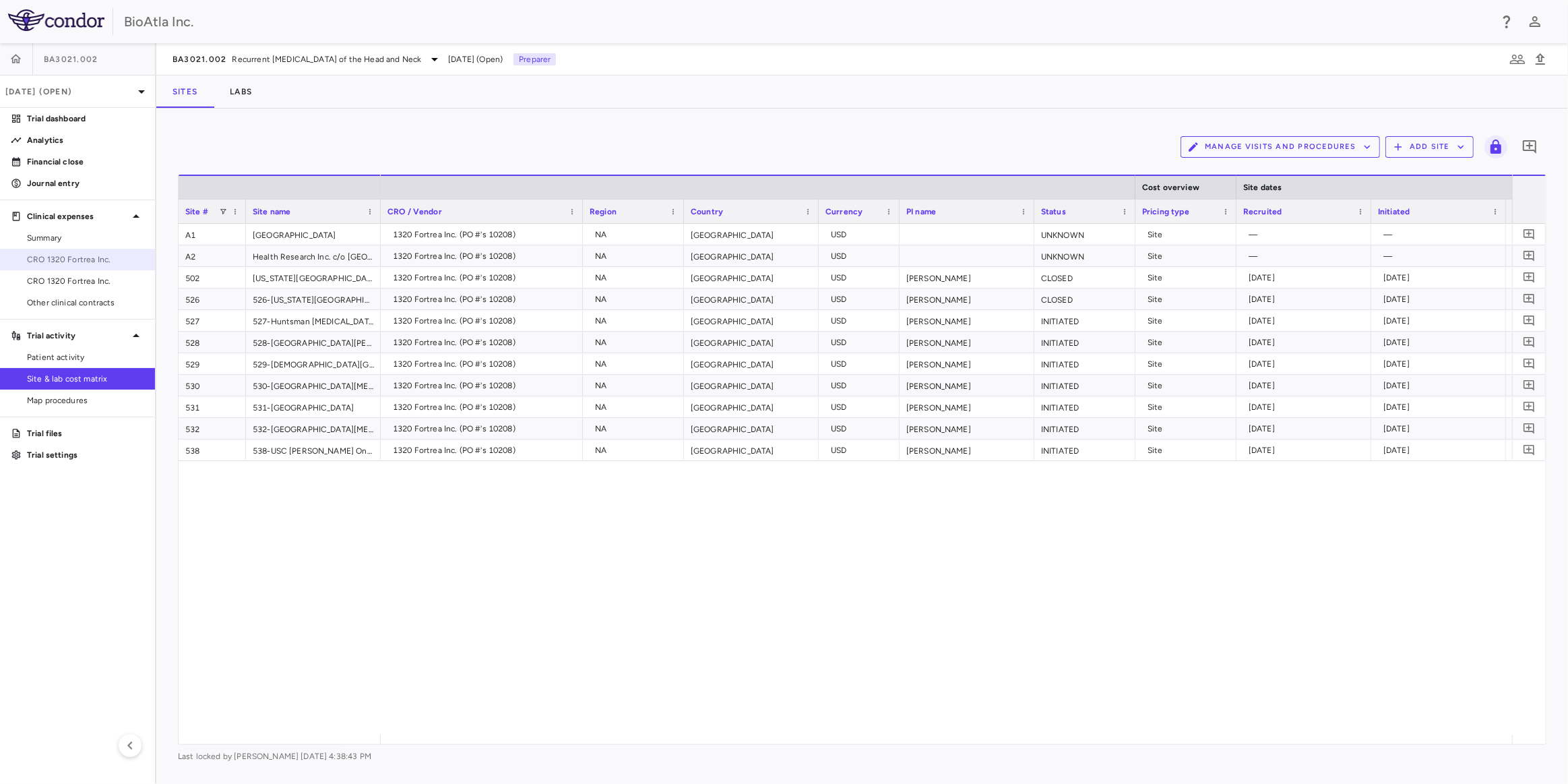
click at [40, 268] on link "CRO 1320 Fortrea Inc." at bounding box center [77, 259] width 155 height 21
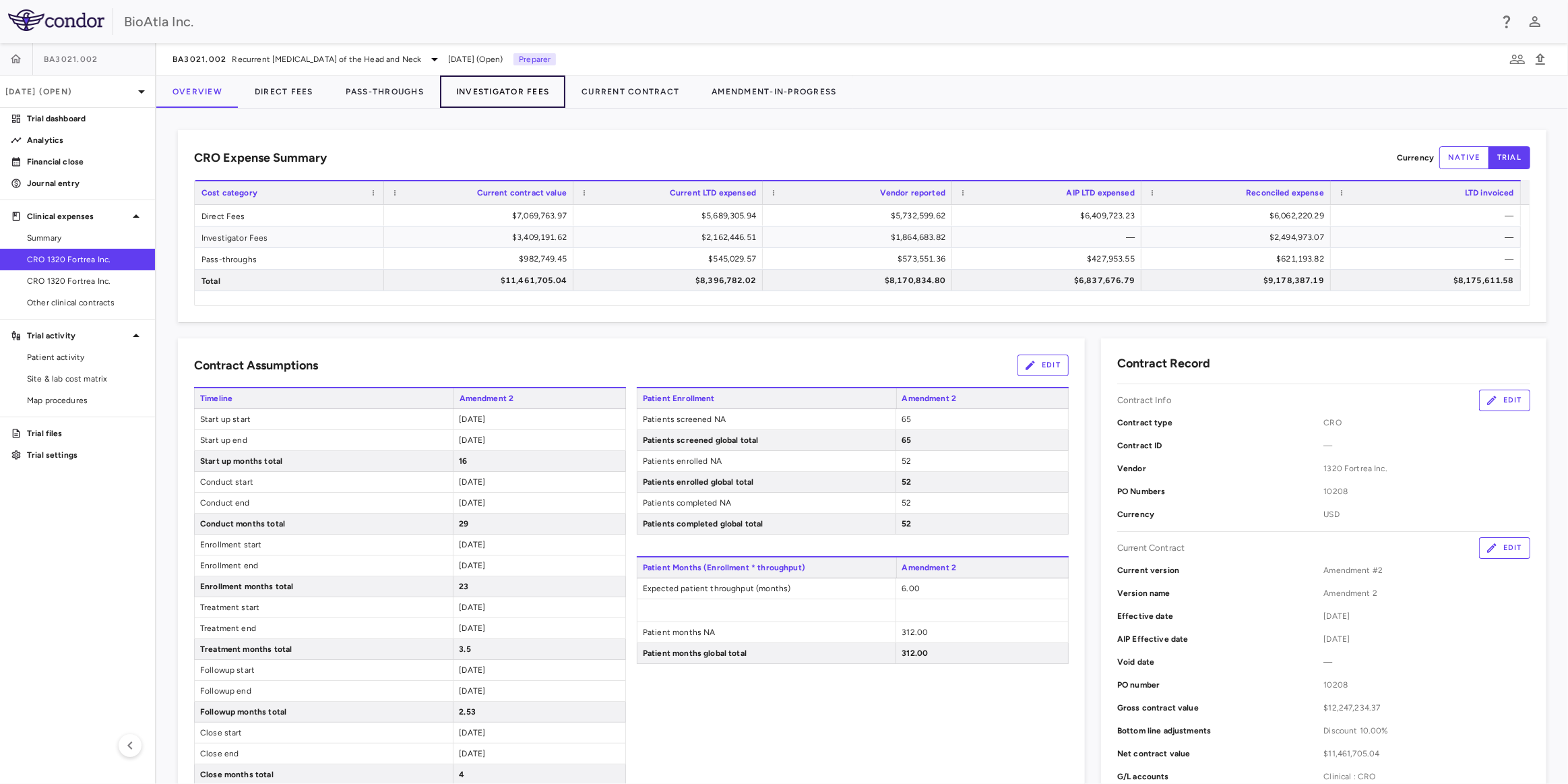
click at [478, 97] on button "Investigator Fees" at bounding box center [503, 91] width 126 height 32
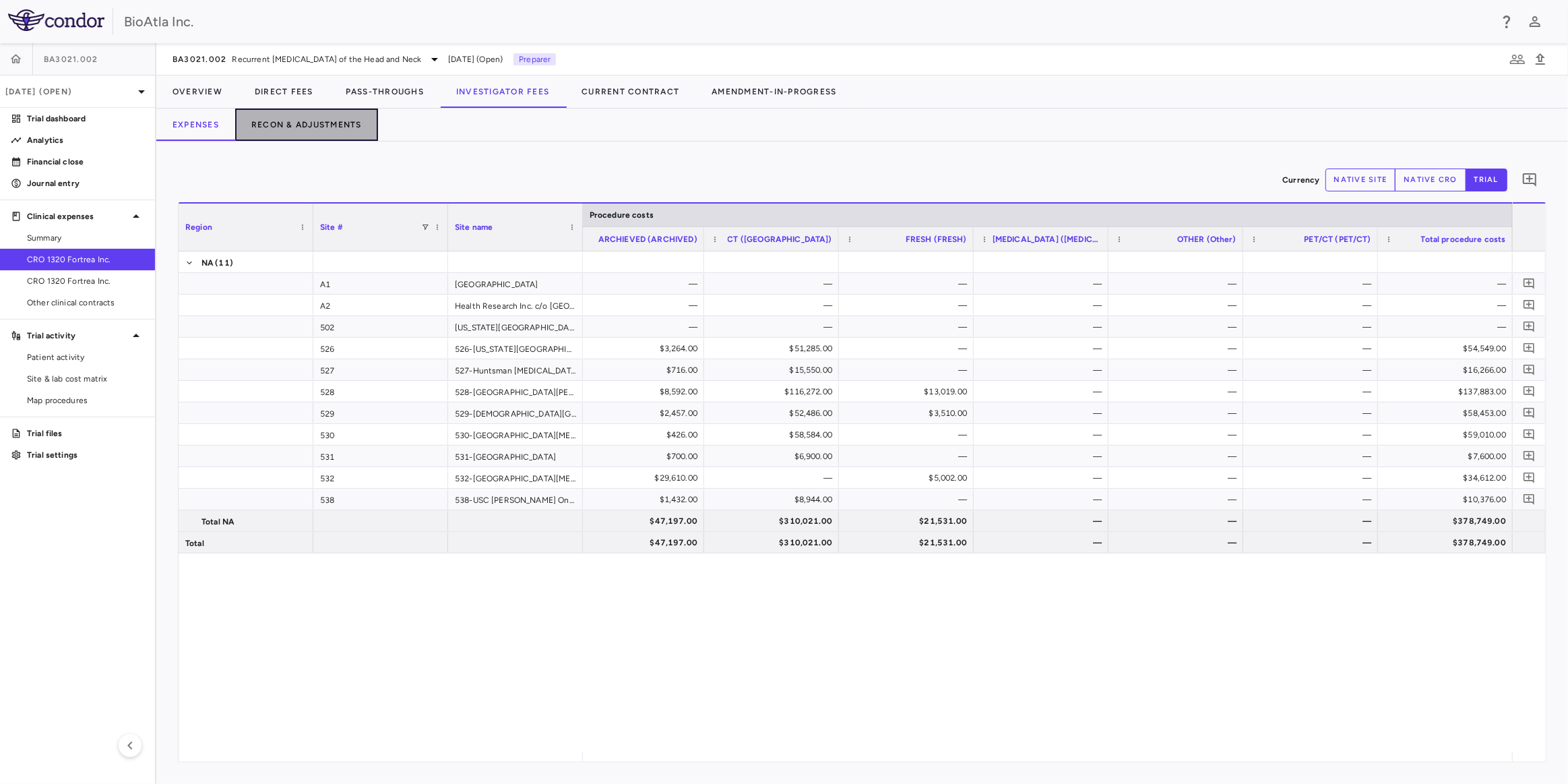
click at [306, 139] on button "Recon & Adjustments" at bounding box center [307, 124] width 143 height 32
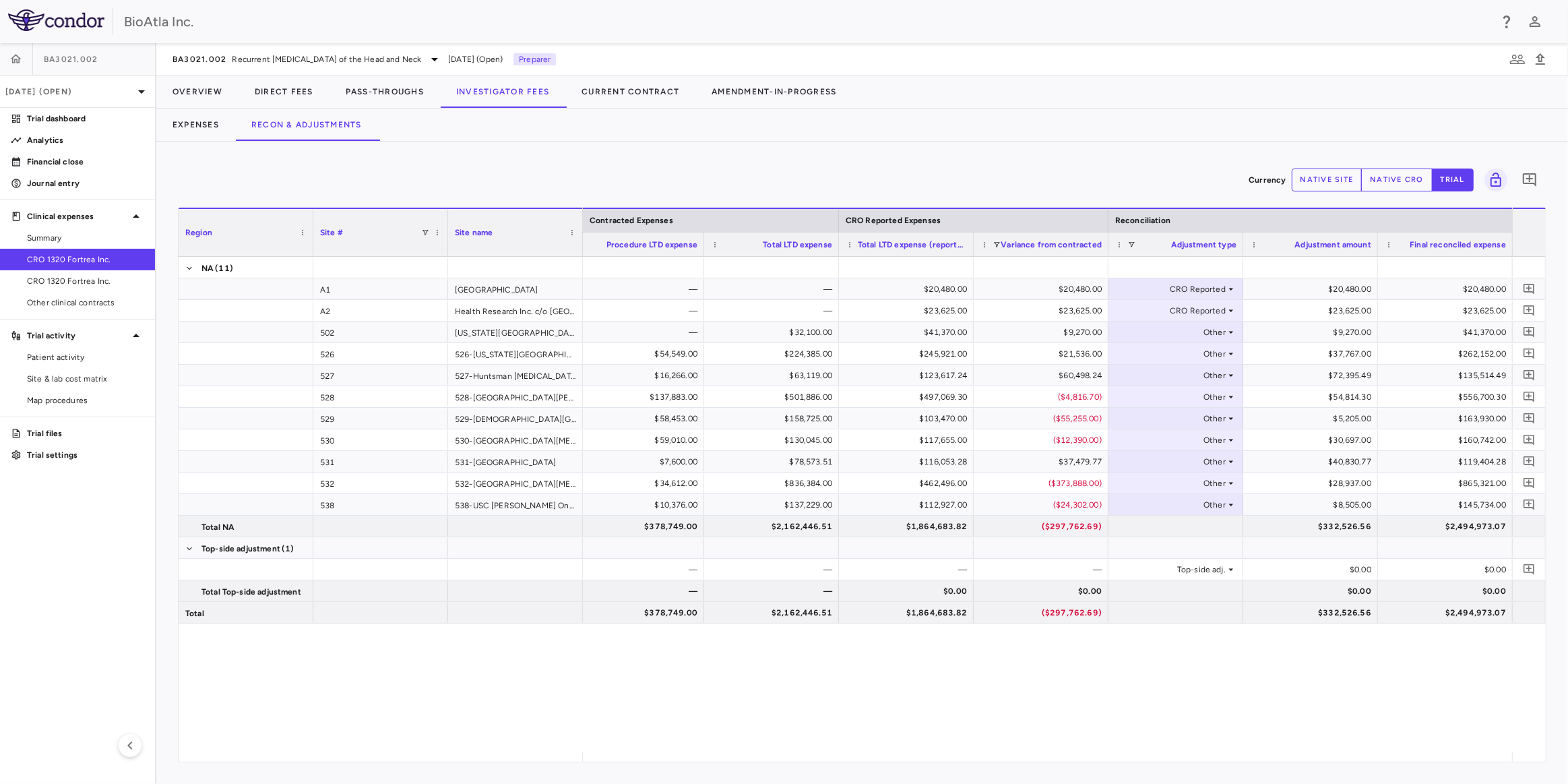
drag, startPoint x: 1334, startPoint y: 763, endPoint x: 1354, endPoint y: 763, distance: 20.0
click at [1354, 763] on div "Currency native site native cro trial 0 Region Drag here to set column labels R…" at bounding box center [862, 463] width 1412 height 643
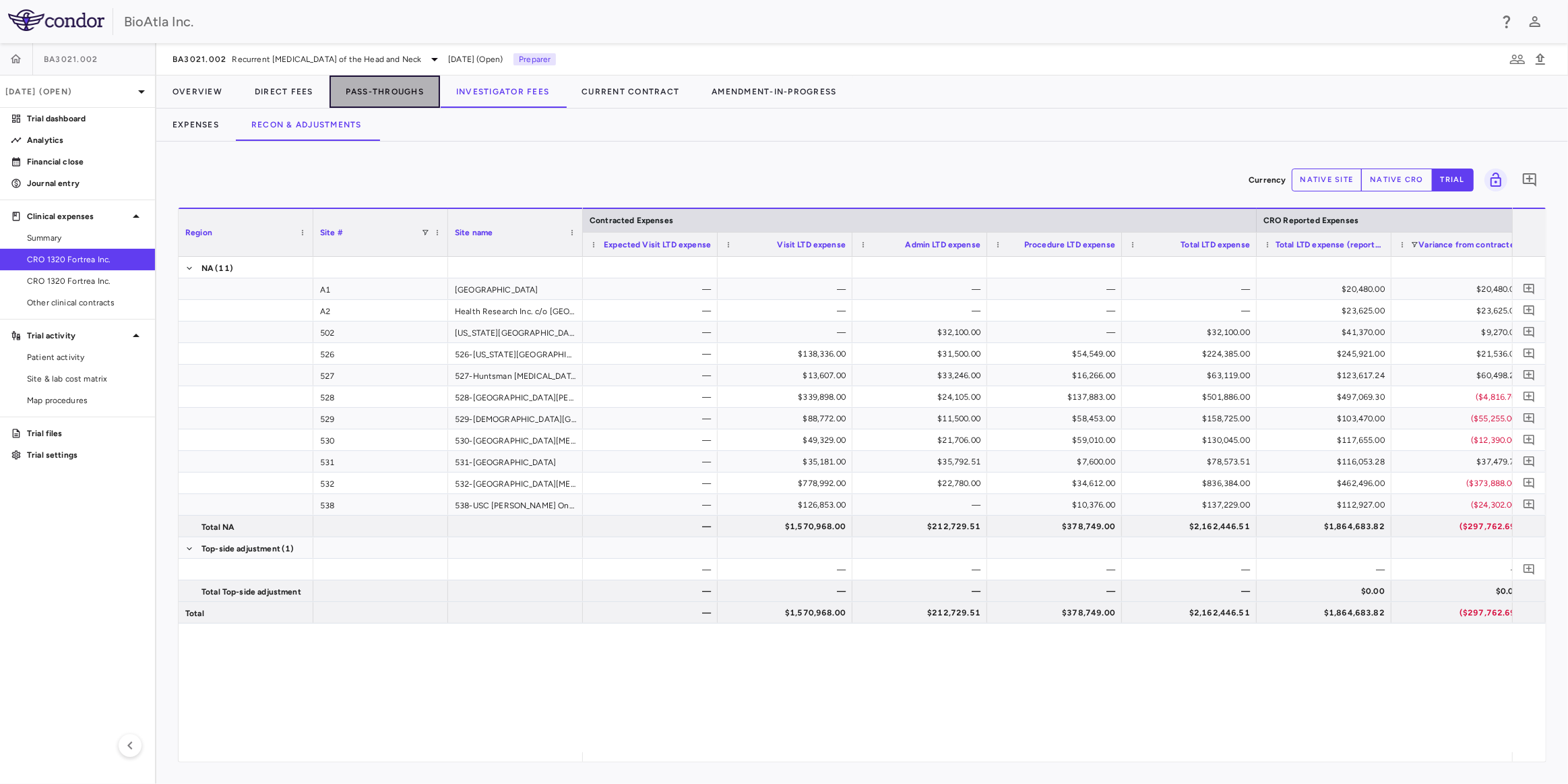
click at [370, 95] on button "Pass-Throughs" at bounding box center [385, 91] width 111 height 32
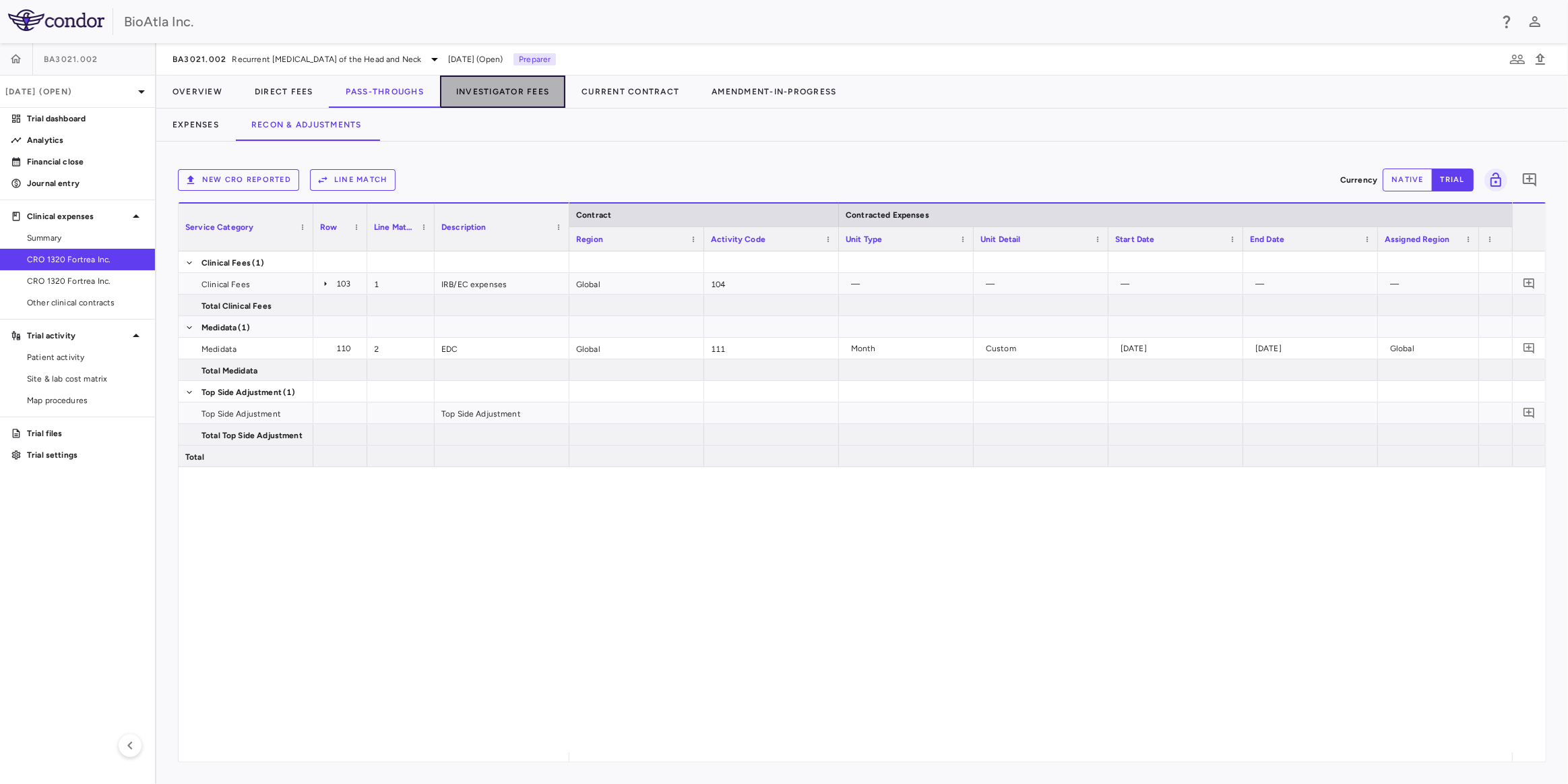
click at [505, 88] on button "Investigator Fees" at bounding box center [503, 91] width 126 height 32
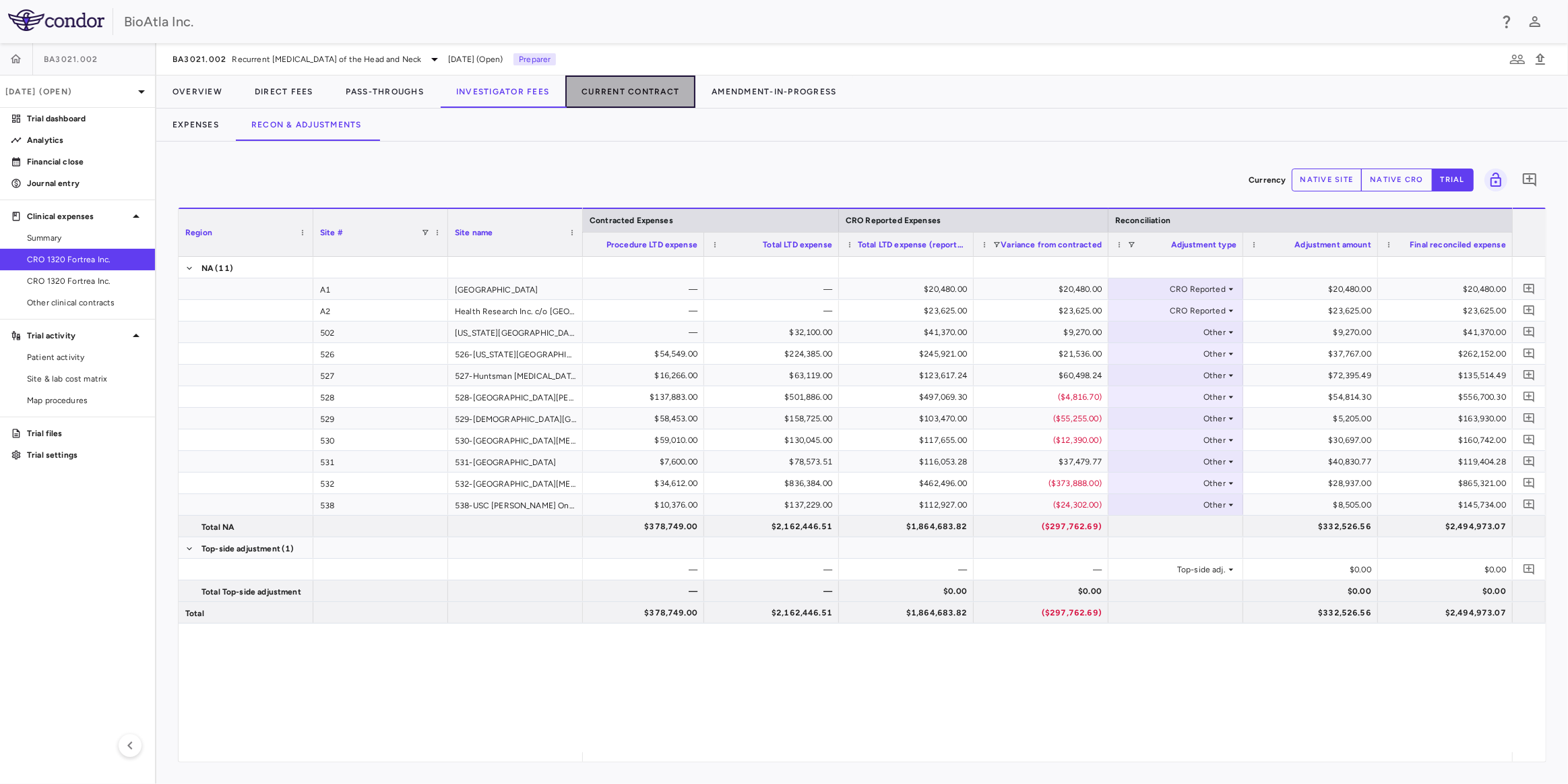
click at [616, 101] on button "Current Contract" at bounding box center [630, 91] width 130 height 32
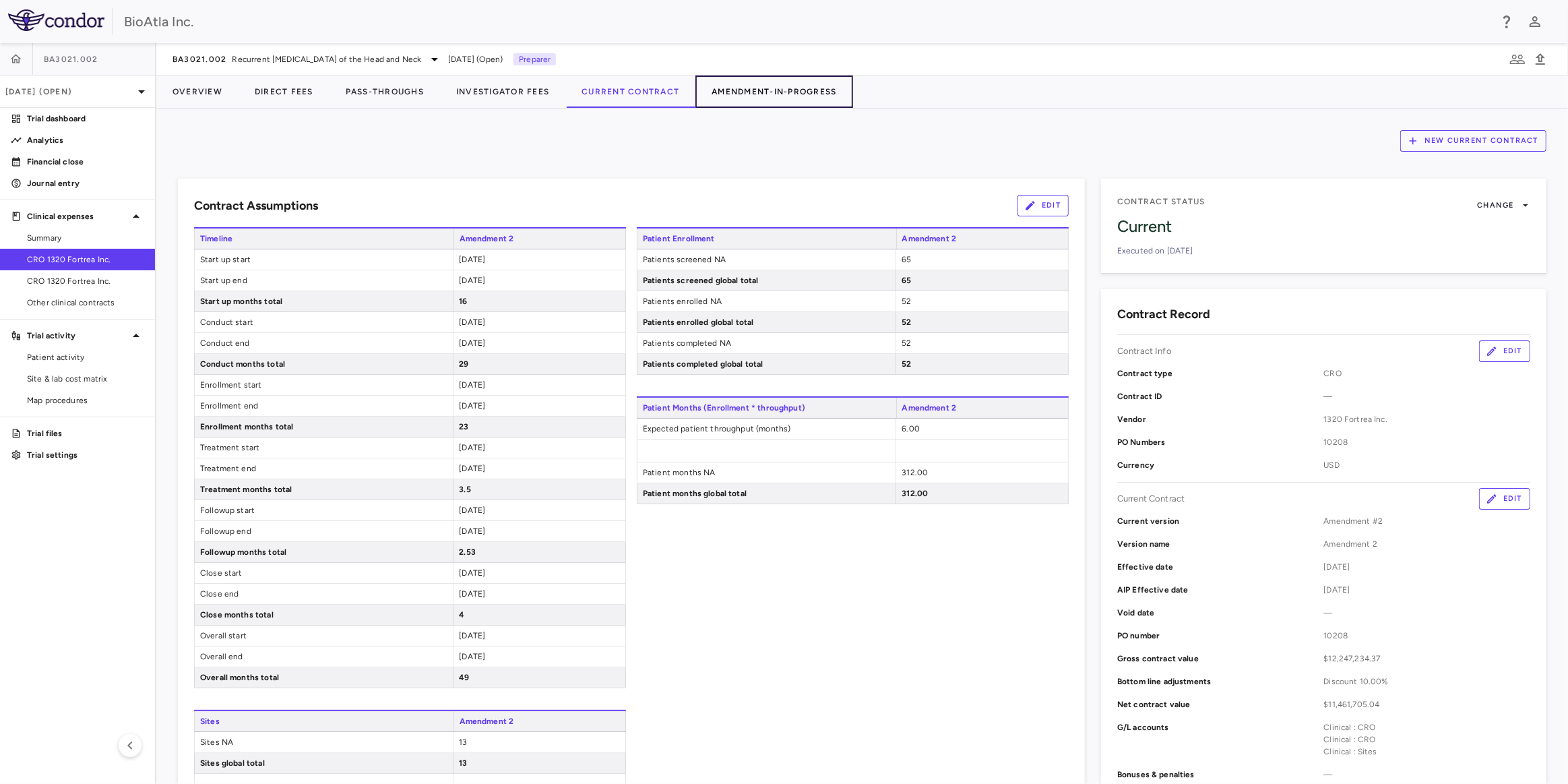
click at [792, 95] on button "Amendment-In-Progress" at bounding box center [773, 91] width 157 height 32
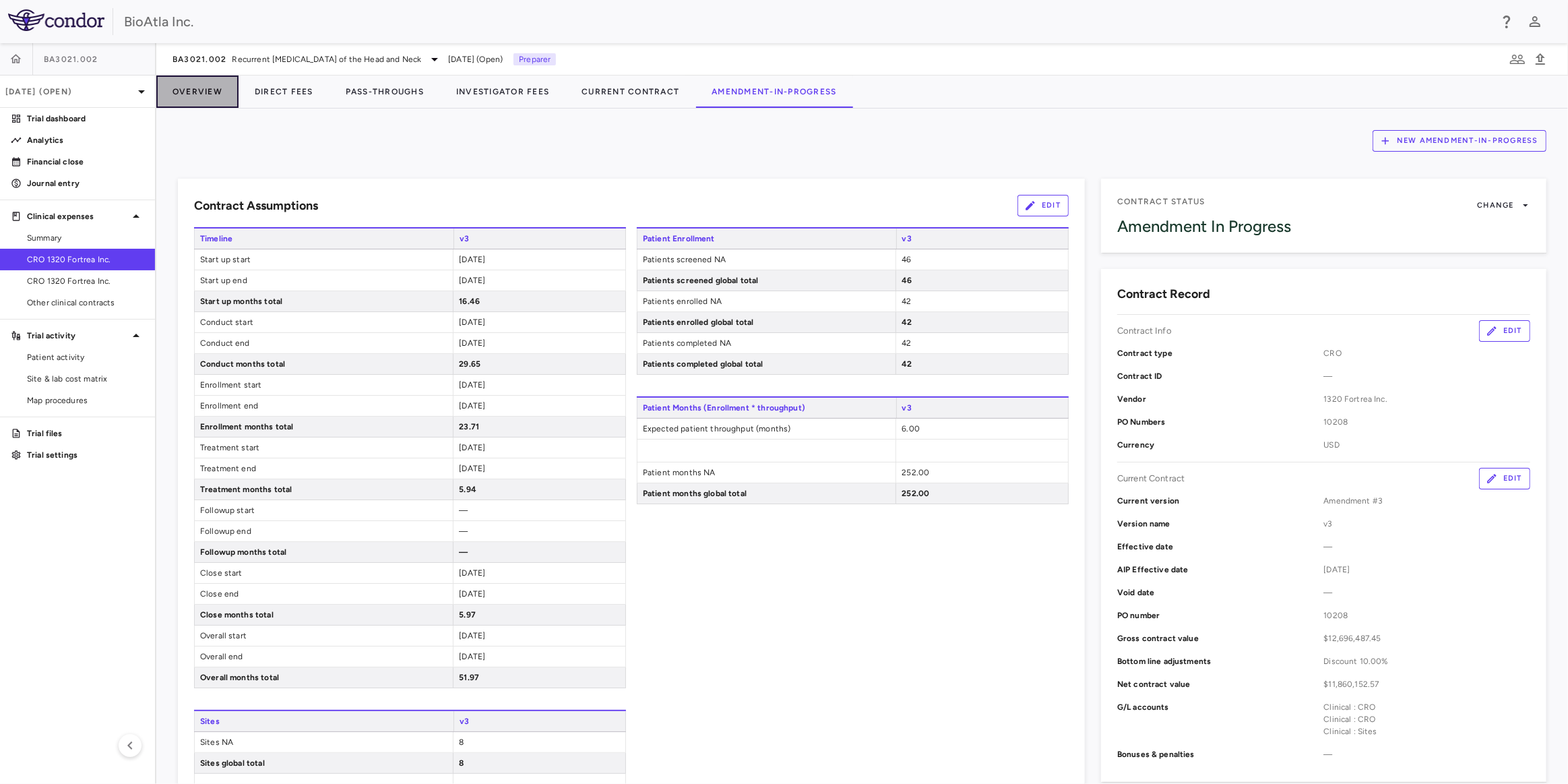
click at [189, 93] on button "Overview" at bounding box center [197, 91] width 82 height 32
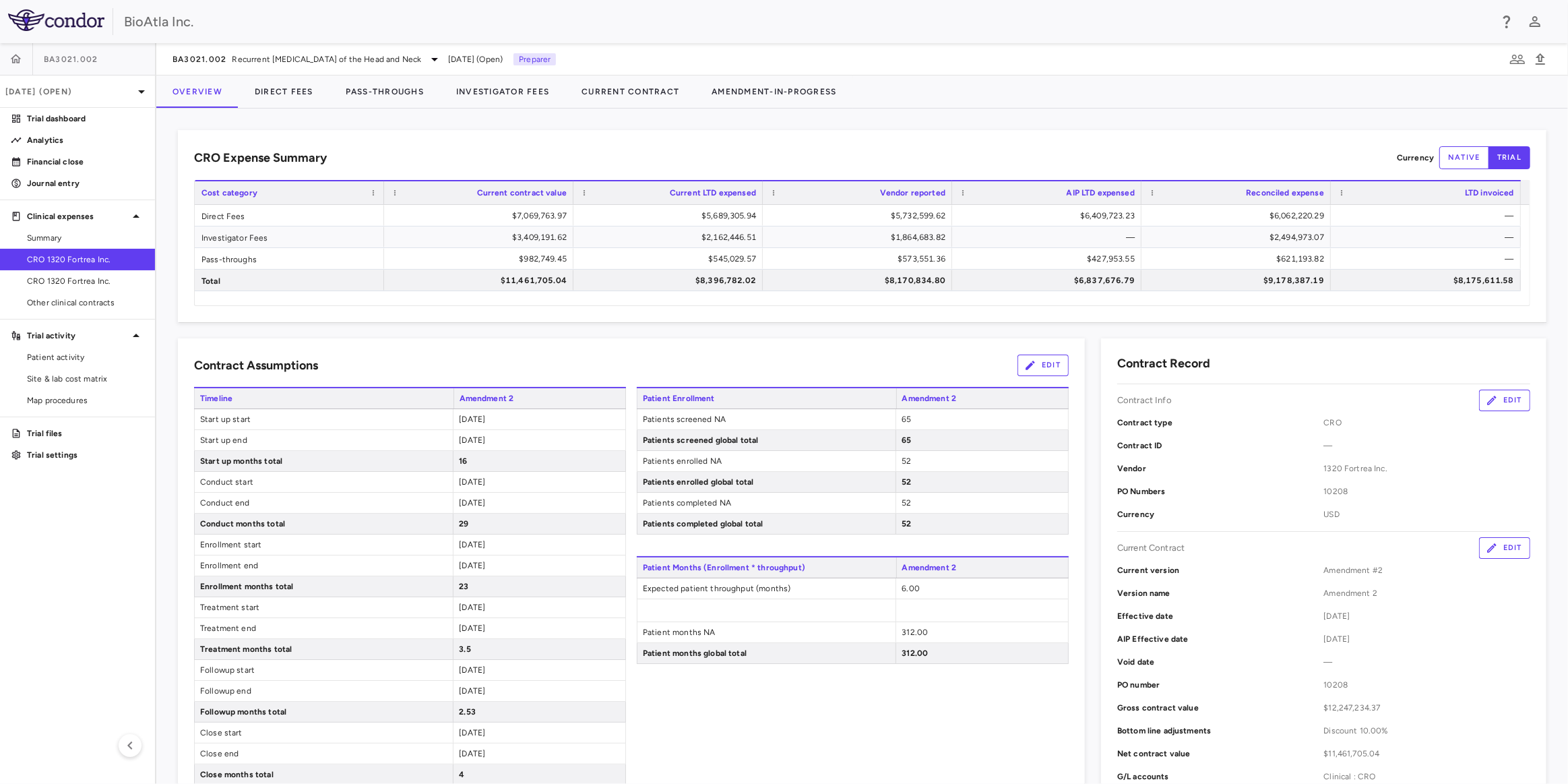
click at [58, 256] on span "CRO 1320 Fortrea Inc." at bounding box center [85, 259] width 118 height 12
click at [274, 95] on button "Direct Fees" at bounding box center [284, 91] width 91 height 32
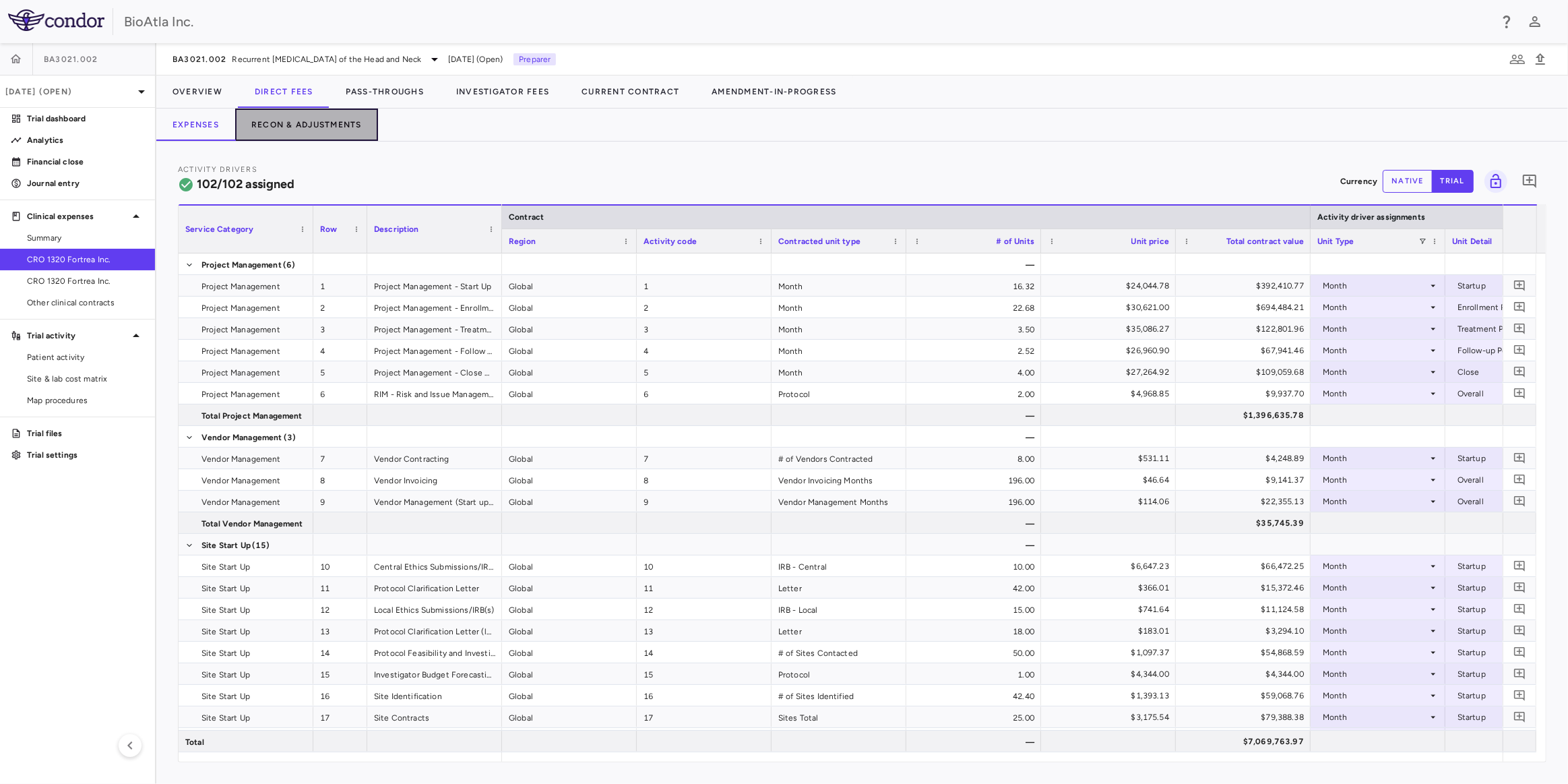
click at [298, 127] on button "Recon & Adjustments" at bounding box center [307, 124] width 143 height 32
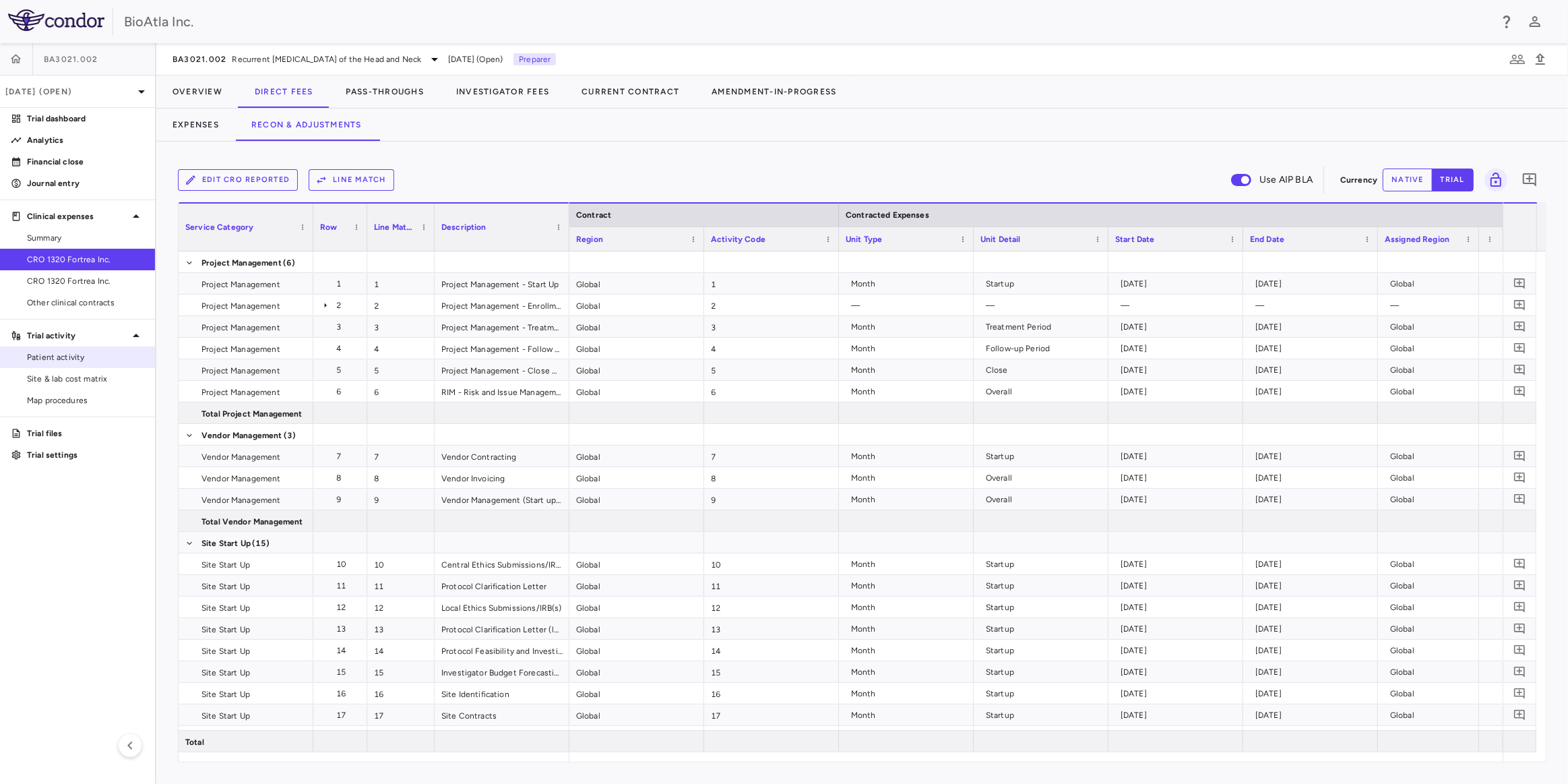
click at [58, 352] on span "Patient activity" at bounding box center [85, 357] width 118 height 12
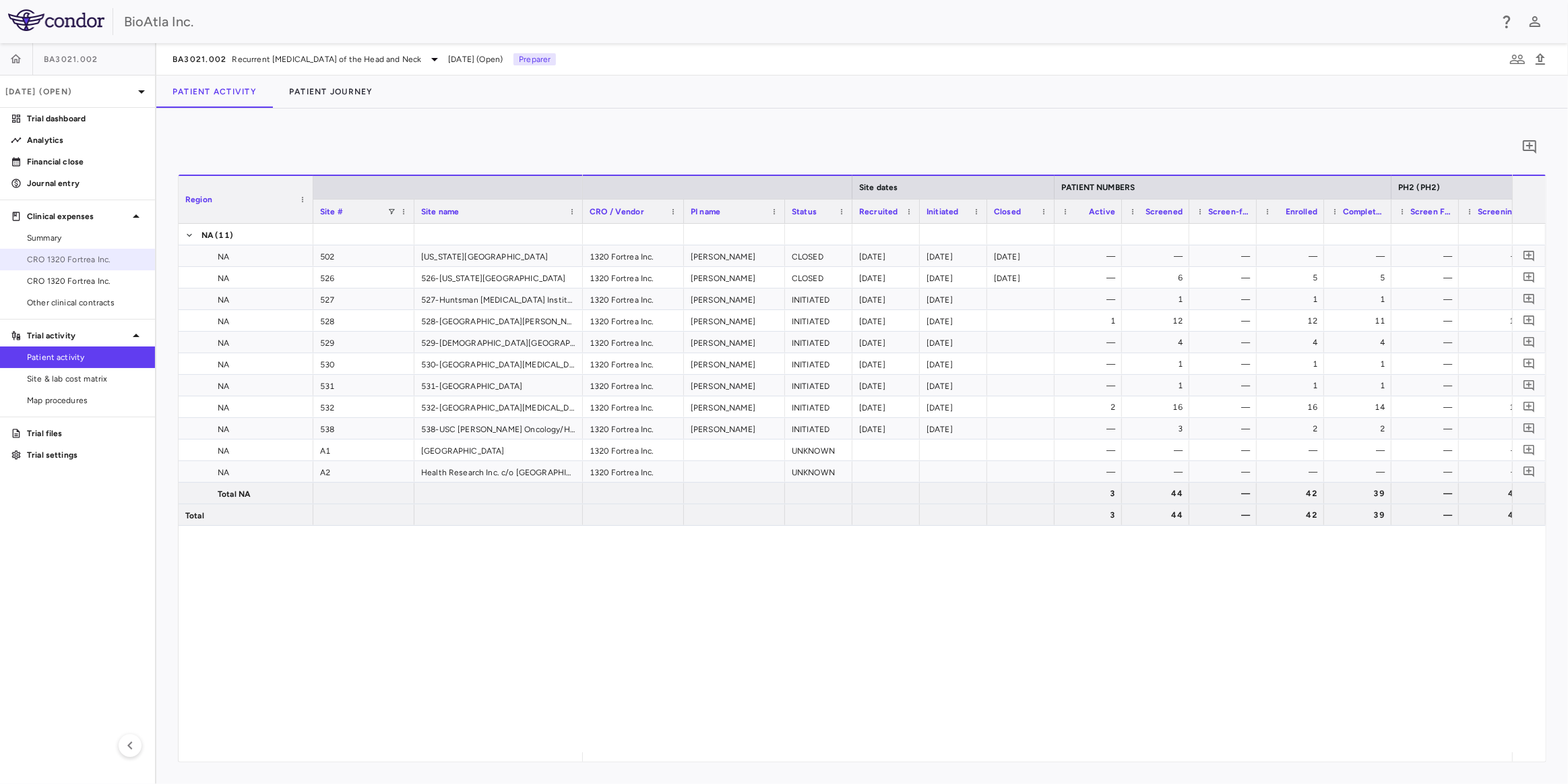
click at [45, 259] on span "CRO 1320 Fortrea Inc." at bounding box center [85, 259] width 118 height 12
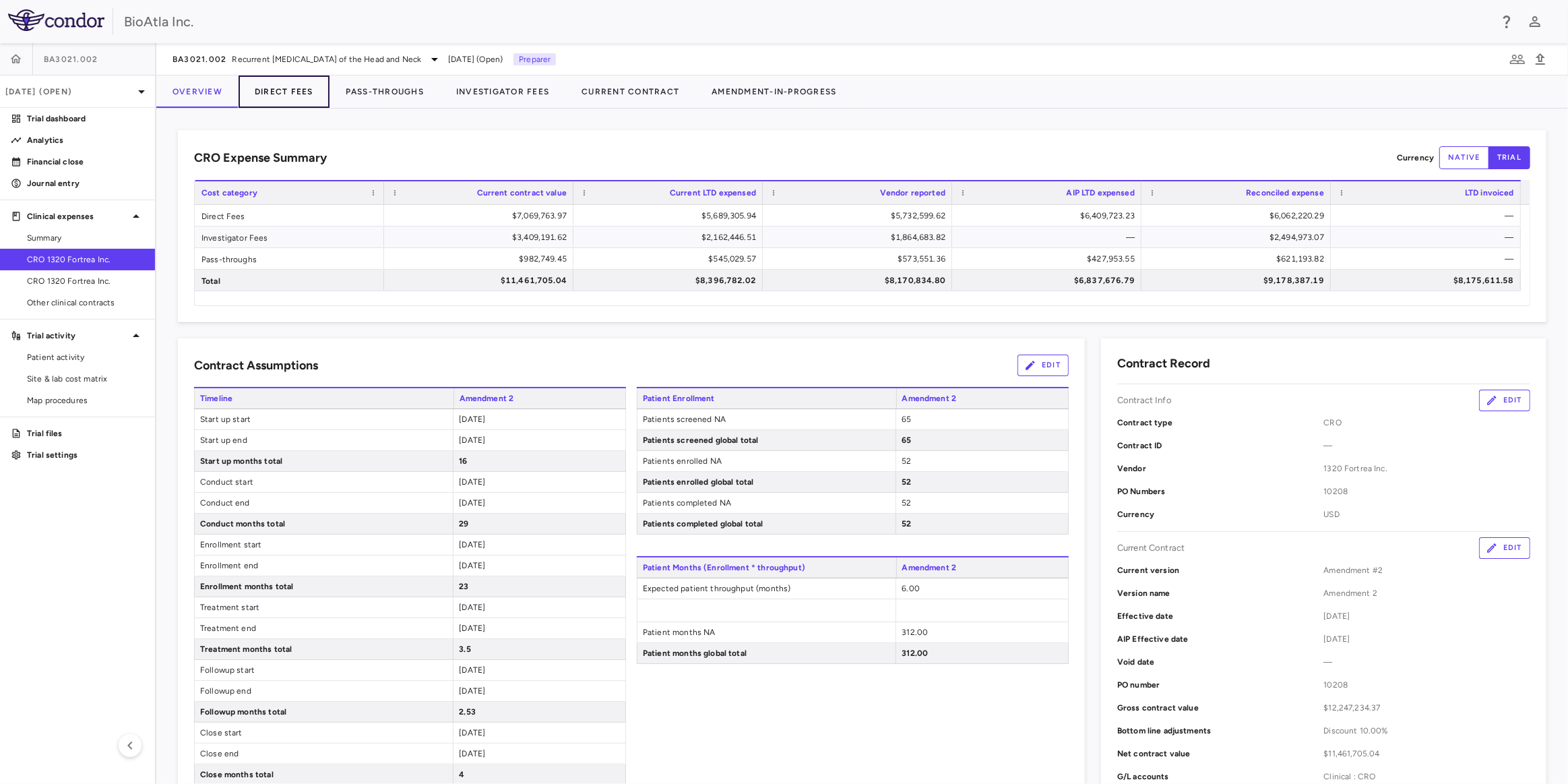
click at [285, 95] on button "Direct Fees" at bounding box center [284, 91] width 91 height 32
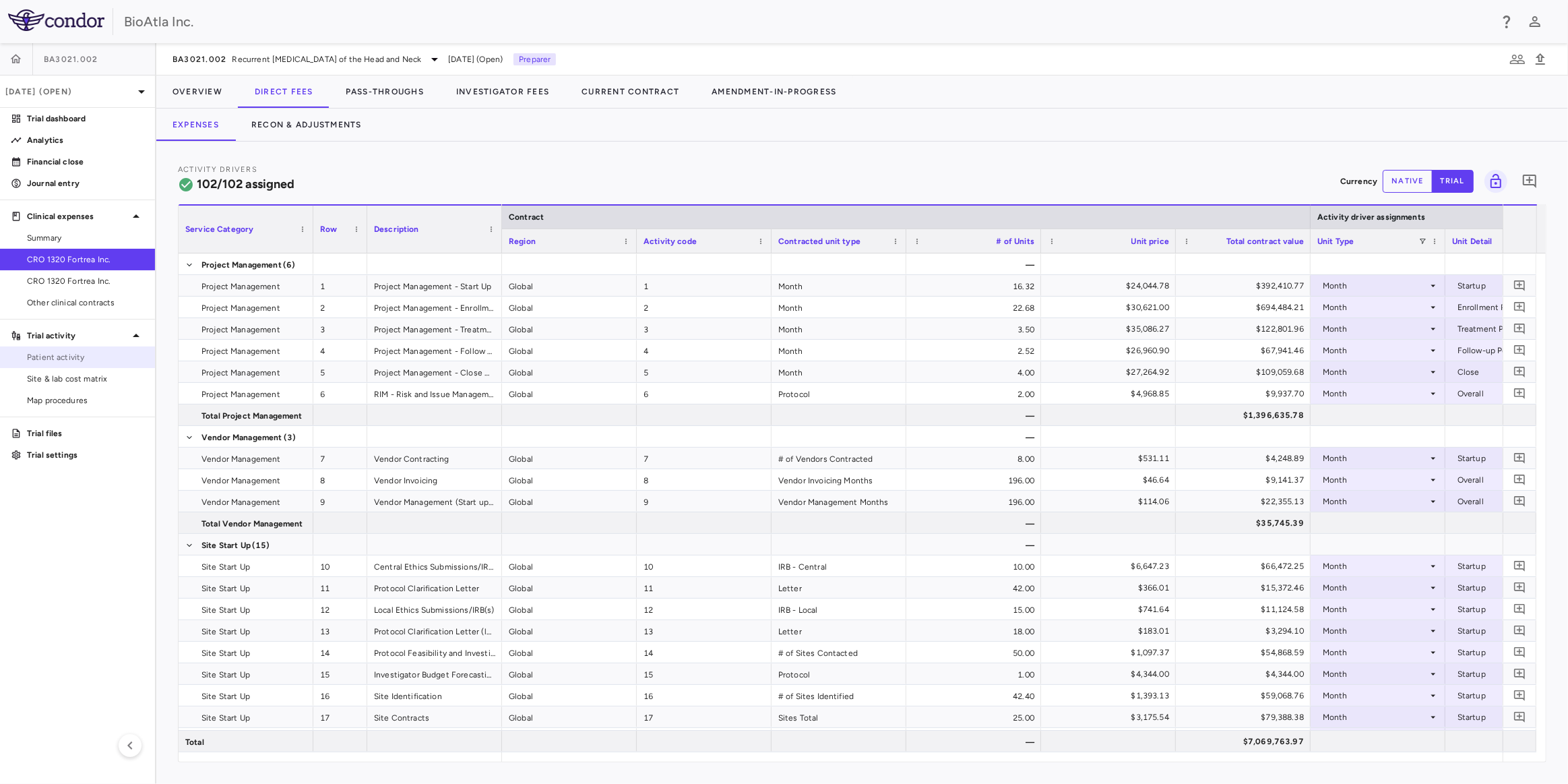
click at [49, 365] on link "Patient activity" at bounding box center [77, 357] width 155 height 21
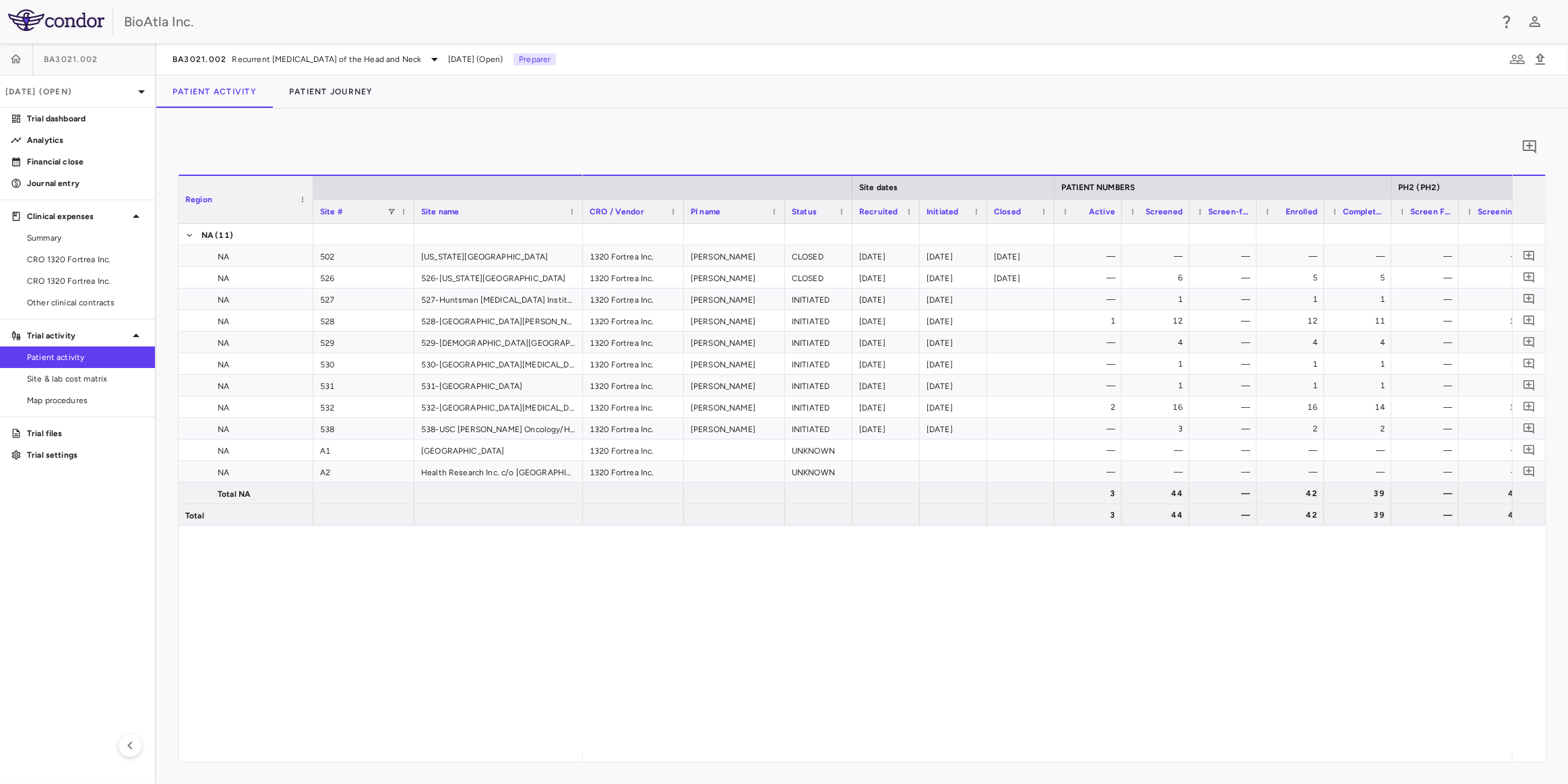
drag, startPoint x: 684, startPoint y: 761, endPoint x: 991, endPoint y: 777, distance: 307.4
click at [991, 777] on div "0 Region Drag here to set column labels Region Site # Site name NA" at bounding box center [862, 446] width 1412 height 676
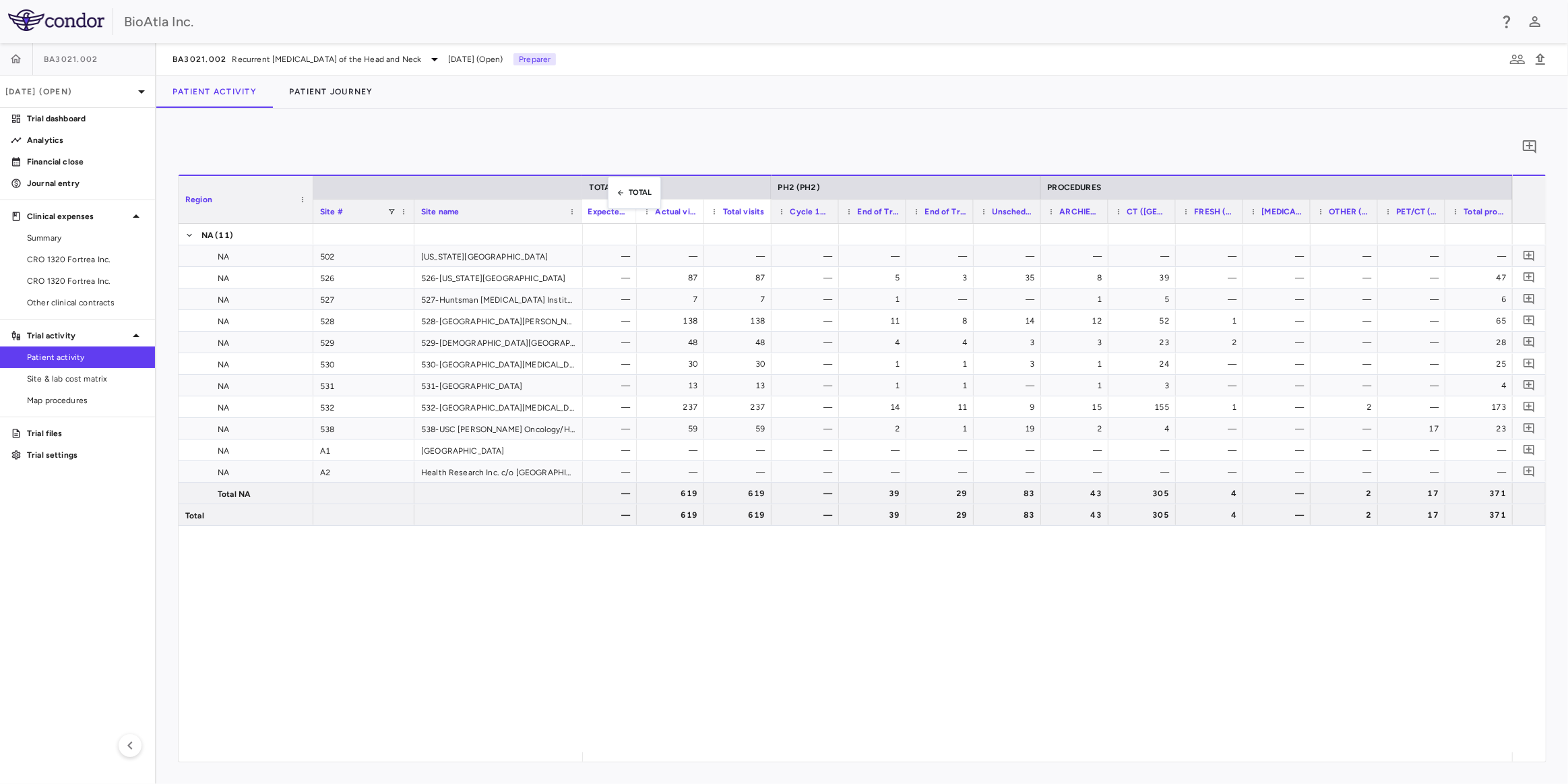
scroll to position [0, 3292]
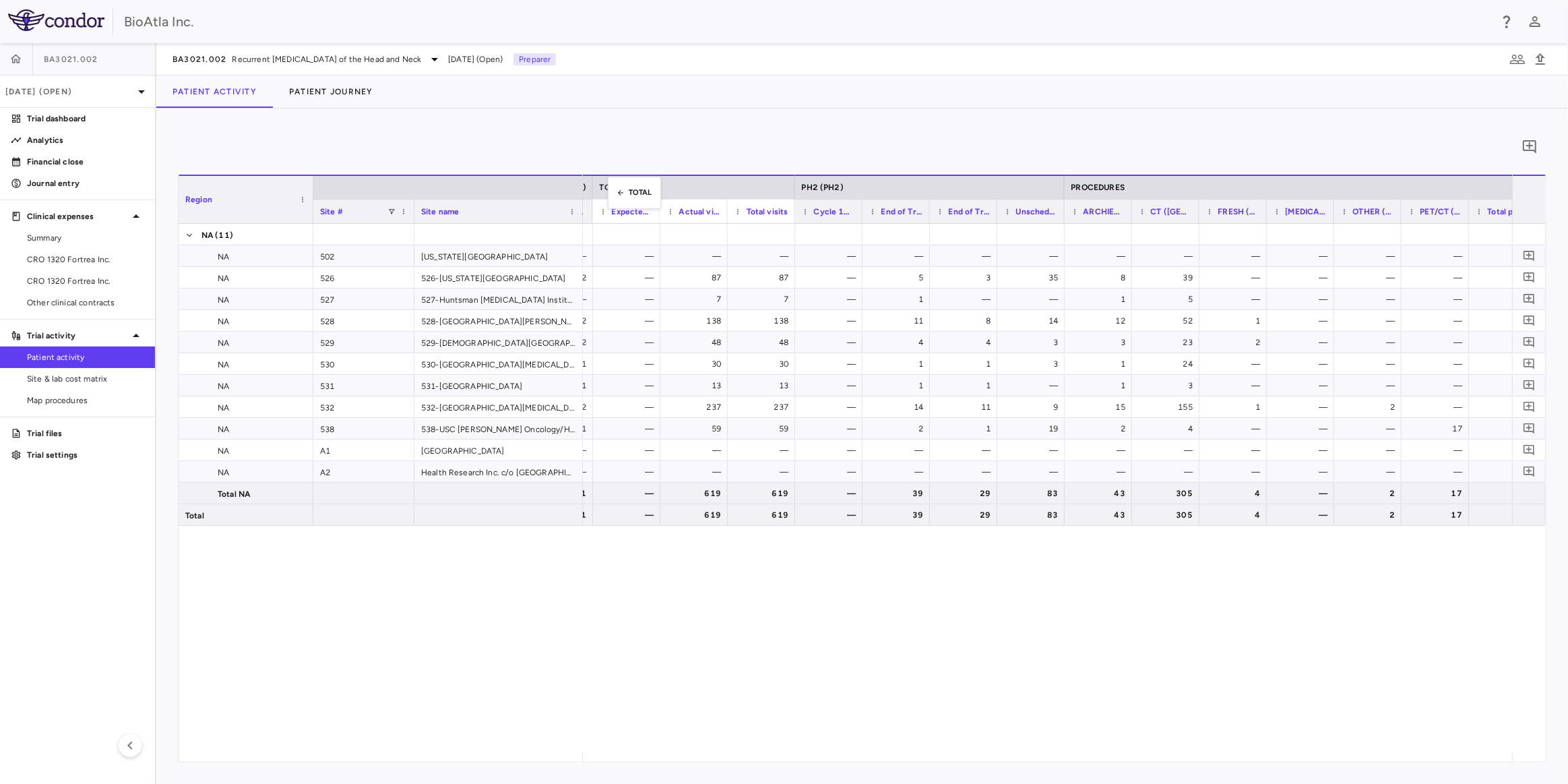
drag, startPoint x: 913, startPoint y: 183, endPoint x: 615, endPoint y: 185, distance: 298.0
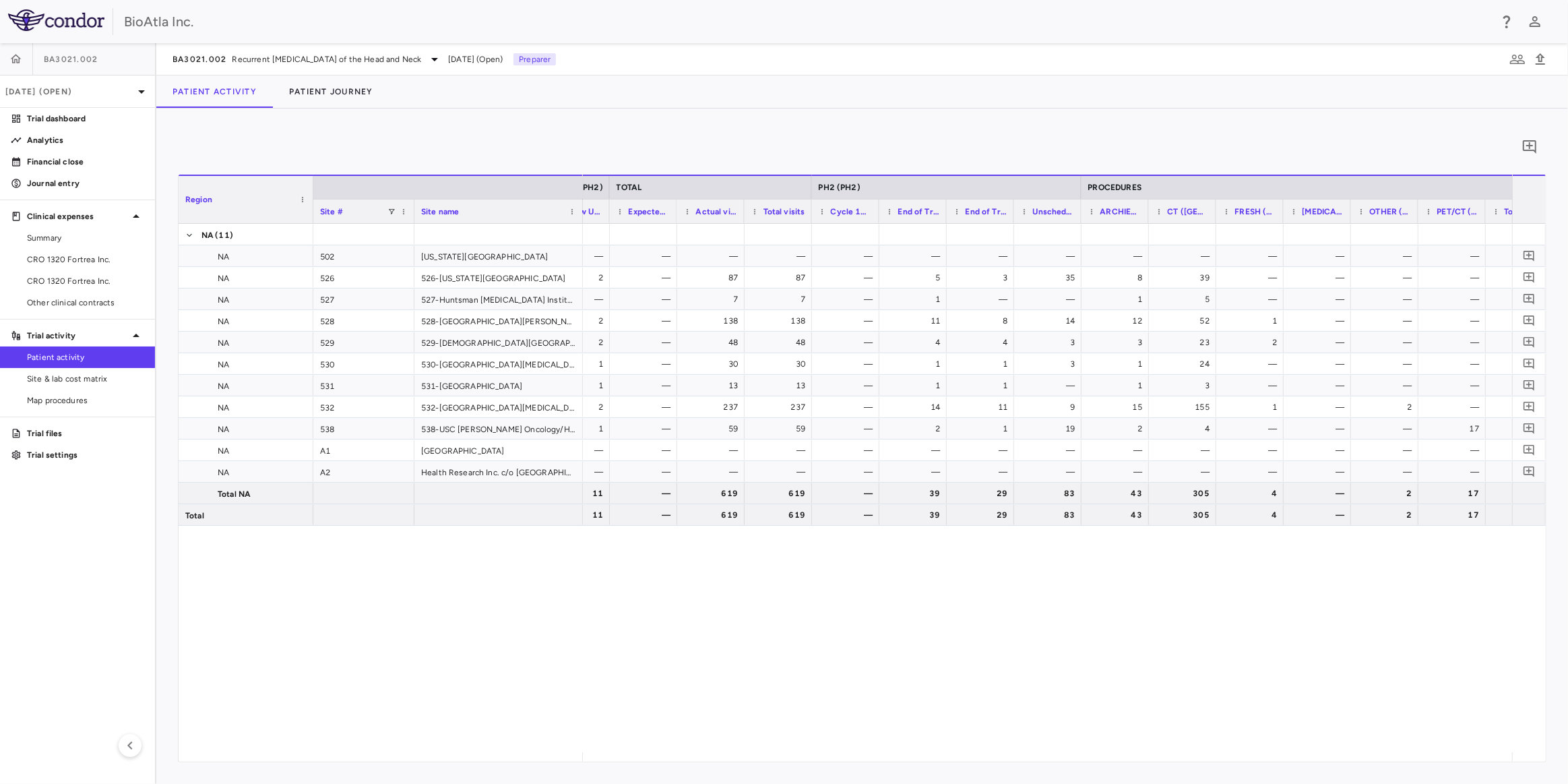
scroll to position [0, 3316]
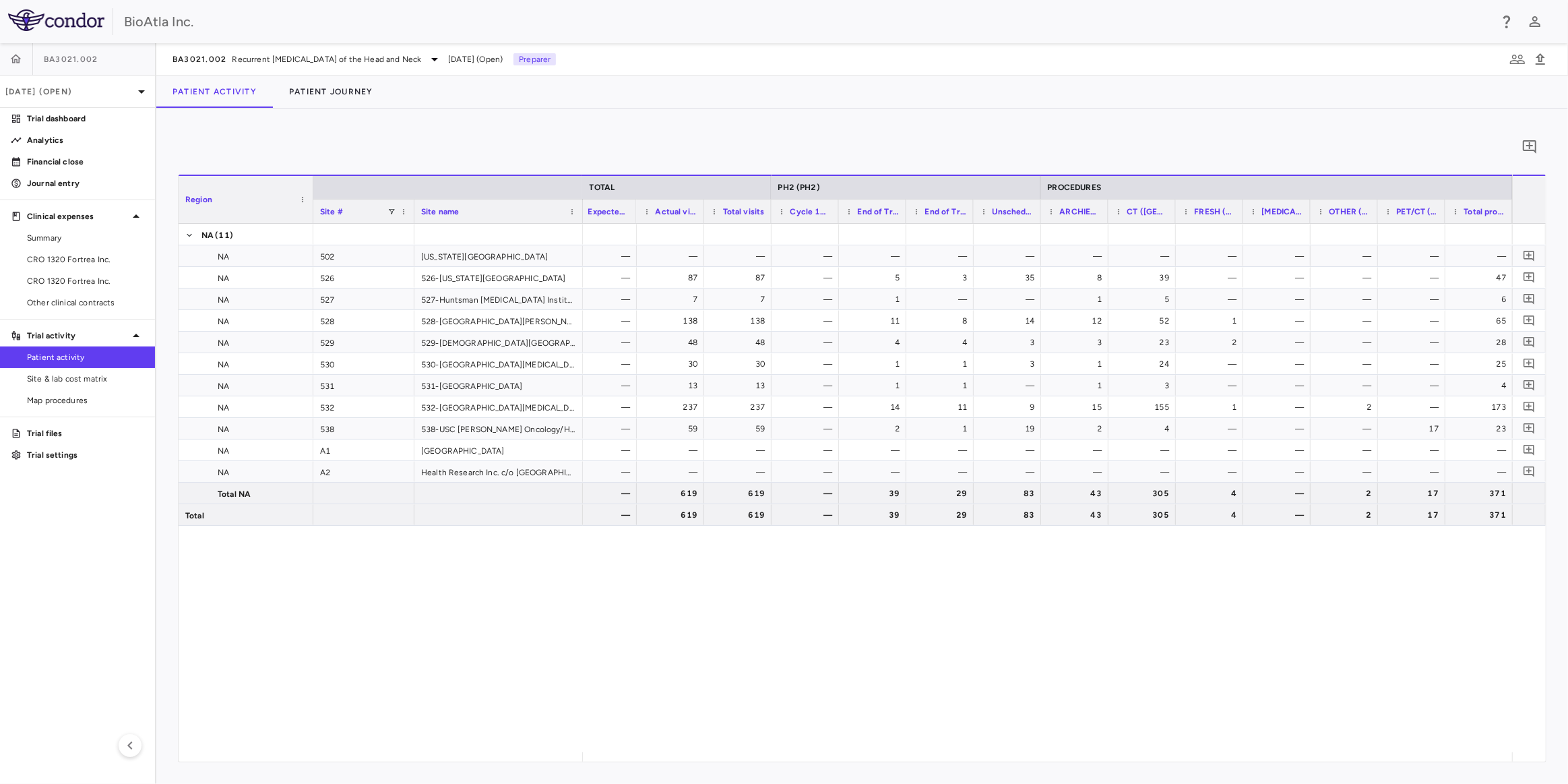
click at [1164, 700] on div "— — — — — — — — — — — — — — — — — 2 — 87 87 — 5 3 35 8 39 — — — — 47 — — — 7 7 …" at bounding box center [1047, 487] width 929 height 528
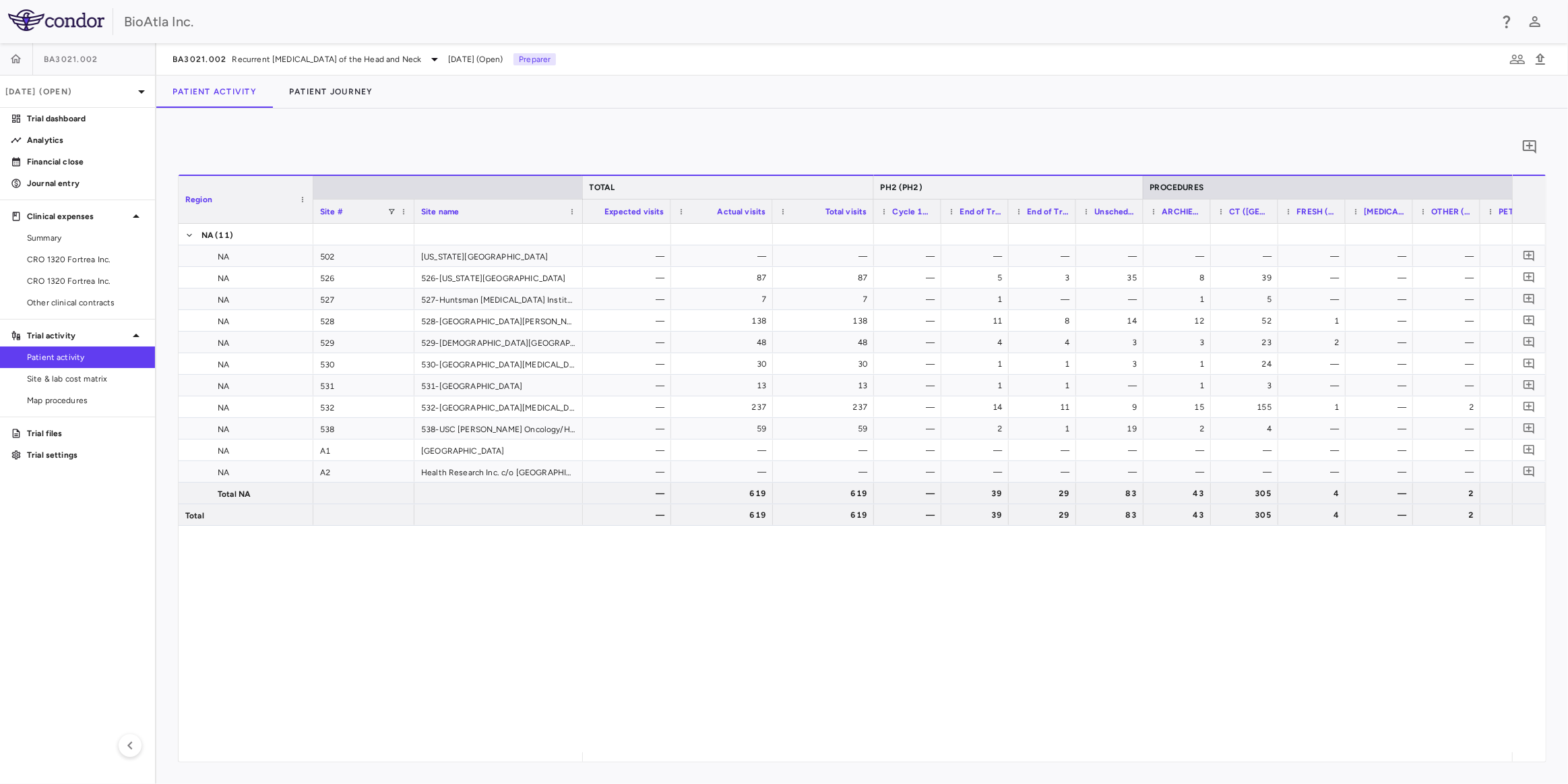
drag, startPoint x: 773, startPoint y: 182, endPoint x: 875, endPoint y: 196, distance: 103.0
click at [875, 196] on div at bounding box center [874, 187] width 6 height 23
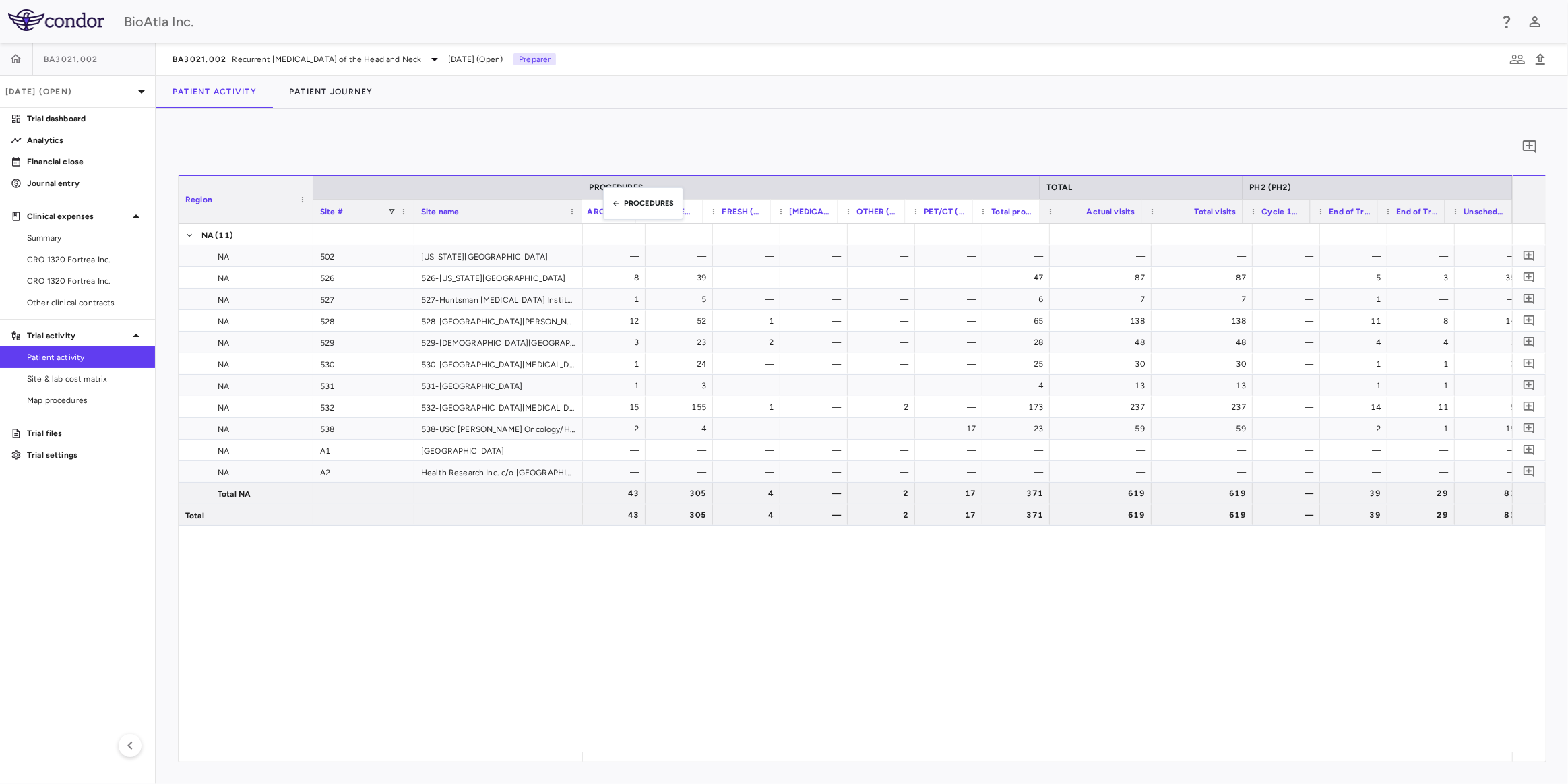
scroll to position [0, 3378]
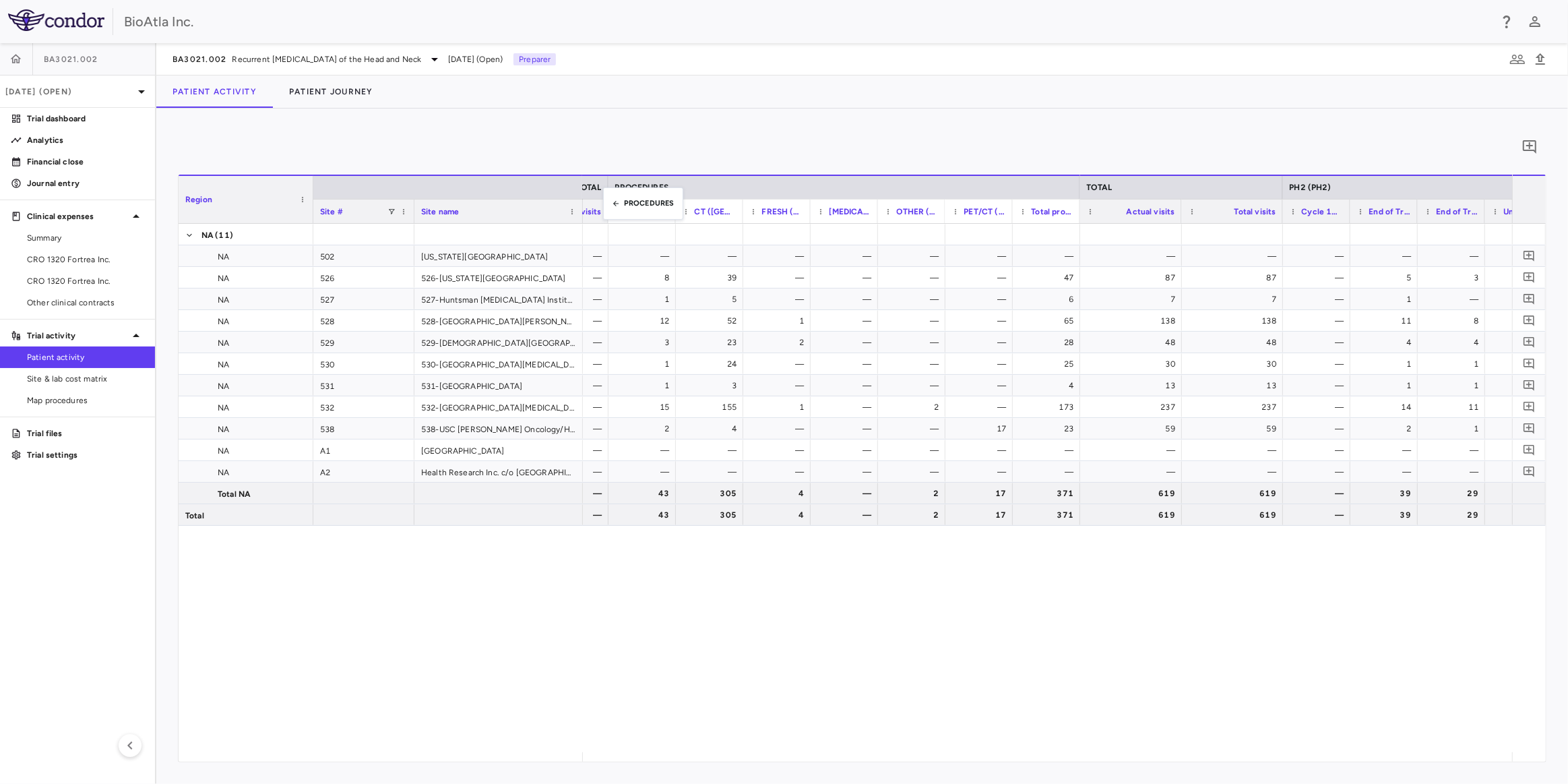
drag, startPoint x: 1124, startPoint y: 187, endPoint x: 610, endPoint y: 196, distance: 514.1
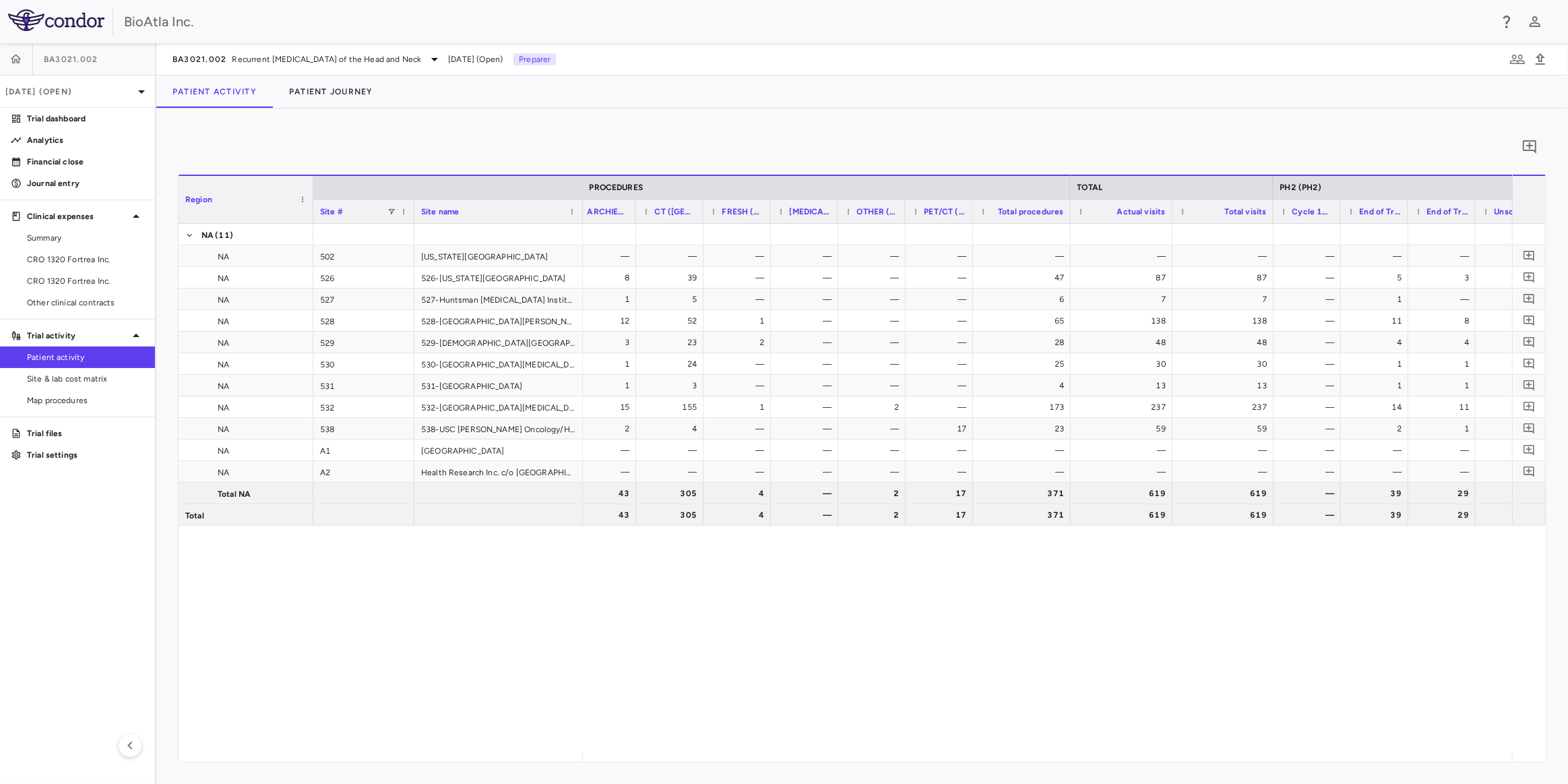
drag, startPoint x: 1037, startPoint y: 210, endPoint x: 1089, endPoint y: 212, distance: 52.0
click at [1073, 212] on div at bounding box center [1070, 211] width 6 height 24
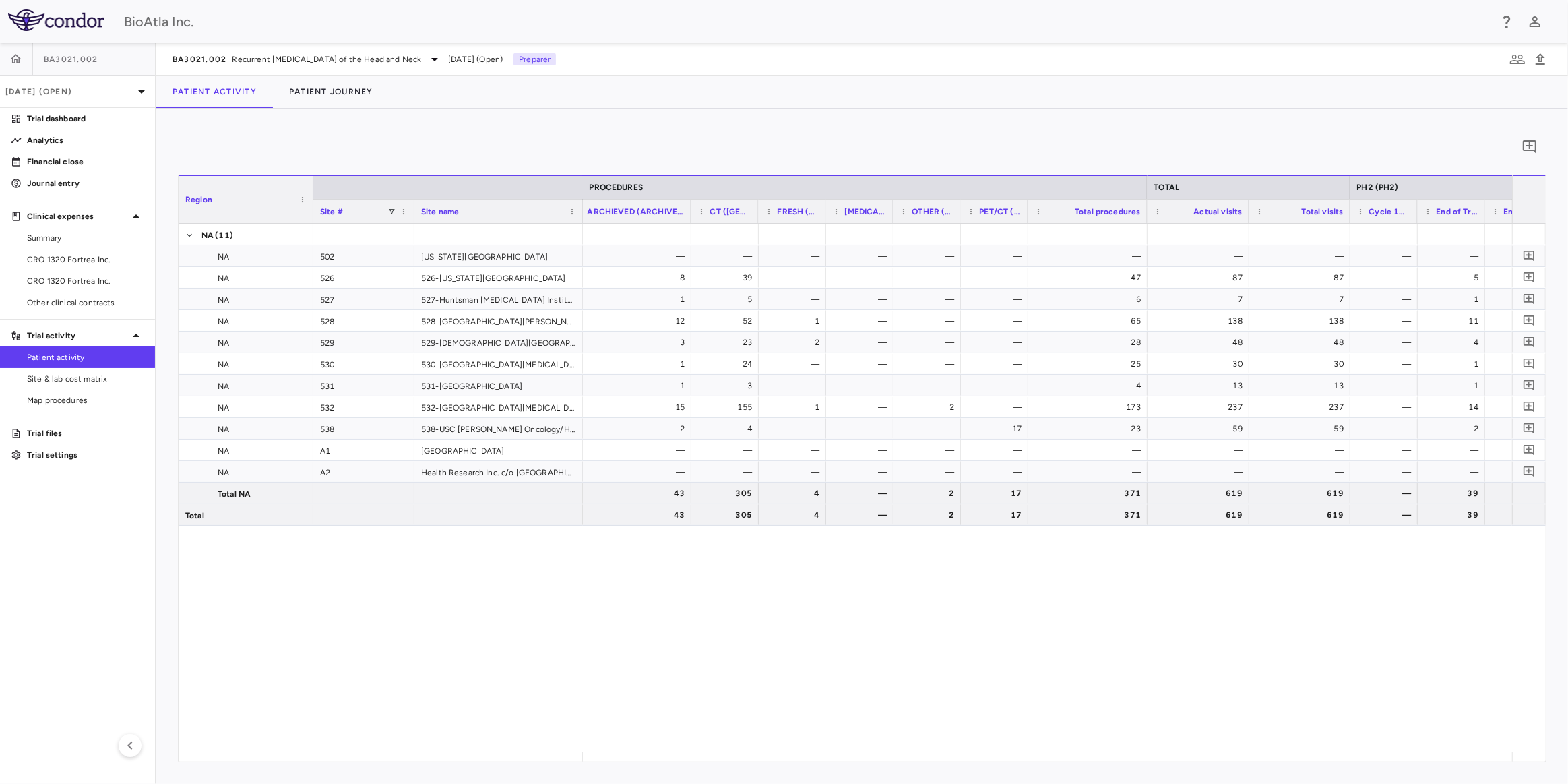
drag, startPoint x: 633, startPoint y: 210, endPoint x: 688, endPoint y: 213, distance: 55.1
click at [688, 213] on div at bounding box center [690, 211] width 6 height 24
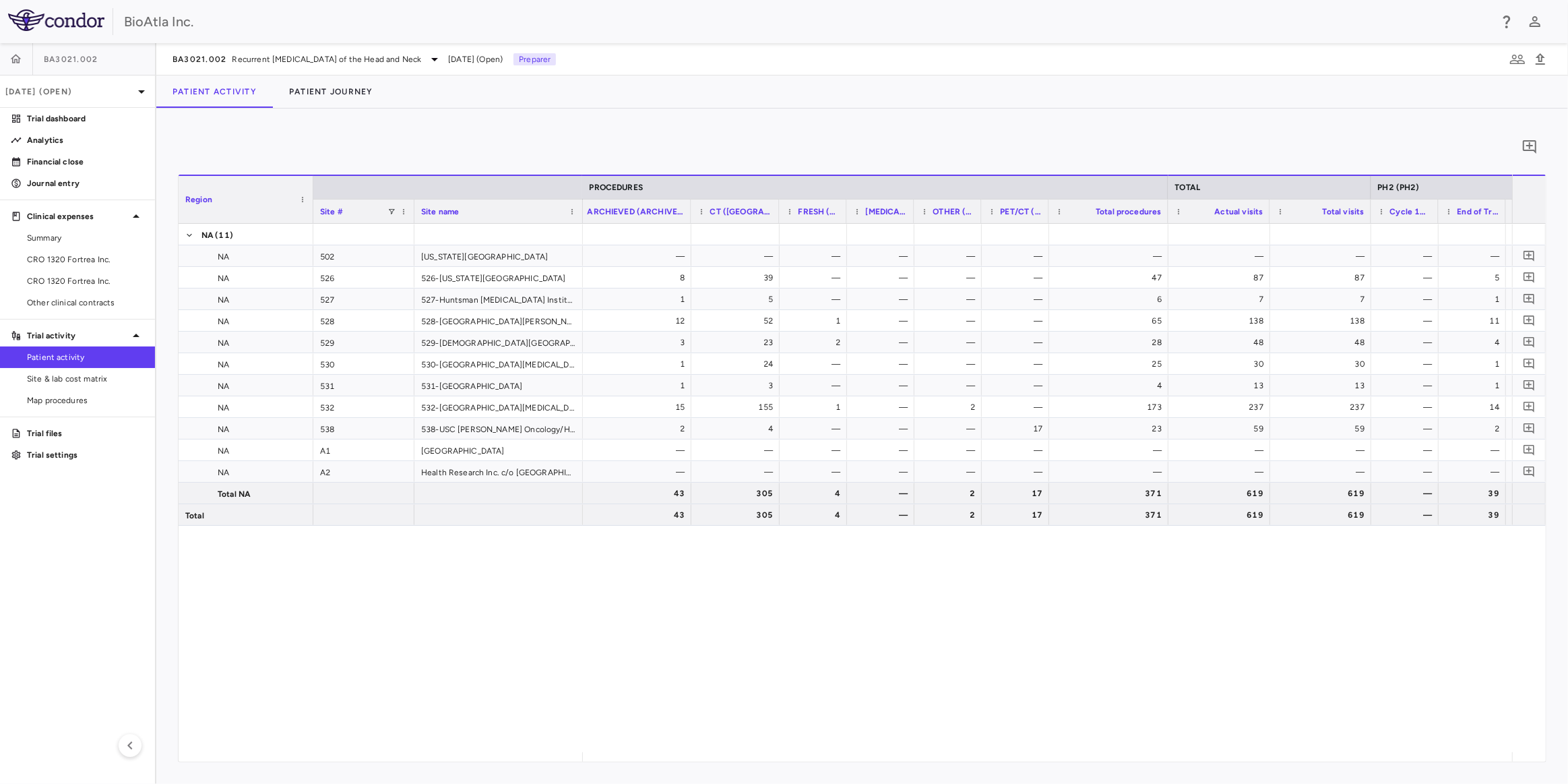
drag, startPoint x: 755, startPoint y: 210, endPoint x: 777, endPoint y: 211, distance: 22.0
click at [777, 211] on div at bounding box center [779, 211] width 6 height 24
drag, startPoint x: 1047, startPoint y: 209, endPoint x: 1079, endPoint y: 210, distance: 32.0
click at [1079, 210] on div at bounding box center [1081, 211] width 6 height 24
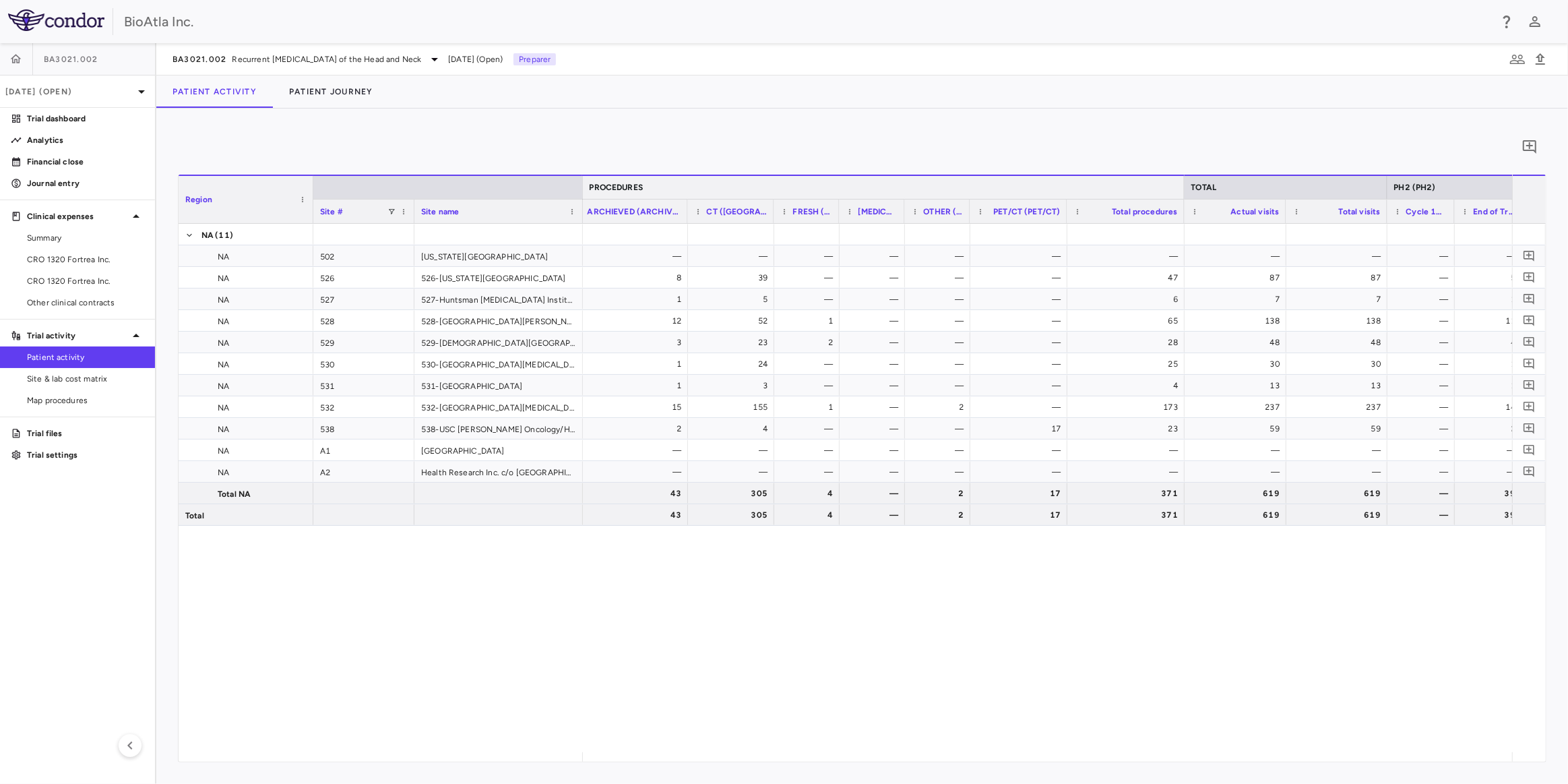
drag, startPoint x: 1197, startPoint y: 181, endPoint x: 1182, endPoint y: 184, distance: 15.3
click at [1182, 184] on div at bounding box center [1184, 187] width 6 height 23
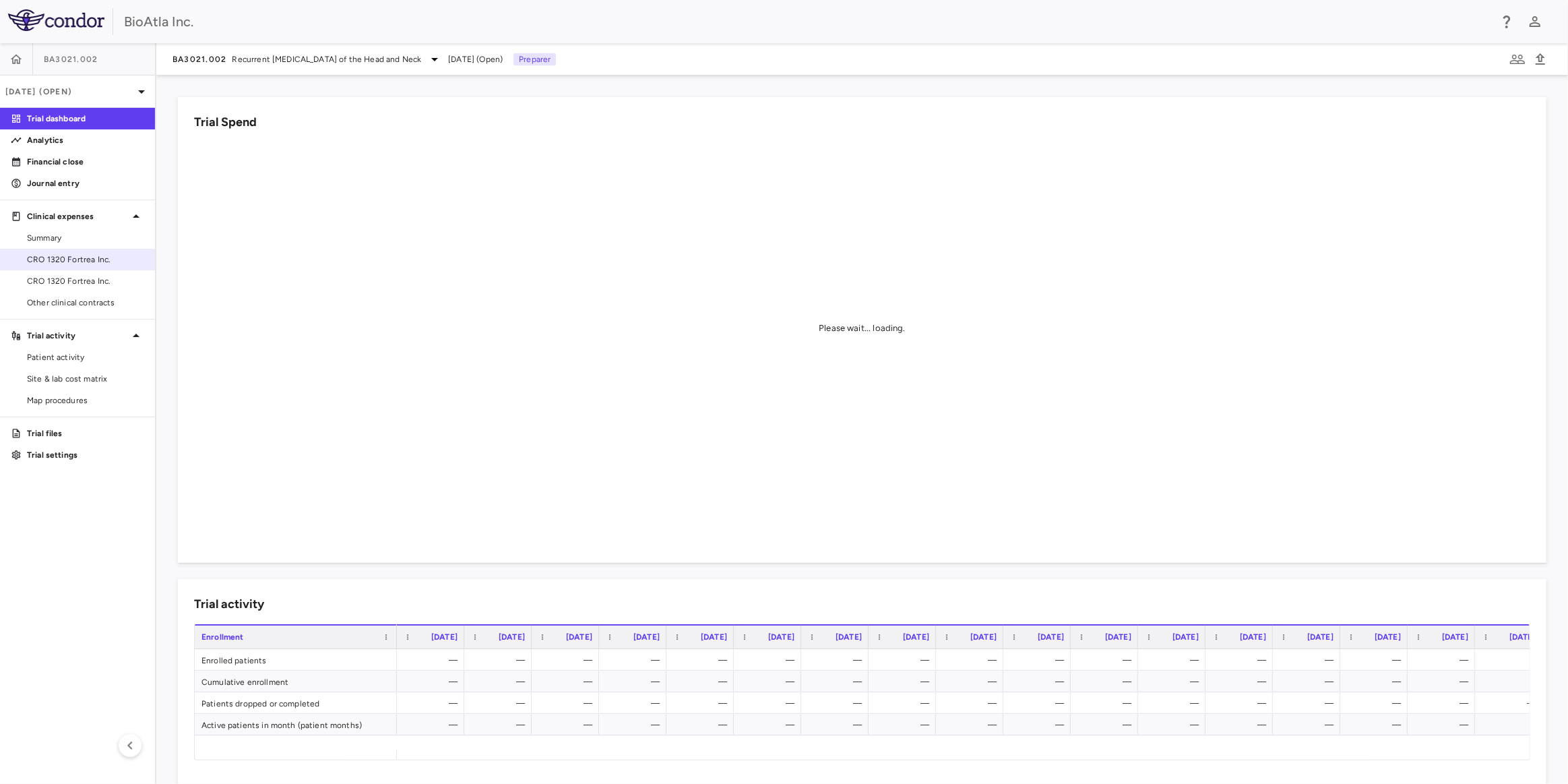
click at [58, 257] on span "CRO 1320 Fortrea Inc." at bounding box center [85, 259] width 118 height 12
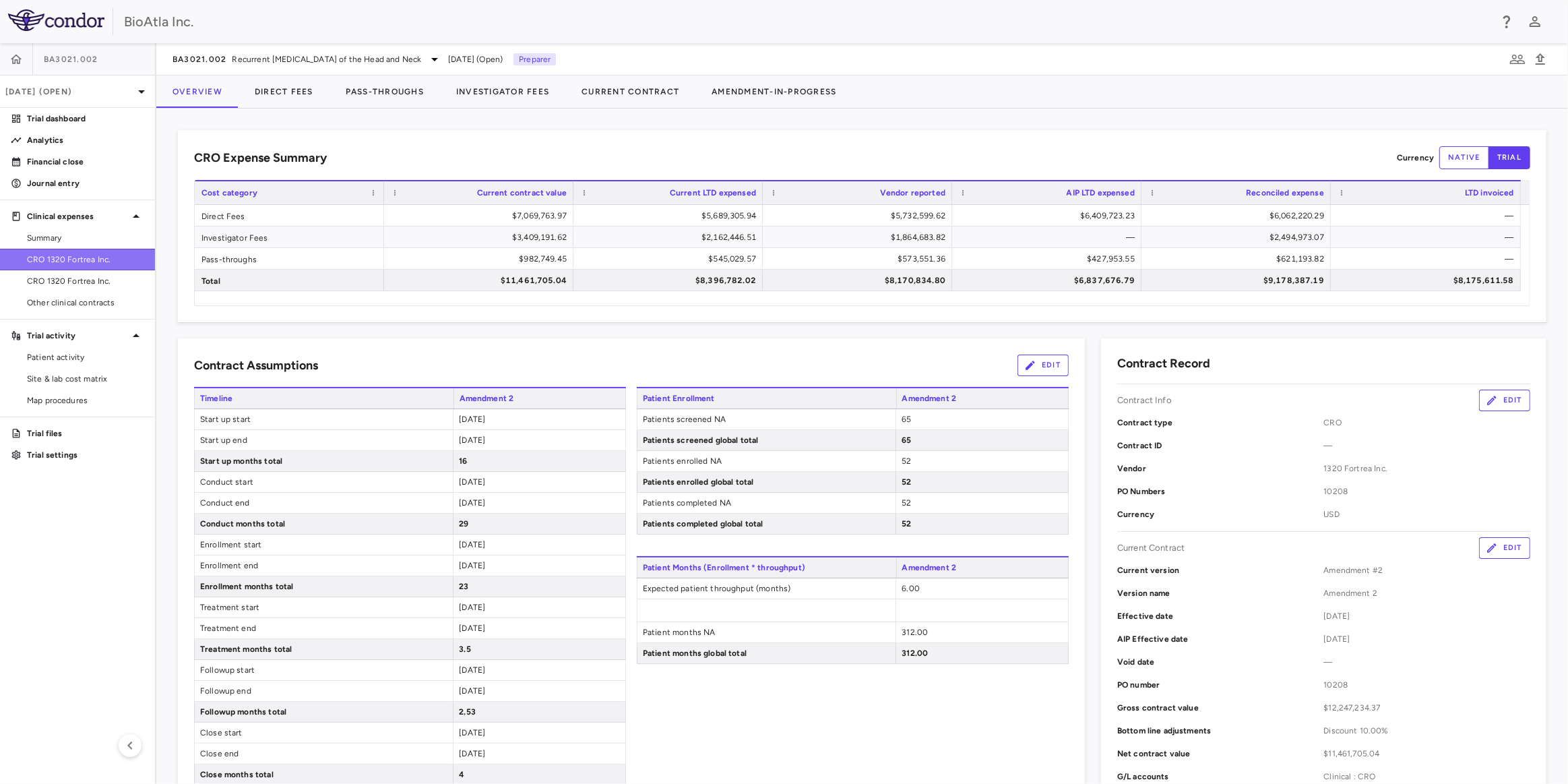
click at [76, 255] on span "CRO 1320 Fortrea Inc." at bounding box center [85, 259] width 118 height 12
click at [443, 58] on div "BA3021.002 Recurrent Squamous Cell Carcinoma of the Head and Neck" at bounding box center [307, 59] width 270 height 16
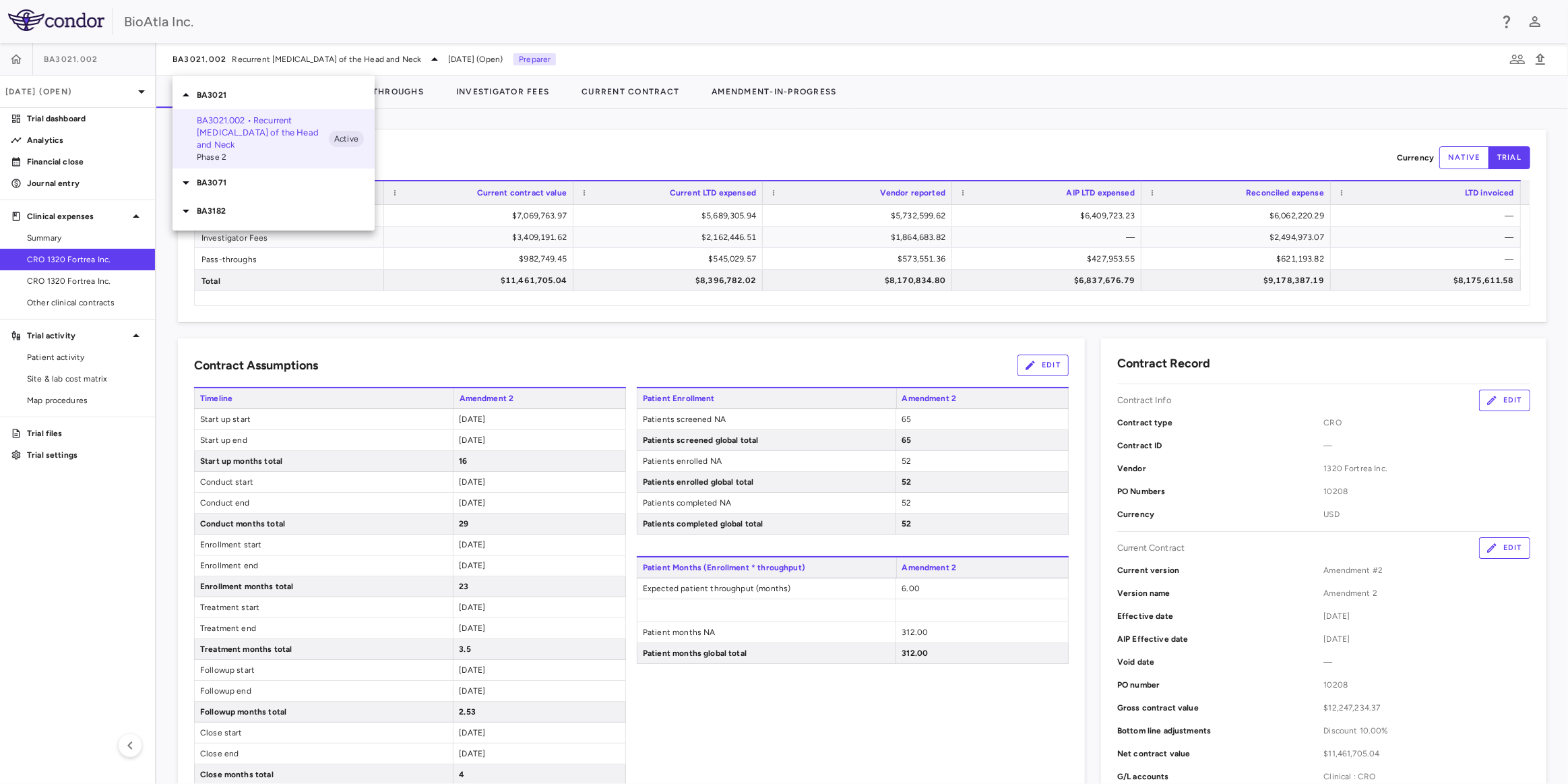
click at [196, 206] on p "BA3182" at bounding box center [285, 210] width 178 height 12
click at [225, 232] on p "BA3182.001 • [MEDICAL_DATA]" at bounding box center [262, 236] width 132 height 12
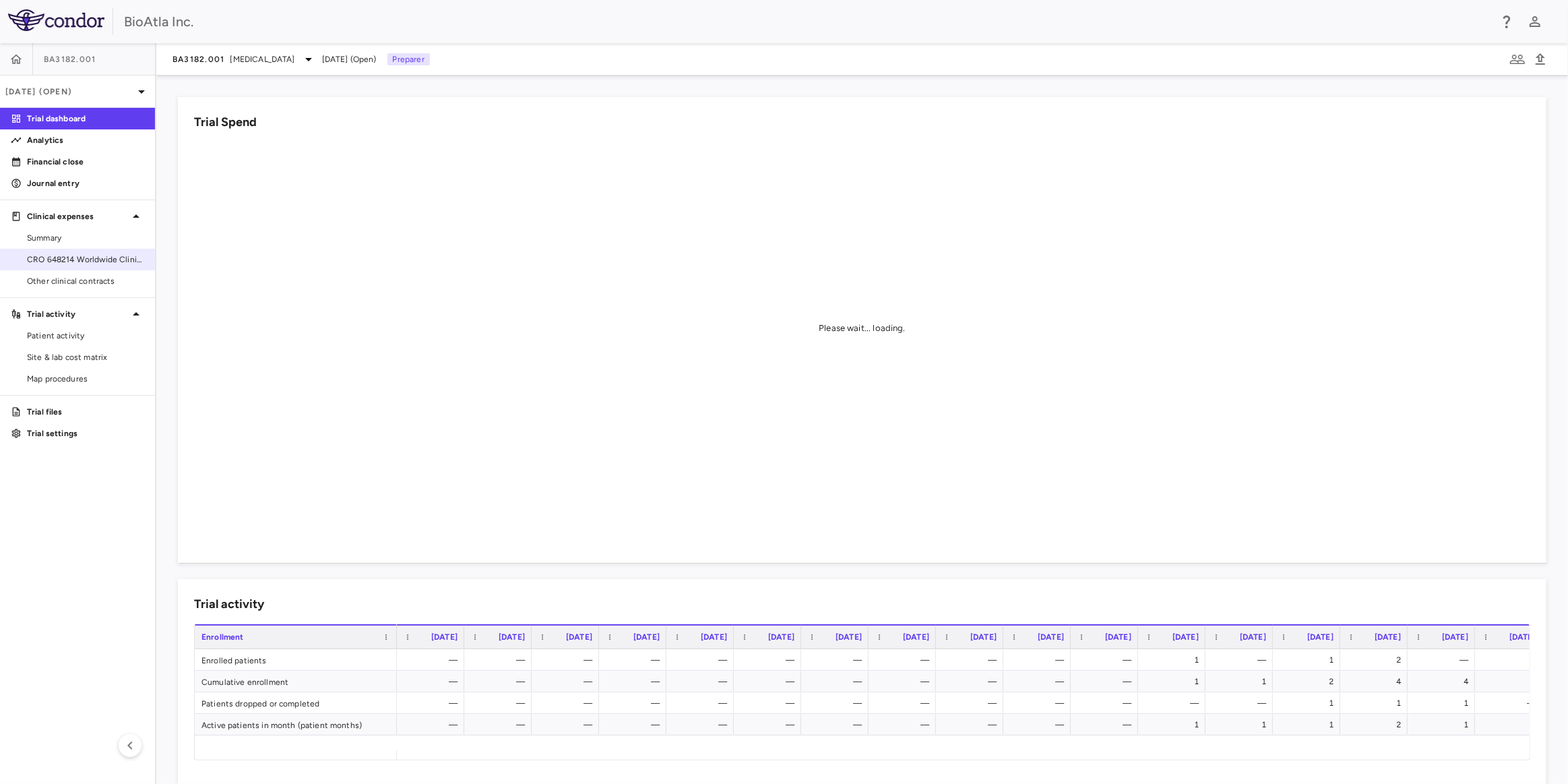
click at [66, 257] on span "CRO 648214 Worldwide Clinical Trials Holdings, Inc." at bounding box center [85, 259] width 118 height 12
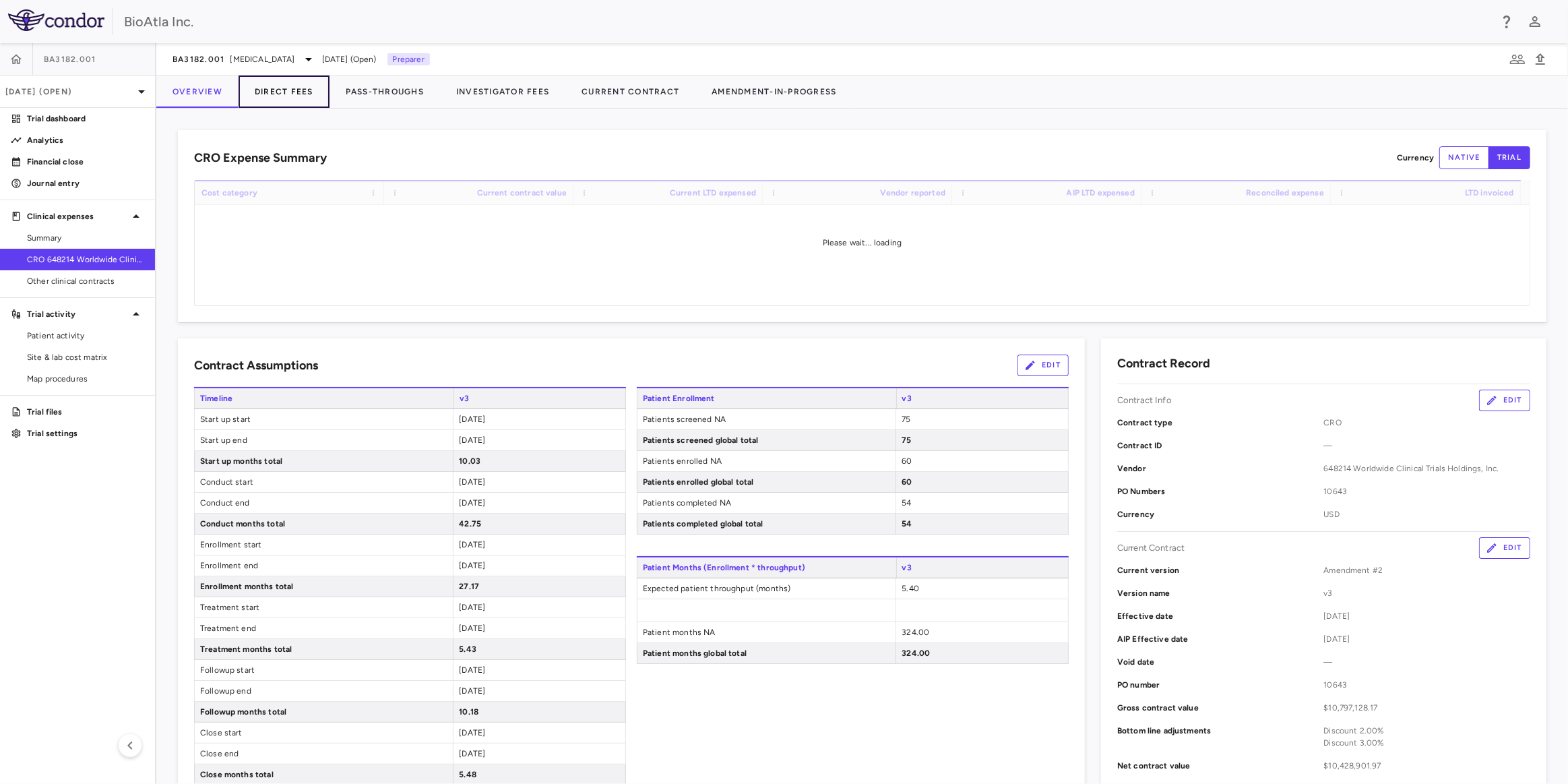
click at [270, 89] on button "Direct Fees" at bounding box center [284, 91] width 91 height 32
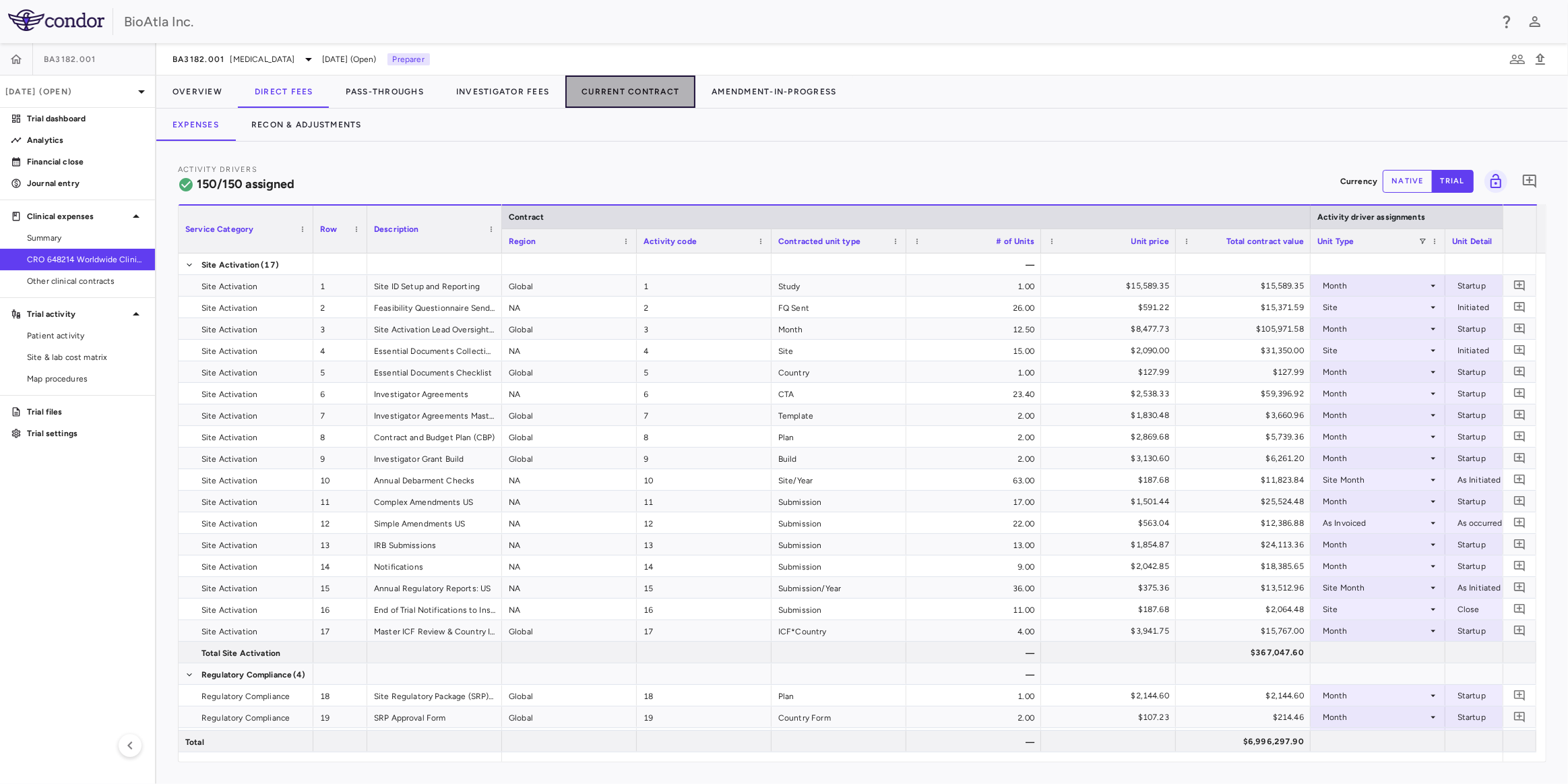
click at [631, 93] on button "Current Contract" at bounding box center [630, 91] width 130 height 32
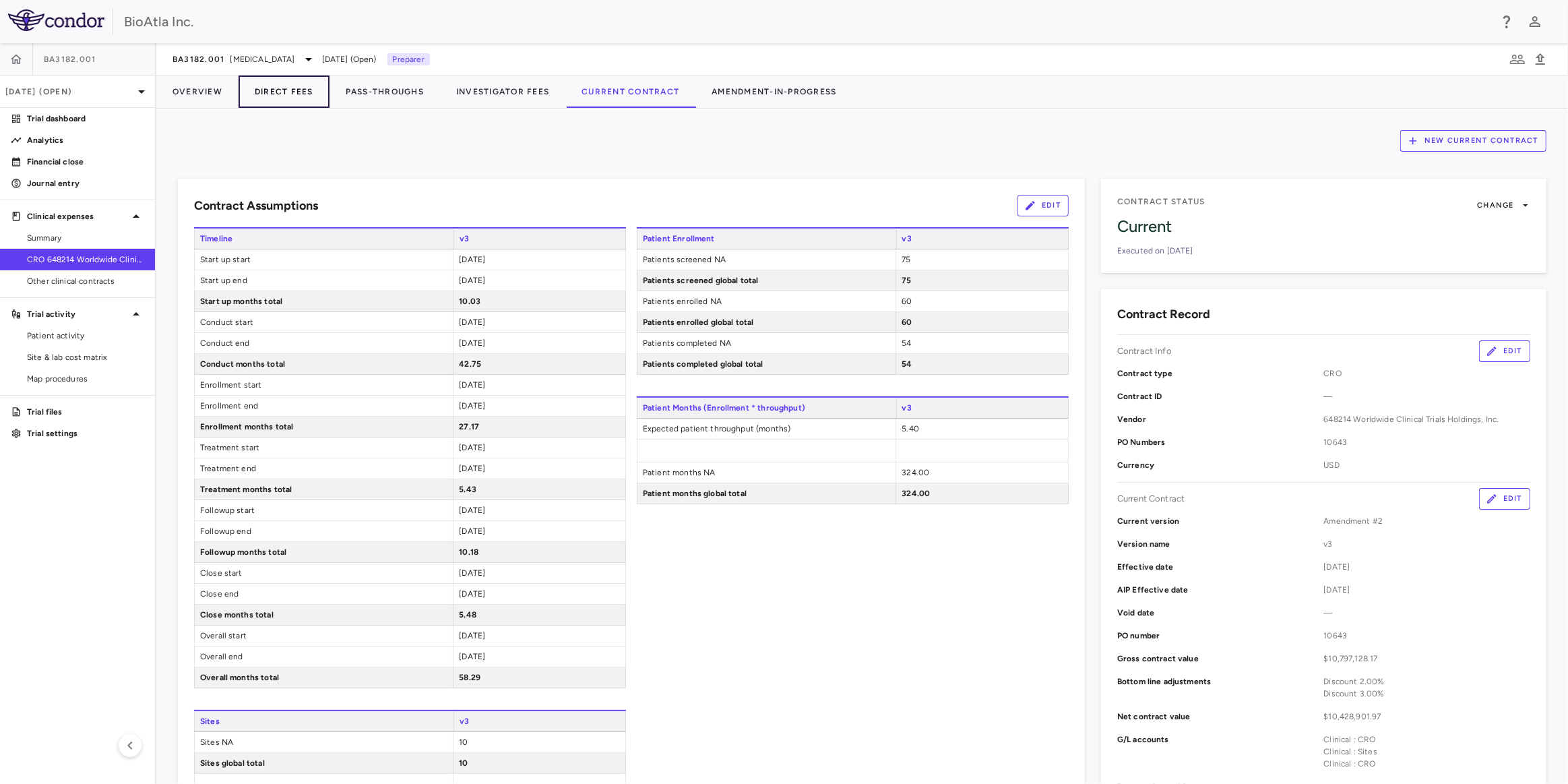
click at [273, 92] on button "Direct Fees" at bounding box center [284, 91] width 91 height 32
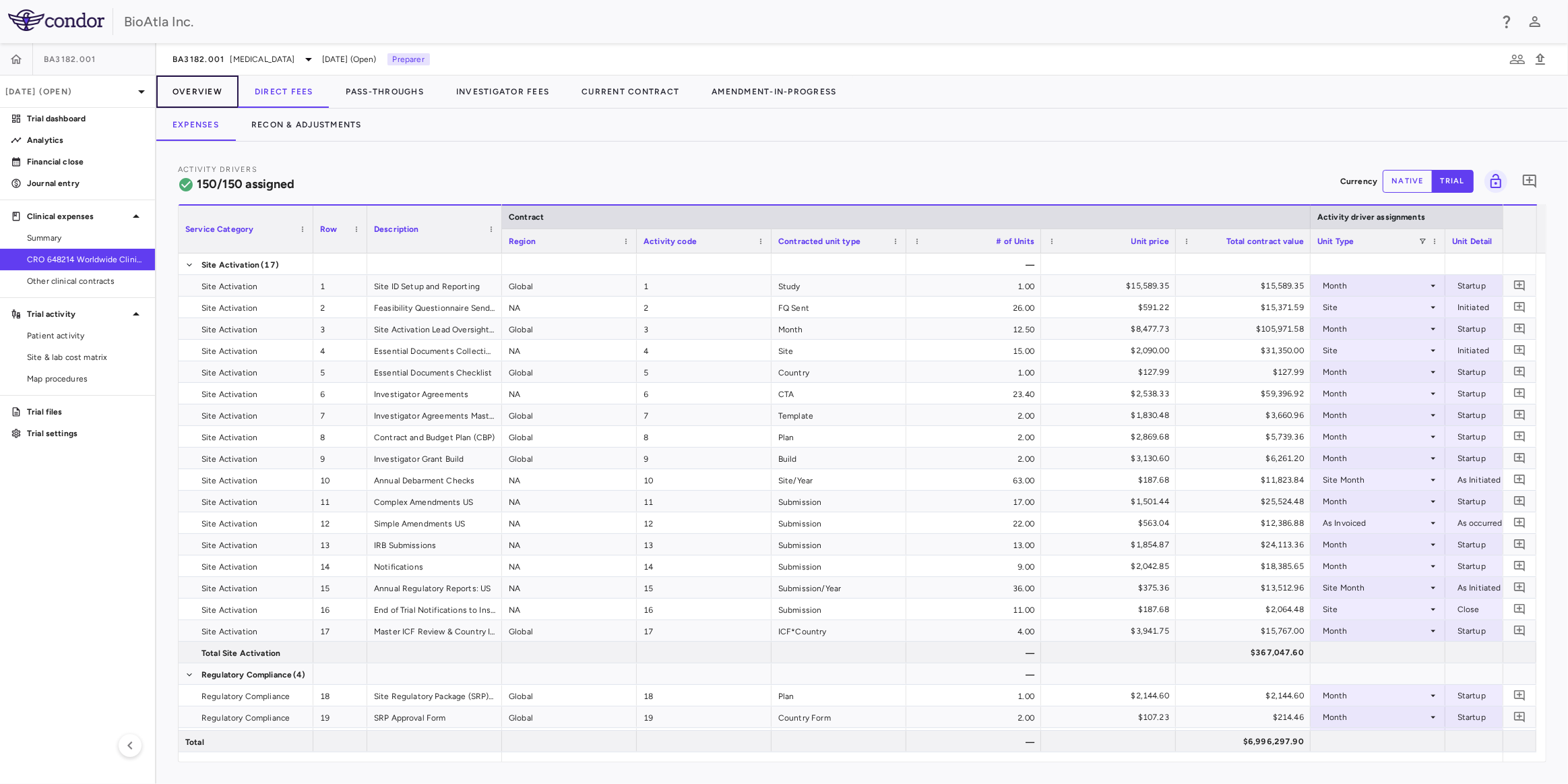
click at [193, 93] on button "Overview" at bounding box center [197, 91] width 82 height 32
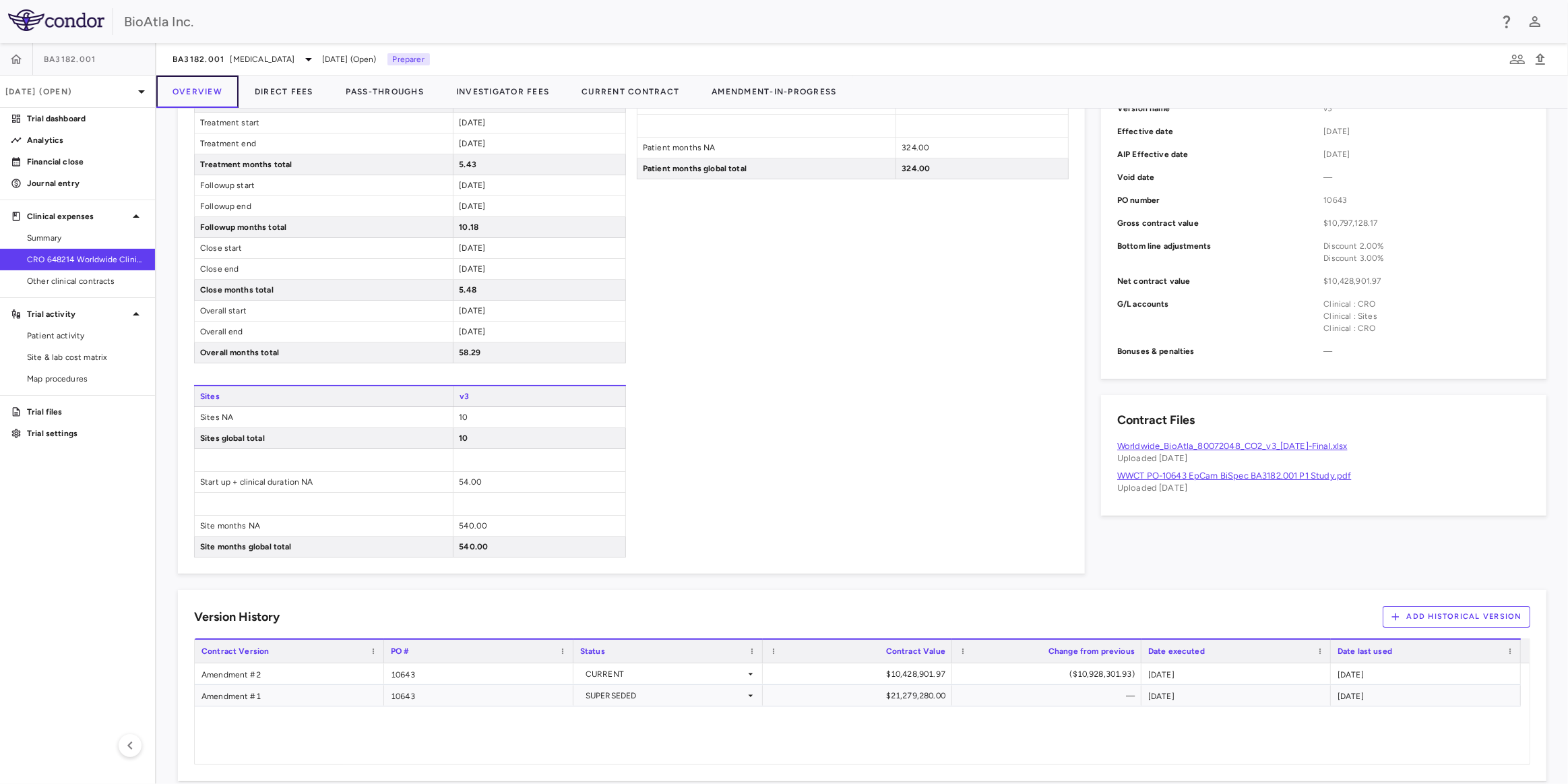
scroll to position [500, 0]
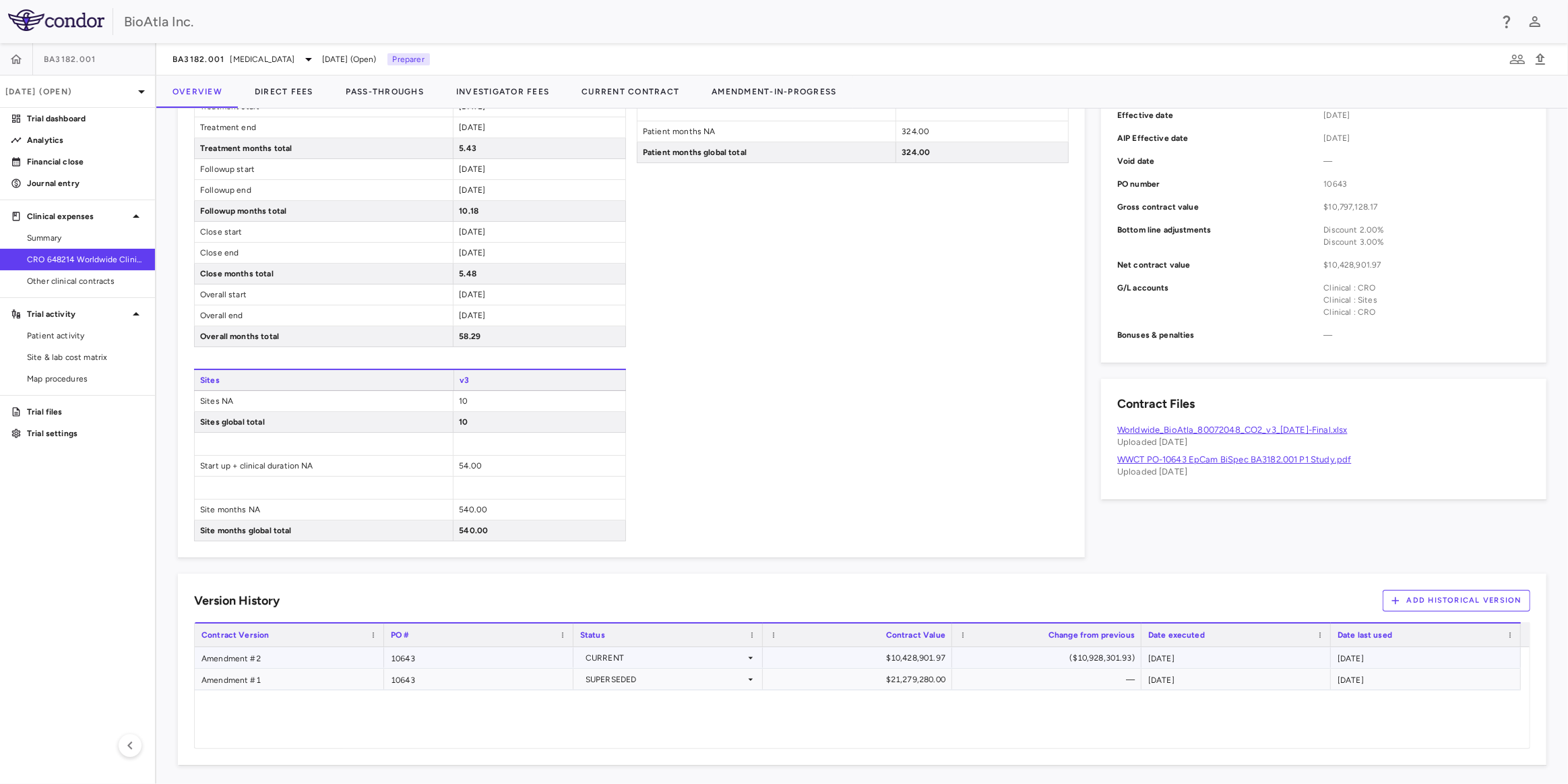
click at [898, 655] on div "$10,428,901.97" at bounding box center [860, 657] width 170 height 21
click at [900, 654] on div "$10,428,901.97" at bounding box center [860, 657] width 170 height 21
click at [900, 653] on div "$10,428,901.97" at bounding box center [860, 657] width 170 height 21
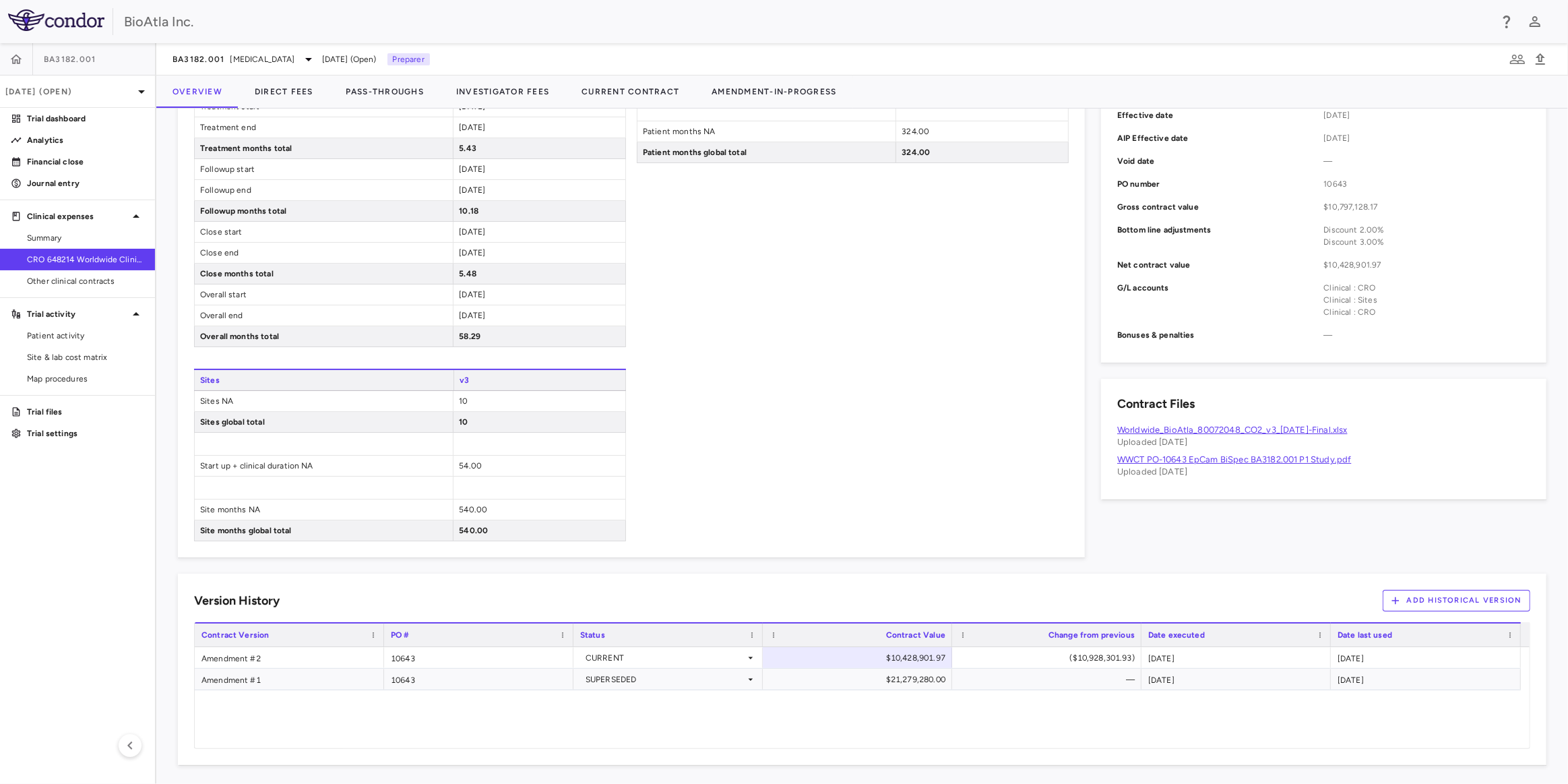
click at [1287, 426] on link "Worldwide_BioAtla_80072048_CO2_v3_[DATE]-Final.xlsx" at bounding box center [1233, 430] width 230 height 10
click at [642, 80] on button "Current Contract" at bounding box center [630, 91] width 130 height 32
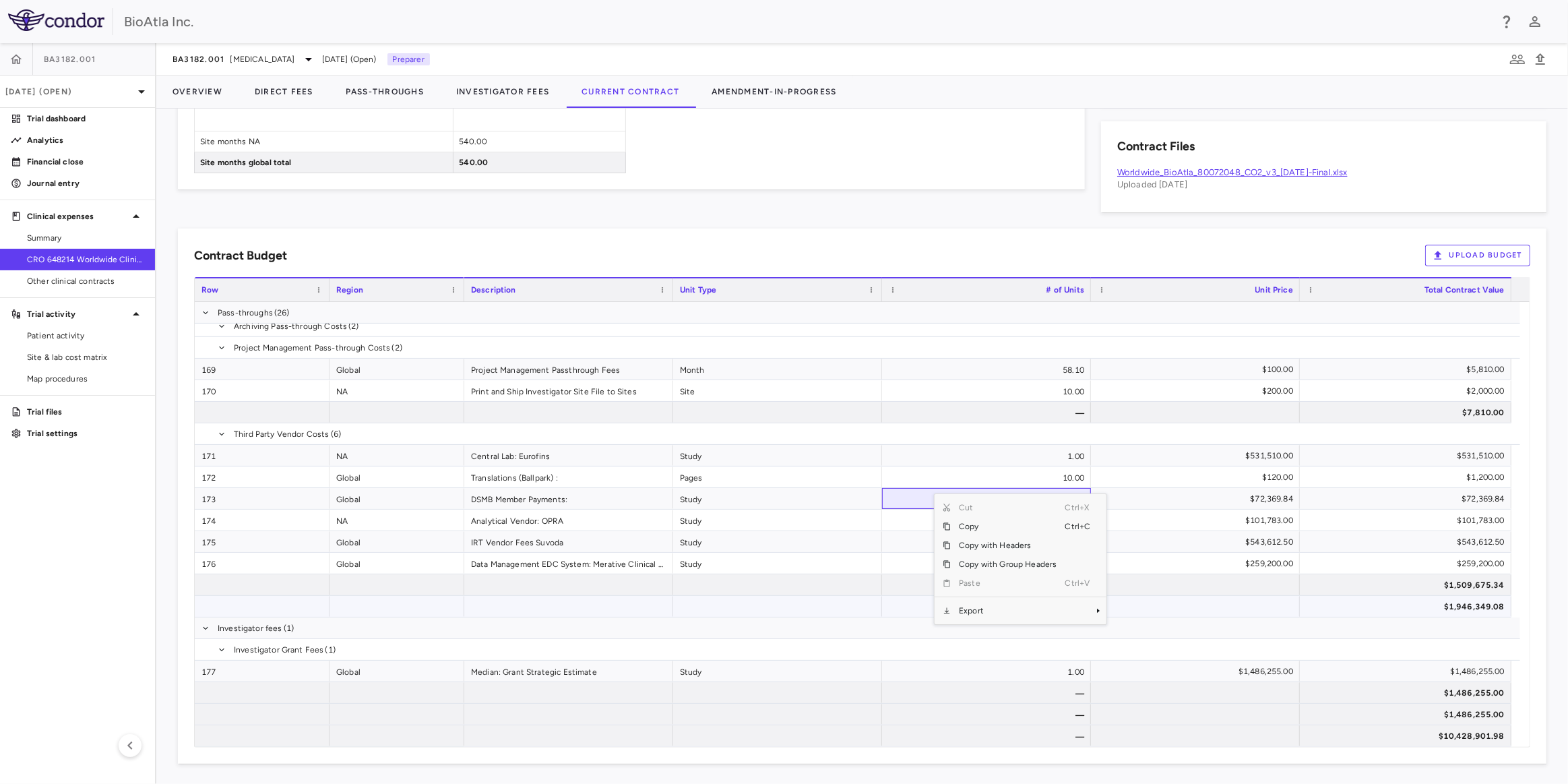
click at [1346, 615] on div "$1,946,349.08" at bounding box center [1406, 606] width 212 height 21
